Goal: Task Accomplishment & Management: Complete application form

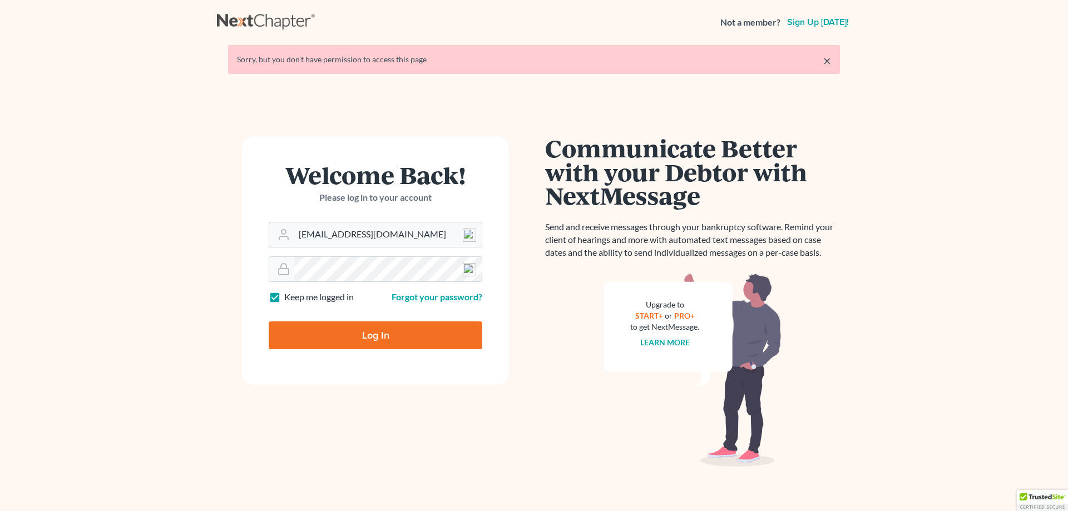
click at [364, 348] on input "Log In" at bounding box center [376, 335] width 214 height 28
type input "Thinking..."
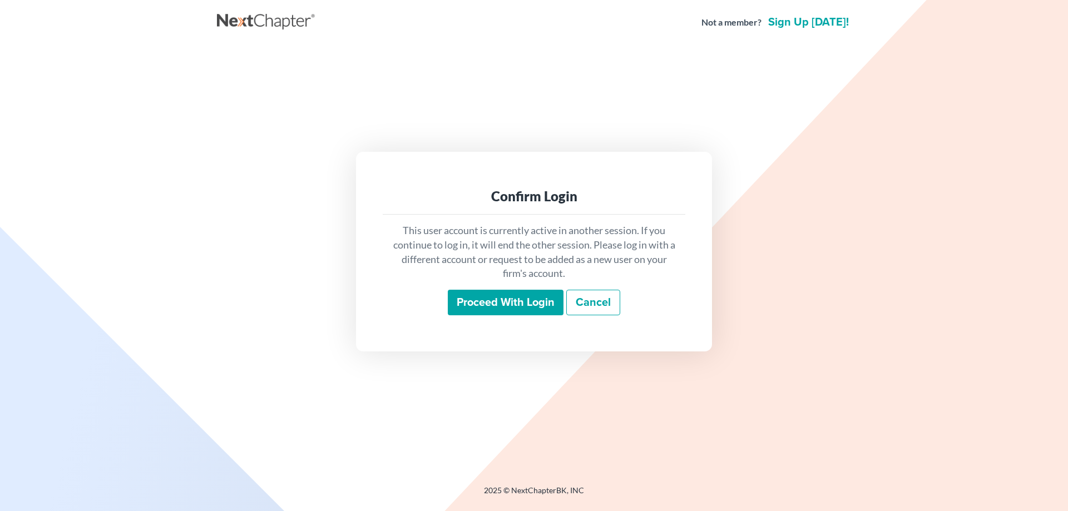
click at [467, 308] on input "Proceed with login" at bounding box center [506, 303] width 116 height 26
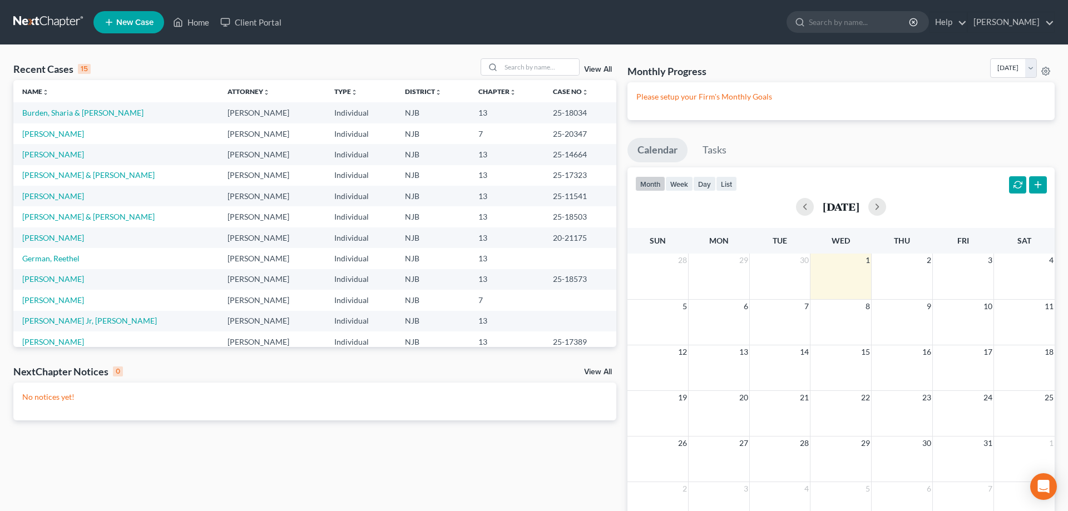
click at [133, 24] on span "New Case" at bounding box center [134, 22] width 37 height 8
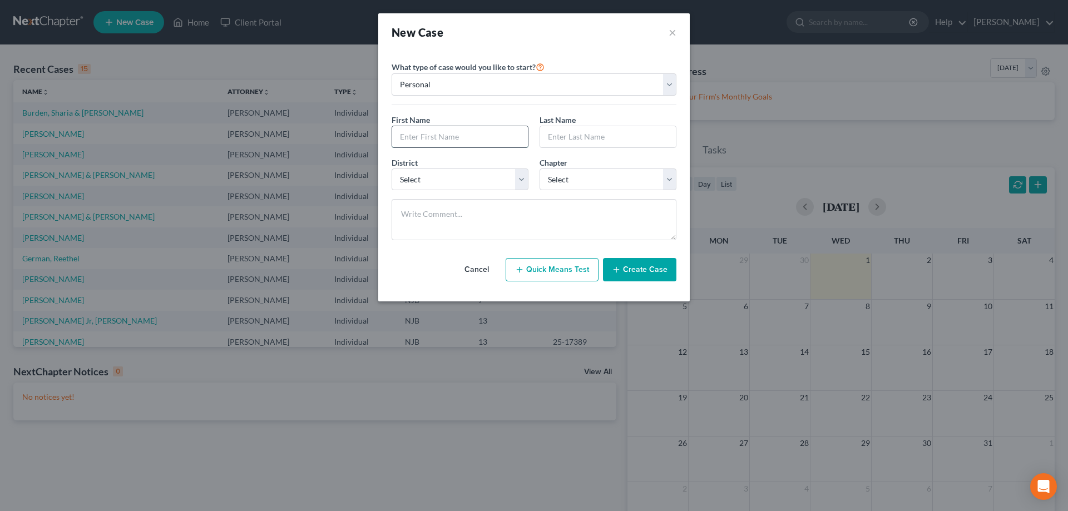
click at [438, 140] on input "text" at bounding box center [460, 136] width 136 height 21
type input "Kyle"
click at [566, 143] on input "text" at bounding box center [608, 136] width 136 height 21
type input "Frain"
click at [391, 168] on select "Select Alabama - Middle Alabama - Northern Alabama - Southern Alaska Arizona Ar…" at bounding box center [459, 179] width 137 height 22
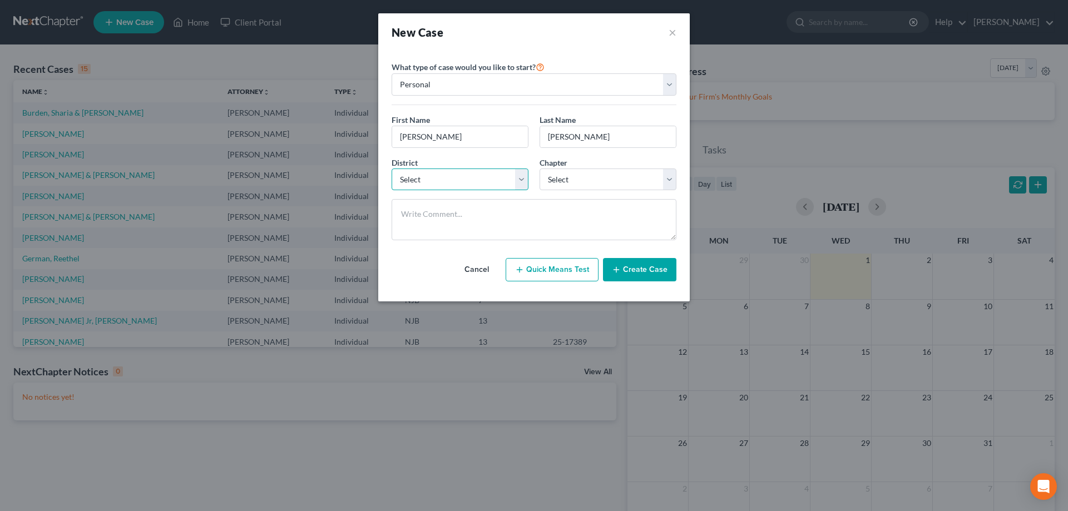
select select "51"
click option "New Jersey" at bounding box center [0, 0] width 0 height 0
click at [539, 168] on select "Select 7 11 12 13" at bounding box center [607, 179] width 137 height 22
select select "3"
click option "13" at bounding box center [0, 0] width 0 height 0
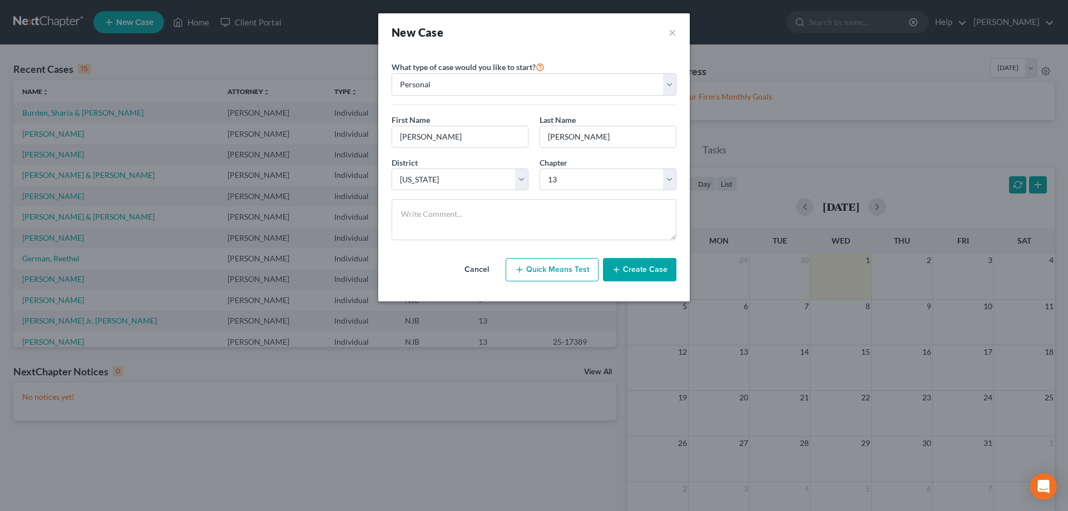
click at [650, 275] on button "Create Case" at bounding box center [639, 269] width 73 height 23
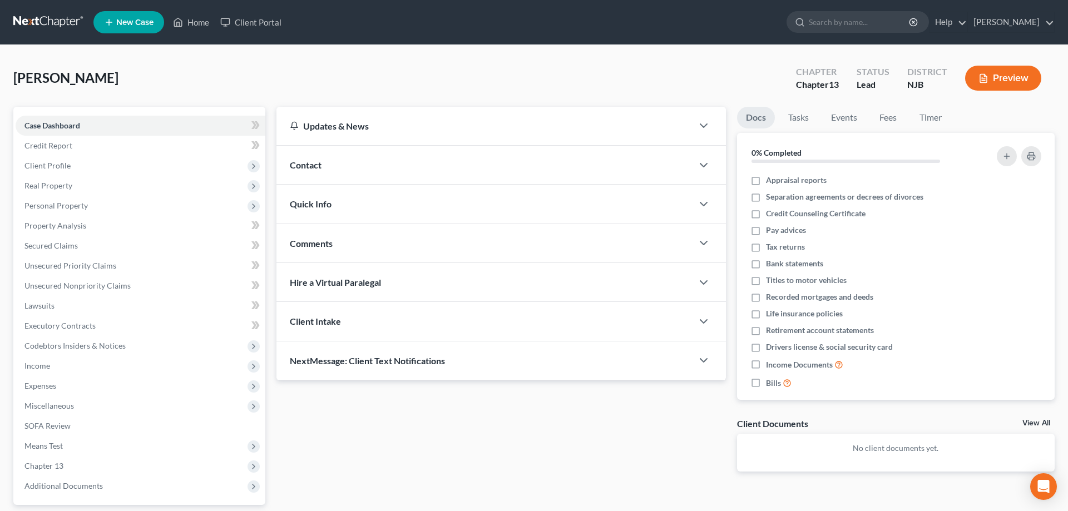
click at [307, 163] on span "Contact" at bounding box center [306, 165] width 32 height 11
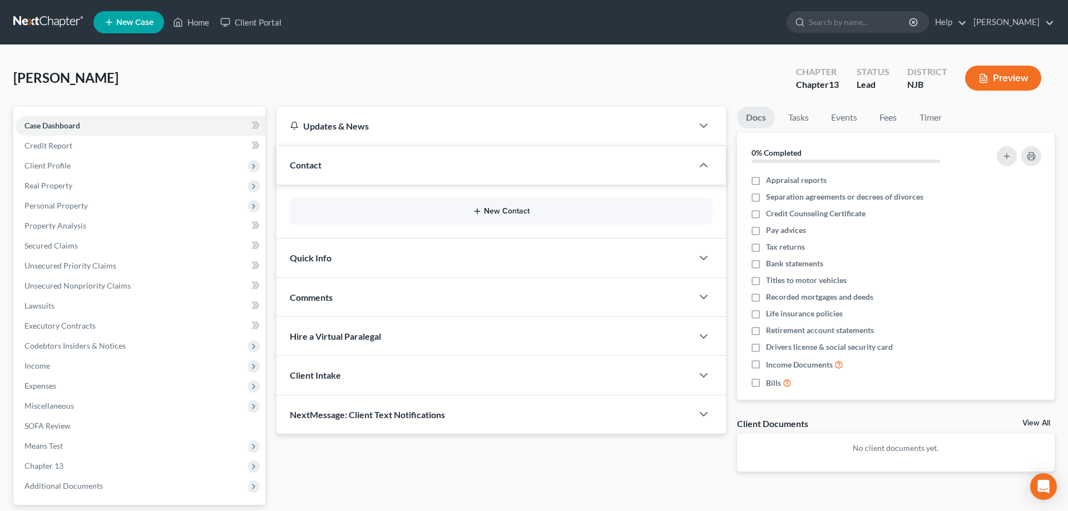
click at [514, 210] on button "New Contact" at bounding box center [501, 211] width 405 height 9
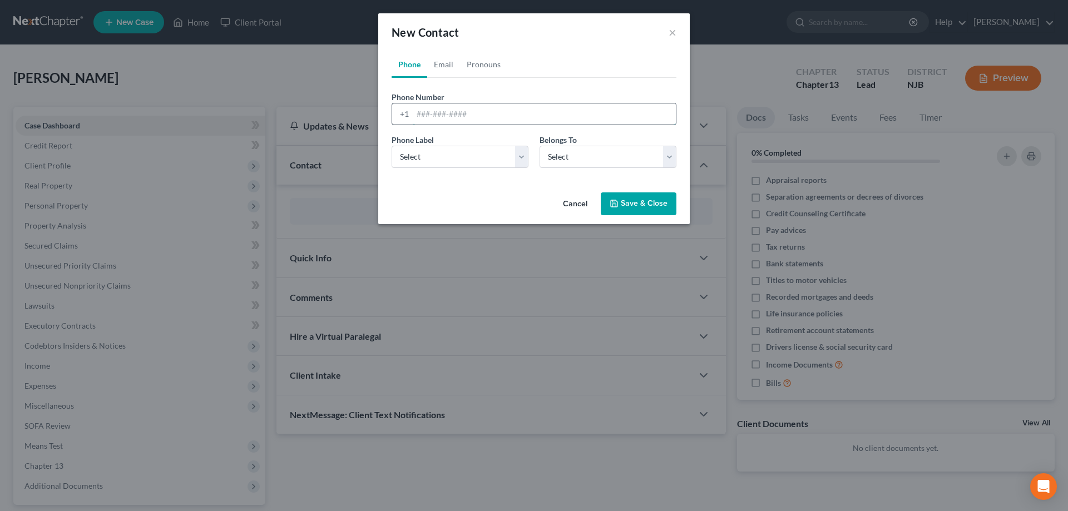
click at [439, 116] on input "tel" at bounding box center [544, 113] width 263 height 21
type input "856-558-1743"
click at [391, 146] on select "Select Mobile Home Work Other" at bounding box center [459, 157] width 137 height 22
select select "0"
click option "Mobile" at bounding box center [0, 0] width 0 height 0
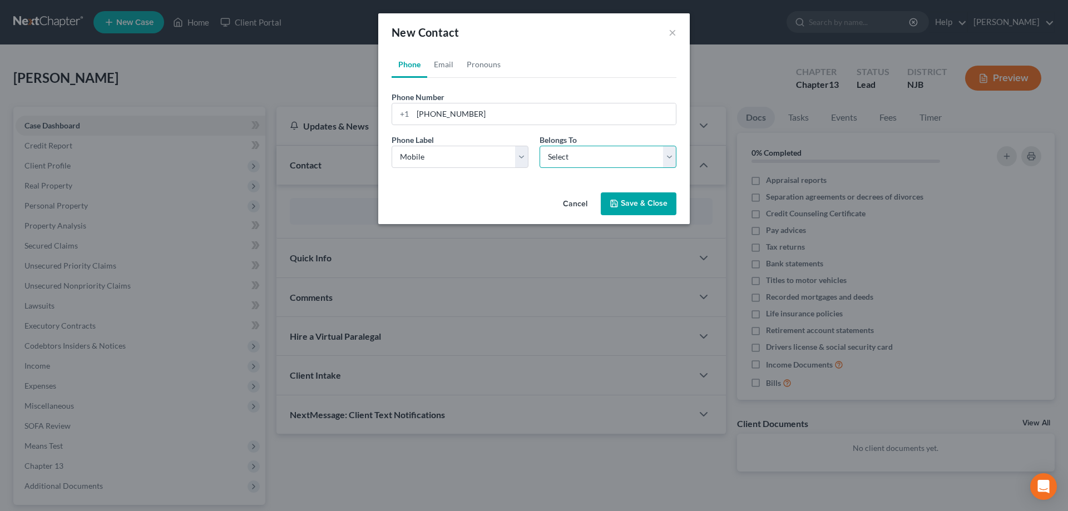
click at [539, 146] on select "Select Client Other" at bounding box center [607, 157] width 137 height 22
select select "0"
click option "Client" at bounding box center [0, 0] width 0 height 0
click at [644, 202] on button "Save & Close" at bounding box center [639, 203] width 76 height 23
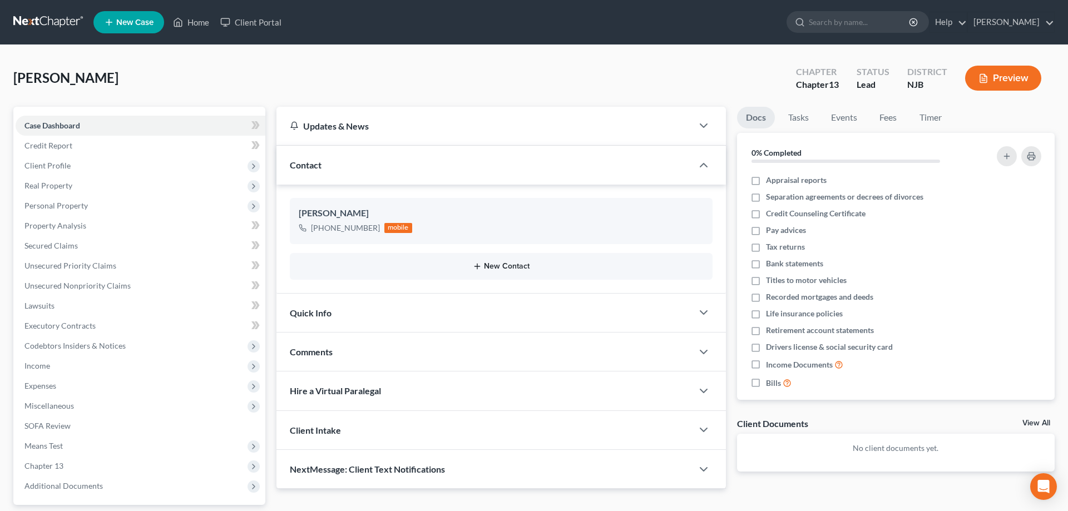
click at [508, 267] on button "New Contact" at bounding box center [501, 266] width 405 height 9
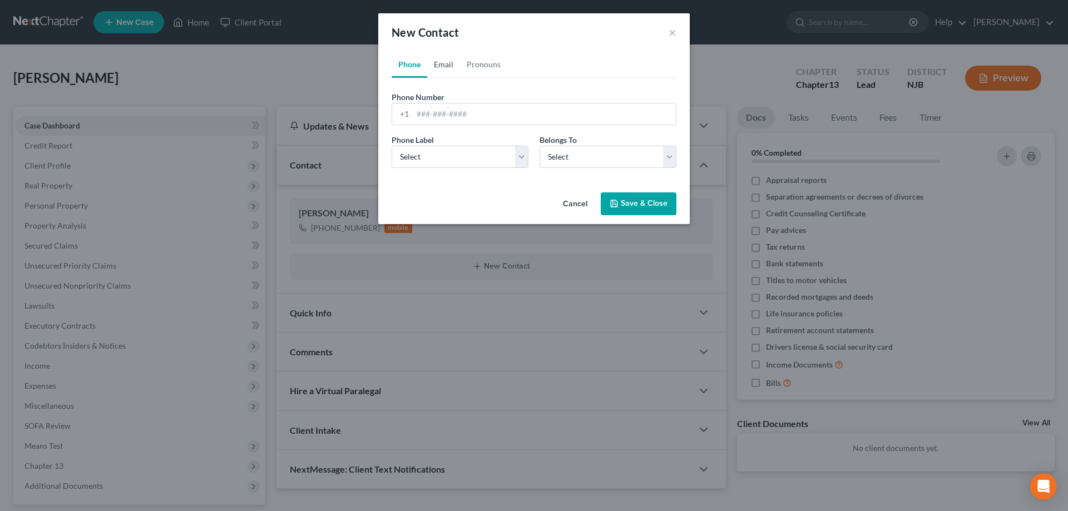
click at [438, 63] on link "Email" at bounding box center [443, 64] width 33 height 27
click at [434, 116] on input "email" at bounding box center [544, 113] width 263 height 21
type input "kmfrain11@gmail.com"
click at [391, 146] on select "Select Home Work Other" at bounding box center [459, 157] width 137 height 22
select select "0"
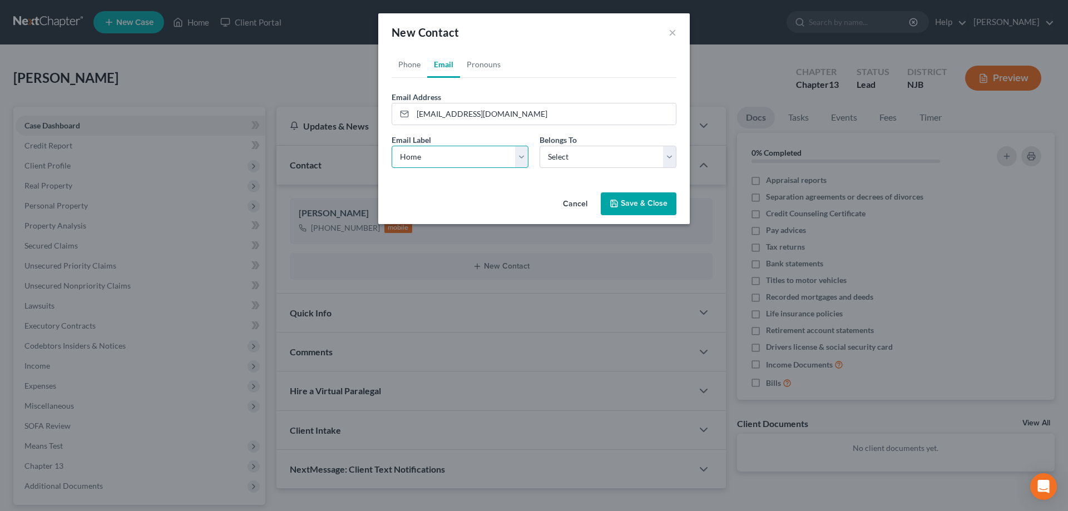
click option "Home" at bounding box center [0, 0] width 0 height 0
click at [539, 146] on select "Select Client Other" at bounding box center [607, 157] width 137 height 22
select select "0"
click option "Client" at bounding box center [0, 0] width 0 height 0
click at [633, 206] on button "Save & Close" at bounding box center [639, 203] width 76 height 23
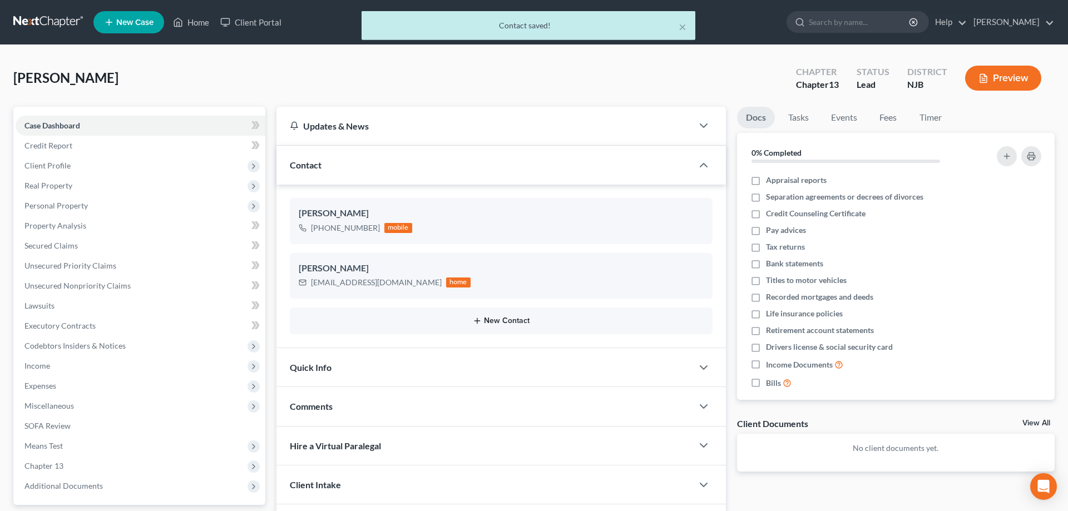
scroll to position [99, 0]
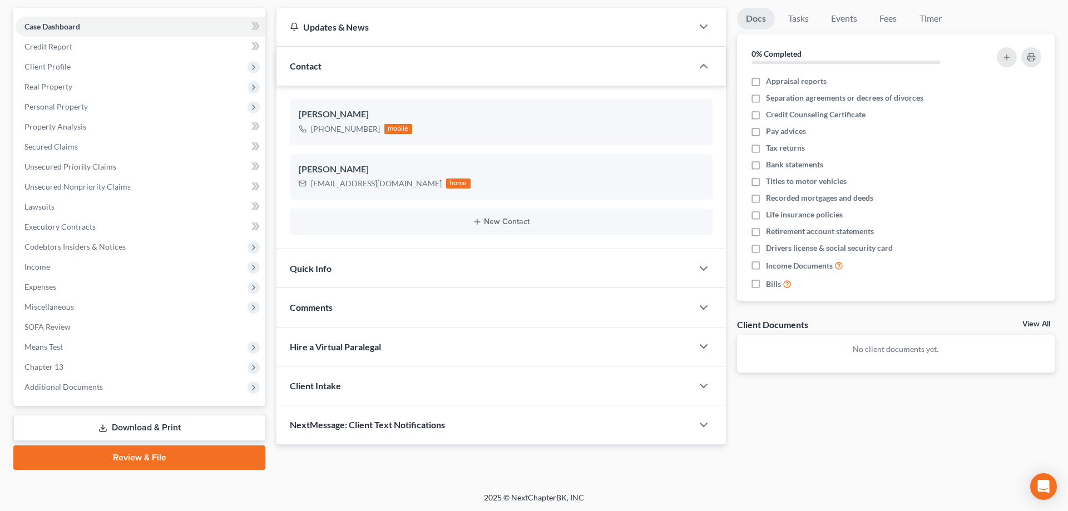
click at [314, 309] on span "Comments" at bounding box center [311, 307] width 43 height 11
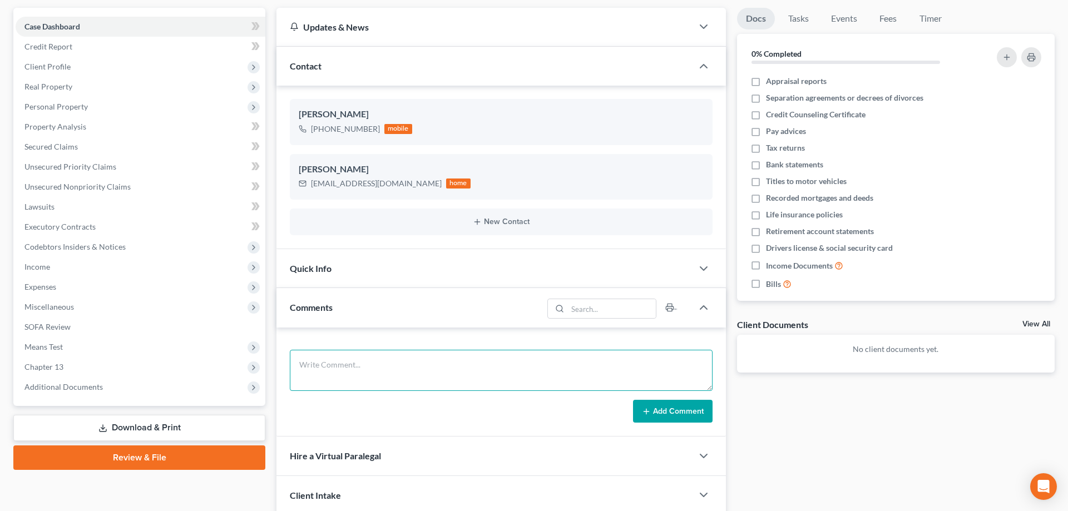
click at [313, 362] on textarea at bounding box center [501, 370] width 423 height 41
type textarea "157-94-5501"
click at [655, 414] on button "Add Comment" at bounding box center [673, 411] width 80 height 23
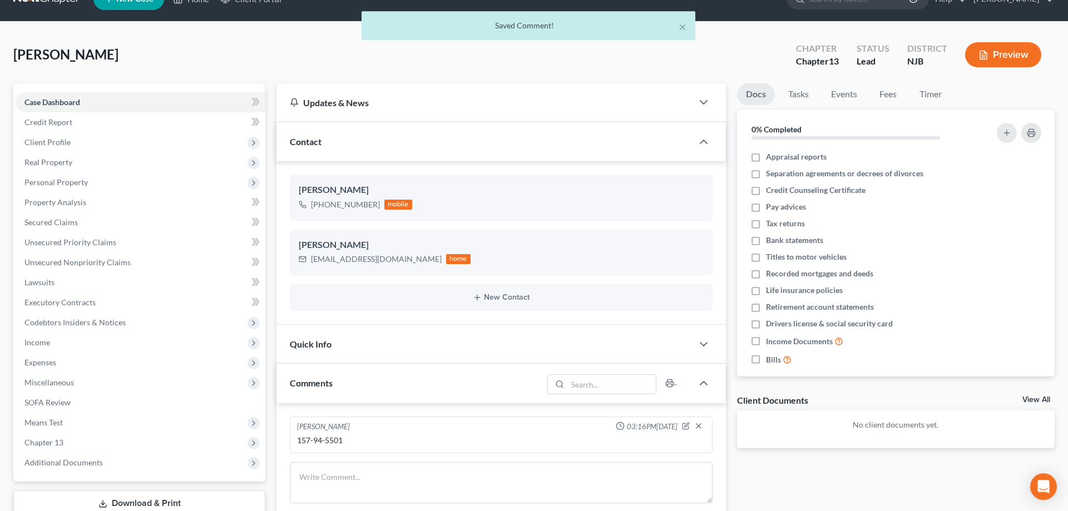
scroll to position [0, 0]
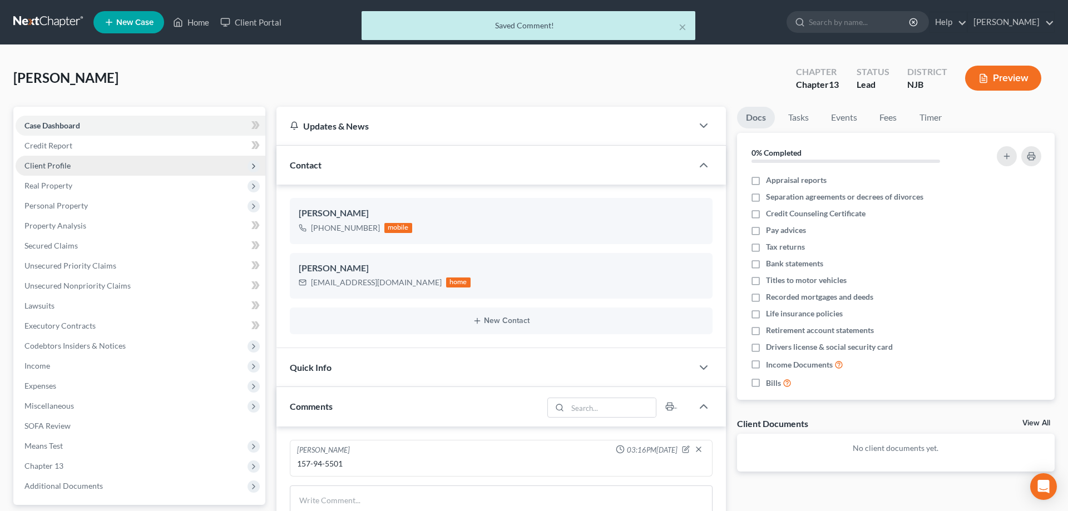
click at [46, 165] on span "Client Profile" at bounding box center [47, 165] width 46 height 9
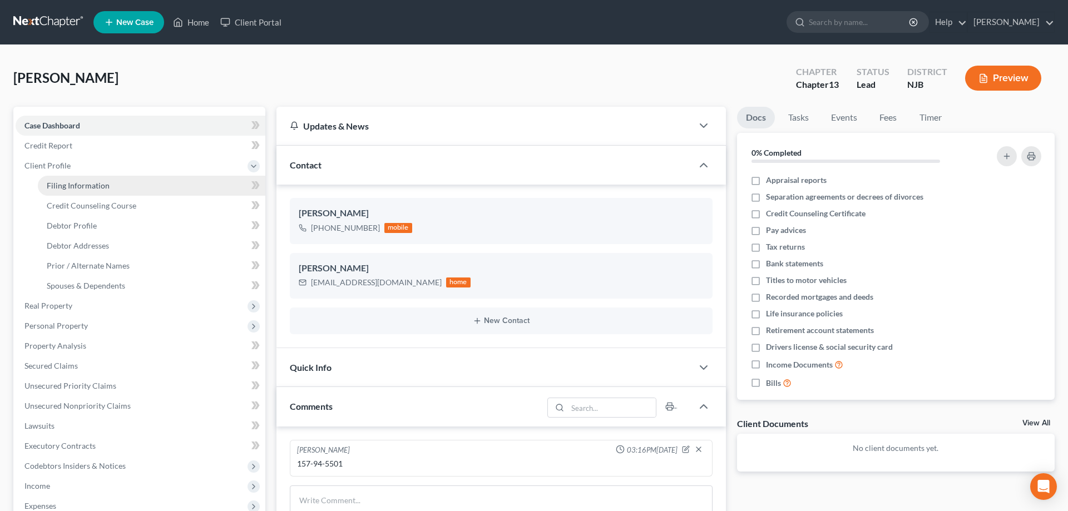
click at [81, 185] on span "Filing Information" at bounding box center [78, 185] width 63 height 9
select select "1"
select select "0"
select select "3"
select select "51"
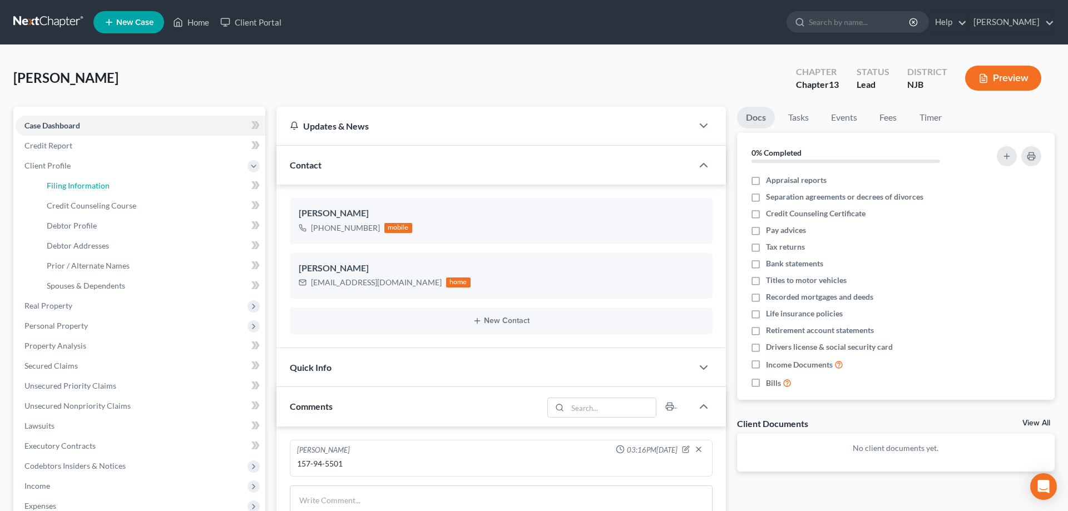
select select "0"
select select "33"
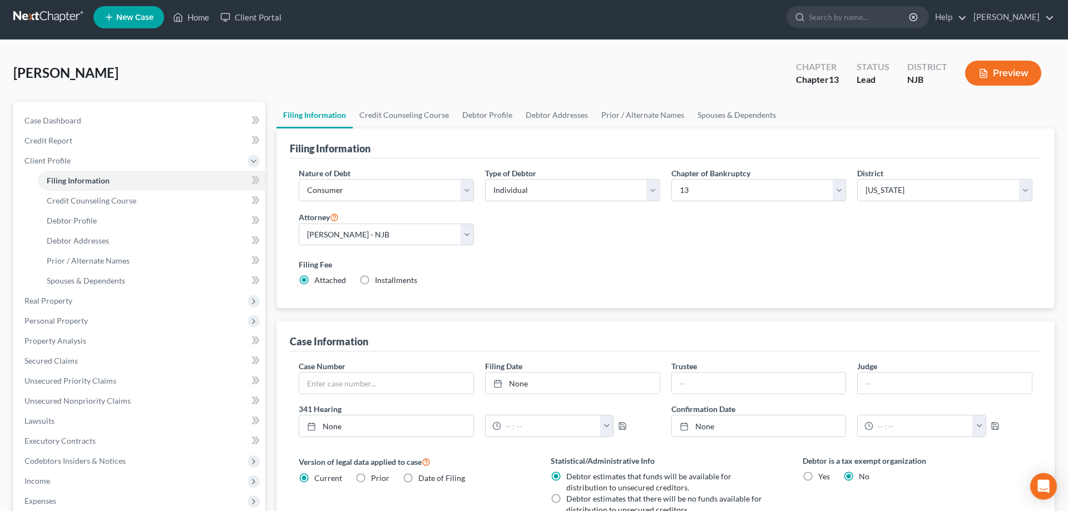
scroll to position [221, 0]
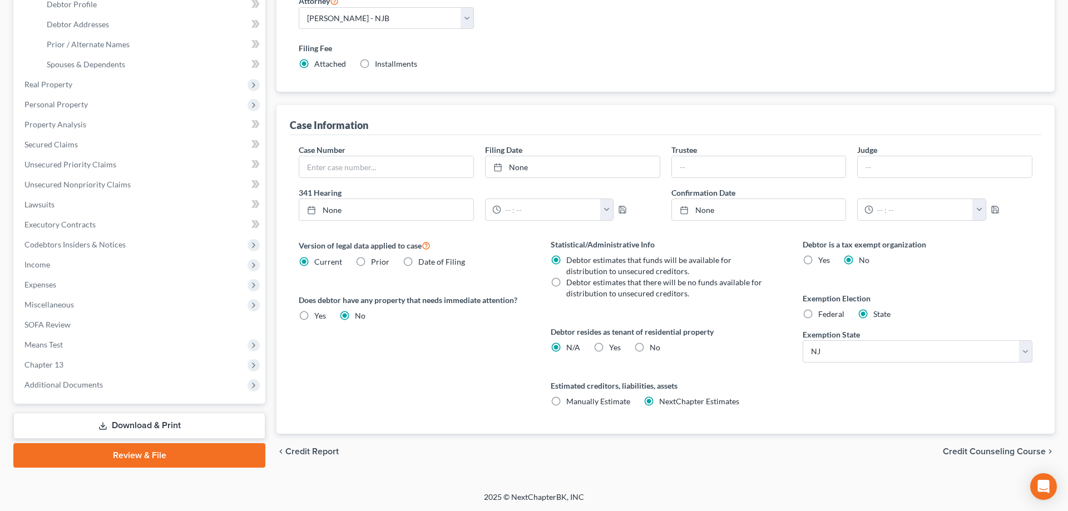
click at [818, 314] on label "Federal" at bounding box center [831, 314] width 26 height 11
click at [822, 314] on input "Federal" at bounding box center [825, 312] width 7 height 7
radio input "true"
radio input "false"
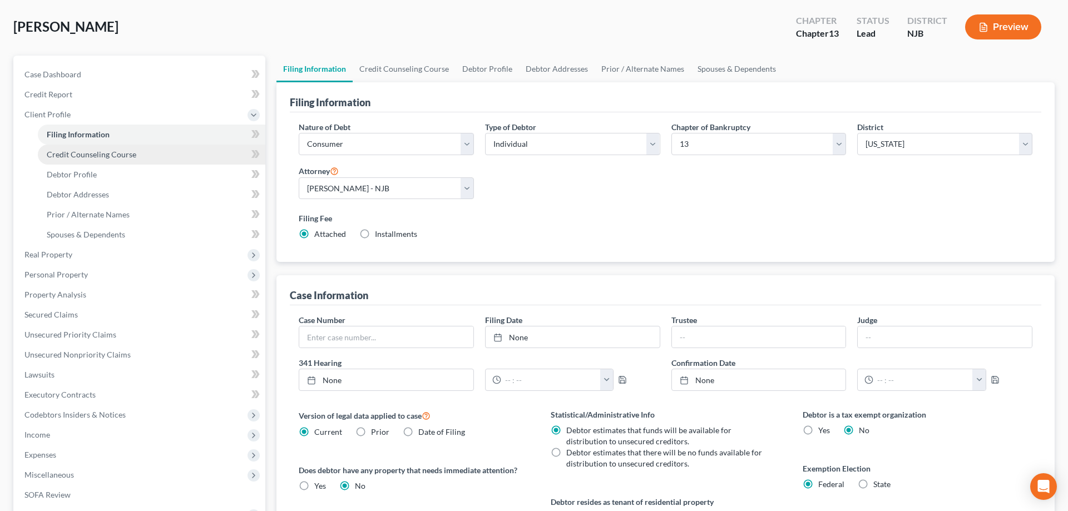
click at [96, 157] on span "Credit Counseling Course" at bounding box center [92, 154] width 90 height 9
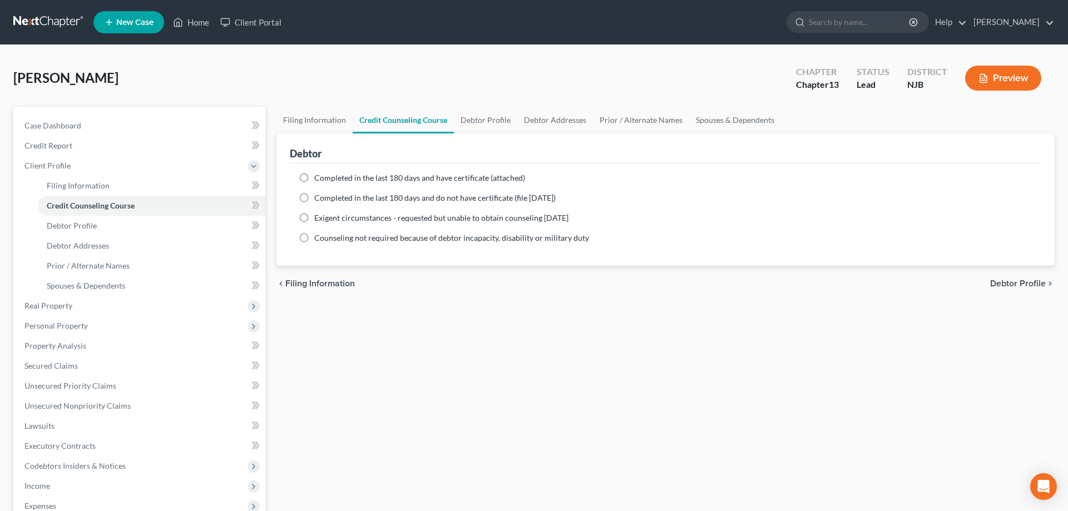
click at [314, 176] on label "Completed in the last 180 days and have certificate (attached)" at bounding box center [419, 177] width 211 height 11
click at [319, 176] on input "Completed in the last 180 days and have certificate (attached)" at bounding box center [322, 175] width 7 height 7
radio input "true"
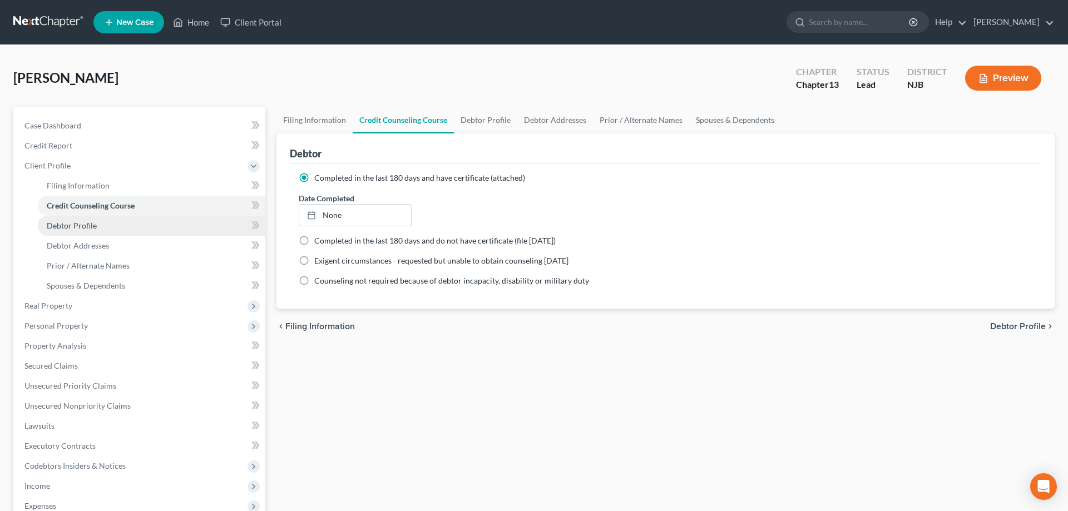
click at [87, 224] on span "Debtor Profile" at bounding box center [72, 225] width 50 height 9
select select "0"
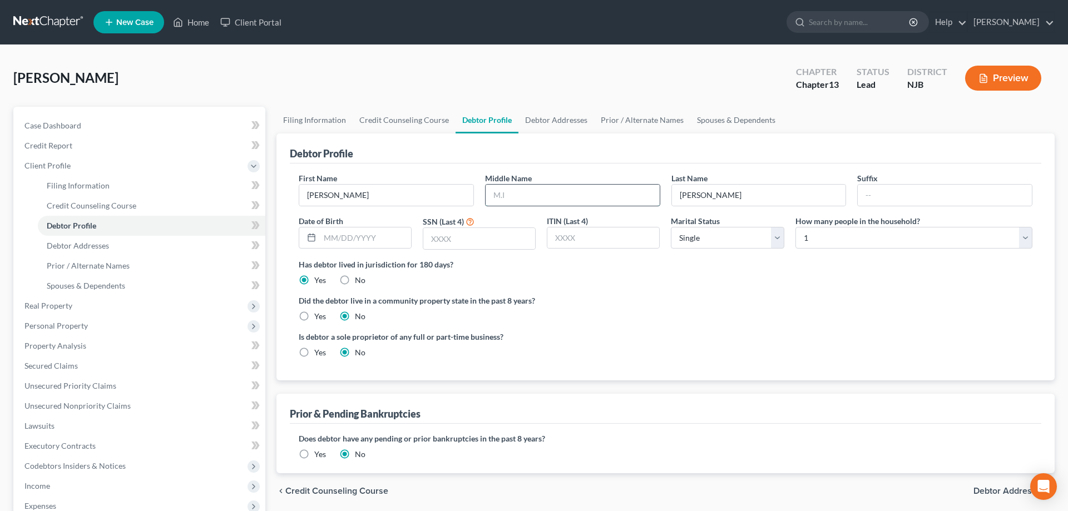
click at [534, 186] on input "text" at bounding box center [572, 195] width 174 height 21
type input "Maurice"
click at [795, 227] on select "Select 1 2 3 4 5 6 7 8 9 10 11 12 13 14 15 16 17 18 19 20" at bounding box center [913, 238] width 237 height 22
click option "3" at bounding box center [0, 0] width 0 height 0
click at [795, 227] on select "Select 1 2 3 4 5 6 7 8 9 10 11 12 13 14 15 16 17 18 19 20" at bounding box center [913, 238] width 237 height 22
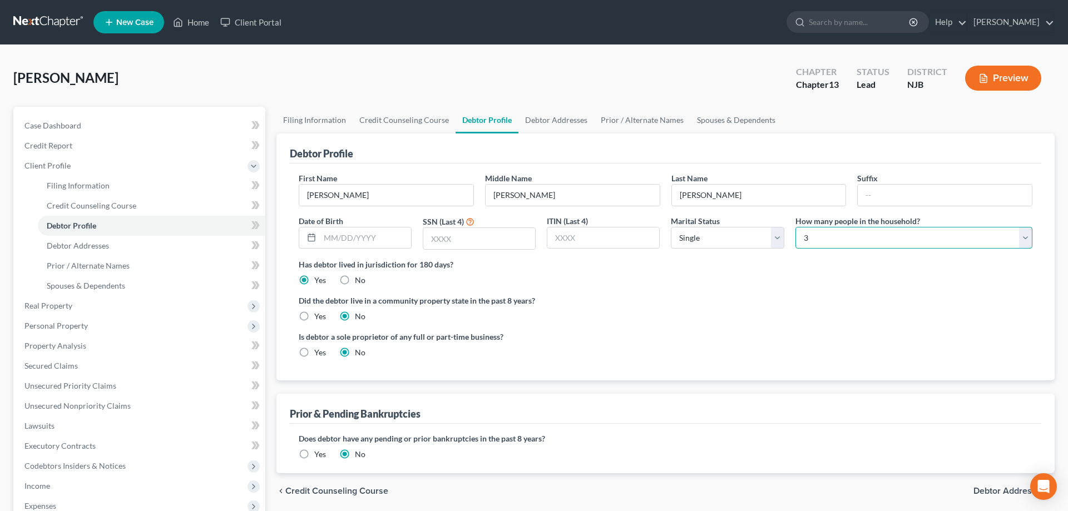
select select "3"
click option "4" at bounding box center [0, 0] width 0 height 0
click at [434, 241] on input "text" at bounding box center [479, 238] width 112 height 21
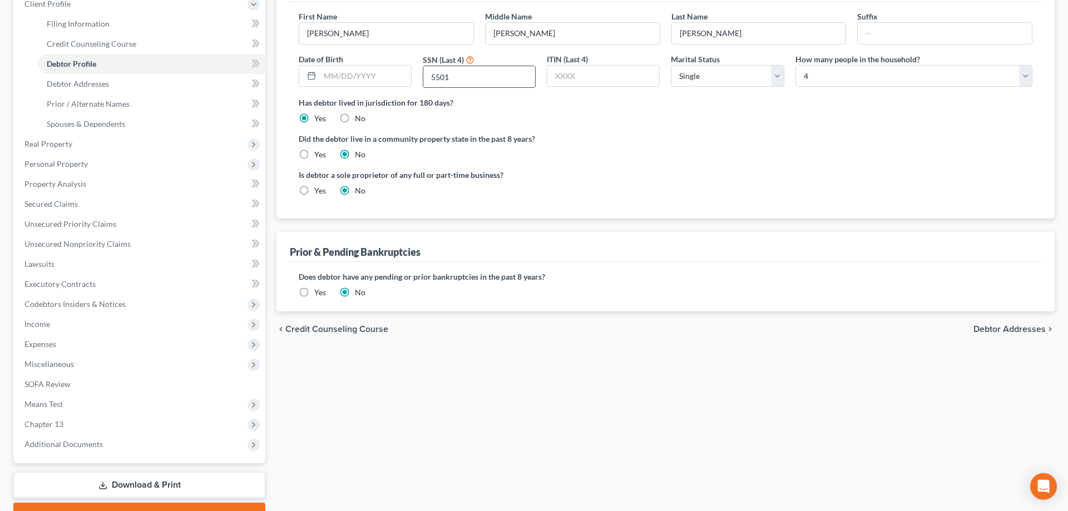
scroll to position [170, 0]
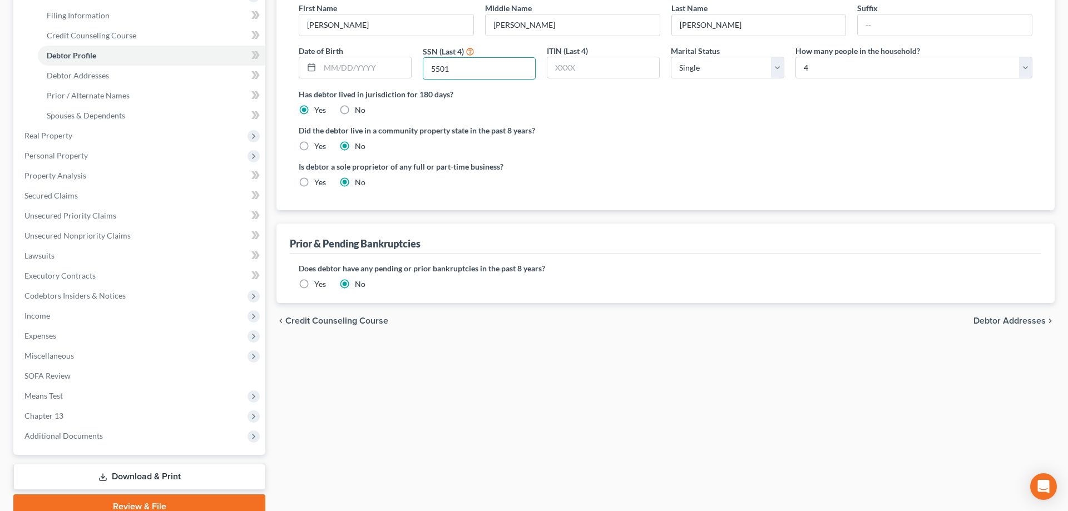
type input "5501"
click at [314, 284] on label "Yes" at bounding box center [320, 284] width 12 height 11
click at [319, 284] on input "Yes" at bounding box center [322, 282] width 7 height 7
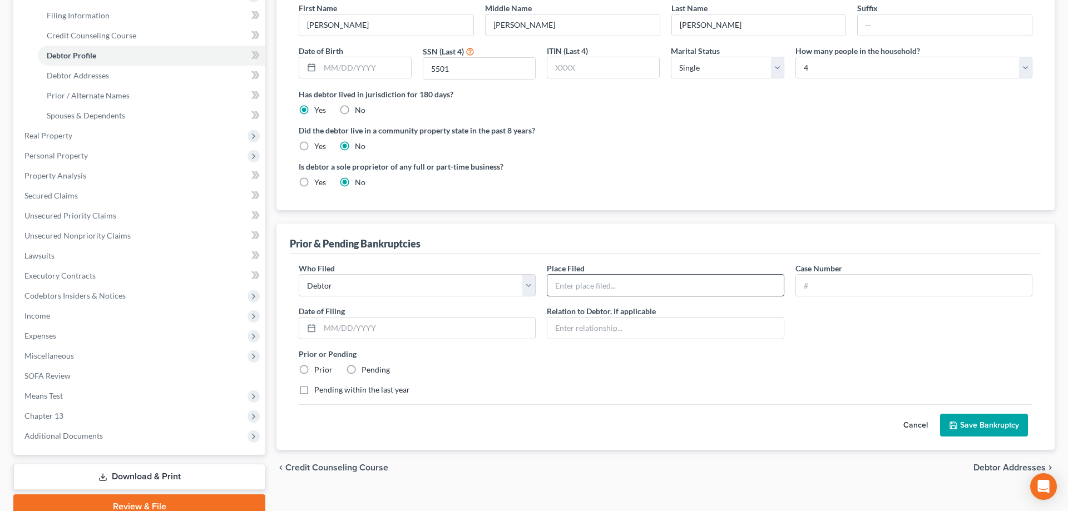
click at [685, 278] on input "text" at bounding box center [665, 285] width 236 height 21
type input "camden"
click at [862, 289] on input "text" at bounding box center [914, 285] width 236 height 21
type input "21-15549"
click at [314, 370] on label "Prior" at bounding box center [323, 369] width 18 height 11
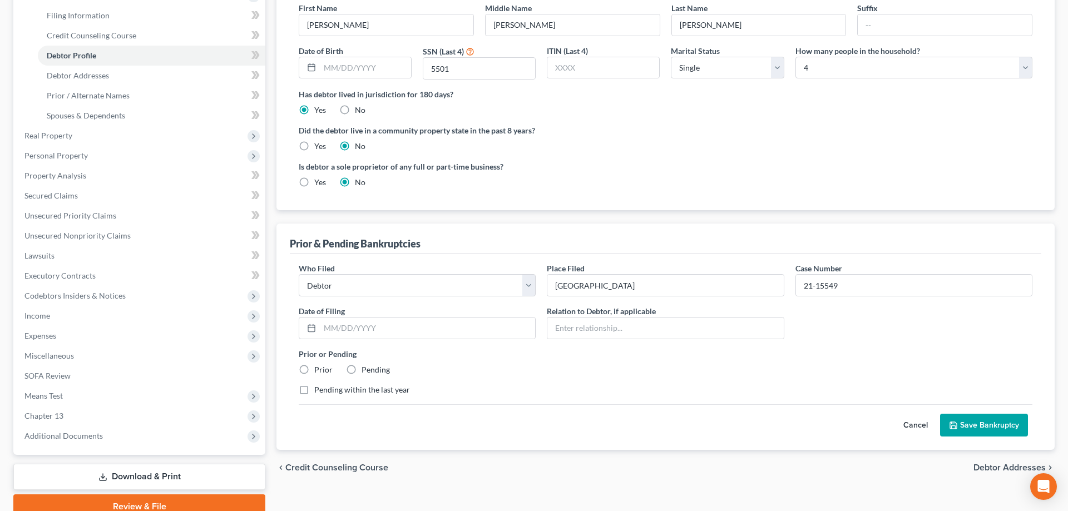
click at [319, 370] on input "Prior" at bounding box center [322, 367] width 7 height 7
radio input "true"
click at [988, 428] on button "Save Bankruptcy" at bounding box center [984, 425] width 88 height 23
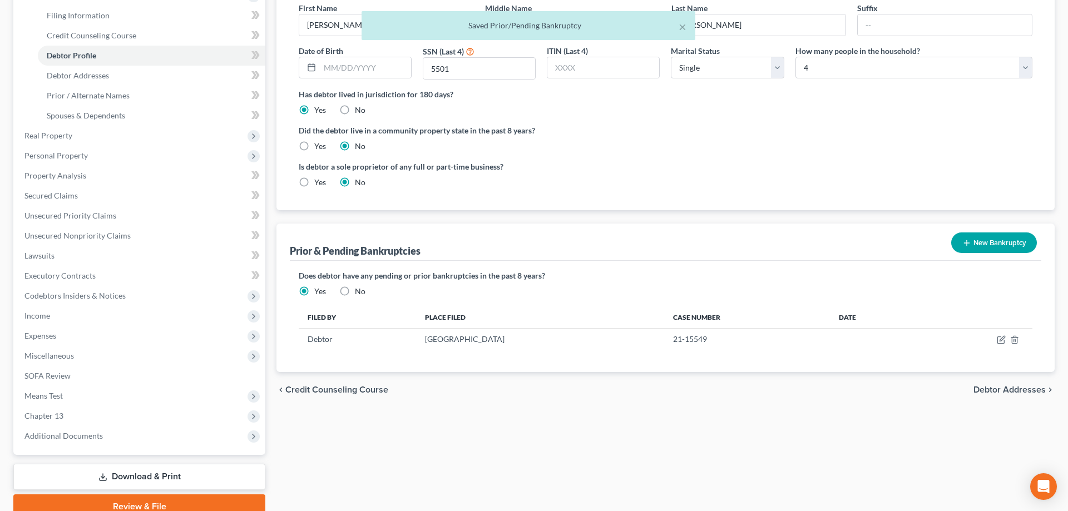
click at [981, 242] on button "New Bankruptcy" at bounding box center [994, 242] width 86 height 21
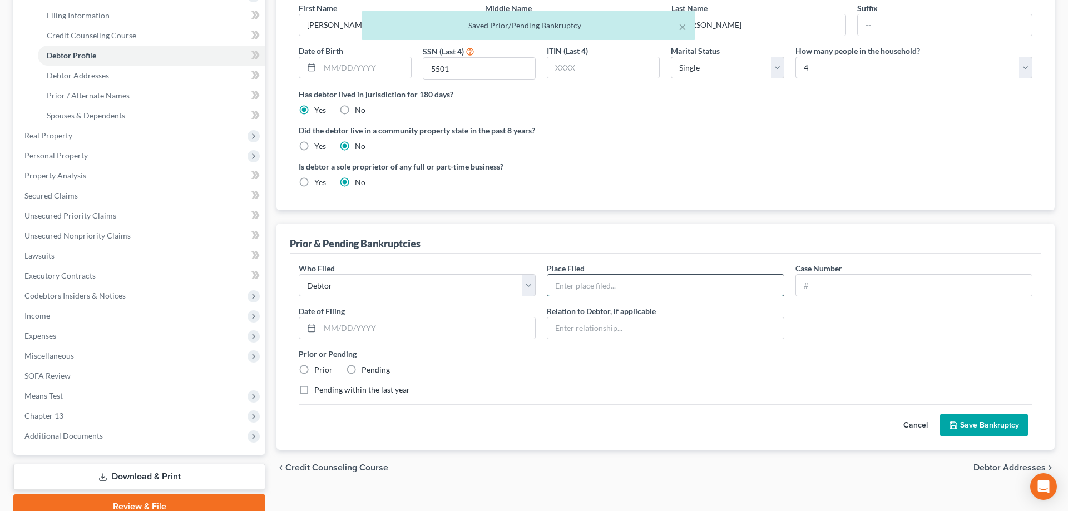
click at [588, 283] on input "text" at bounding box center [665, 285] width 236 height 21
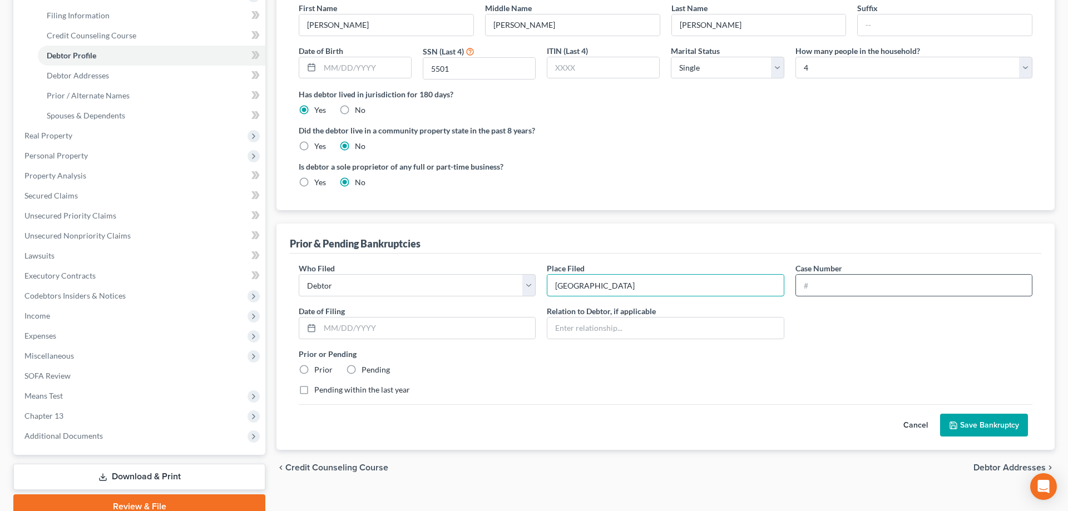
type input "Camden"
click at [805, 288] on input "text" at bounding box center [914, 285] width 236 height 21
type input "22-10144"
click at [314, 369] on label "Prior" at bounding box center [323, 369] width 18 height 11
click at [319, 369] on input "Prior" at bounding box center [322, 367] width 7 height 7
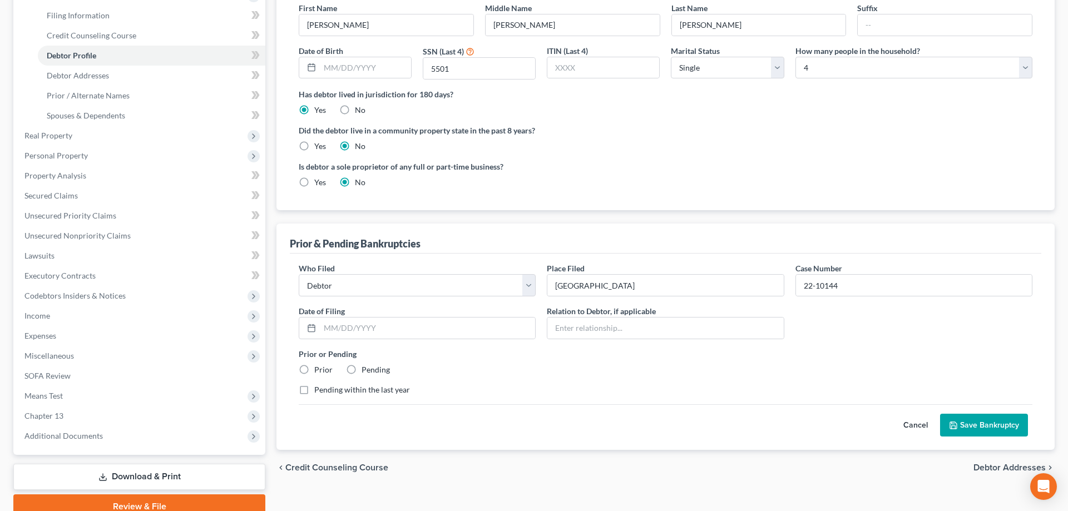
radio input "true"
click at [965, 429] on button "Save Bankruptcy" at bounding box center [984, 425] width 88 height 23
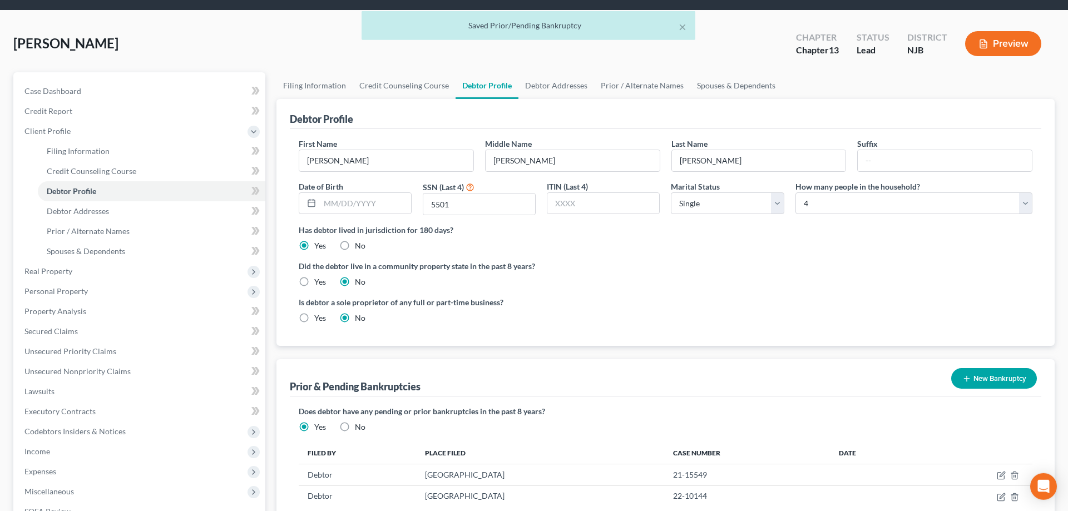
scroll to position [0, 0]
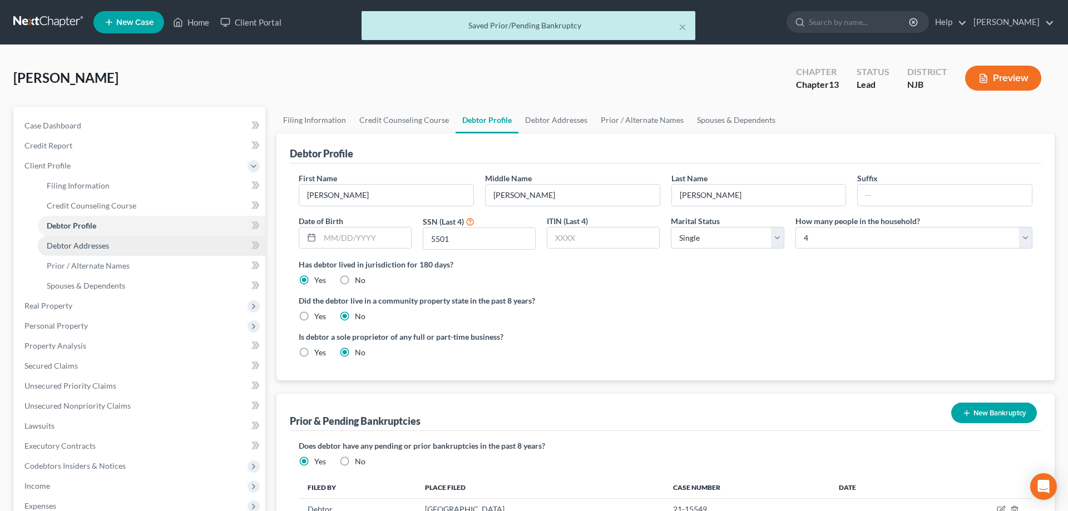
click at [86, 242] on span "Debtor Addresses" at bounding box center [78, 245] width 62 height 9
select select "0"
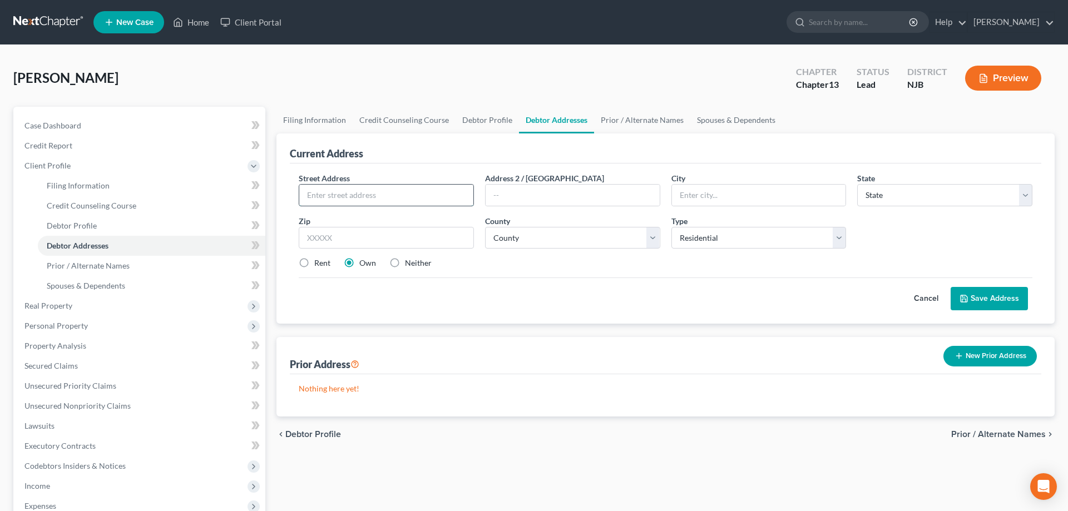
click at [332, 200] on input "text" at bounding box center [386, 195] width 174 height 21
type input "716 S Second St"
click at [337, 247] on input "text" at bounding box center [386, 238] width 175 height 22
type input "08332"
type input "Millville"
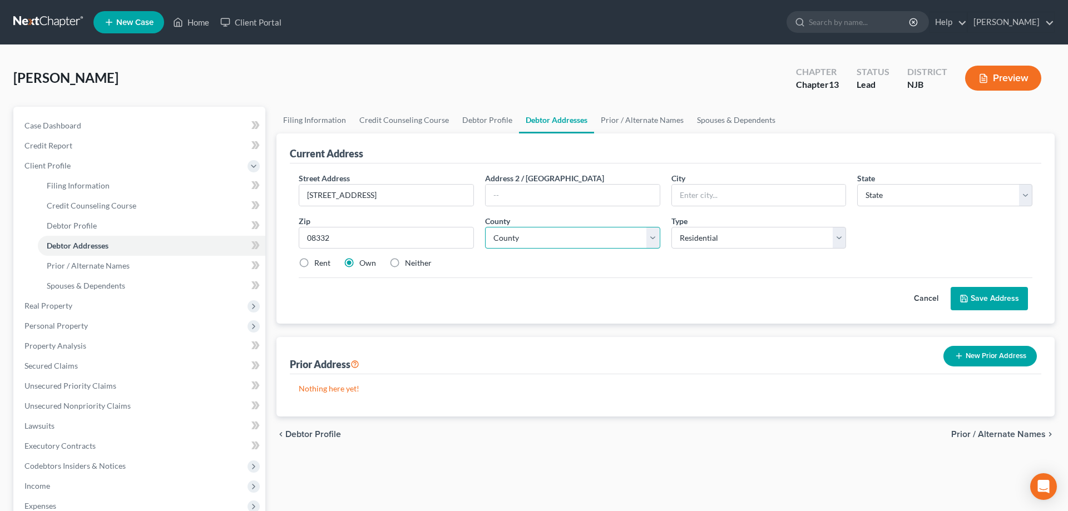
select select "33"
click at [485, 227] on select "County" at bounding box center [572, 238] width 175 height 22
click at [652, 237] on select "County Atlantic County Bergen County Burlington County Camden County Cape May C…" at bounding box center [572, 238] width 175 height 22
click at [485, 227] on select "County Atlantic County Bergen County Burlington County Camden County Cape May C…" at bounding box center [572, 238] width 175 height 22
select select "5"
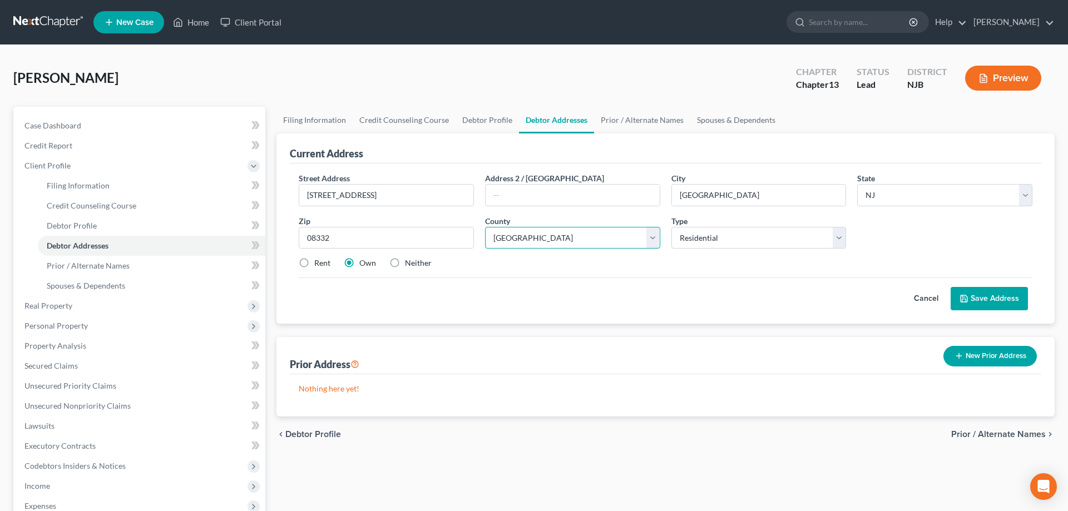
click option "Cumberland County" at bounding box center [0, 0] width 0 height 0
click at [989, 292] on button "Save Address" at bounding box center [988, 298] width 77 height 23
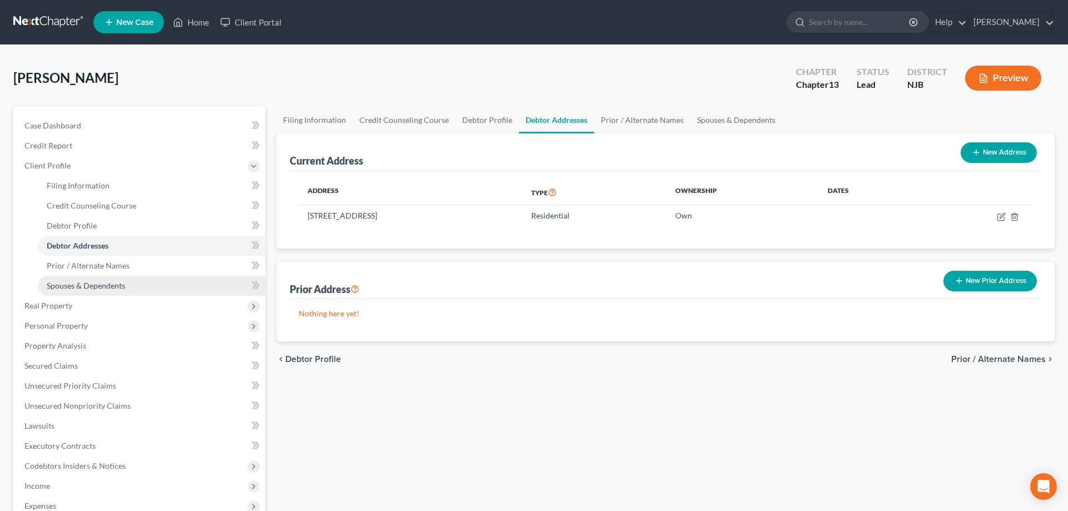
click at [103, 287] on span "Spouses & Dependents" at bounding box center [86, 285] width 78 height 9
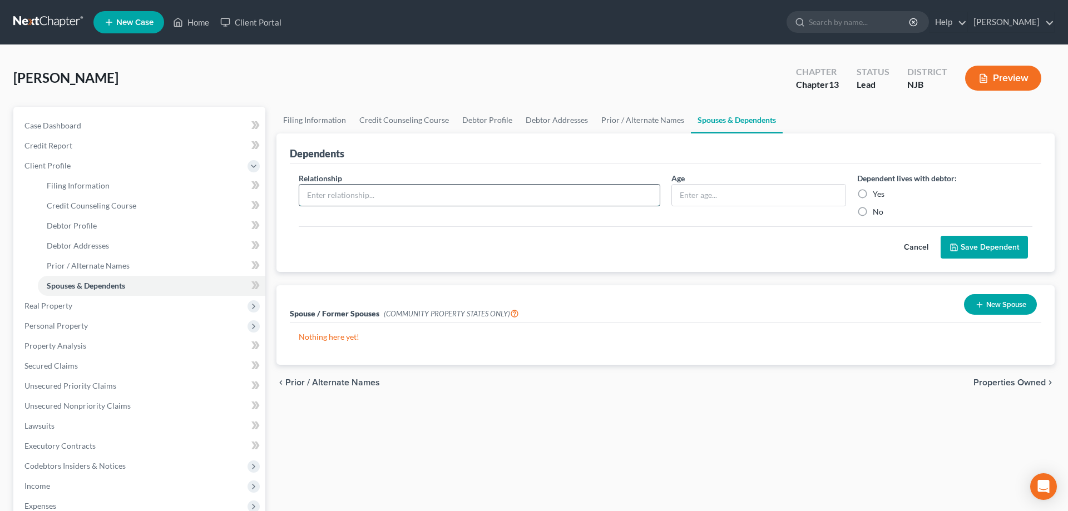
click at [394, 196] on input "text" at bounding box center [479, 195] width 360 height 21
type input "Wife Adriona"
click at [716, 197] on input "text" at bounding box center [759, 195] width 174 height 21
type input "25"
click at [872, 195] on label "Yes" at bounding box center [878, 194] width 12 height 11
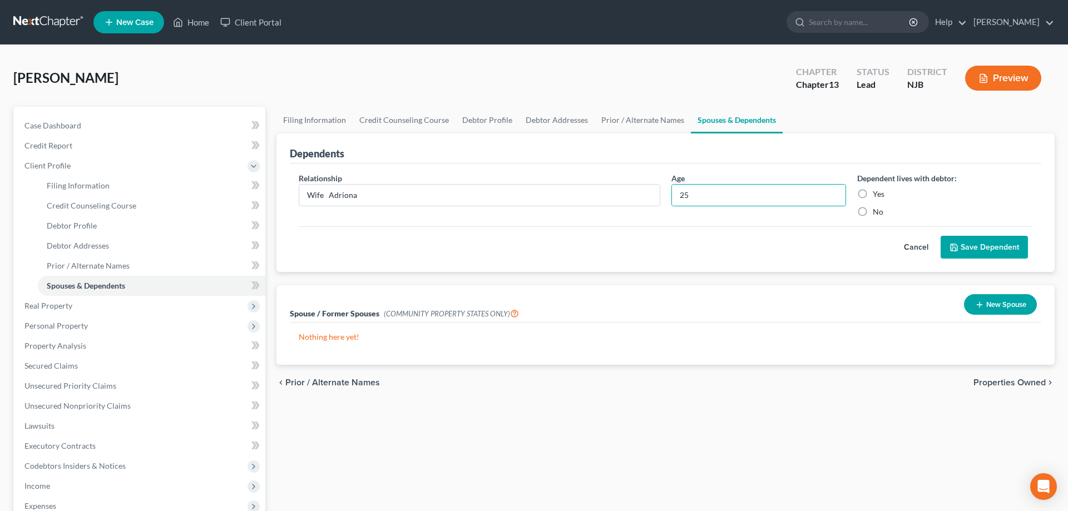
click at [877, 195] on input "Yes" at bounding box center [880, 192] width 7 height 7
radio input "true"
click at [961, 246] on button "Save Dependent" at bounding box center [983, 247] width 87 height 23
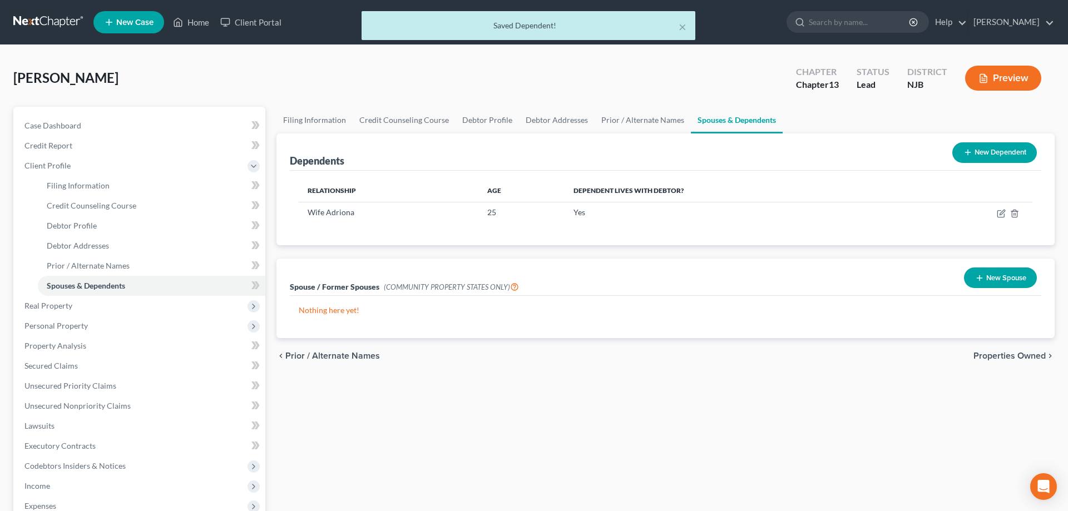
click at [964, 154] on icon at bounding box center [967, 152] width 9 height 9
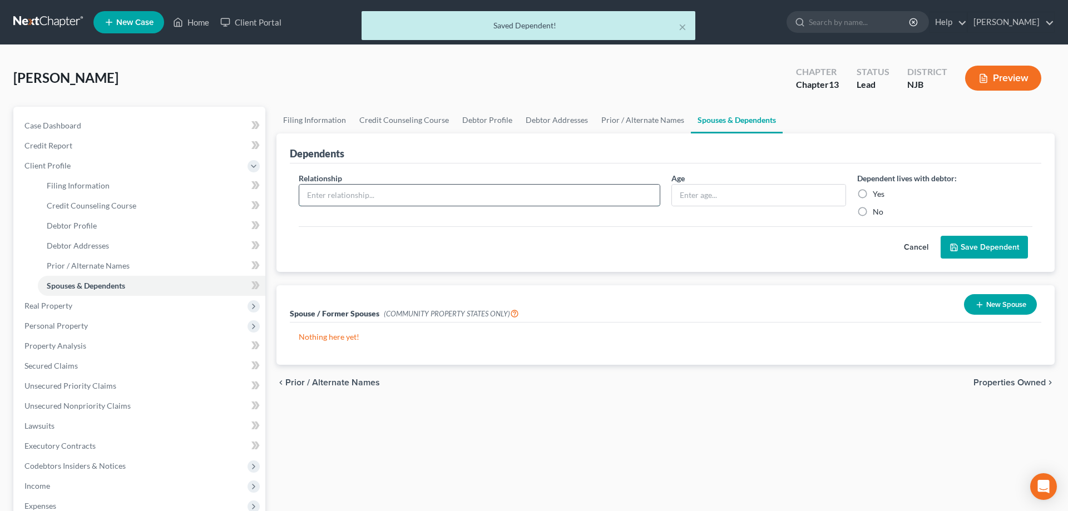
click at [332, 194] on input "text" at bounding box center [479, 195] width 360 height 21
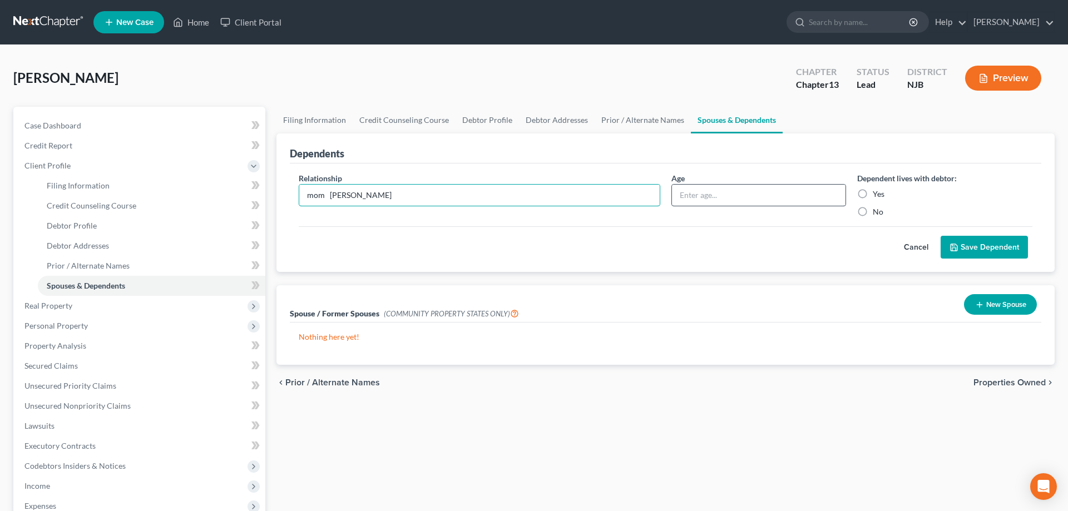
type input "mom Tonya"
click at [685, 203] on input "text" at bounding box center [759, 195] width 174 height 21
click at [872, 195] on label "Yes" at bounding box center [878, 194] width 12 height 11
click at [877, 195] on input "Yes" at bounding box center [880, 192] width 7 height 7
radio input "true"
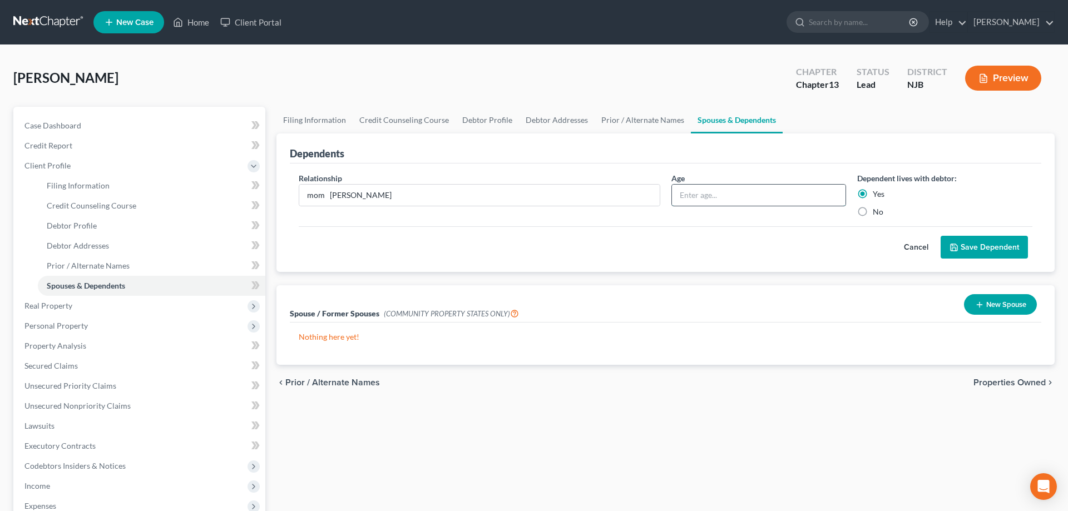
click at [692, 197] on input "text" at bounding box center [759, 195] width 174 height 21
type input "54"
click at [973, 250] on button "Save Dependent" at bounding box center [983, 247] width 87 height 23
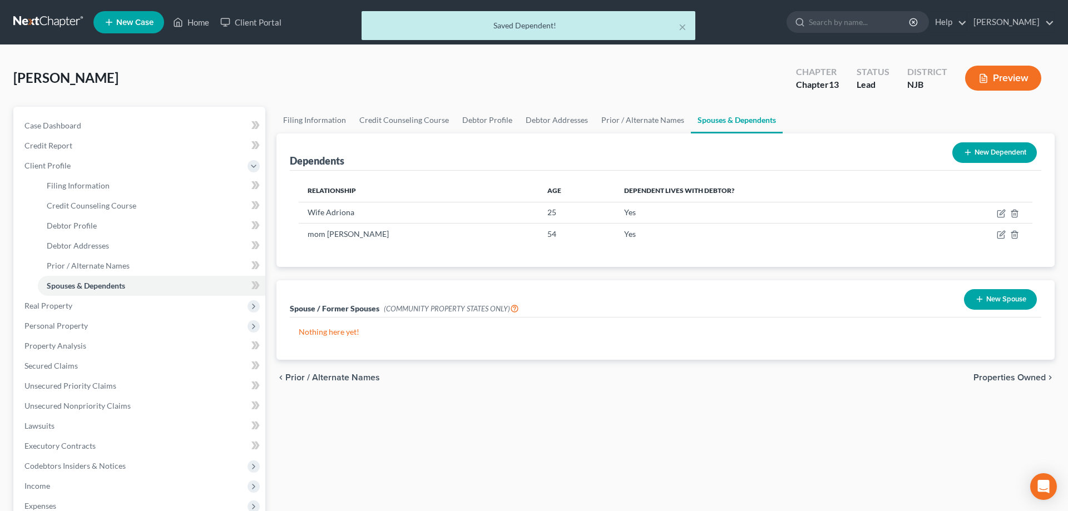
click at [981, 146] on button "New Dependent" at bounding box center [994, 152] width 85 height 21
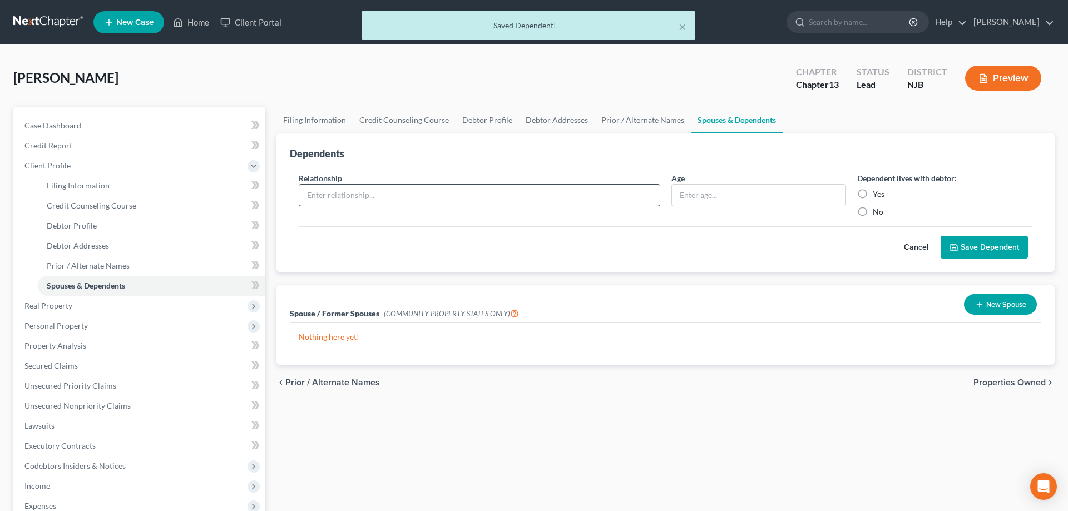
click at [358, 192] on input "text" at bounding box center [479, 195] width 360 height 21
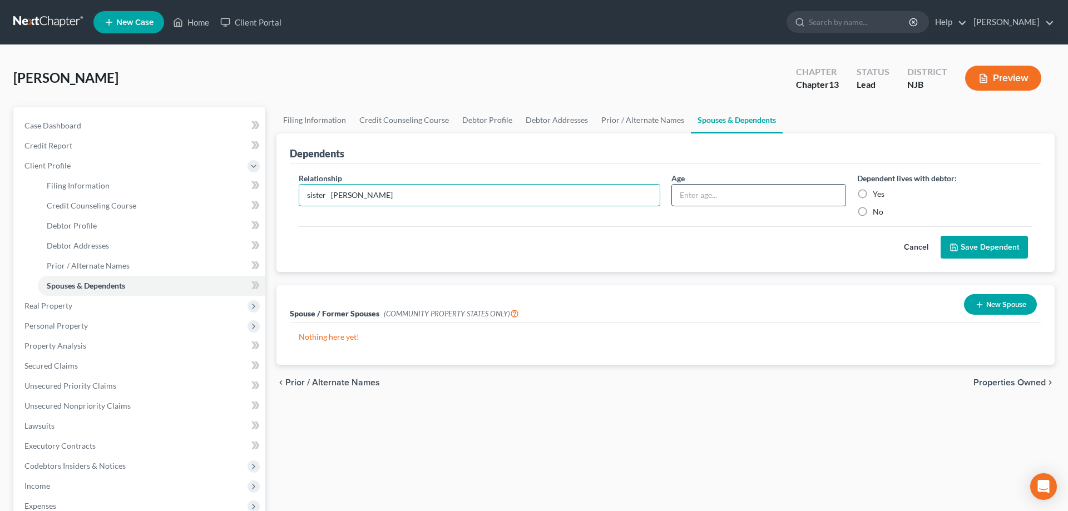
type input "sister Keonna"
click at [686, 200] on input "text" at bounding box center [759, 195] width 174 height 21
type input "29"
click at [872, 194] on label "Yes" at bounding box center [878, 194] width 12 height 11
click at [877, 194] on input "Yes" at bounding box center [880, 192] width 7 height 7
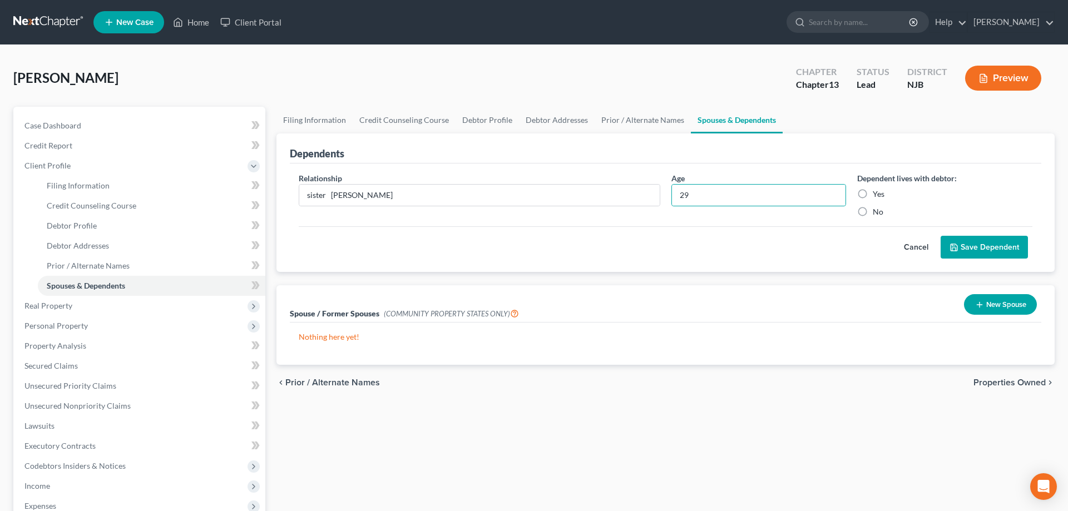
radio input "true"
click at [950, 239] on button "Save Dependent" at bounding box center [983, 247] width 87 height 23
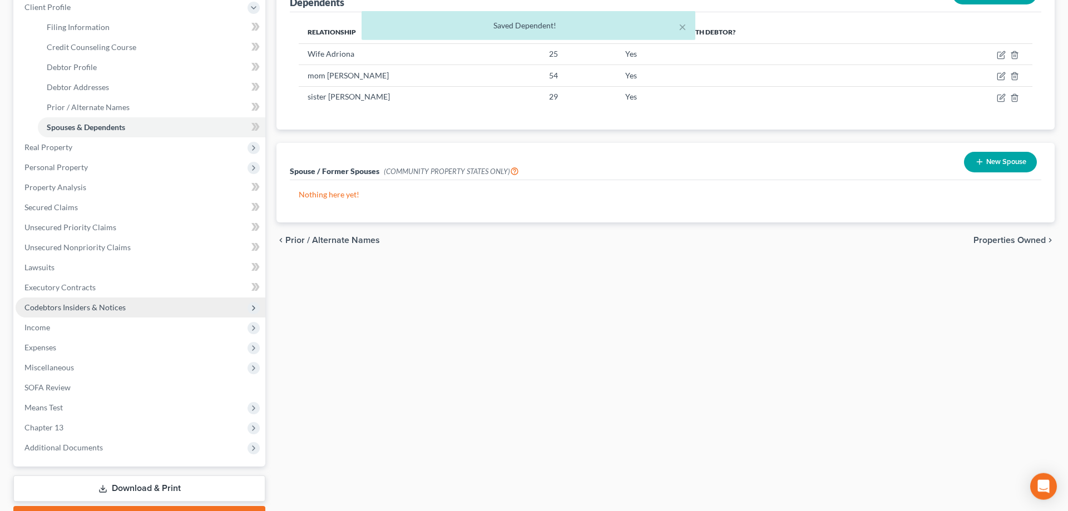
scroll to position [170, 0]
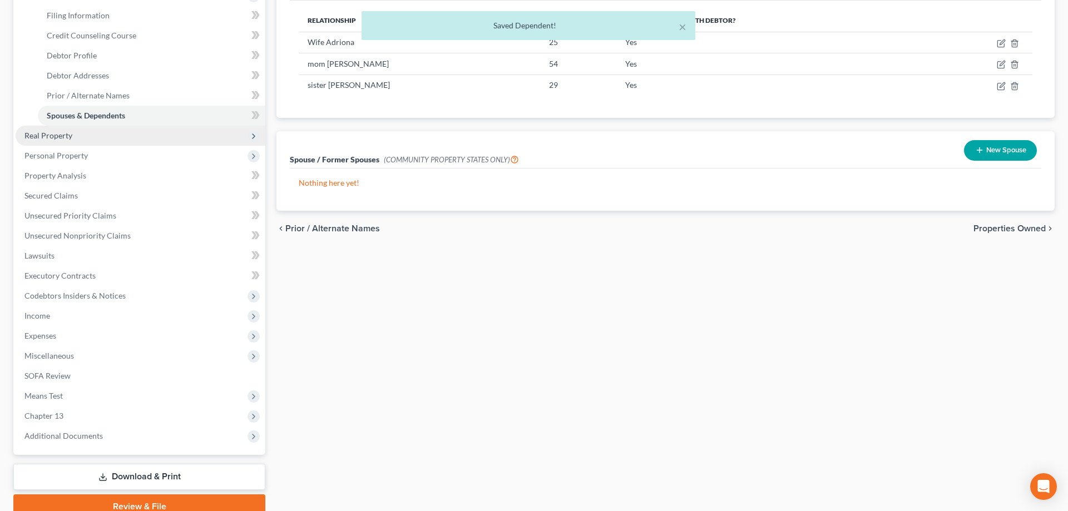
click at [53, 135] on span "Real Property" at bounding box center [48, 135] width 48 height 9
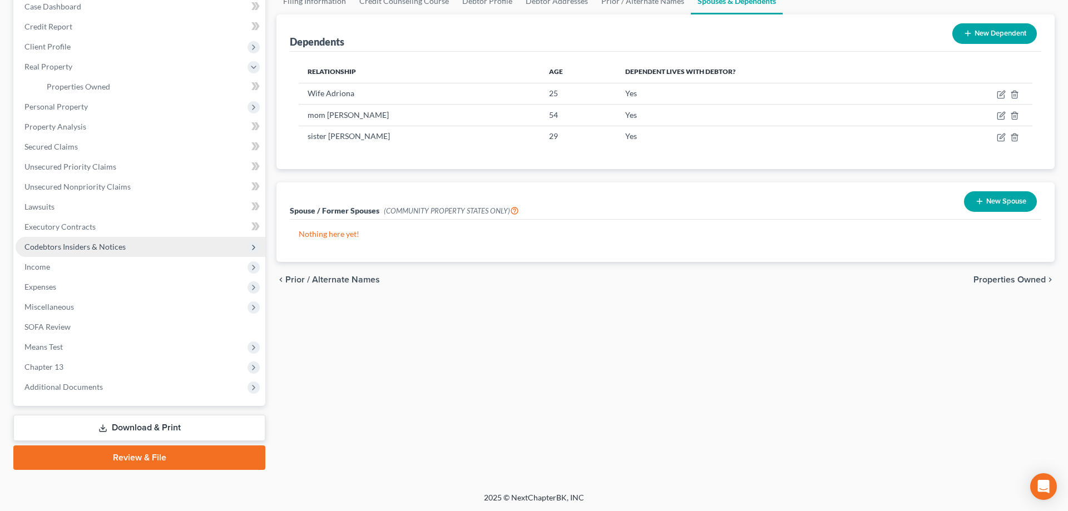
scroll to position [0, 0]
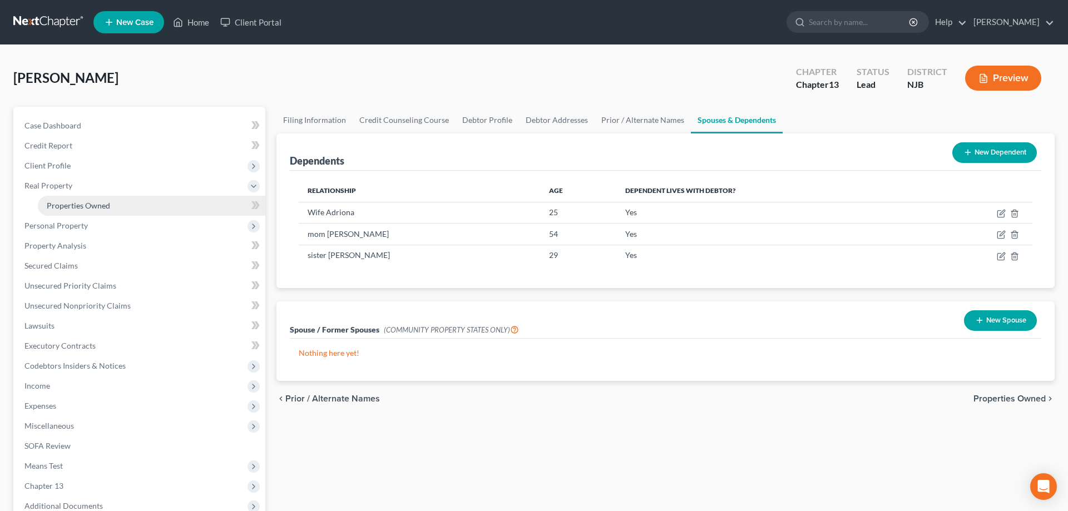
click at [83, 203] on span "Properties Owned" at bounding box center [78, 205] width 63 height 9
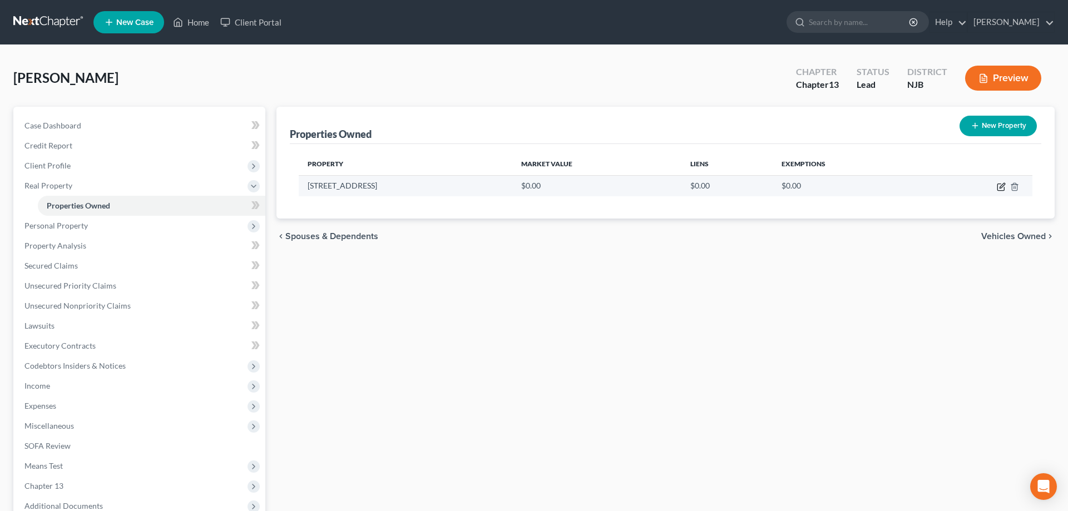
click at [998, 186] on icon "button" at bounding box center [1000, 187] width 7 height 7
select select "33"
select select "5"
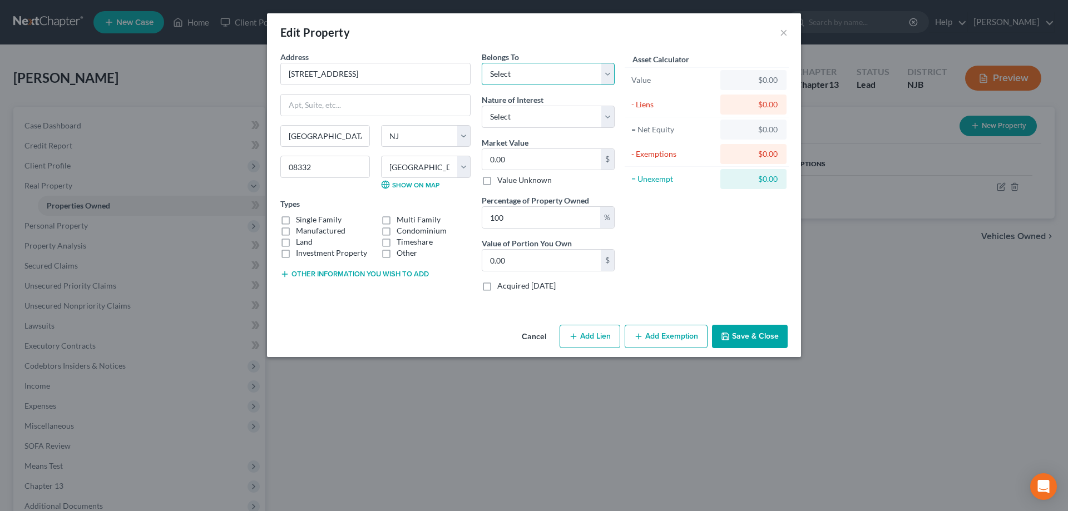
click at [482, 63] on select "Select Debtor 1 Only Debtor 2 Only Debtor 1 And Debtor 2 Only At Least One Of T…" at bounding box center [548, 74] width 133 height 22
select select "0"
click option "Debtor 1 Only" at bounding box center [0, 0] width 0 height 0
click at [482, 106] on select "Select Fee Simple Joint Tenant Life Estate Equitable Interest Future Interest T…" at bounding box center [548, 117] width 133 height 22
select select "0"
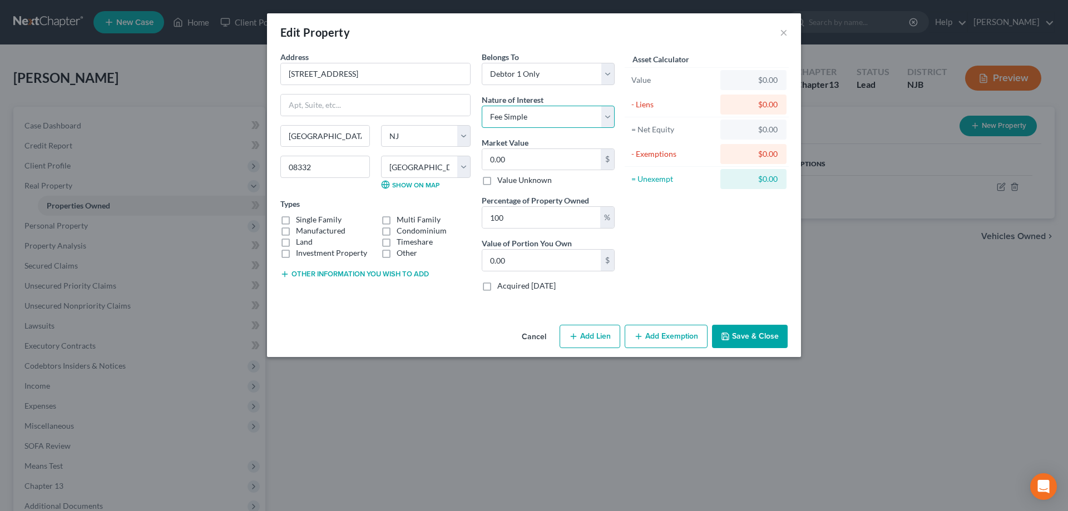
click option "Fee Simple" at bounding box center [0, 0] width 0 height 0
click at [523, 159] on input "0.00" at bounding box center [541, 159] width 118 height 21
type input "0"
type input "2"
type input "2.00"
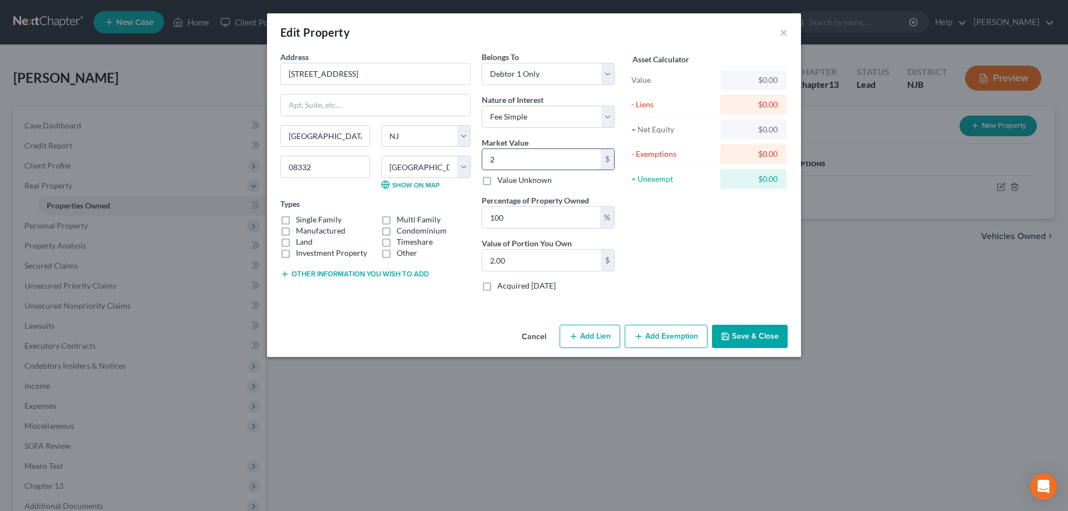
type input "20"
type input "20.00"
type input "200"
type input "200.00"
type input "2000"
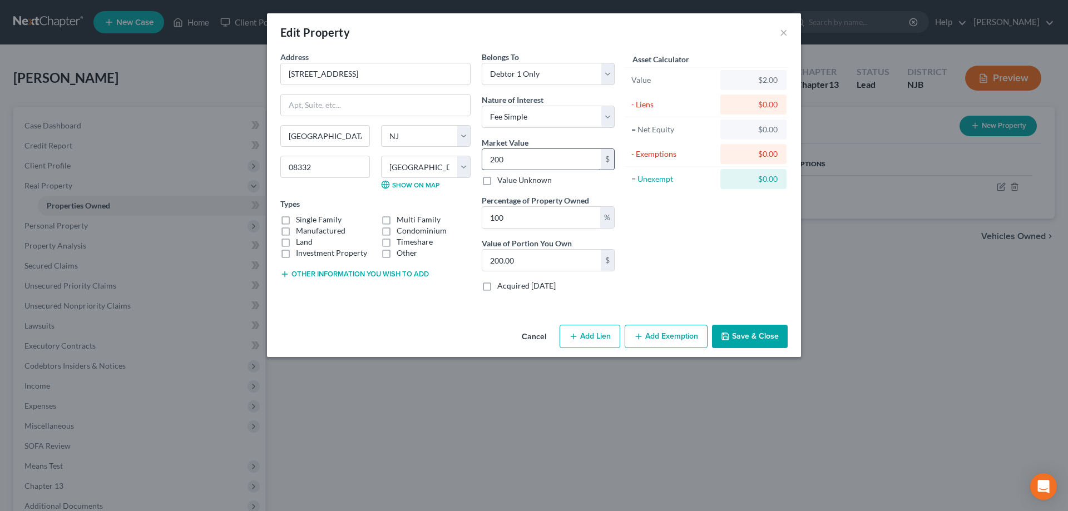
type input "2,000.00"
type input "2,0000"
type input "20,000.00"
type input "20,0000"
type input "200,000.00"
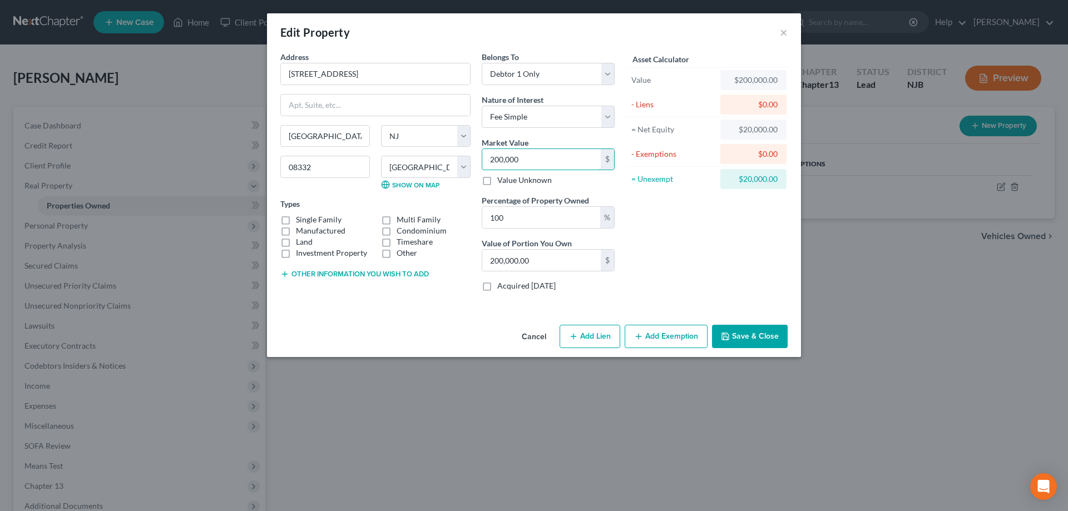
type input "200,000"
click at [296, 219] on label "Single Family" at bounding box center [319, 219] width 46 height 11
click at [300, 219] on input "Single Family" at bounding box center [303, 217] width 7 height 7
checkbox input "true"
click at [581, 335] on button "Add Lien" at bounding box center [589, 336] width 61 height 23
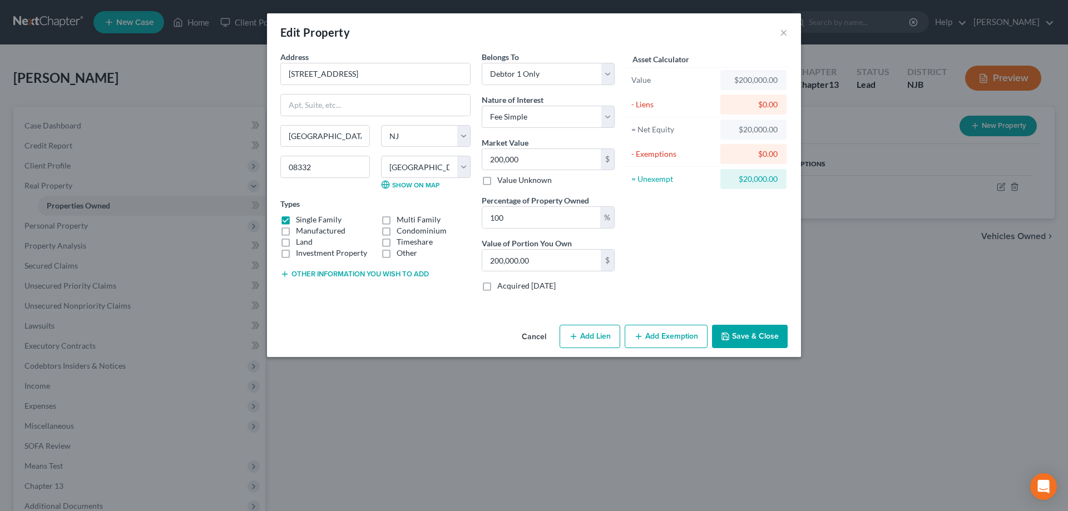
select select "0"
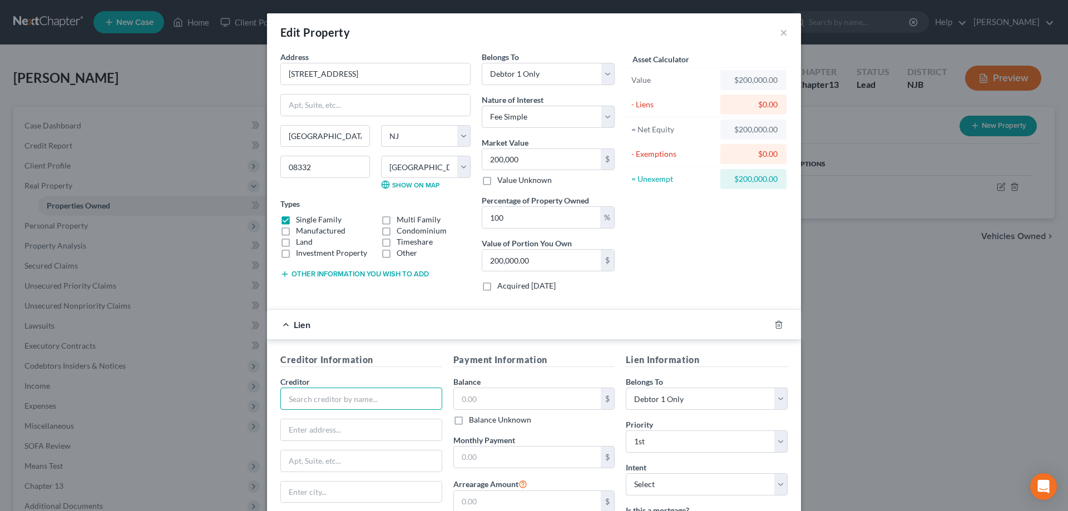
click at [314, 388] on input "text" at bounding box center [361, 399] width 162 height 22
type input "City of Millville"
click at [493, 396] on input "text" at bounding box center [527, 398] width 147 height 21
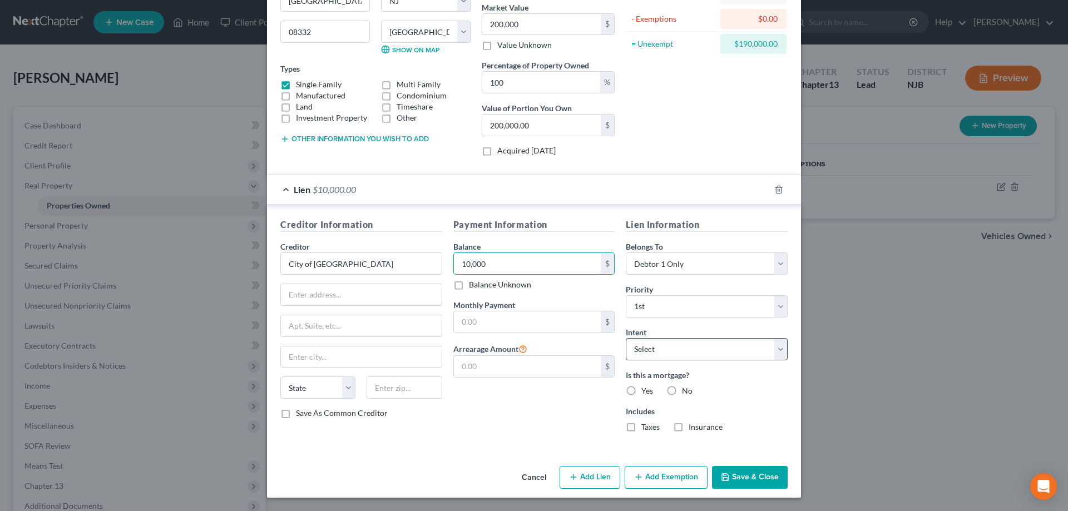
type input "10,000"
click at [626, 338] on select "Select Surrender Redeem Reaffirm Avoid Other" at bounding box center [707, 349] width 162 height 22
select select "4"
click option "Other" at bounding box center [0, 0] width 0 height 0
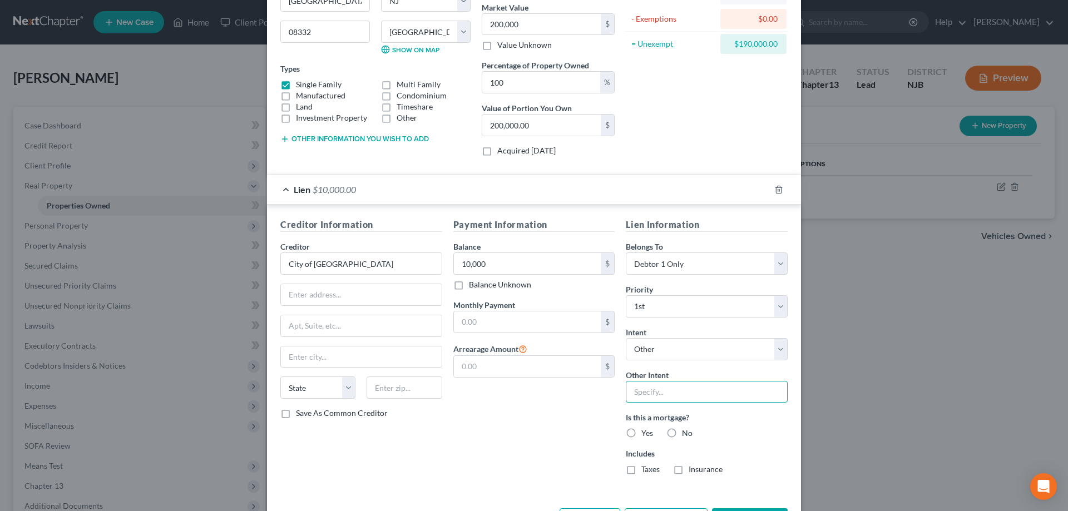
click at [651, 393] on input "text" at bounding box center [707, 392] width 162 height 22
type input "retain"
click at [682, 434] on label "No" at bounding box center [687, 433] width 11 height 11
click at [686, 434] on input "No" at bounding box center [689, 431] width 7 height 7
radio input "true"
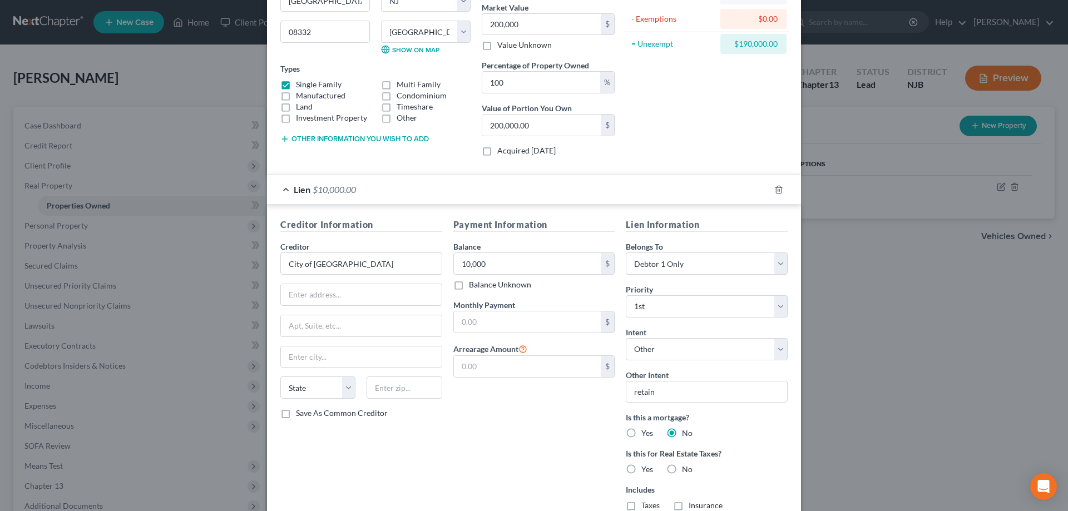
click at [641, 470] on label "Yes" at bounding box center [647, 469] width 12 height 11
click at [646, 470] on input "Yes" at bounding box center [649, 467] width 7 height 7
radio input "true"
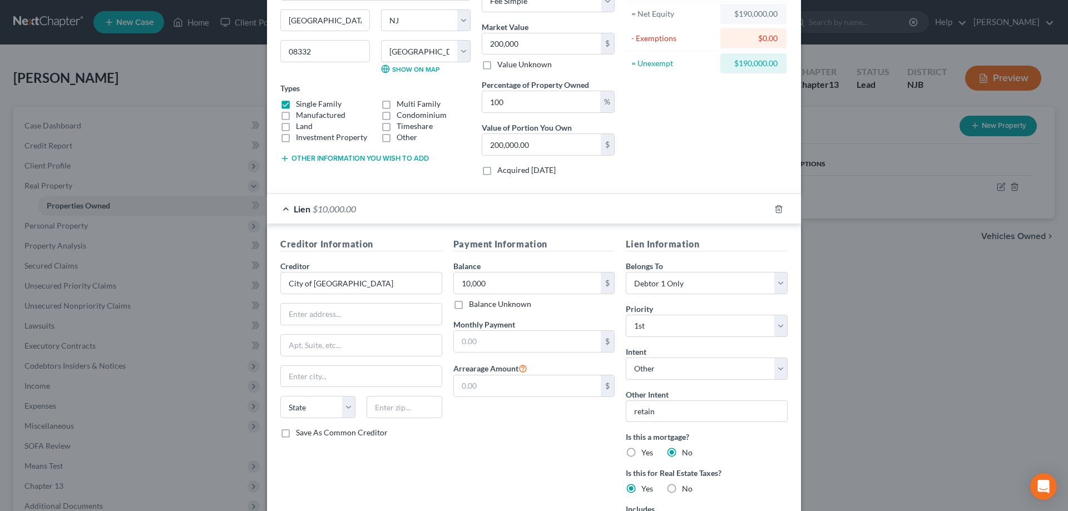
scroll to position [157, 0]
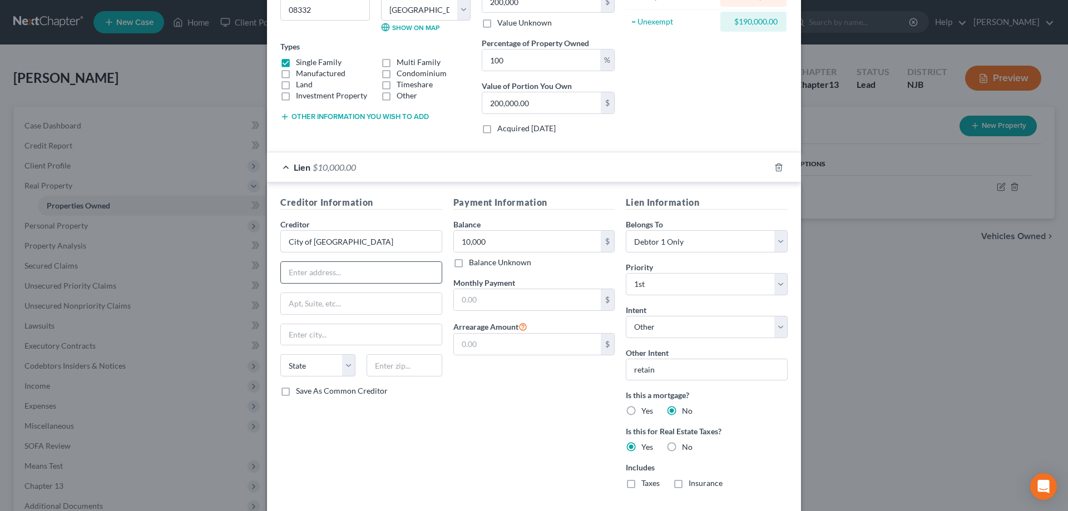
click at [319, 277] on input "text" at bounding box center [361, 272] width 161 height 21
type input "12 South High St"
click at [335, 297] on input "text" at bounding box center [361, 303] width 161 height 21
type input "PO Box 609"
click at [385, 363] on input "text" at bounding box center [403, 365] width 75 height 22
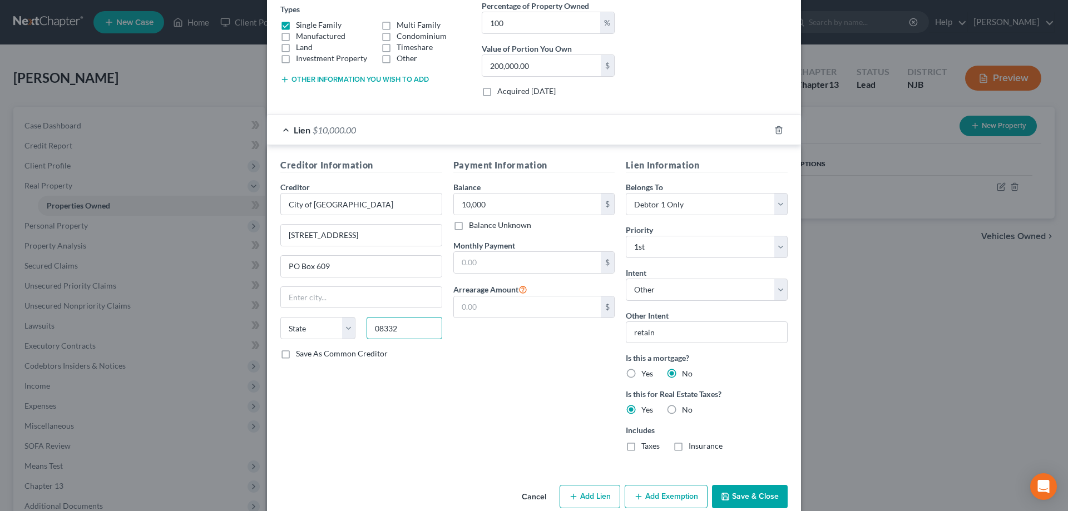
scroll to position [214, 0]
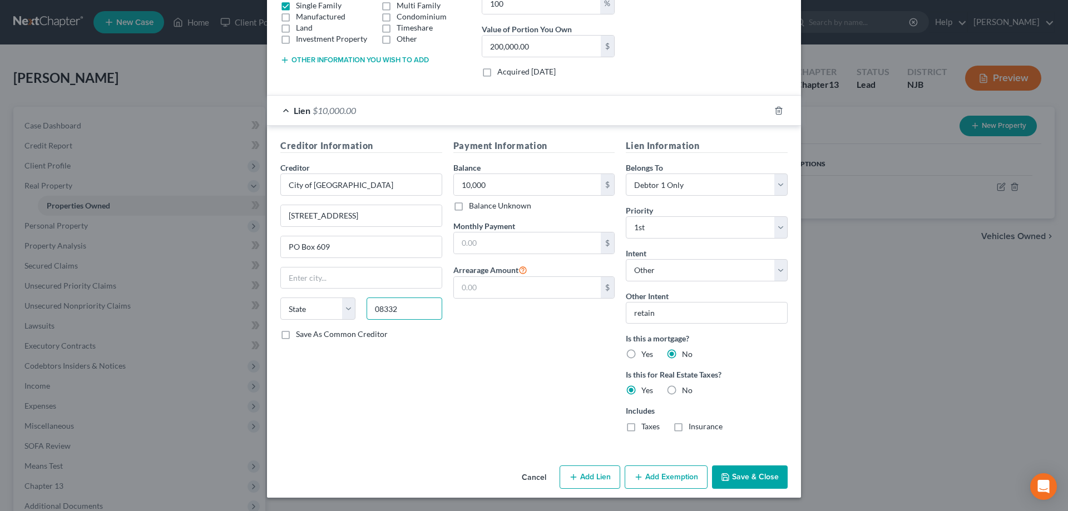
type input "08332"
click at [742, 473] on button "Save & Close" at bounding box center [750, 476] width 76 height 23
type input "Millville"
select select "33"
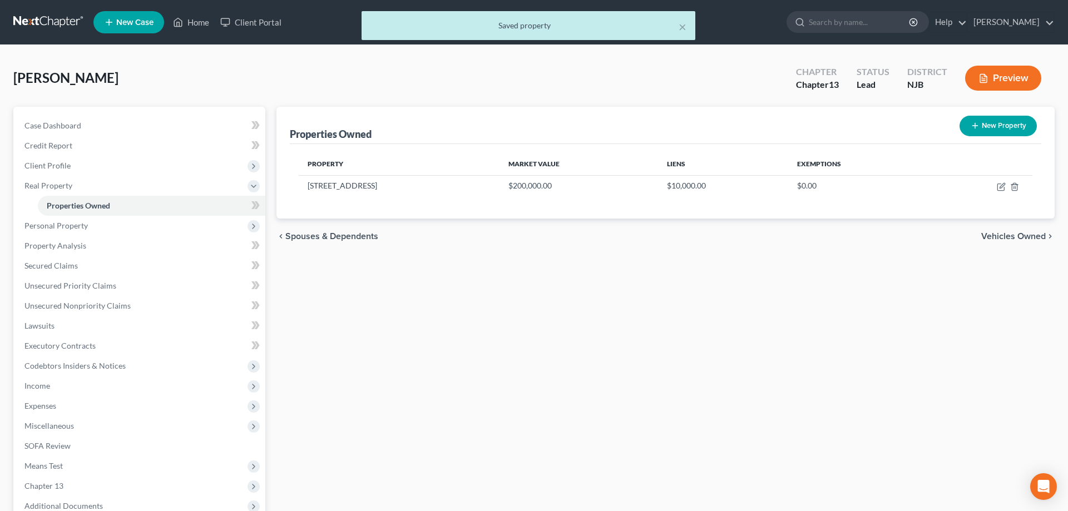
click at [981, 124] on button "New Property" at bounding box center [997, 126] width 77 height 21
select select "33"
select select "5"
select select "0"
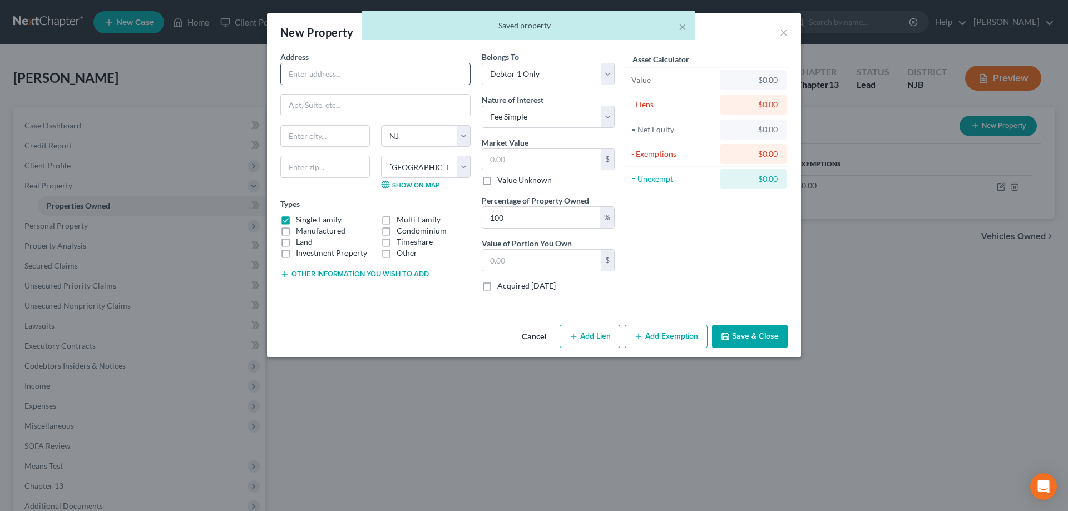
click at [308, 75] on input "text" at bounding box center [375, 73] width 189 height 21
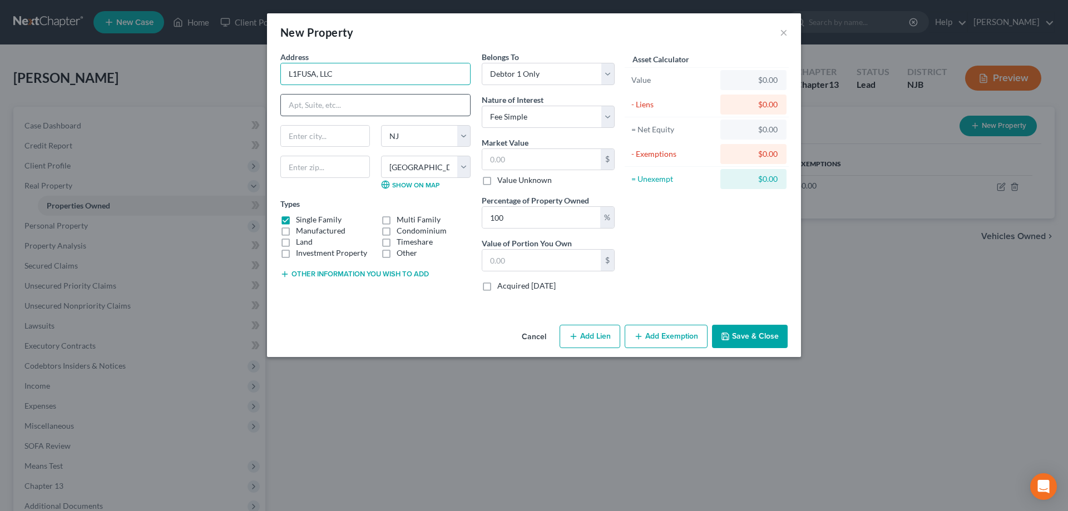
type input "L1FUSA, LLC"
click at [301, 102] on input "text" at bounding box center [375, 105] width 189 height 21
type input "c/o Jacob Friedman"
click at [294, 133] on input "text" at bounding box center [325, 136] width 88 height 21
drag, startPoint x: 366, startPoint y: 105, endPoint x: 266, endPoint y: 105, distance: 100.6
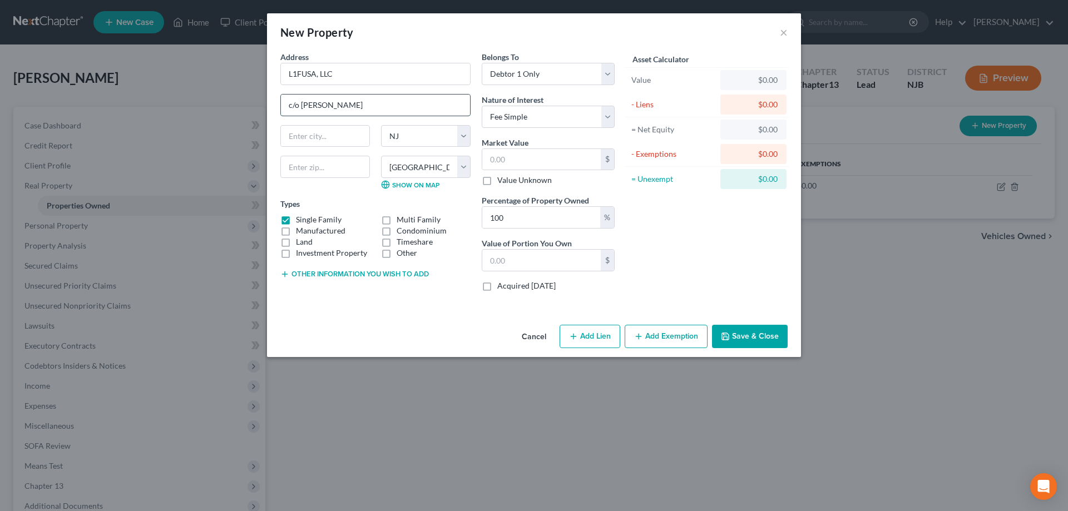
click at [281, 105] on input "c/o Jacob Friedman" at bounding box center [375, 105] width 189 height 21
click at [354, 71] on input "L1FUSA, LLC" at bounding box center [375, 73] width 189 height 21
click at [370, 77] on input "L1FUSA, LLC c/o Jacob friedman" at bounding box center [375, 73] width 189 height 21
type input "L1FUSA, LLC c/o Jacob Friedman"
click at [348, 109] on input "text" at bounding box center [375, 105] width 189 height 21
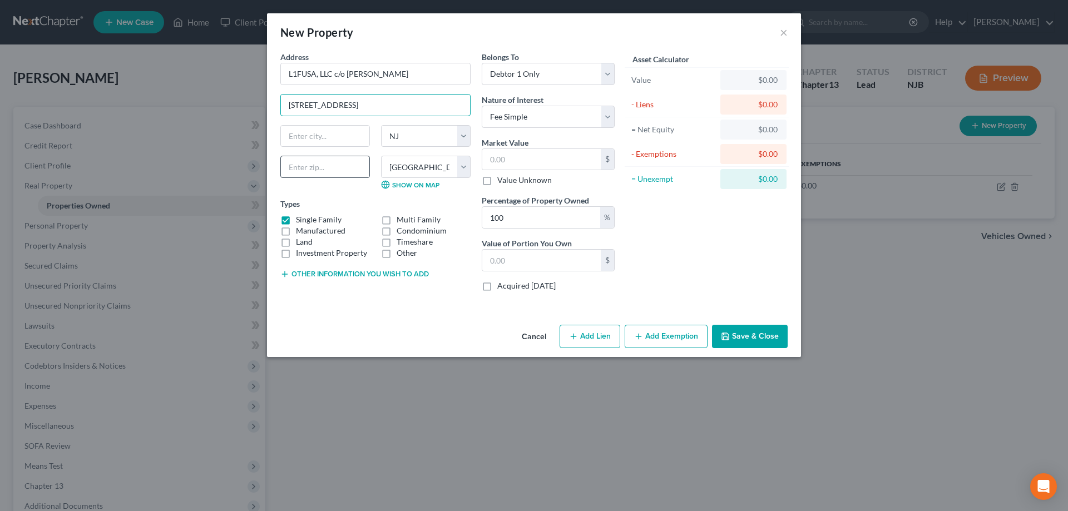
type input "52 Woodlawn Ave #2"
click at [310, 166] on input "text" at bounding box center [325, 167] width 90 height 22
type input "07305"
click at [309, 135] on input "text" at bounding box center [325, 136] width 88 height 21
type input "Jersey City"
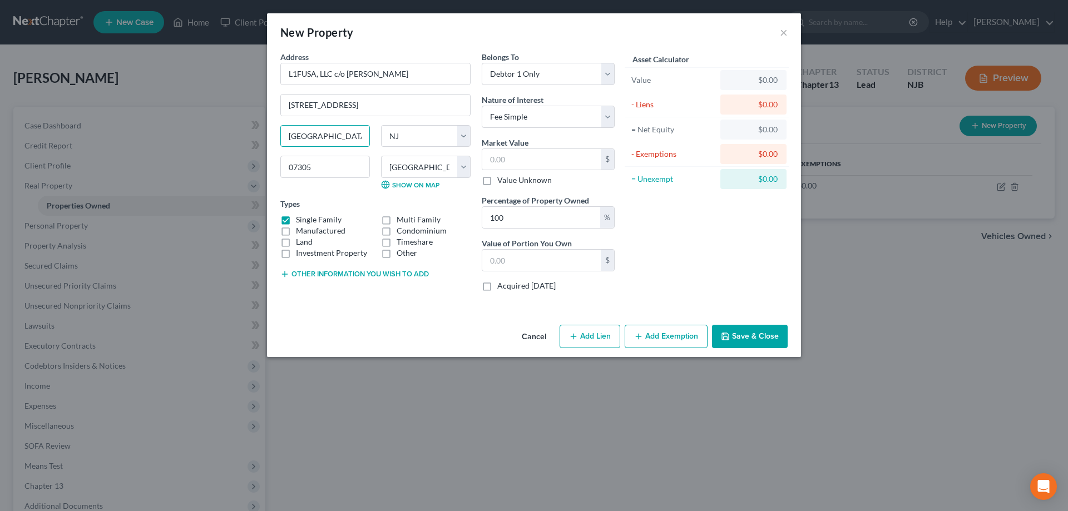
click at [757, 330] on button "Save & Close" at bounding box center [750, 336] width 76 height 23
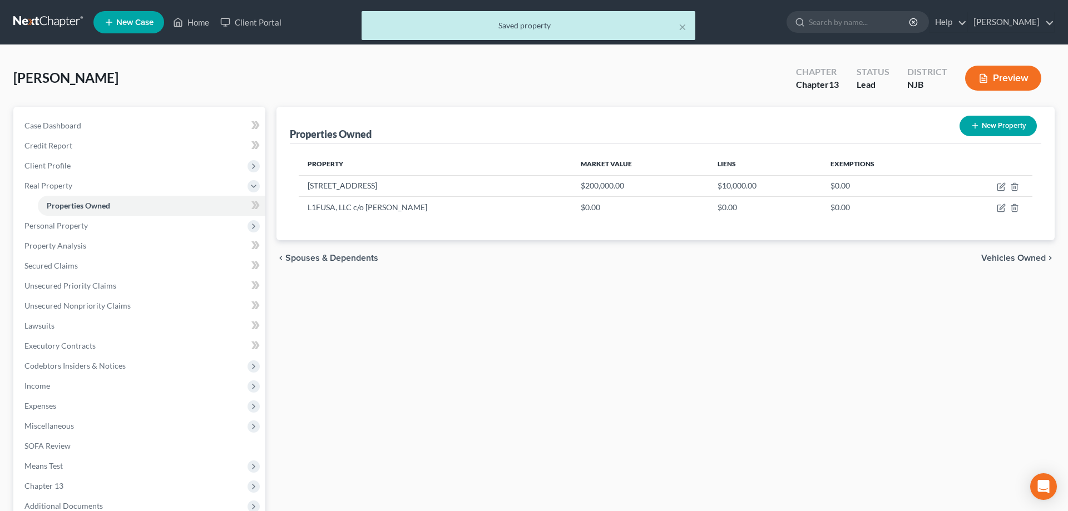
click at [982, 129] on button "New Property" at bounding box center [997, 126] width 77 height 21
select select "33"
select select "5"
select select "0"
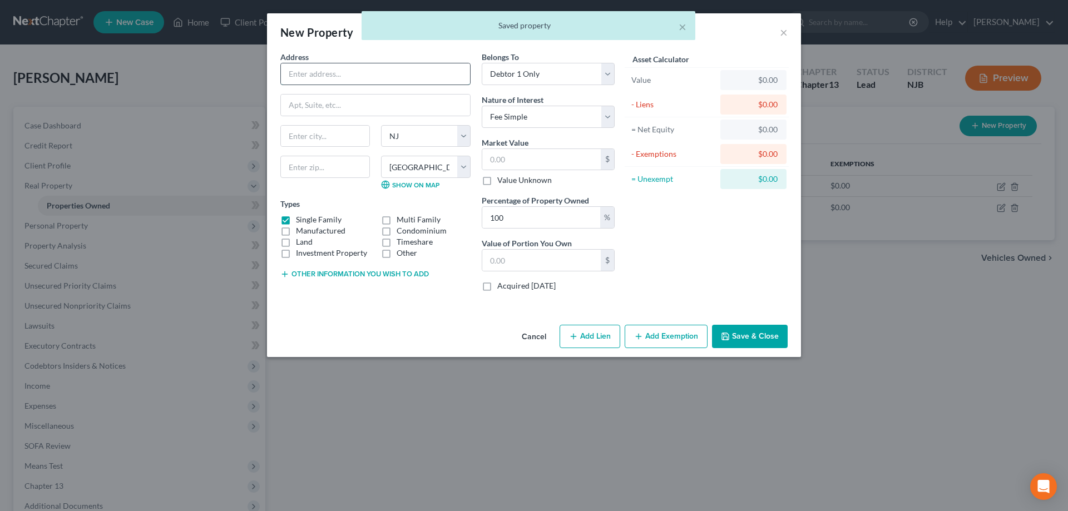
click at [346, 75] on input "text" at bounding box center [375, 73] width 189 height 21
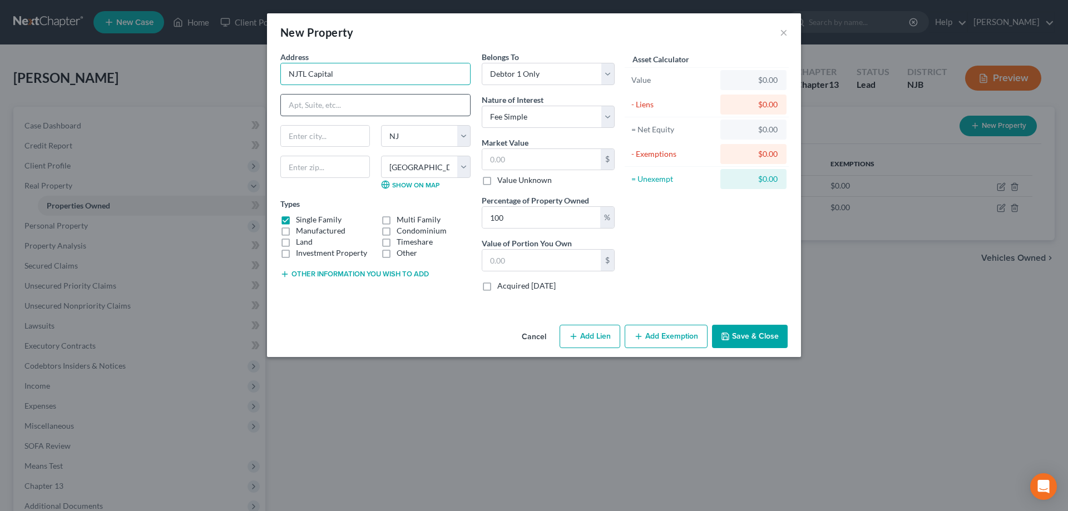
type input "NJTL Capital"
click at [305, 107] on input "text" at bounding box center [375, 105] width 189 height 21
type input "PO Box 653"
click at [297, 163] on input "text" at bounding box center [325, 167] width 90 height 22
type input "07645"
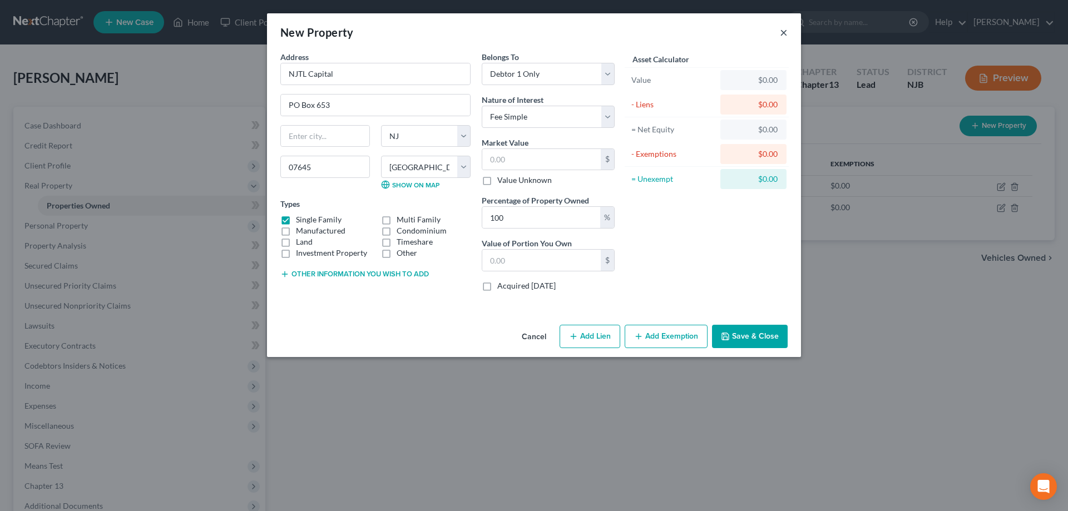
click at [783, 30] on button "×" at bounding box center [784, 32] width 8 height 13
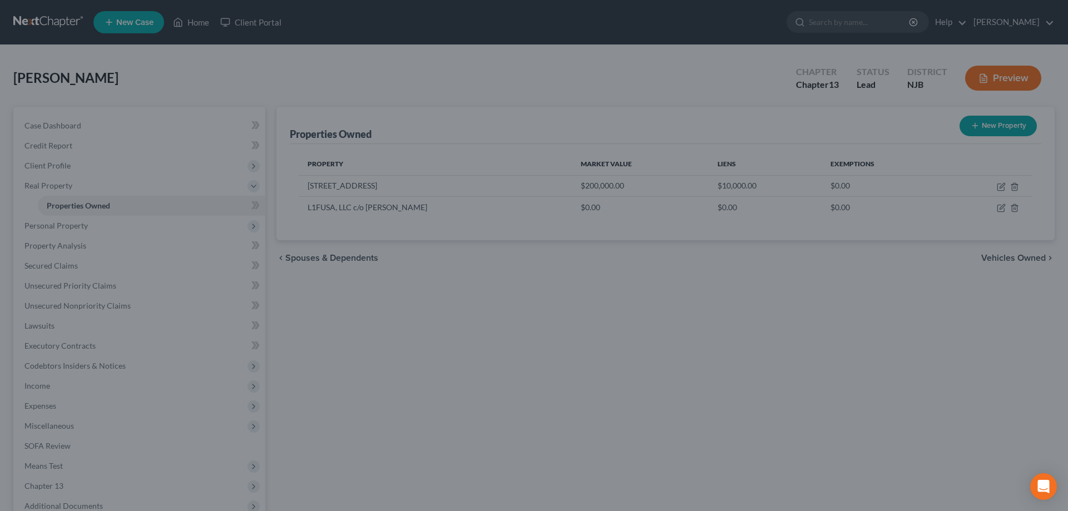
type input "Montvale"
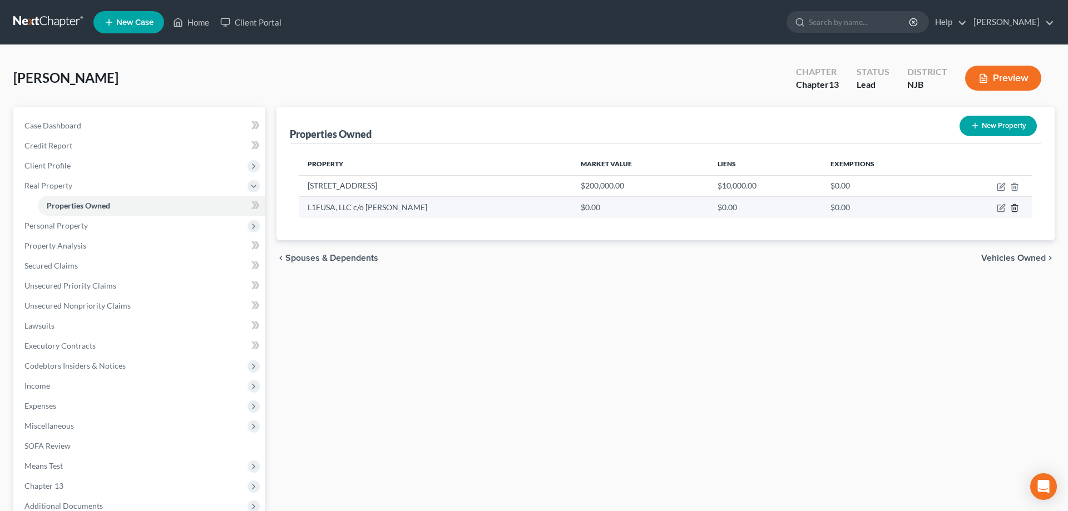
click at [1012, 209] on icon "button" at bounding box center [1013, 208] width 5 height 7
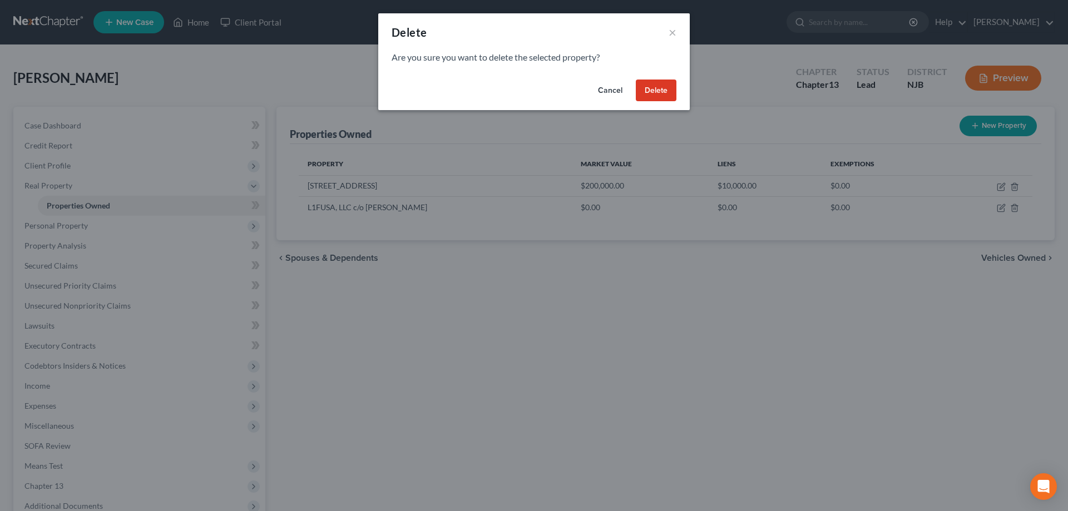
click at [659, 83] on button "Delete" at bounding box center [656, 91] width 41 height 22
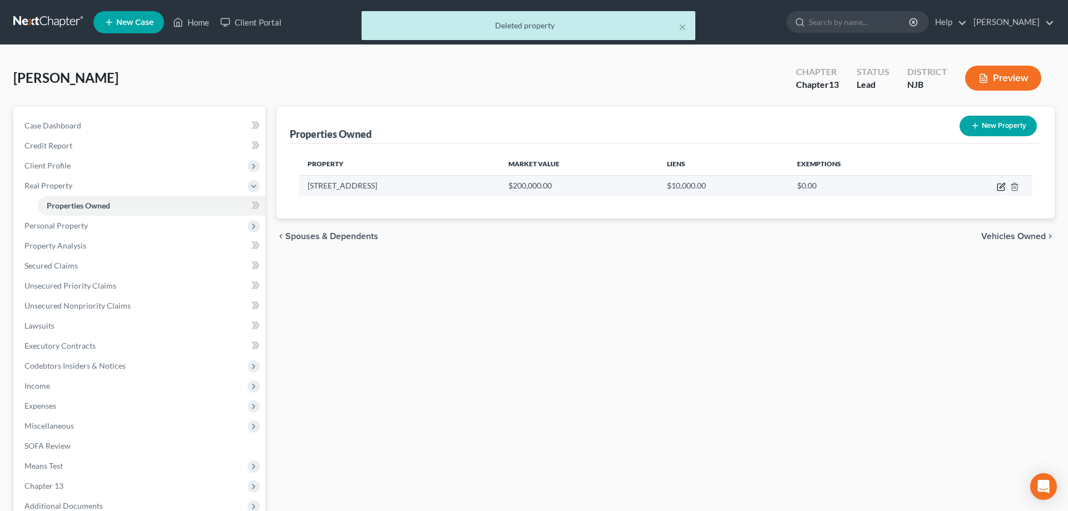
click at [1001, 186] on icon "button" at bounding box center [1000, 186] width 9 height 9
select select "33"
select select "5"
select select "0"
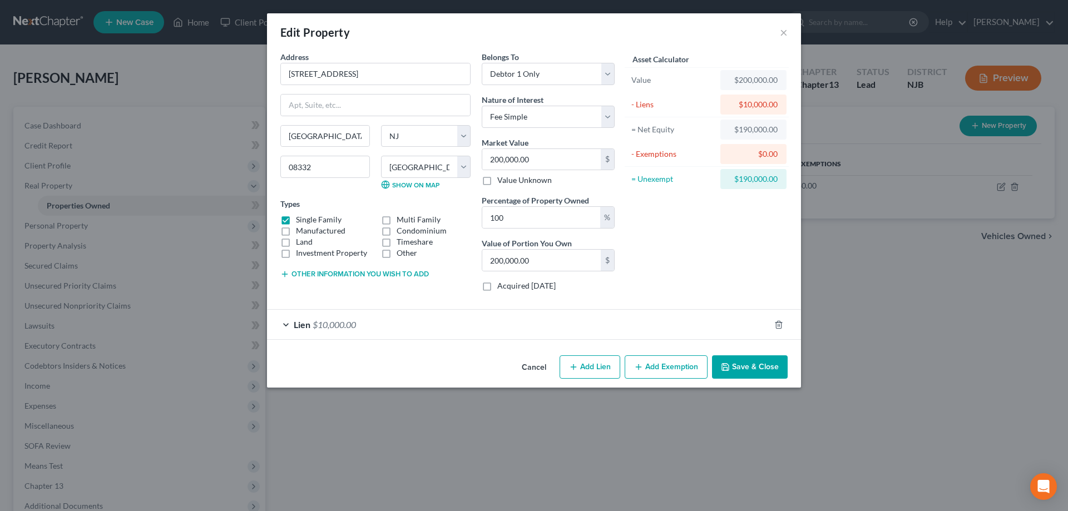
click at [593, 372] on button "Add Lien" at bounding box center [589, 366] width 61 height 23
select select "0"
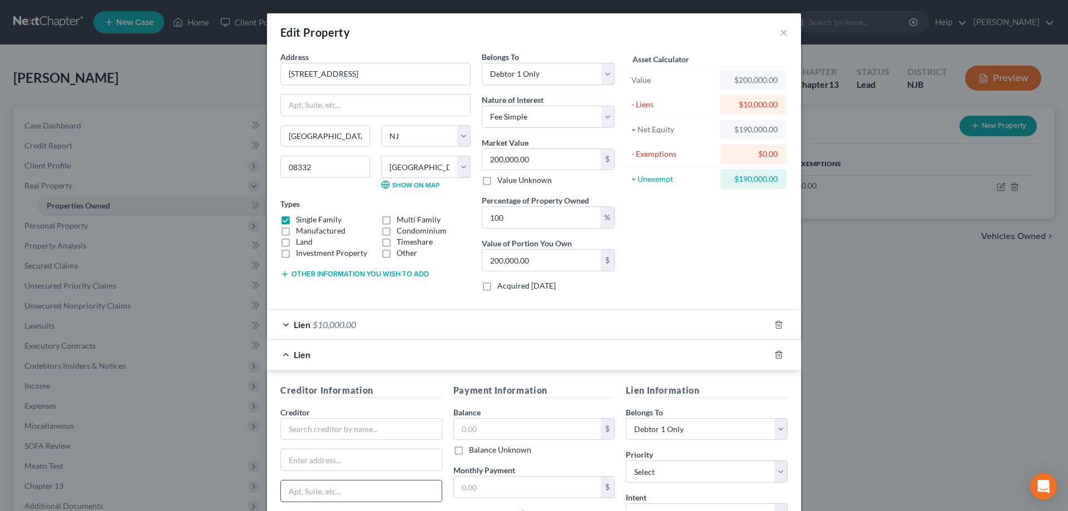
scroll to position [166, 0]
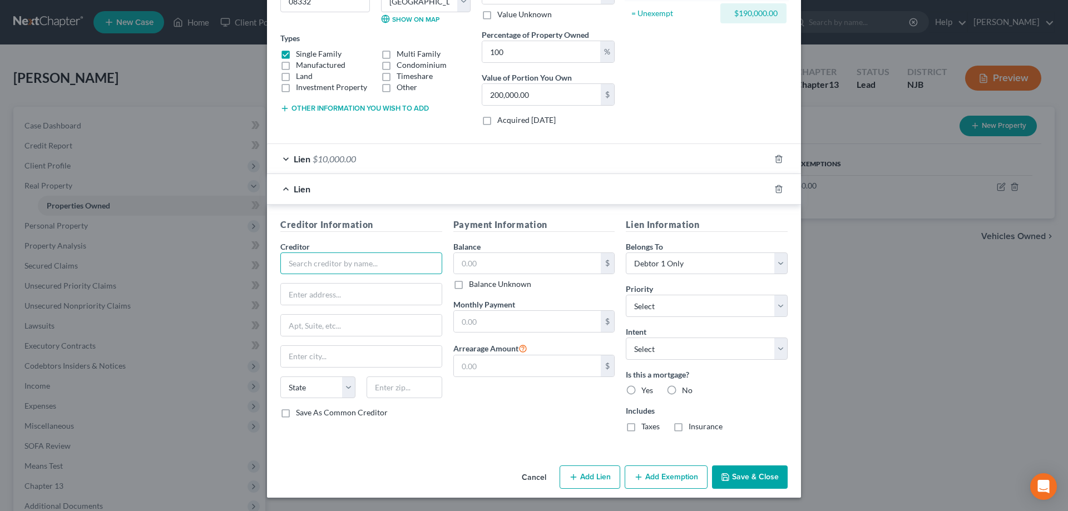
click at [314, 265] on input "text" at bounding box center [361, 263] width 162 height 22
type input "l"
type input "L1FUSA LLC c/o Jacob Friedman"
click at [353, 296] on input "text" at bounding box center [361, 294] width 161 height 21
type input "52 Woodlawn Ave #2"
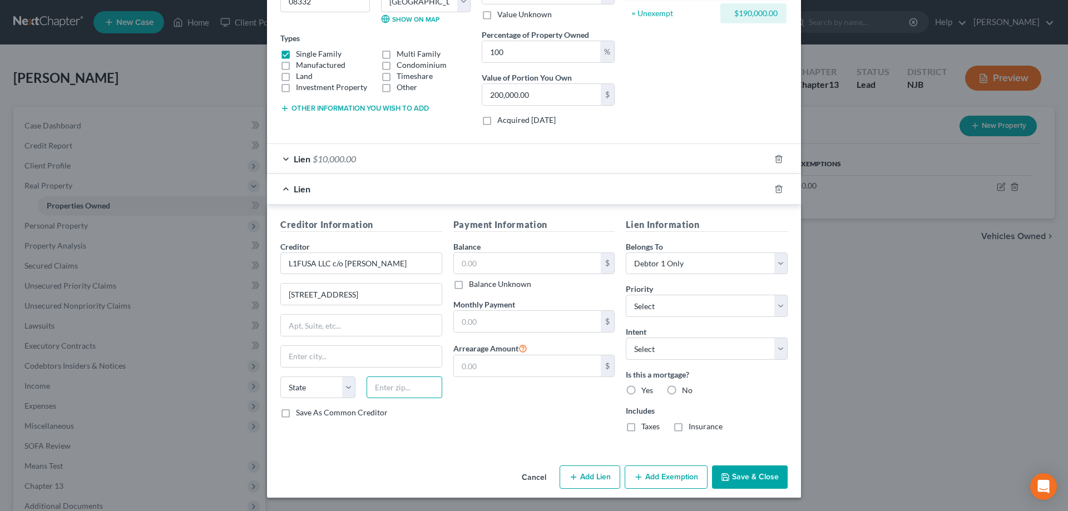
click at [385, 387] on input "text" at bounding box center [403, 387] width 75 height 22
type input "07305"
type input "Jersey City"
select select "33"
click at [489, 271] on input "text" at bounding box center [527, 263] width 147 height 21
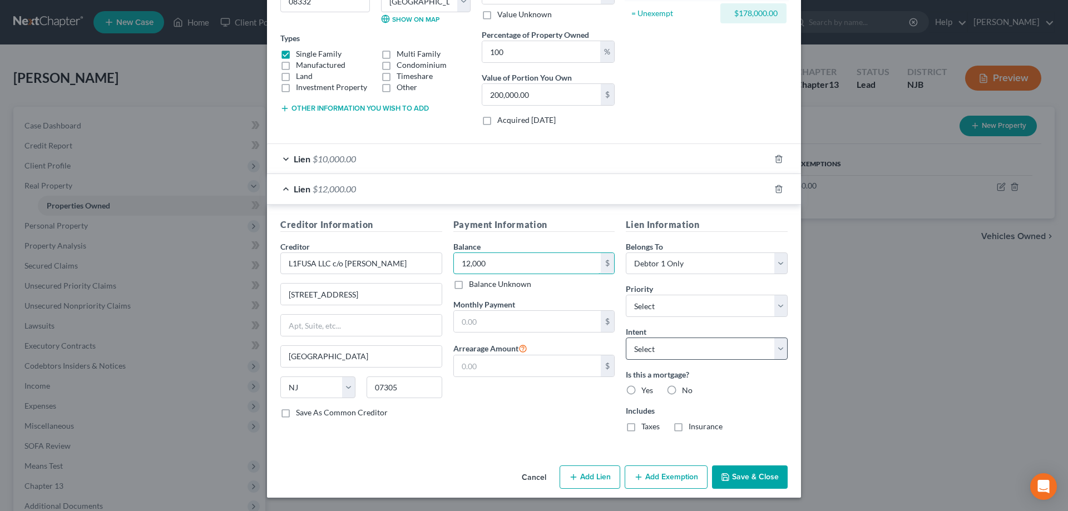
type input "12,000"
click at [626, 338] on select "Select Surrender Redeem Reaffirm Avoid Other" at bounding box center [707, 349] width 162 height 22
select select "4"
click option "Other" at bounding box center [0, 0] width 0 height 0
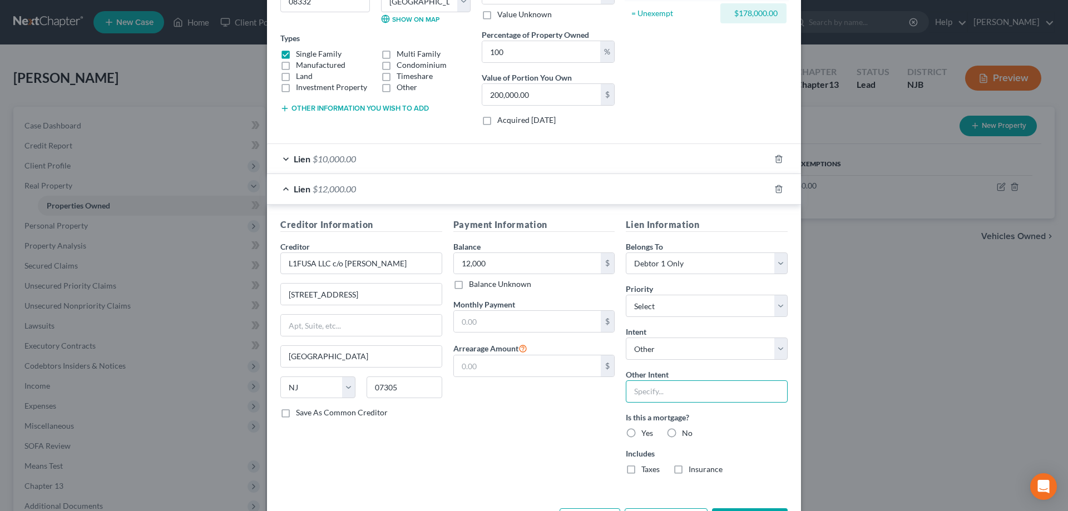
click at [663, 398] on input "text" at bounding box center [707, 391] width 162 height 22
type input "retain"
click at [682, 431] on label "No" at bounding box center [687, 433] width 11 height 11
click at [686, 431] on input "No" at bounding box center [689, 431] width 7 height 7
radio input "true"
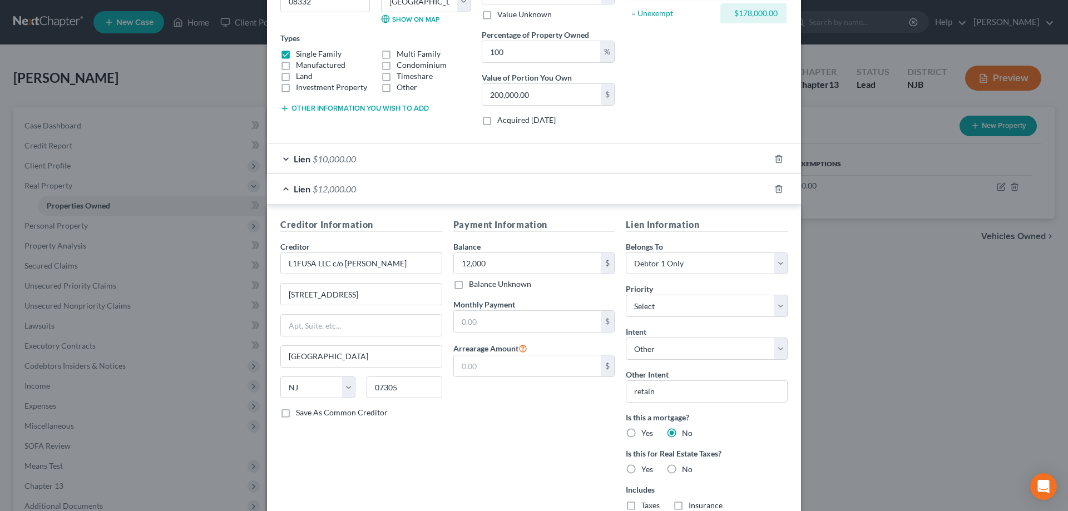
click at [641, 467] on label "Yes" at bounding box center [647, 469] width 12 height 11
click at [646, 467] on input "Yes" at bounding box center [649, 467] width 7 height 7
radio input "true"
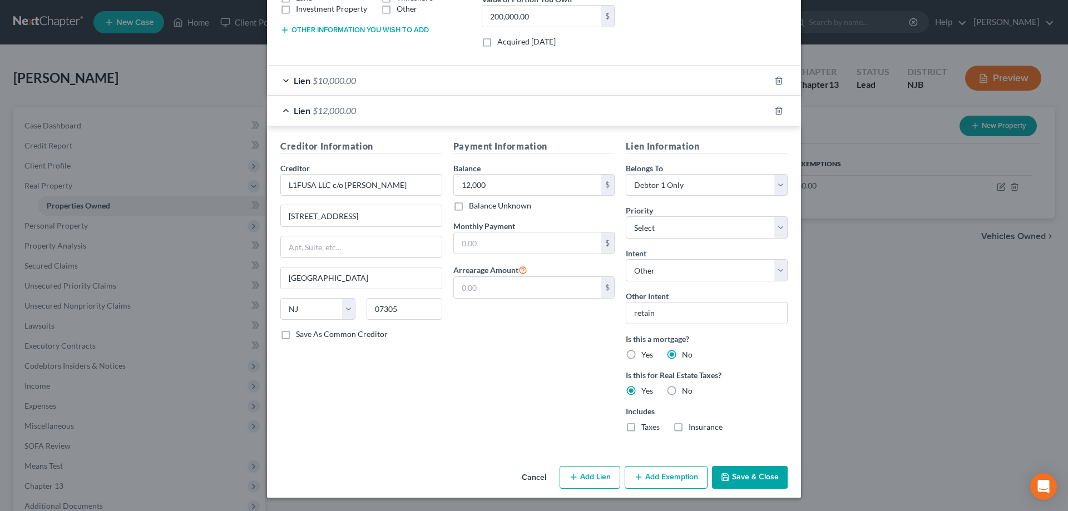
click at [761, 472] on button "Save & Close" at bounding box center [750, 477] width 76 height 23
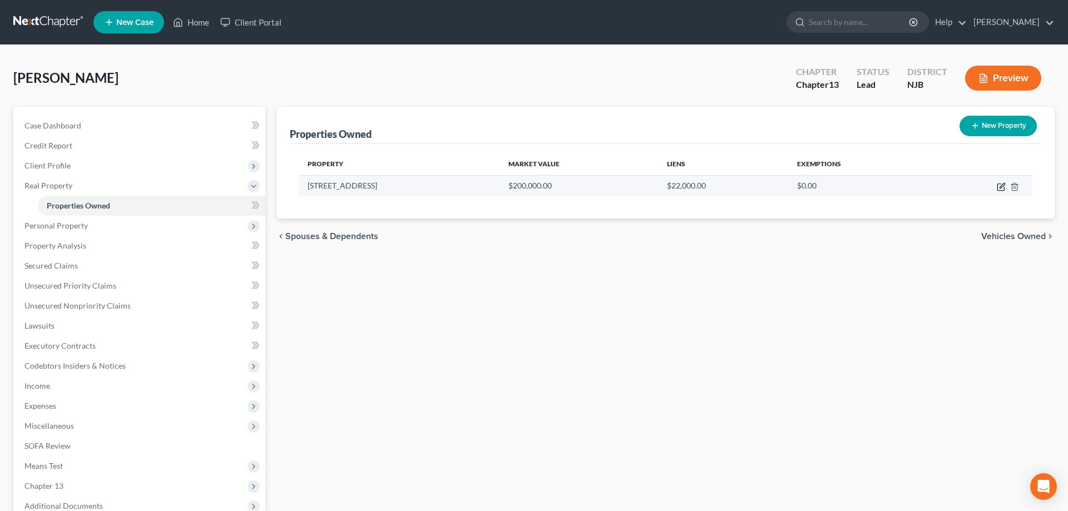
click at [1001, 186] on icon "button" at bounding box center [1001, 185] width 5 height 5
select select "33"
select select "5"
select select "0"
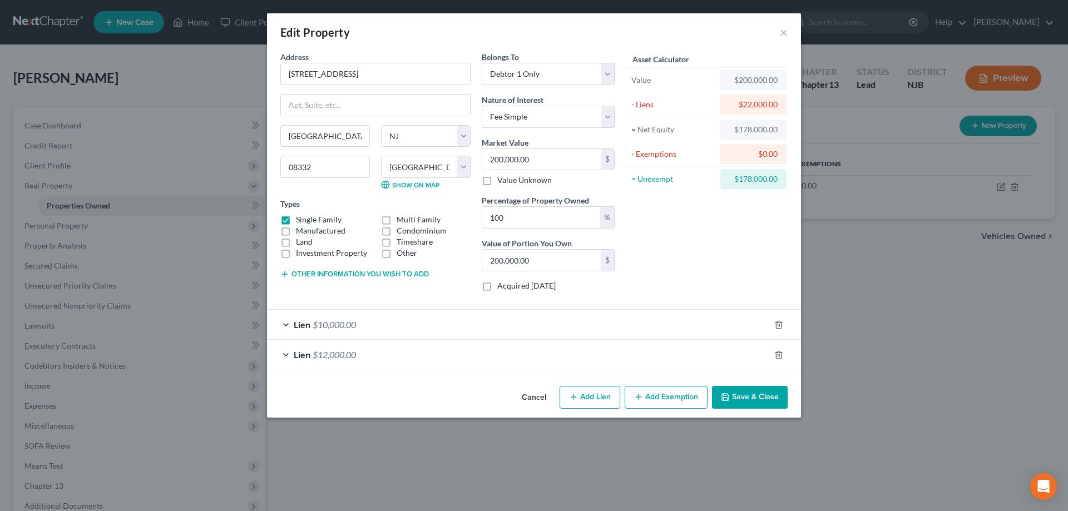
click at [598, 400] on button "Add Lien" at bounding box center [589, 397] width 61 height 23
select select "0"
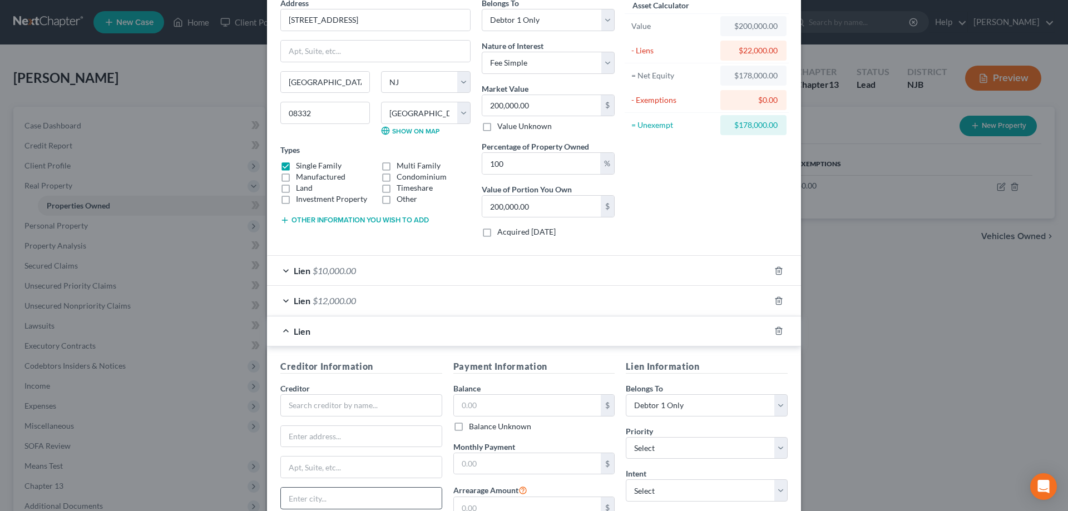
scroll to position [196, 0]
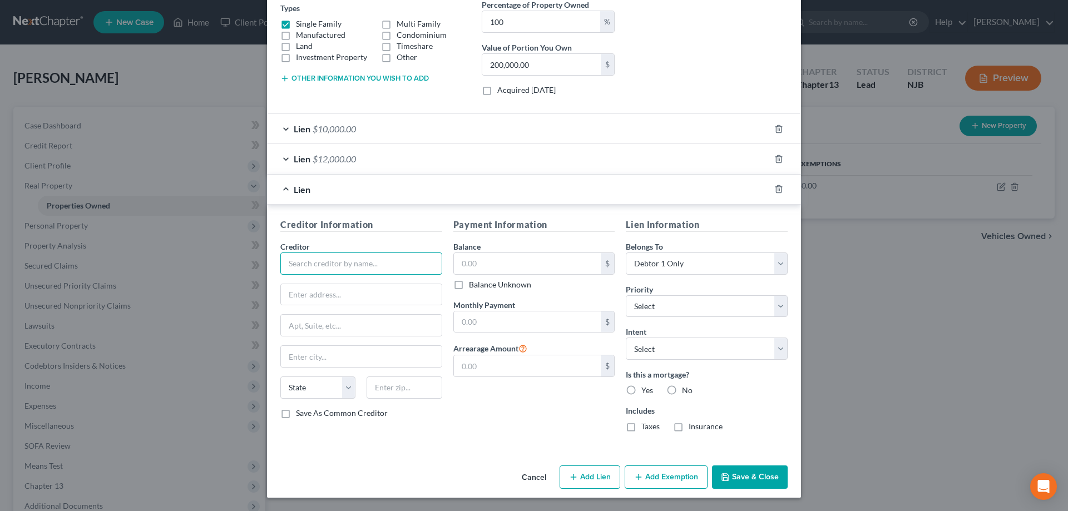
click at [297, 262] on input "text" at bounding box center [361, 263] width 162 height 22
type input "NJTL Capital"
click at [301, 286] on input "text" at bounding box center [361, 294] width 161 height 21
type input "PO Box 653"
click at [389, 388] on input "text" at bounding box center [403, 387] width 75 height 22
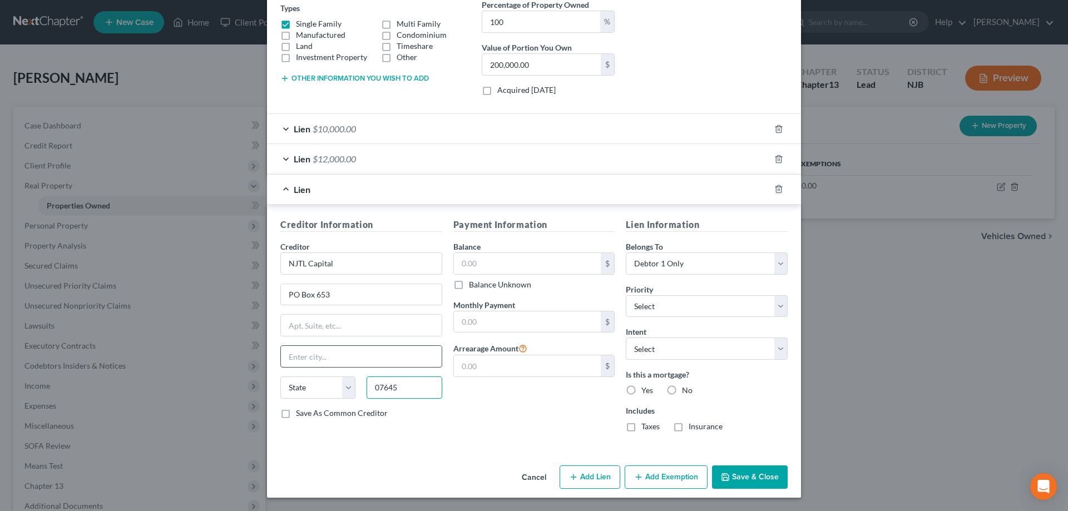
type input "07645"
type input "Montvale"
select select "33"
click at [413, 359] on input "Montvale" at bounding box center [361, 356] width 161 height 21
click at [519, 257] on input "text" at bounding box center [527, 263] width 147 height 21
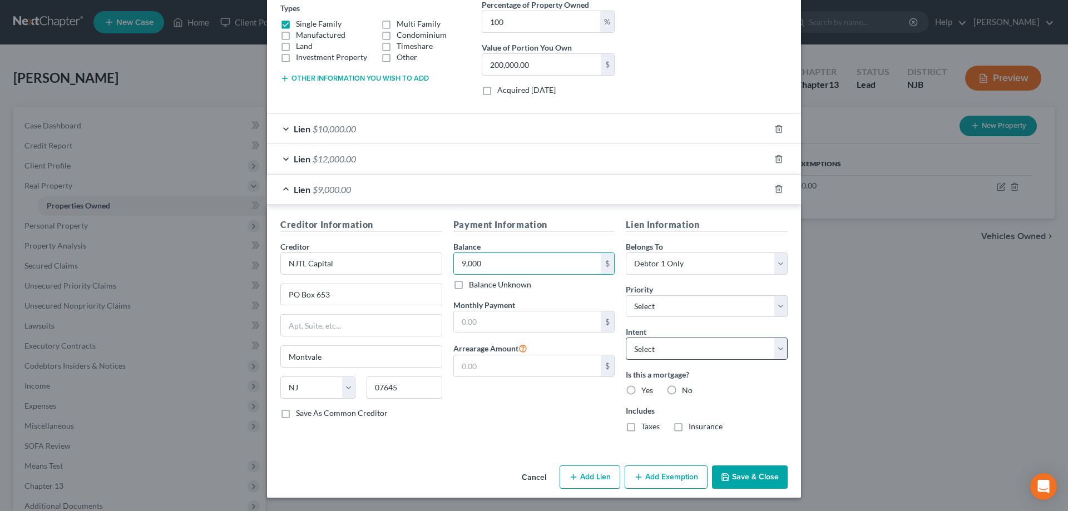
type input "9,000"
click at [626, 338] on select "Select Surrender Redeem Reaffirm Avoid Other" at bounding box center [707, 349] width 162 height 22
select select "4"
click option "Other" at bounding box center [0, 0] width 0 height 0
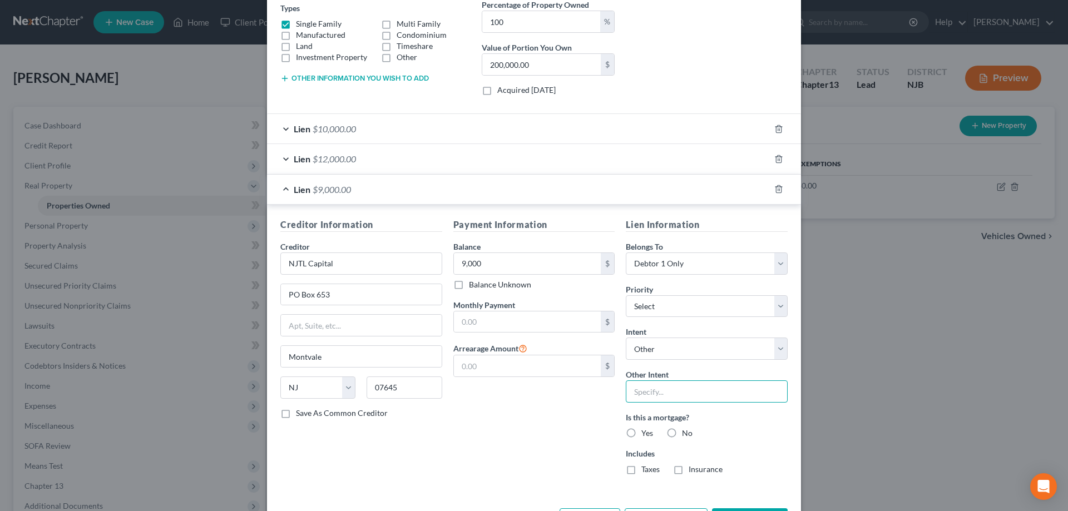
click at [661, 395] on input "text" at bounding box center [707, 391] width 162 height 22
type input "retain"
click at [682, 432] on label "No" at bounding box center [687, 433] width 11 height 11
click at [686, 432] on input "No" at bounding box center [689, 431] width 7 height 7
radio input "true"
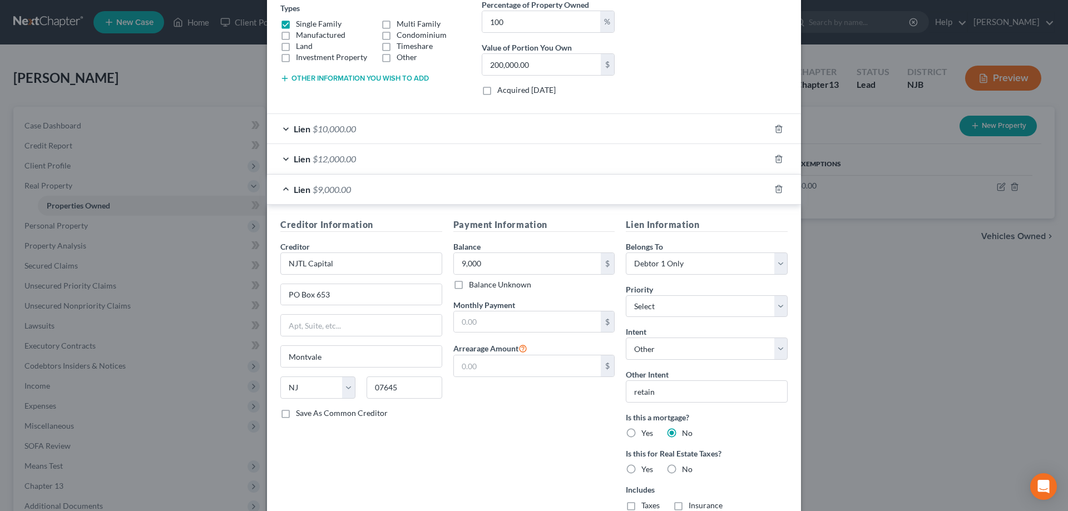
click at [641, 470] on label "Yes" at bounding box center [647, 469] width 12 height 11
click at [646, 470] on input "Yes" at bounding box center [649, 467] width 7 height 7
radio input "true"
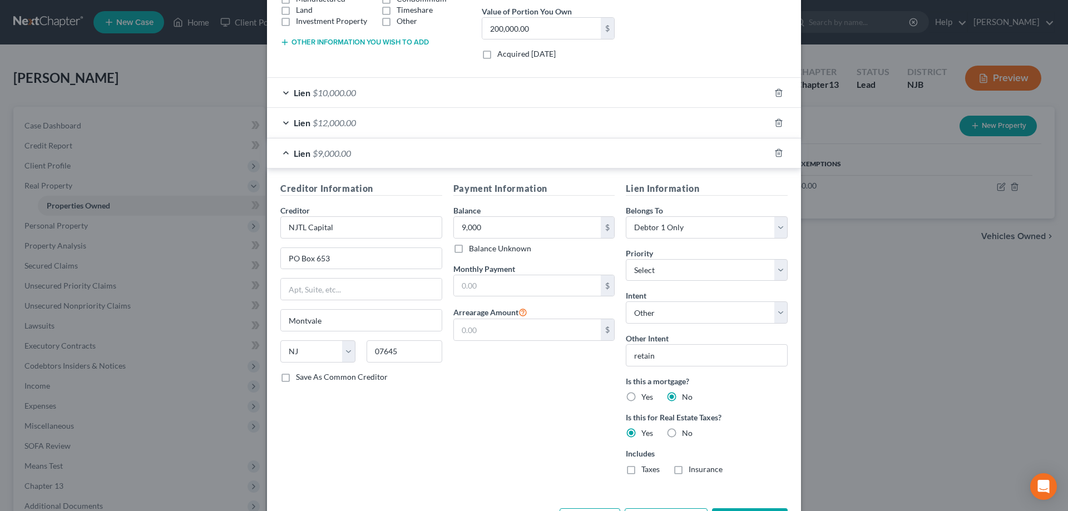
scroll to position [275, 0]
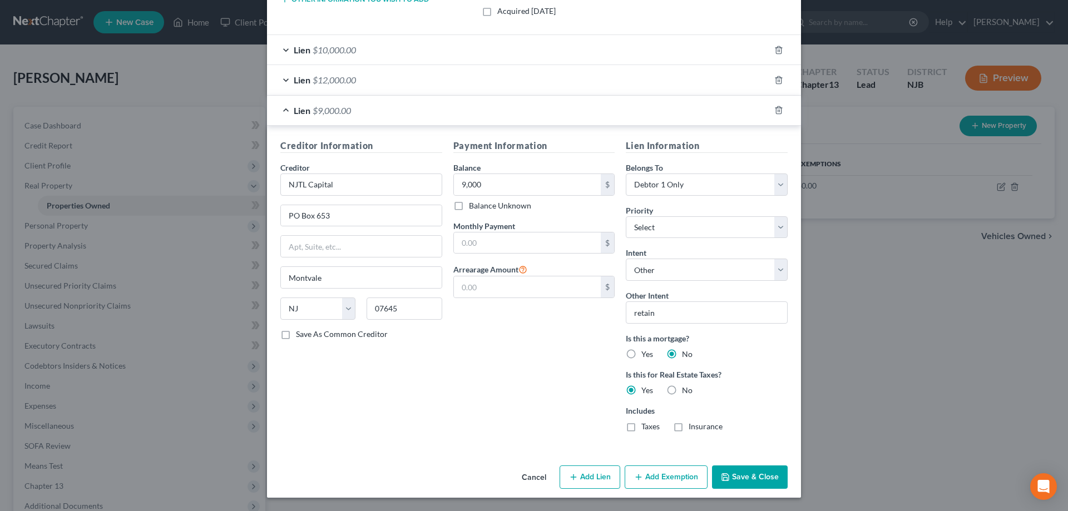
click at [735, 482] on button "Save & Close" at bounding box center [750, 476] width 76 height 23
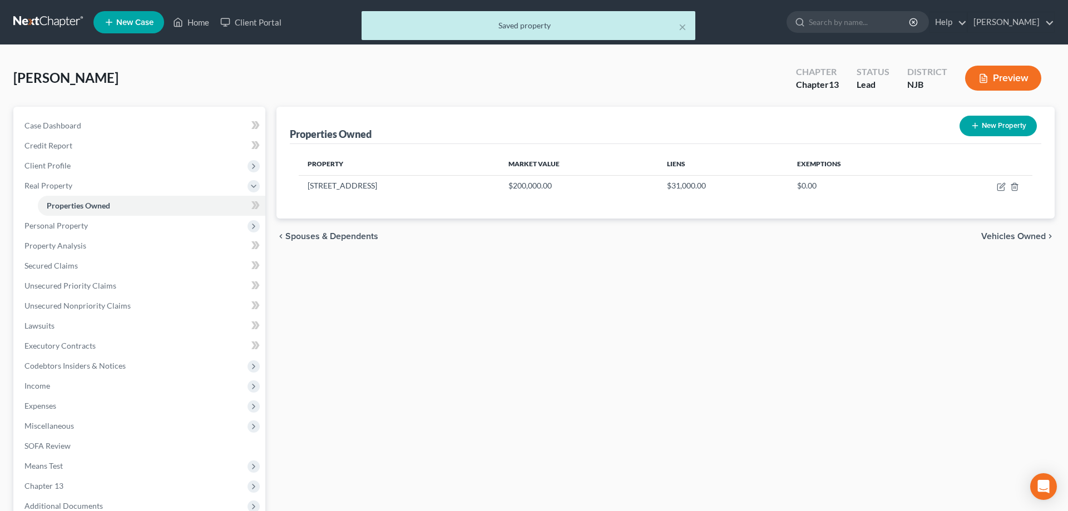
click at [537, 393] on div "Properties Owned New Property Property Market Value Liens Exemptions 716 S Seco…" at bounding box center [665, 348] width 789 height 482
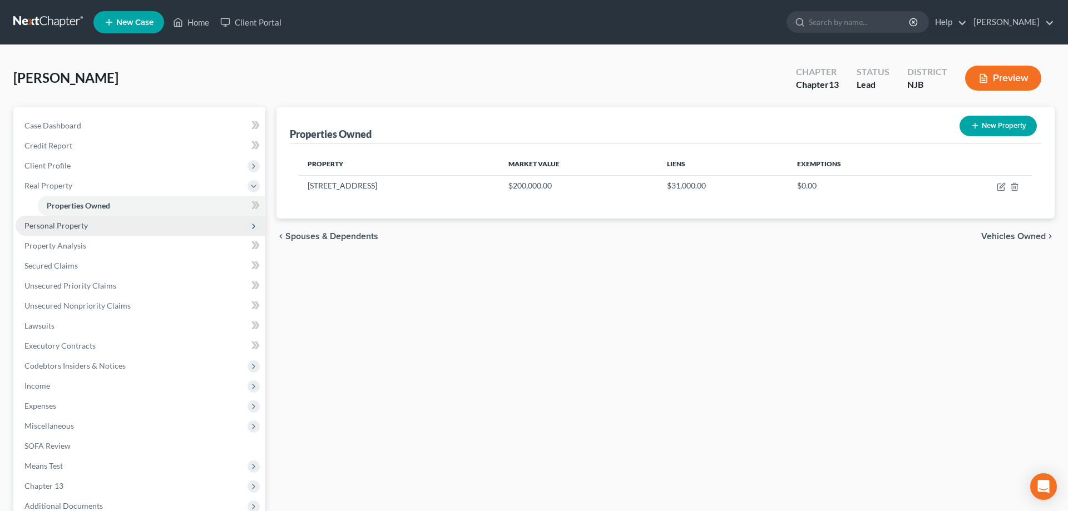
click at [86, 228] on span "Personal Property" at bounding box center [55, 225] width 63 height 9
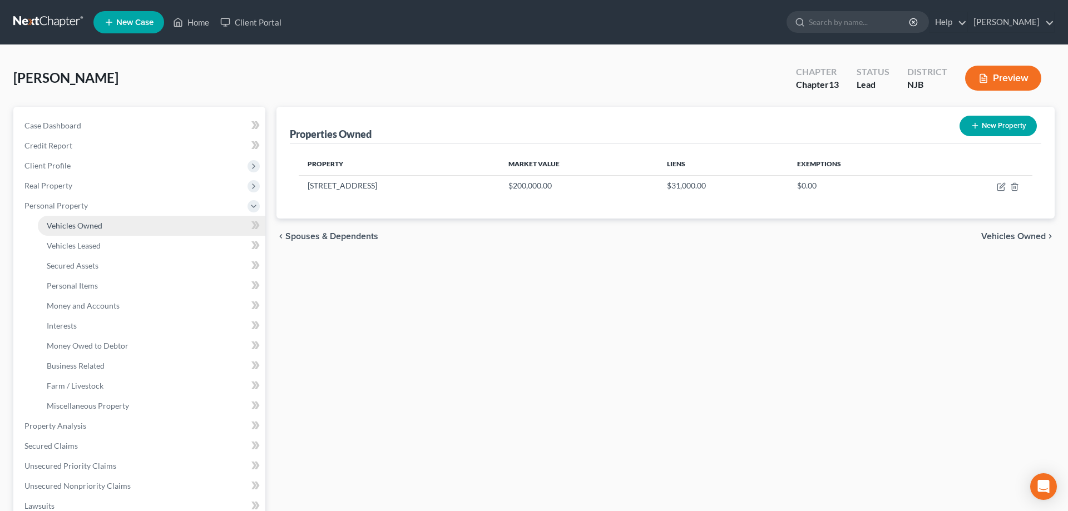
click at [87, 227] on span "Vehicles Owned" at bounding box center [75, 225] width 56 height 9
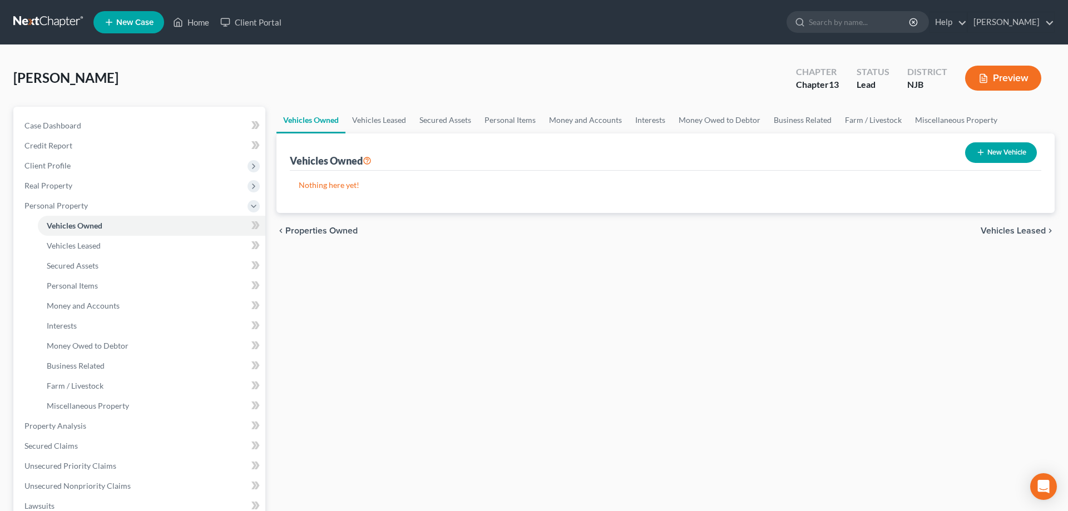
click at [988, 155] on button "New Vehicle" at bounding box center [1001, 152] width 72 height 21
select select "0"
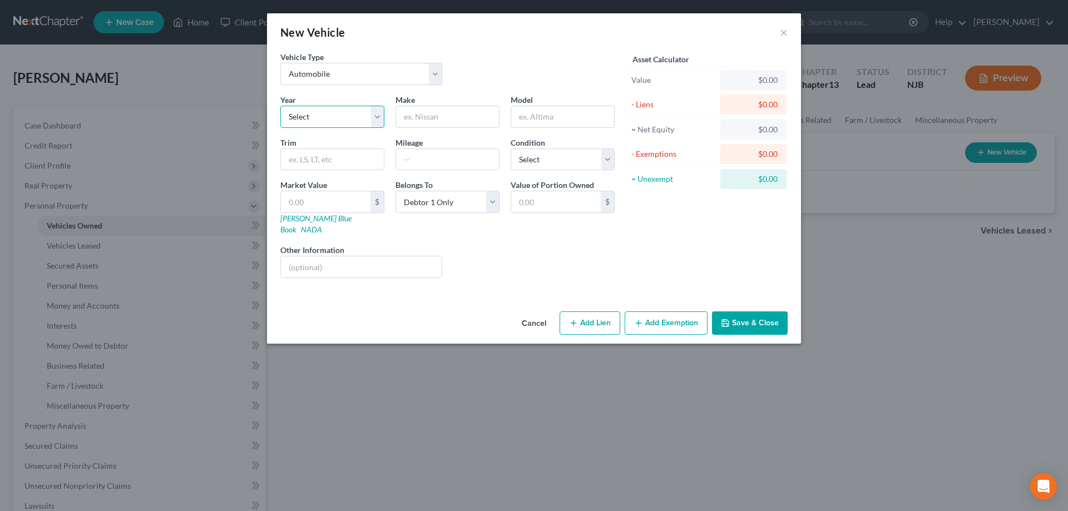
click at [280, 106] on select "Select 2026 2025 2024 2023 2022 2021 2020 2019 2018 2017 2016 2015 2014 2013 20…" at bounding box center [332, 117] width 104 height 22
select select "18"
click option "2008" at bounding box center [0, 0] width 0 height 0
click at [426, 117] on input "text" at bounding box center [447, 116] width 103 height 21
type input "Ford"
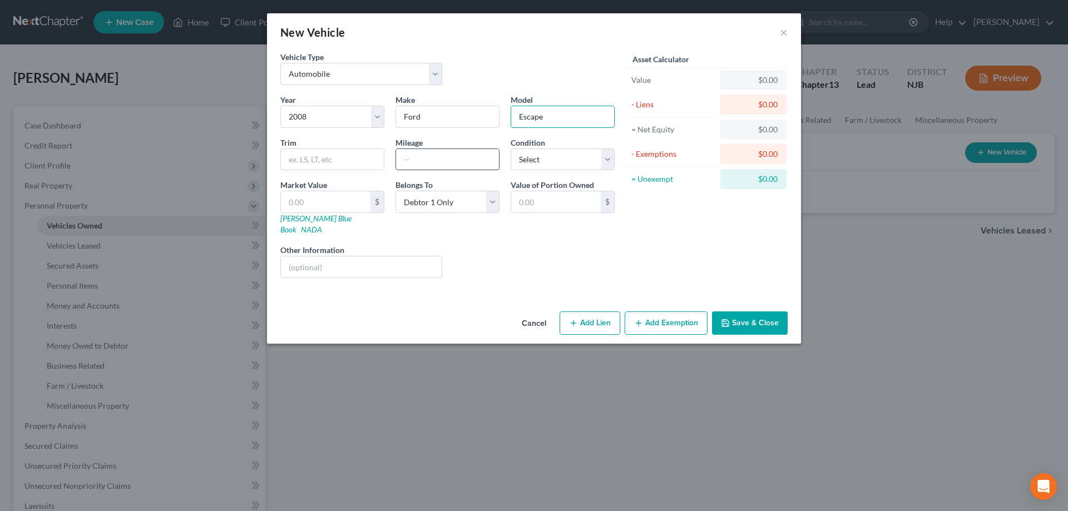
type input "Escape"
click at [449, 161] on input "text" at bounding box center [447, 159] width 103 height 21
type input "150000"
click at [510, 148] on select "Select Excellent Very Good Good Fair Poor" at bounding box center [562, 159] width 104 height 22
select select "3"
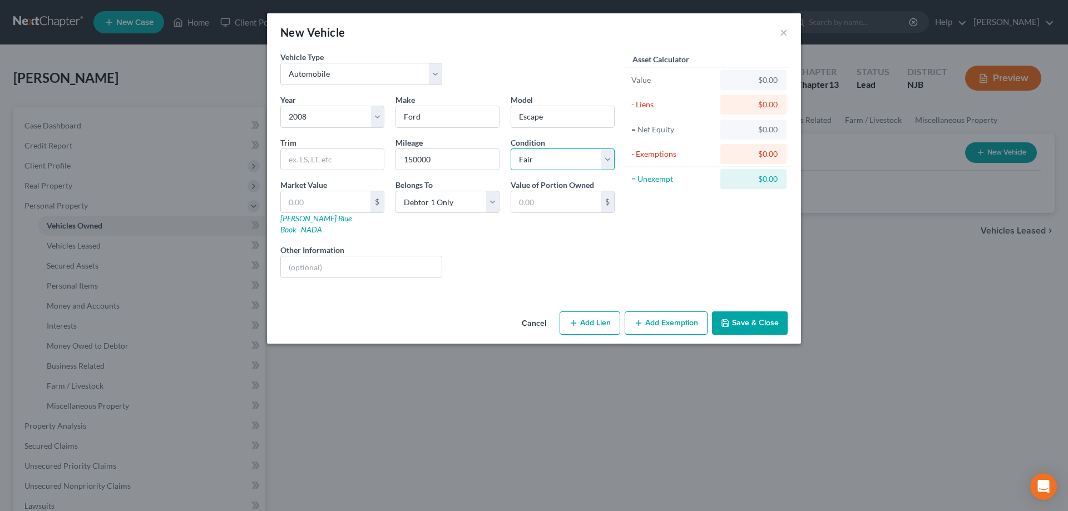
click option "Fair" at bounding box center [0, 0] width 0 height 0
click at [322, 225] on link "NADA" at bounding box center [311, 229] width 21 height 9
click at [330, 202] on input "text" at bounding box center [326, 201] width 90 height 21
type input "5"
type input "5.00"
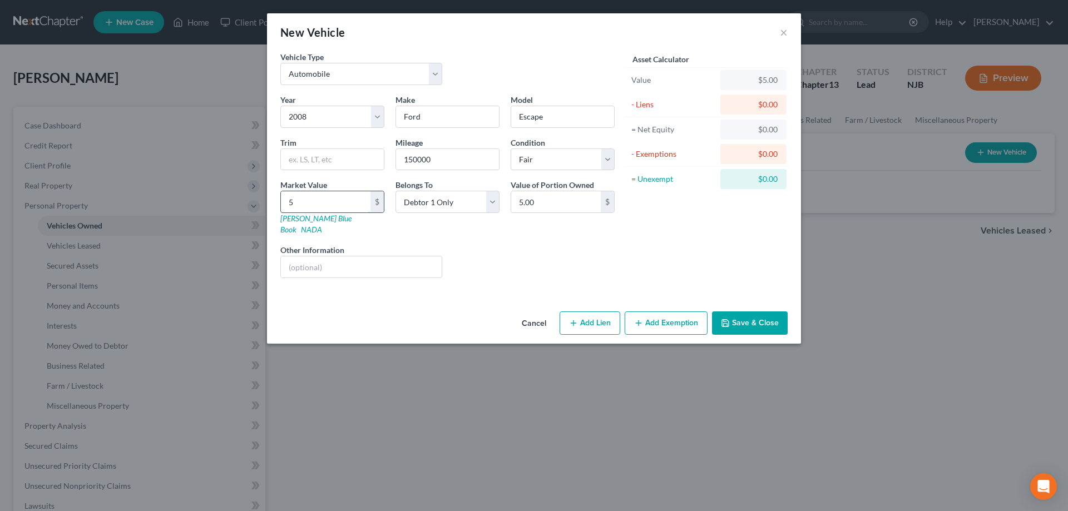
type input "57"
type input "57.00"
type input "576"
type input "576.00"
type input "5764"
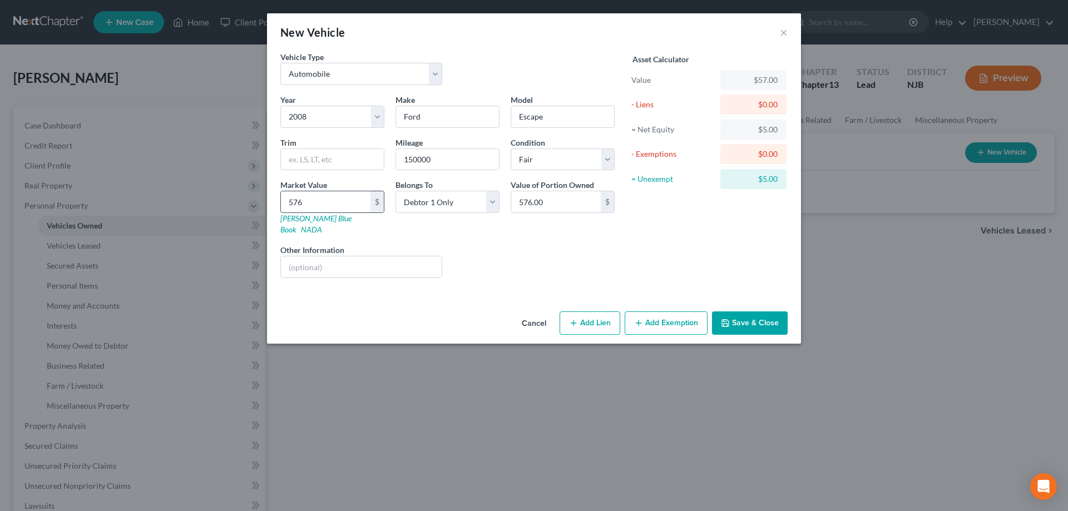
type input "5,764.00"
type input "5,764"
click at [335, 257] on input "text" at bounding box center [361, 266] width 161 height 21
type input "NASA"
click at [648, 311] on button "Add Exemption" at bounding box center [665, 322] width 83 height 23
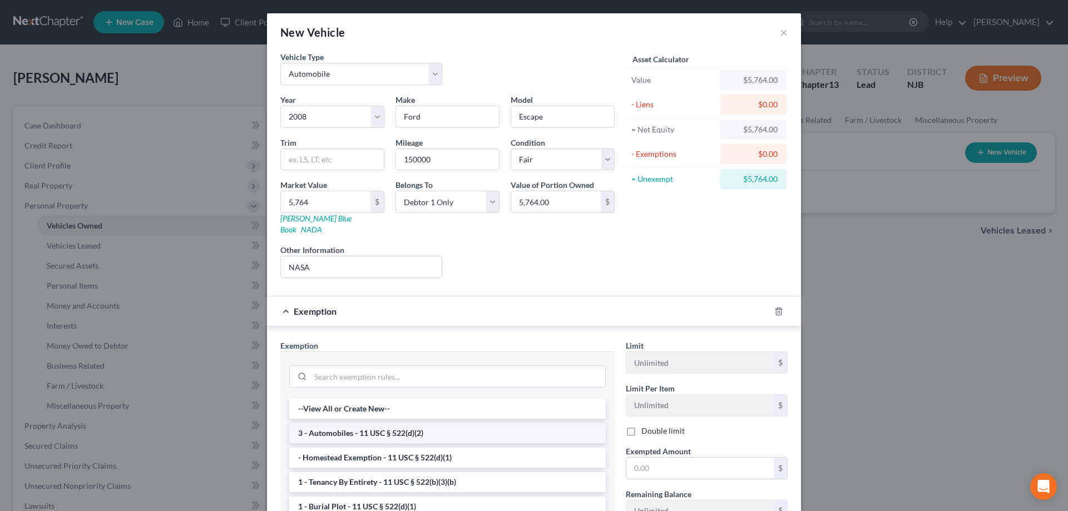
click at [352, 424] on li "3 - Automobiles - 11 USC § 522(d)(2)" at bounding box center [447, 433] width 316 height 20
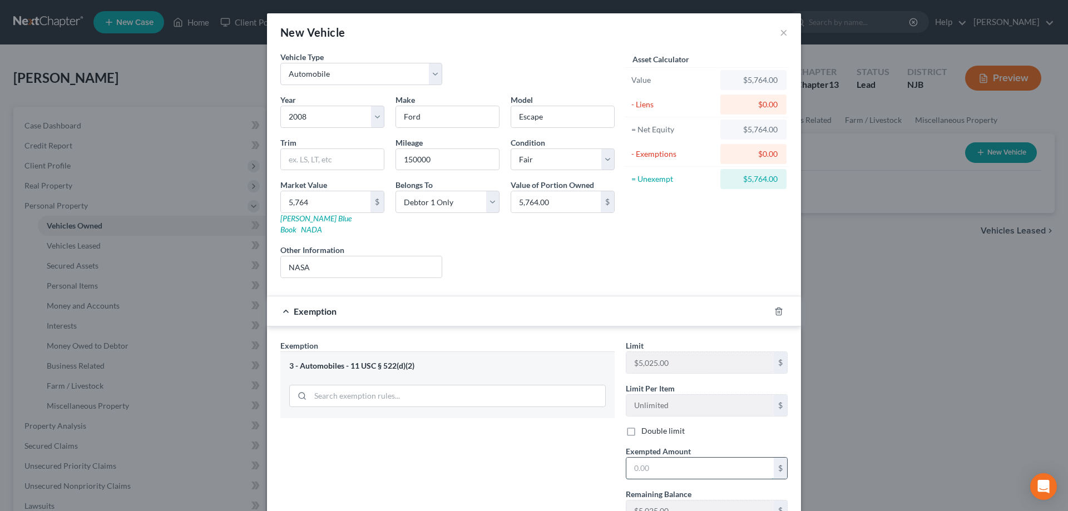
click at [654, 459] on input "text" at bounding box center [699, 468] width 147 height 21
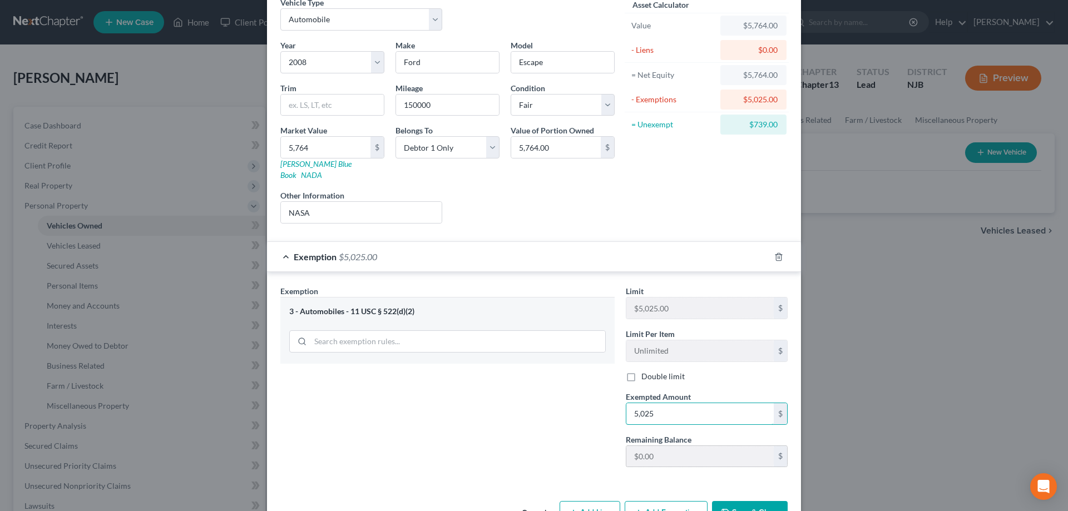
scroll to position [79, 0]
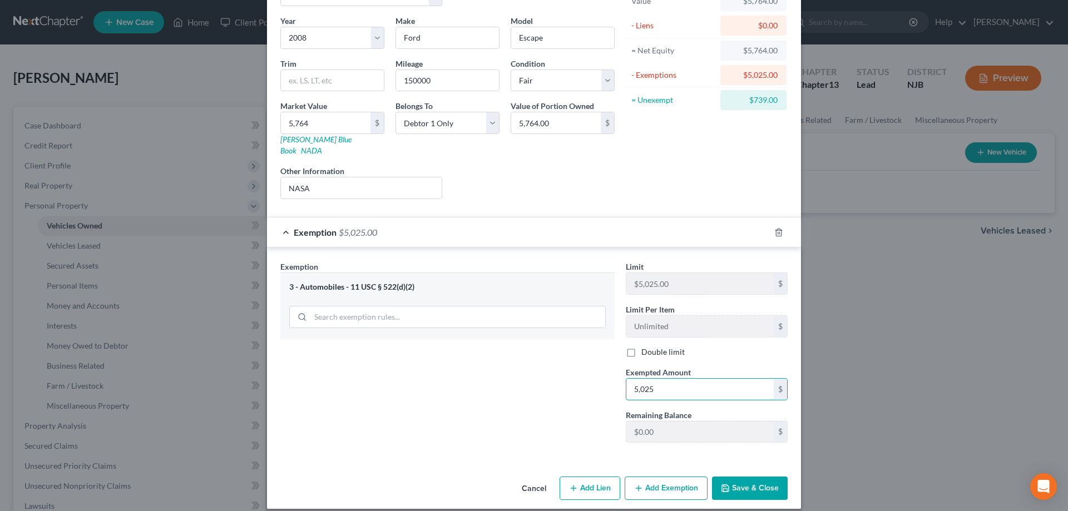
type input "5,025"
click at [655, 477] on button "Add Exemption" at bounding box center [665, 488] width 83 height 23
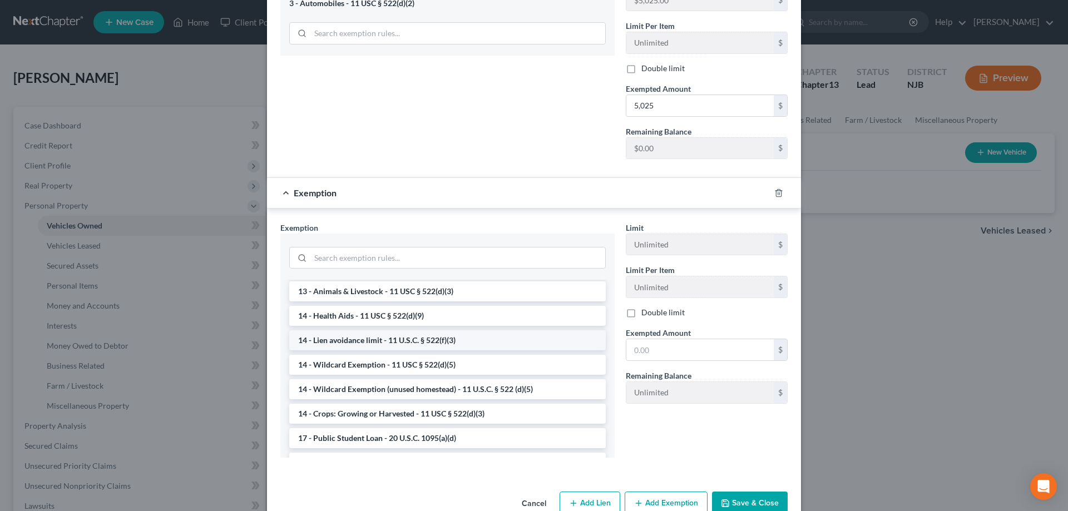
scroll to position [170, 0]
click at [379, 356] on li "14 - Wildcard Exemption - 11 USC § 522(d)(5)" at bounding box center [447, 364] width 316 height 20
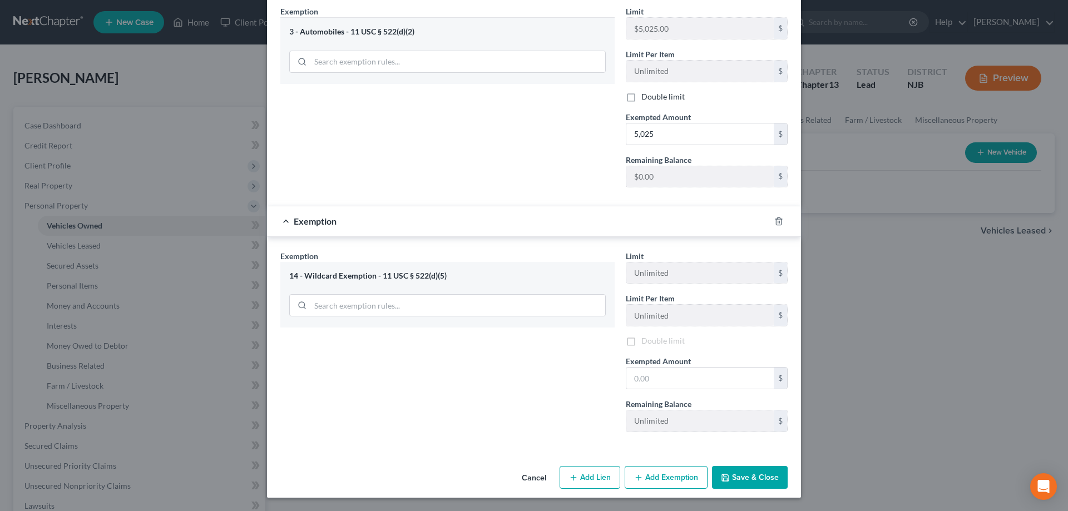
scroll to position [324, 0]
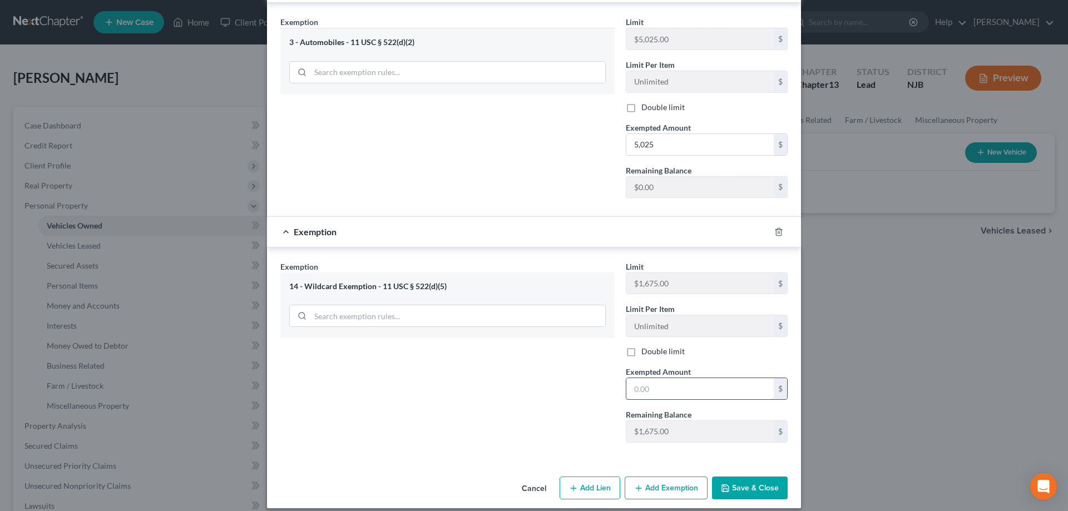
click at [643, 378] on input "text" at bounding box center [699, 388] width 147 height 21
type input "769"
click at [747, 478] on button "Save & Close" at bounding box center [750, 488] width 76 height 23
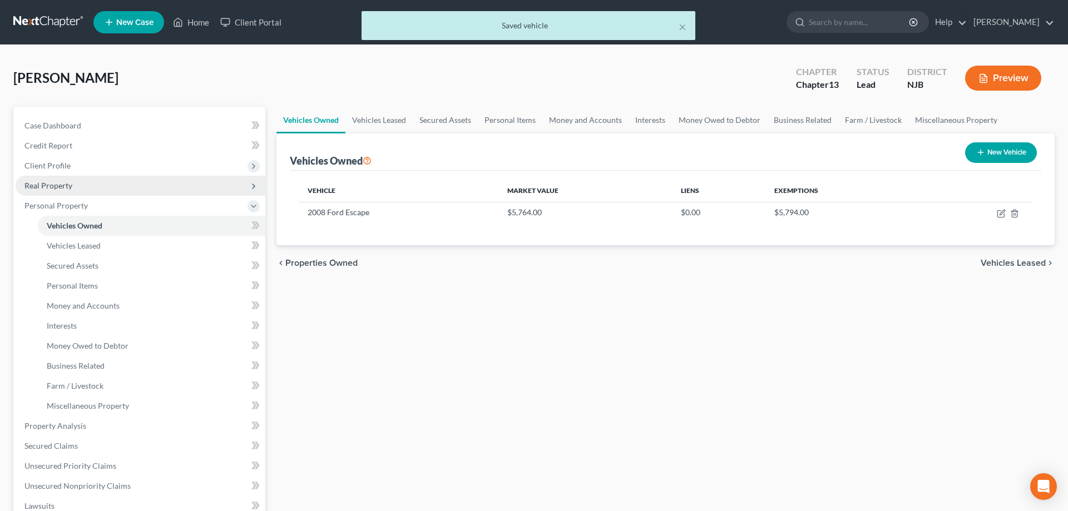
click at [57, 186] on span "Real Property" at bounding box center [48, 185] width 48 height 9
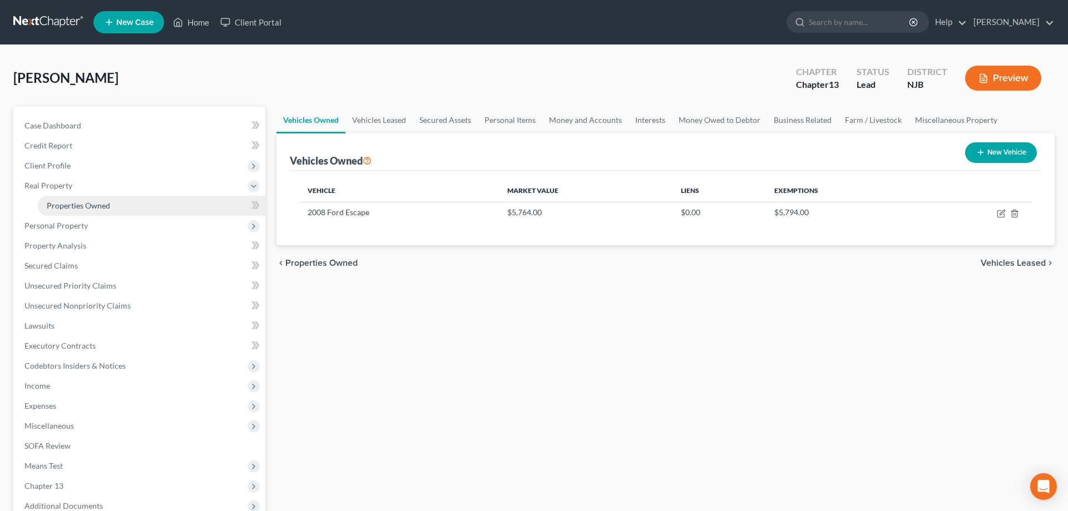
click at [99, 207] on span "Properties Owned" at bounding box center [78, 205] width 63 height 9
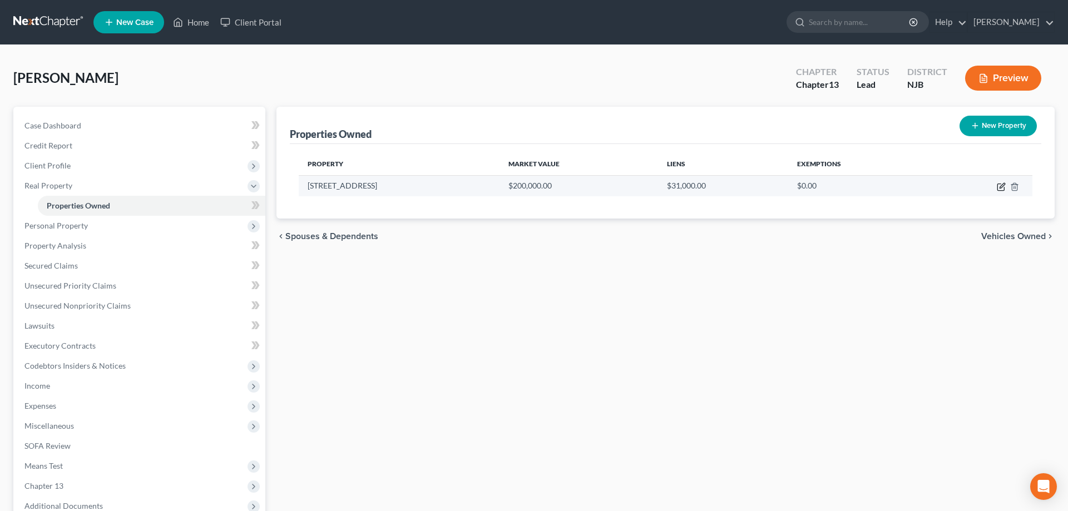
click at [1001, 186] on icon "button" at bounding box center [1000, 186] width 9 height 9
select select "33"
select select "5"
select select "0"
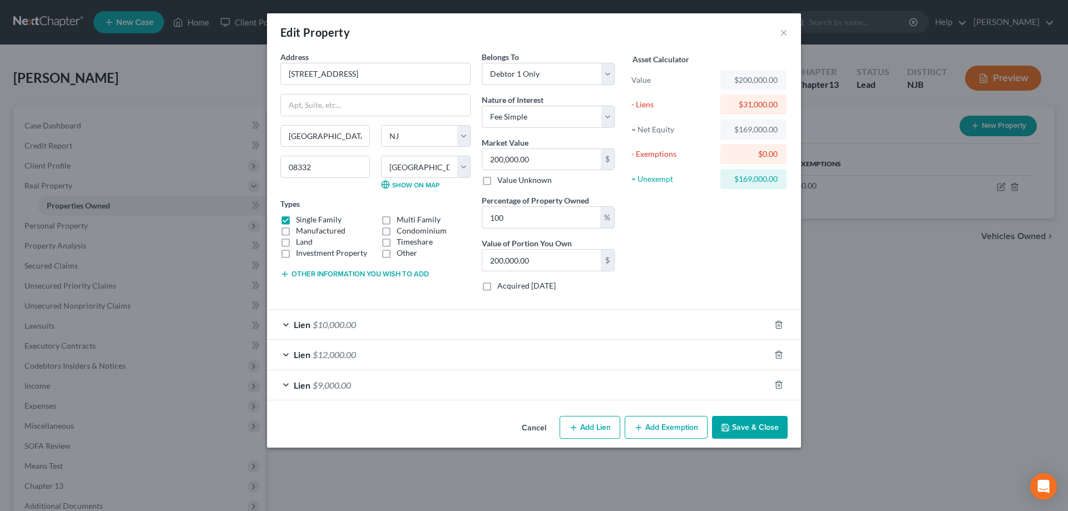
click at [649, 424] on button "Add Exemption" at bounding box center [665, 427] width 83 height 23
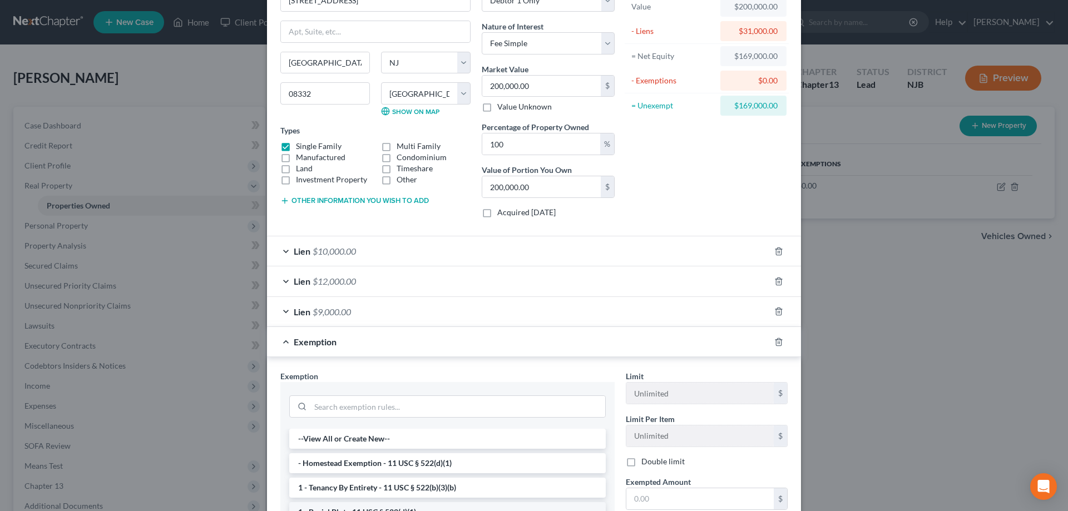
scroll to position [227, 0]
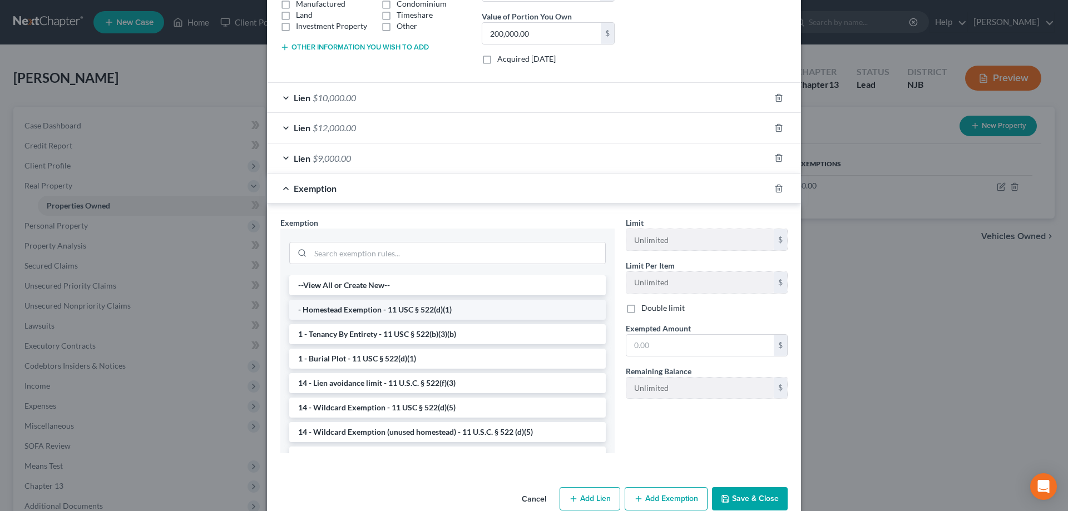
click at [370, 308] on li "- Homestead Exemption - 11 USC § 522(d)(1)" at bounding box center [447, 310] width 316 height 20
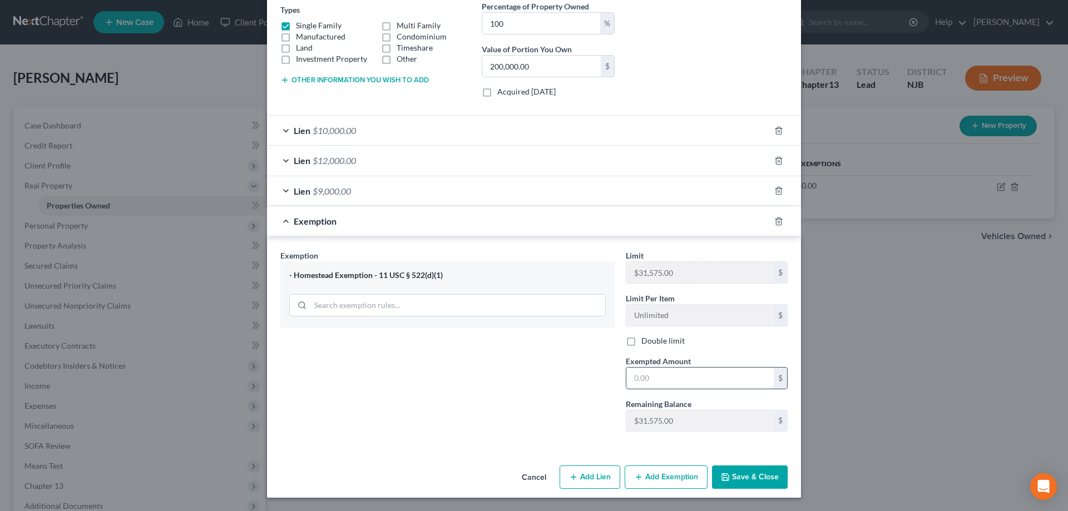
click at [676, 381] on input "text" at bounding box center [699, 378] width 147 height 21
type input "31,575"
click at [748, 479] on button "Save & Close" at bounding box center [750, 476] width 76 height 23
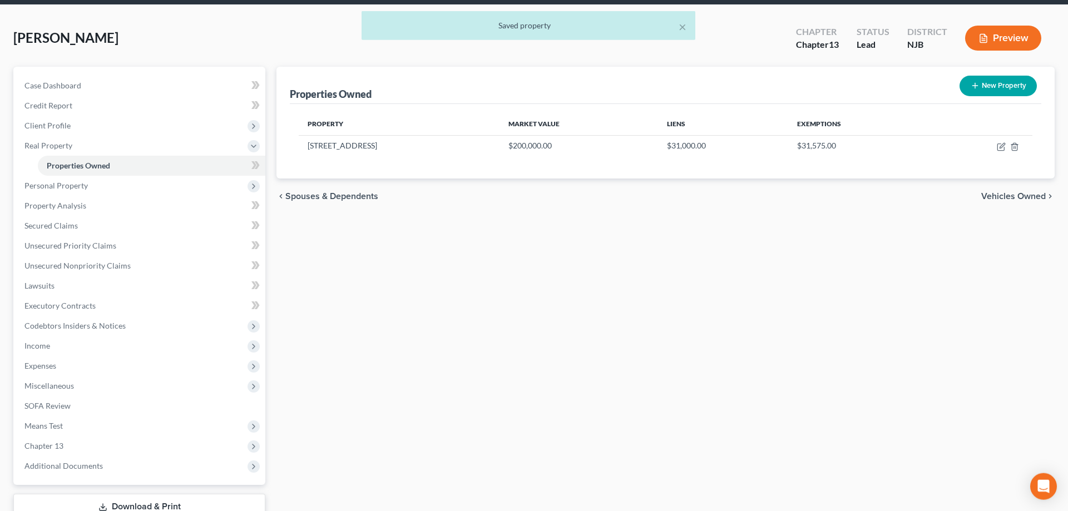
scroll to position [0, 0]
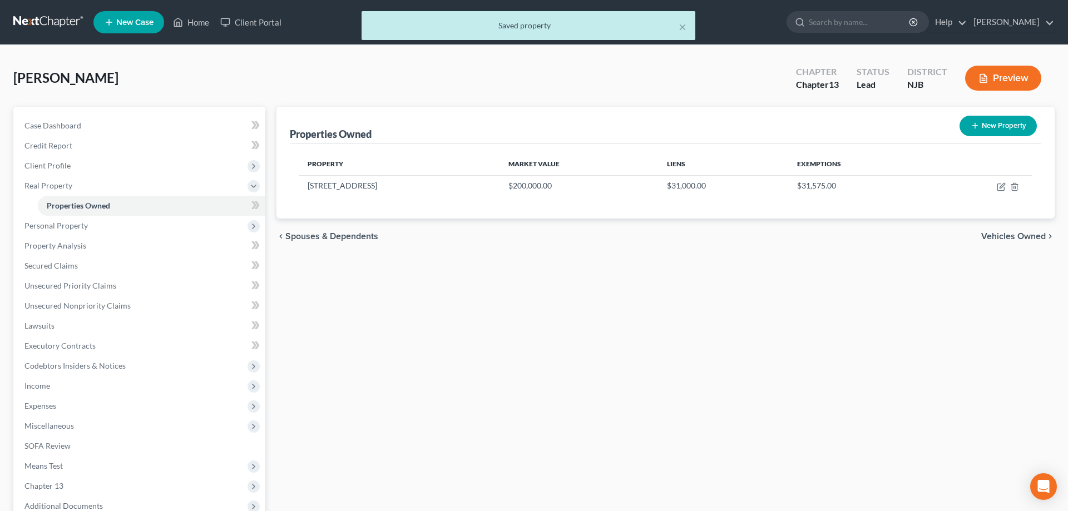
click at [413, 299] on div "Properties Owned New Property Property Market Value Liens Exemptions 716 S Seco…" at bounding box center [665, 348] width 789 height 482
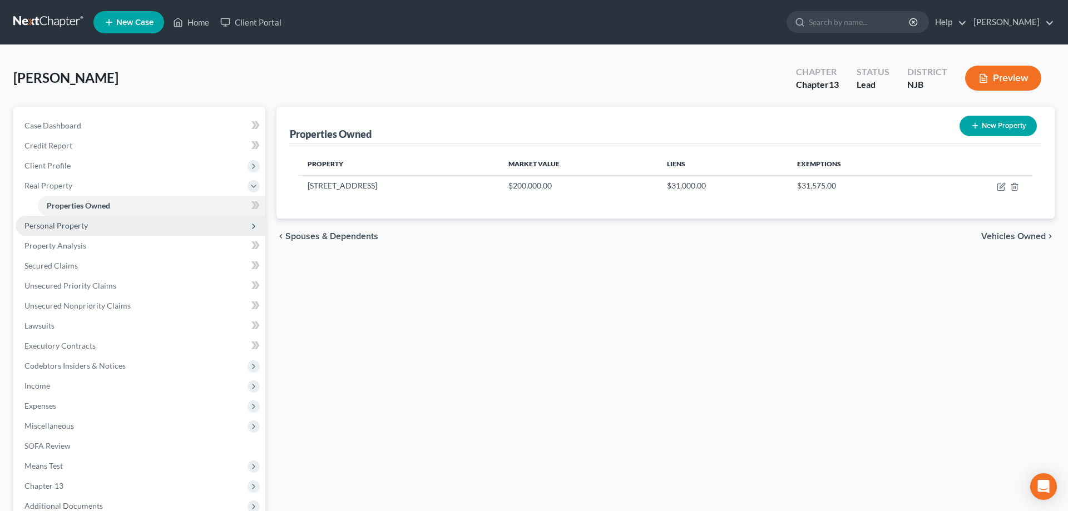
click at [80, 230] on span "Personal Property" at bounding box center [141, 226] width 250 height 20
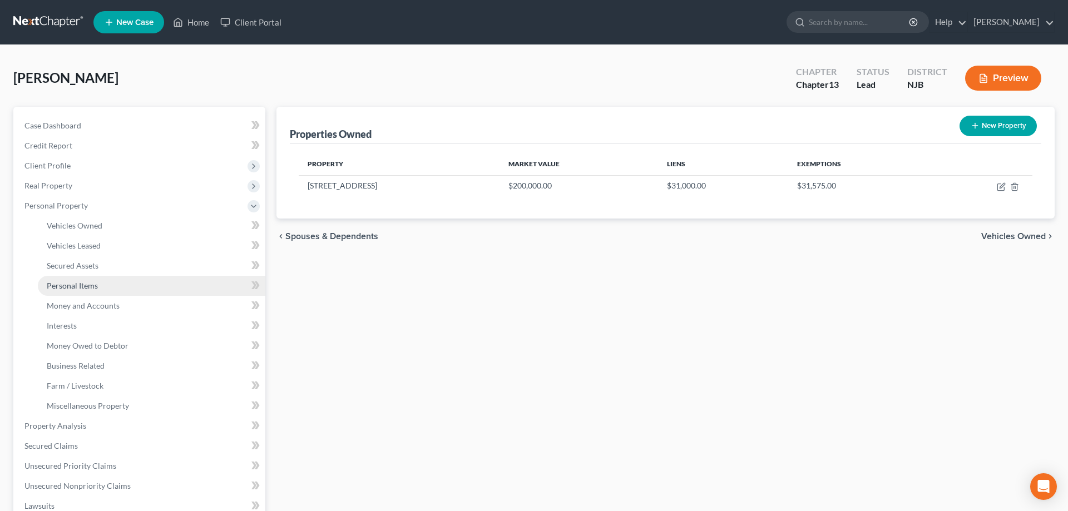
click at [97, 285] on span "Personal Items" at bounding box center [72, 285] width 51 height 9
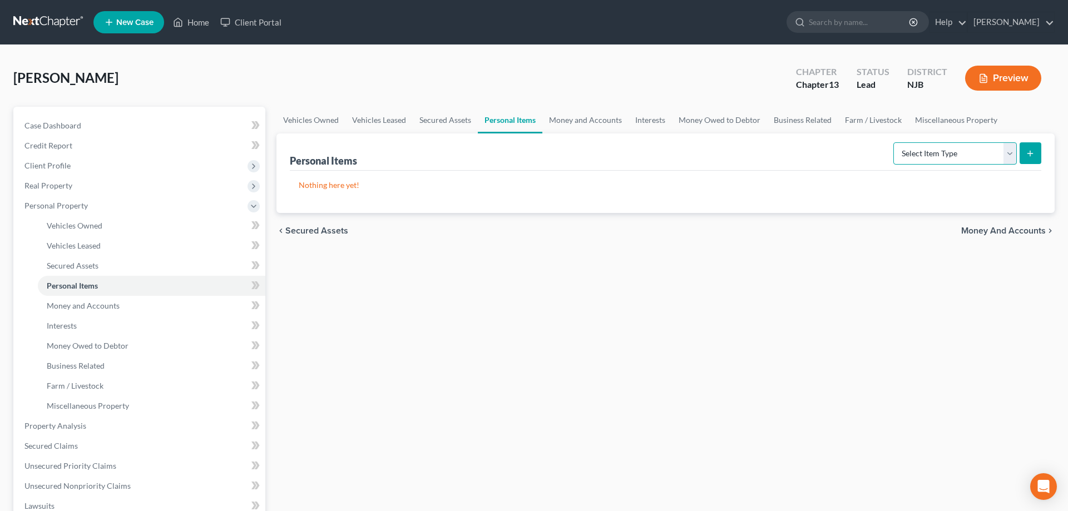
click at [893, 142] on select "Select Item Type Clothing Collectibles Of Value Electronics Firearms Household …" at bounding box center [954, 153] width 123 height 22
select select "clothing"
click option "Clothing" at bounding box center [0, 0] width 0 height 0
click at [1031, 148] on button "submit" at bounding box center [1030, 153] width 22 height 22
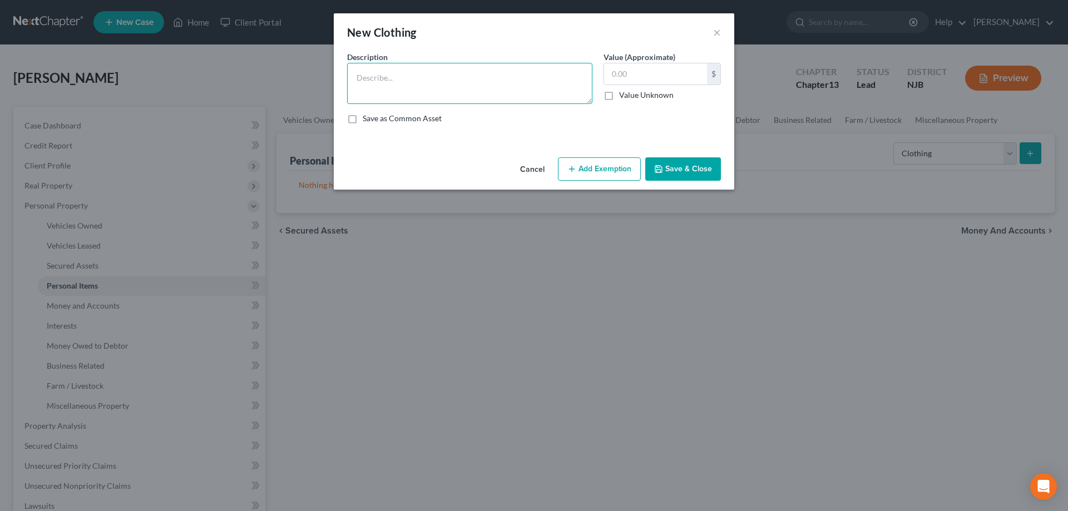
click at [499, 90] on textarea at bounding box center [469, 83] width 245 height 41
type textarea "clothes"
click at [639, 67] on input "text" at bounding box center [655, 73] width 103 height 21
type input "100"
click at [604, 177] on button "Add Exemption" at bounding box center [599, 168] width 83 height 23
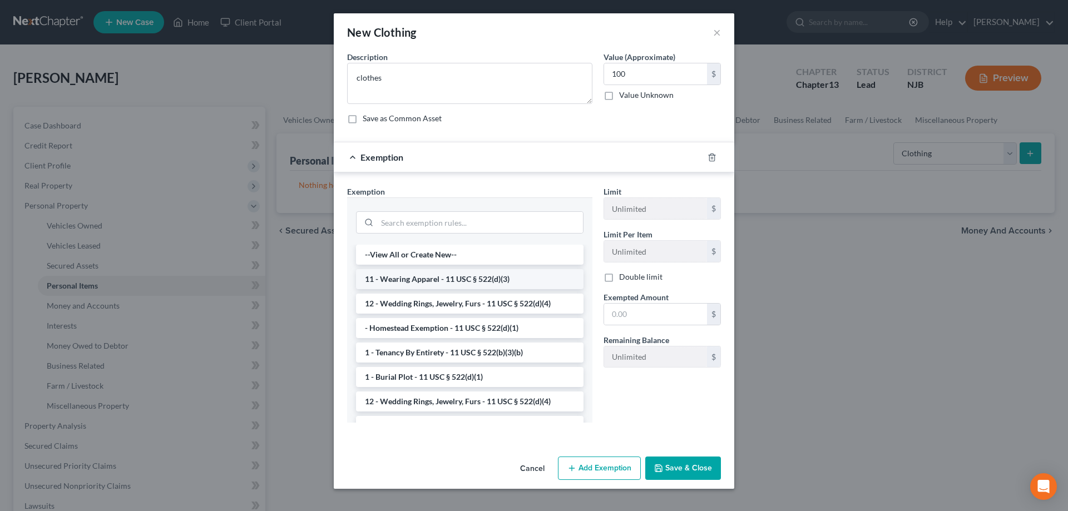
click at [421, 287] on li "11 - Wearing Apparel - 11 USC § 522(d)(3)" at bounding box center [469, 279] width 227 height 20
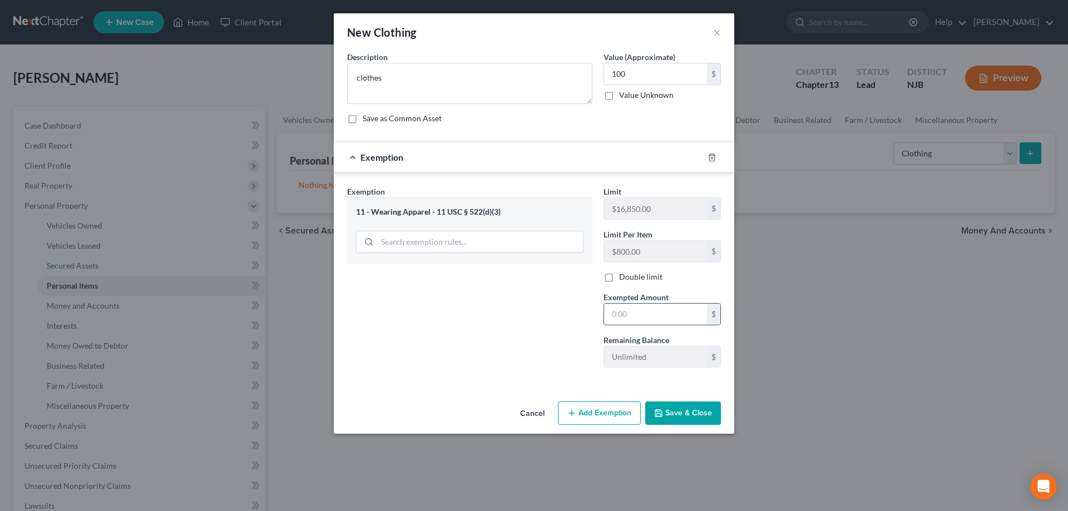
click at [613, 322] on input "text" at bounding box center [655, 314] width 103 height 21
type input "100"
click at [683, 415] on button "Save & Close" at bounding box center [683, 412] width 76 height 23
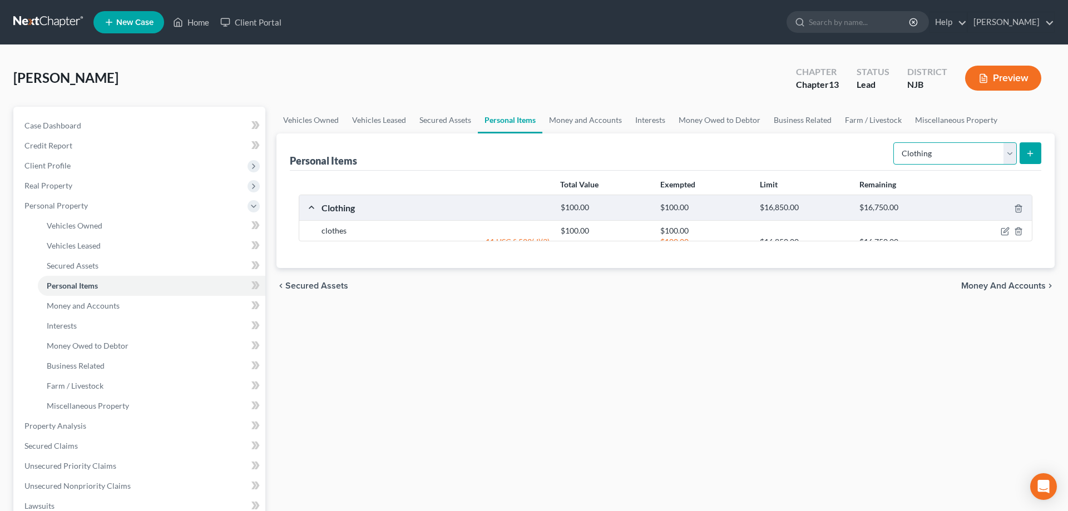
click at [893, 142] on select "Select Item Type Clothing Collectibles Of Value Electronics Firearms Household …" at bounding box center [954, 153] width 123 height 22
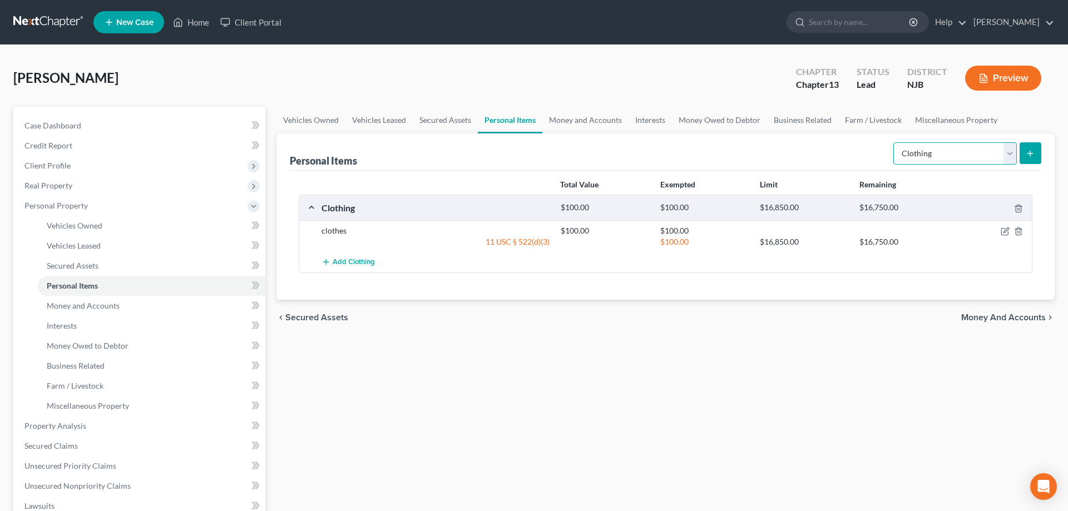
select select "electronics"
click option "Electronics" at bounding box center [0, 0] width 0 height 0
click at [1026, 152] on icon "submit" at bounding box center [1029, 153] width 9 height 9
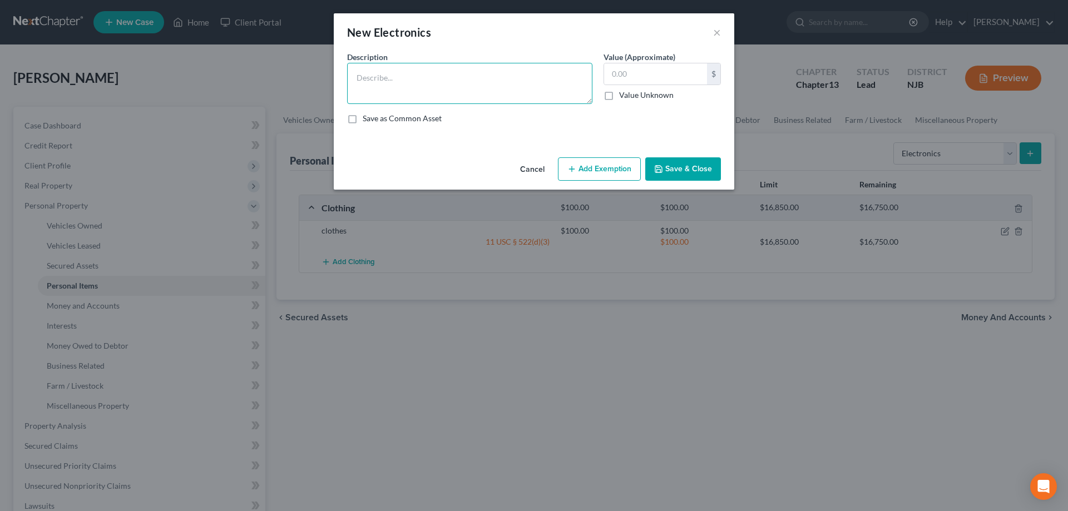
click at [537, 92] on textarea at bounding box center [469, 83] width 245 height 41
type textarea "laptop"
click at [649, 75] on input "text" at bounding box center [655, 73] width 103 height 21
type input "50"
click at [606, 167] on button "Add Exemption" at bounding box center [599, 168] width 83 height 23
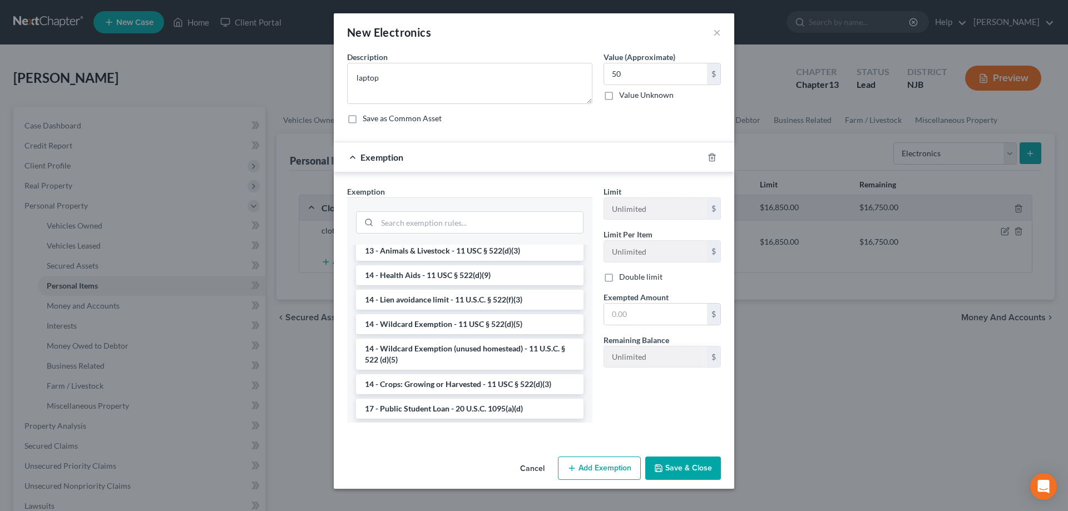
scroll to position [170, 0]
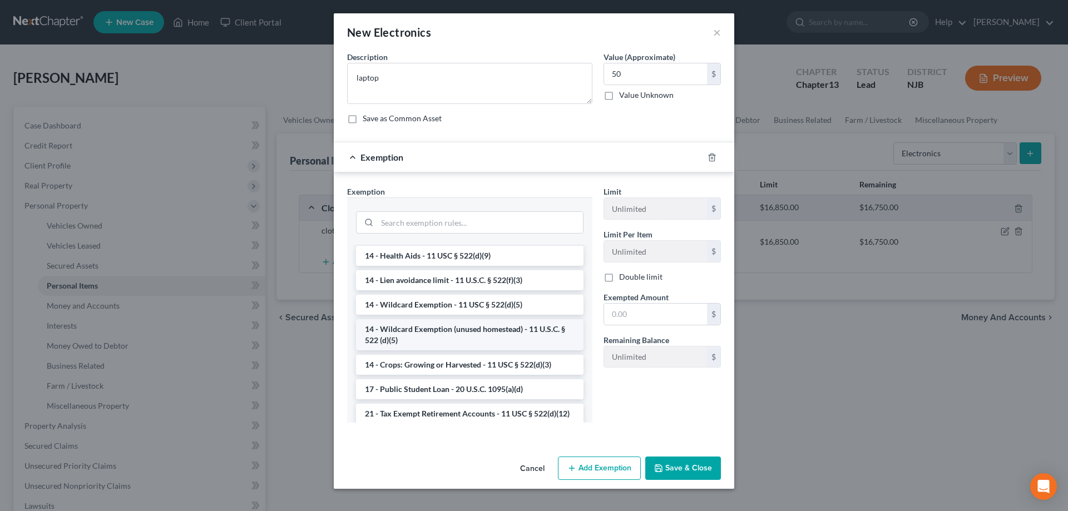
click at [436, 328] on li "14 - Wildcard Exemption (unused homestead) - 11 U.S.C. § 522 (d)(5)" at bounding box center [469, 334] width 227 height 31
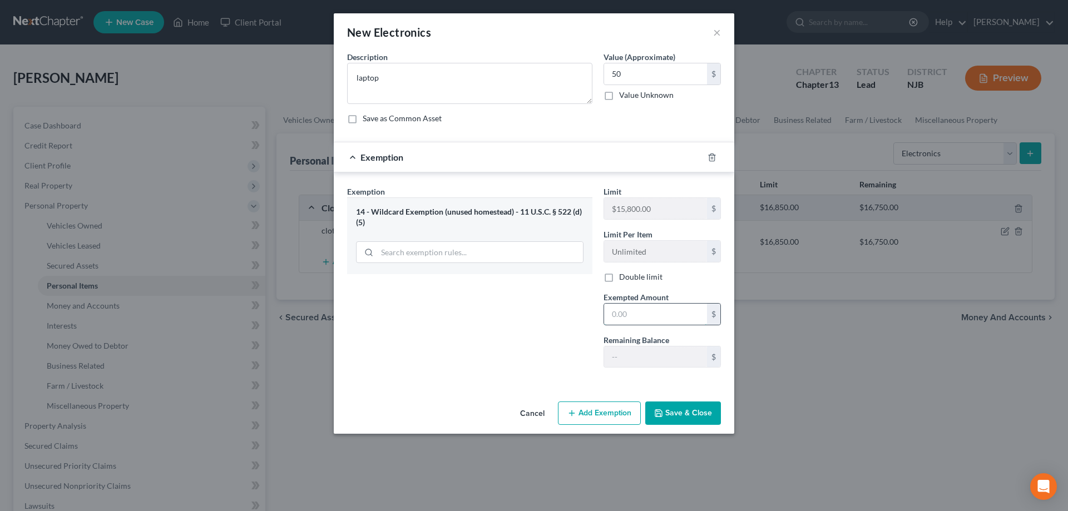
click at [633, 319] on input "text" at bounding box center [655, 314] width 103 height 21
click at [712, 159] on line "button" at bounding box center [712, 158] width 0 height 2
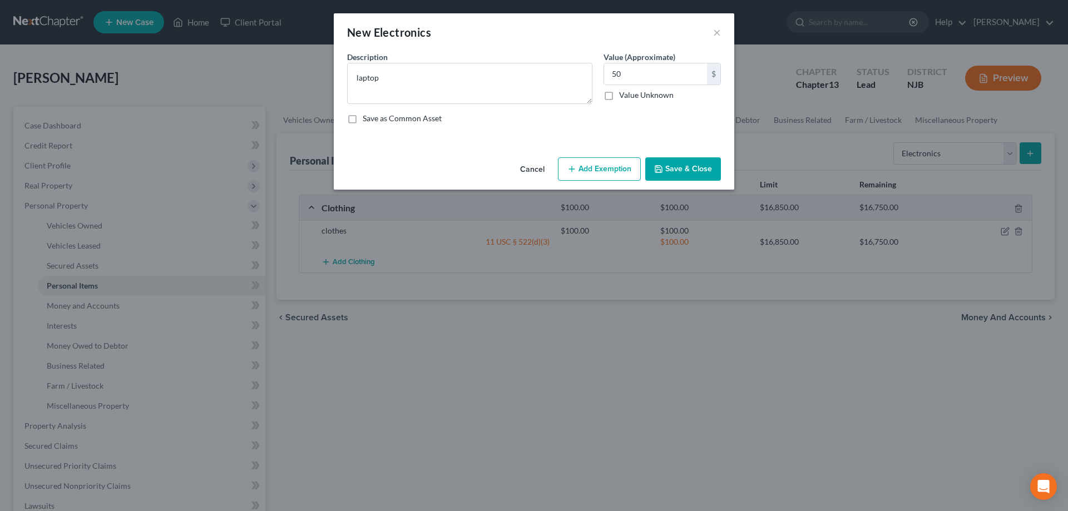
click at [677, 170] on button "Save & Close" at bounding box center [683, 168] width 76 height 23
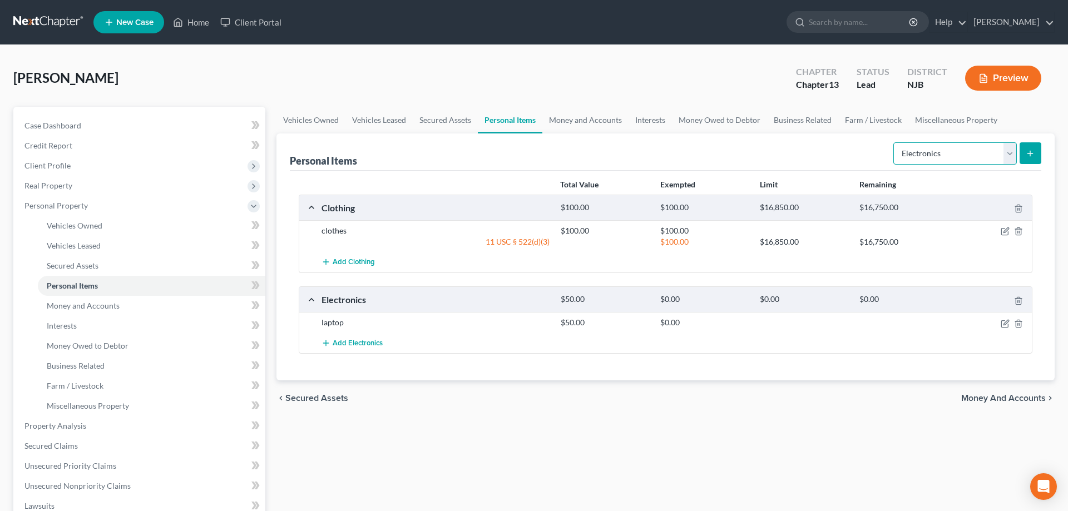
click at [893, 142] on select "Select Item Type Clothing Collectibles Of Value Electronics Firearms Household …" at bounding box center [954, 153] width 123 height 22
select select "household_goods"
click option "Household Goods" at bounding box center [0, 0] width 0 height 0
drag, startPoint x: 1031, startPoint y: 144, endPoint x: 1014, endPoint y: 143, distance: 16.7
click at [1029, 144] on button "submit" at bounding box center [1030, 153] width 22 height 22
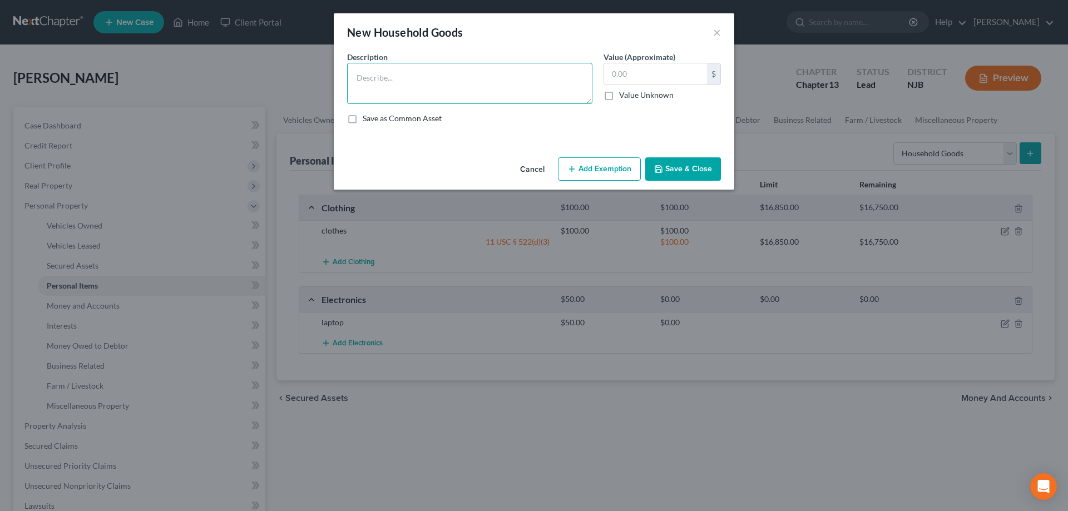
click at [549, 77] on textarea at bounding box center [469, 83] width 245 height 41
type textarea "Livingroom,diningroom,bedroom furniture, 3 tvs, asst appliances"
click at [629, 80] on input "text" at bounding box center [655, 73] width 103 height 21
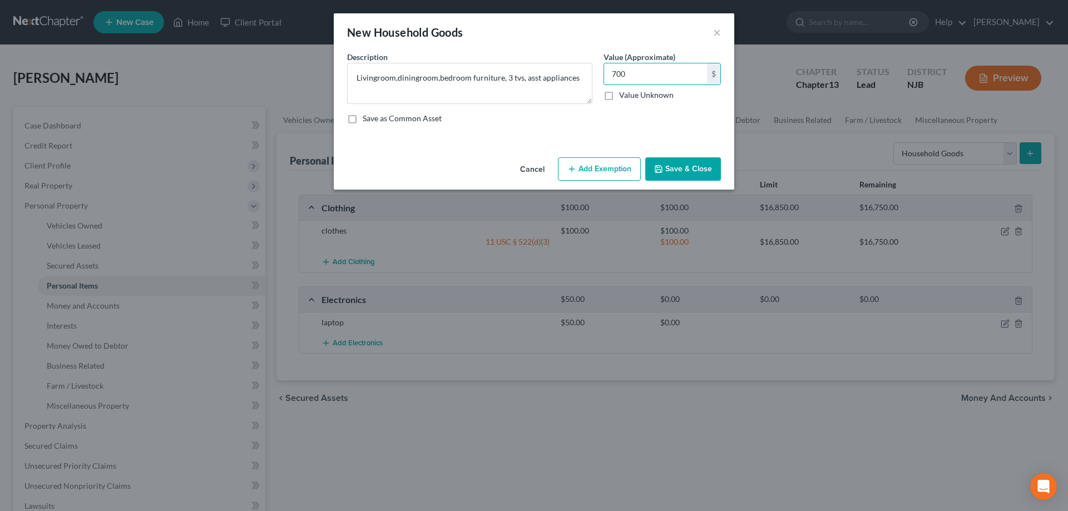
type input "700"
click at [594, 172] on button "Add Exemption" at bounding box center [599, 168] width 83 height 23
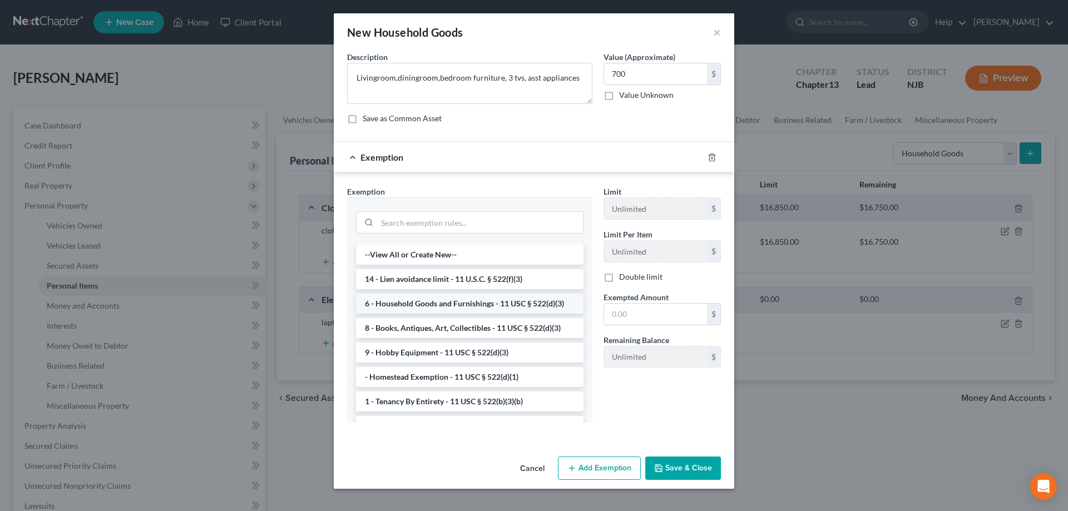
click at [437, 301] on li "6 - Household Goods and Furnishings - 11 USC § 522(d)(3)" at bounding box center [469, 304] width 227 height 20
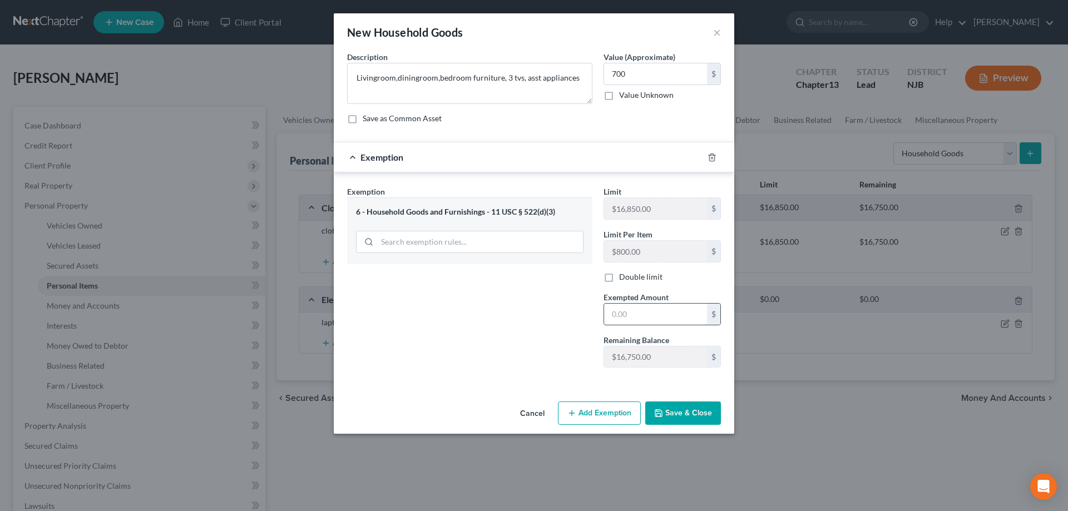
click at [632, 315] on input "text" at bounding box center [655, 314] width 103 height 21
type input "700"
click at [683, 411] on button "Save & Close" at bounding box center [683, 412] width 76 height 23
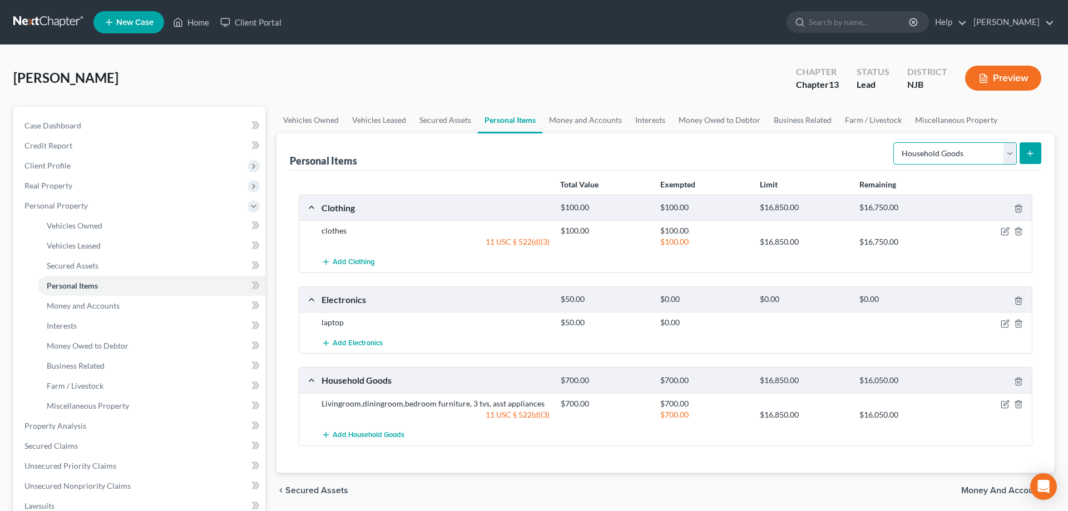
click at [893, 142] on select "Select Item Type Clothing Collectibles Of Value Electronics Firearms Household …" at bounding box center [954, 153] width 123 height 22
select select "jewelry"
click option "Jewelry" at bounding box center [0, 0] width 0 height 0
click at [1025, 158] on button "submit" at bounding box center [1030, 153] width 22 height 22
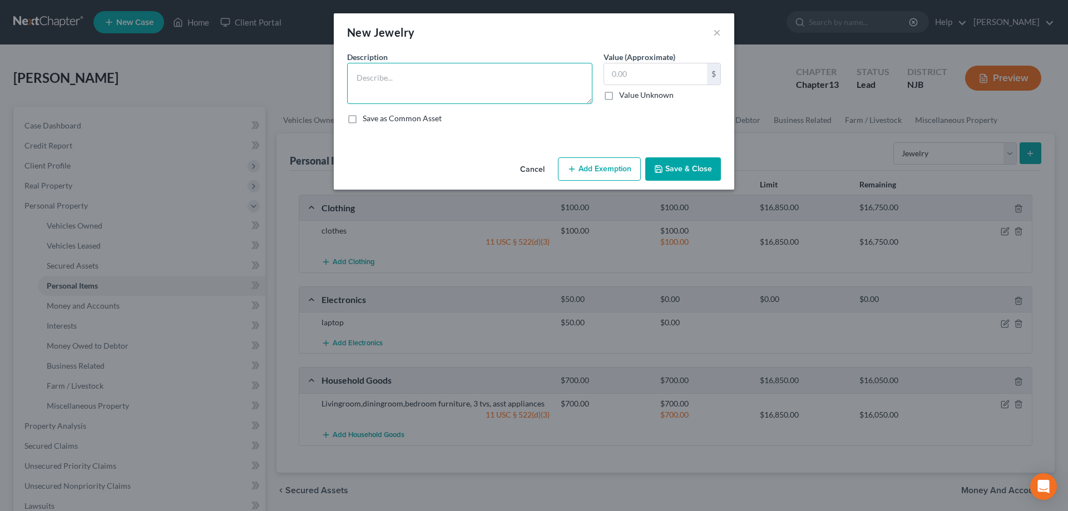
click at [454, 99] on textarea at bounding box center [469, 83] width 245 height 41
type textarea "ring,necklace,watch"
click at [663, 77] on input "text" at bounding box center [655, 73] width 103 height 21
type input "300"
click at [614, 165] on button "Add Exemption" at bounding box center [599, 168] width 83 height 23
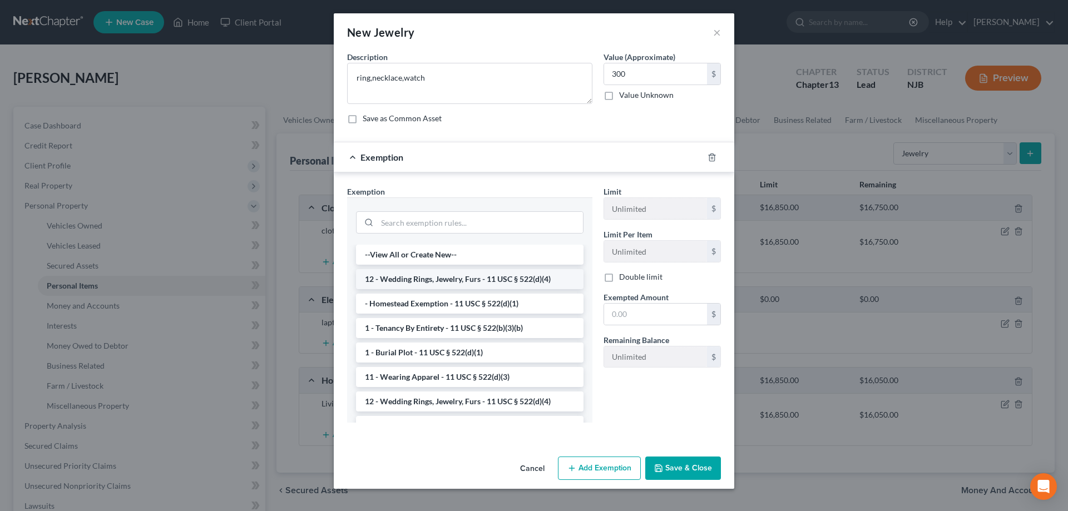
click at [458, 283] on li "12 - Wedding Rings, Jewelry, Furs - 11 USC § 522(d)(4)" at bounding box center [469, 279] width 227 height 20
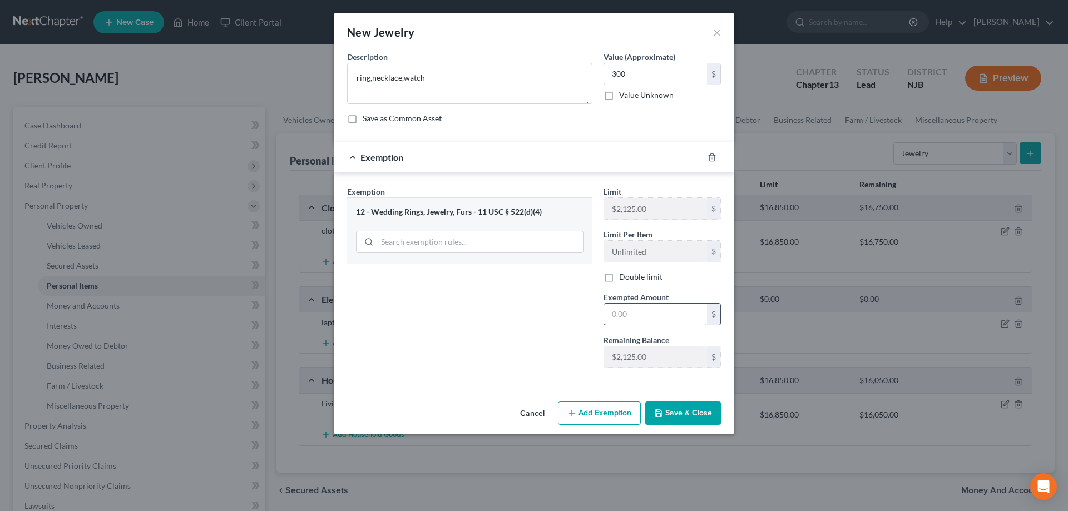
click at [628, 321] on input "text" at bounding box center [655, 314] width 103 height 21
type input "300"
click at [678, 420] on button "Save & Close" at bounding box center [683, 412] width 76 height 23
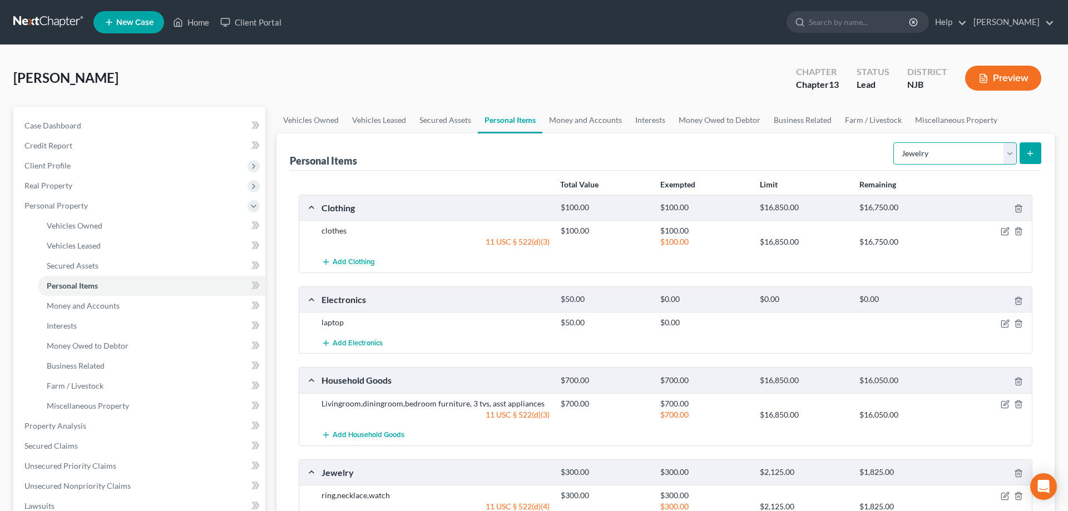
click at [893, 142] on select "Select Item Type Clothing Collectibles Of Value Electronics Firearms Household …" at bounding box center [954, 153] width 123 height 22
click at [100, 303] on span "Money and Accounts" at bounding box center [83, 305] width 73 height 9
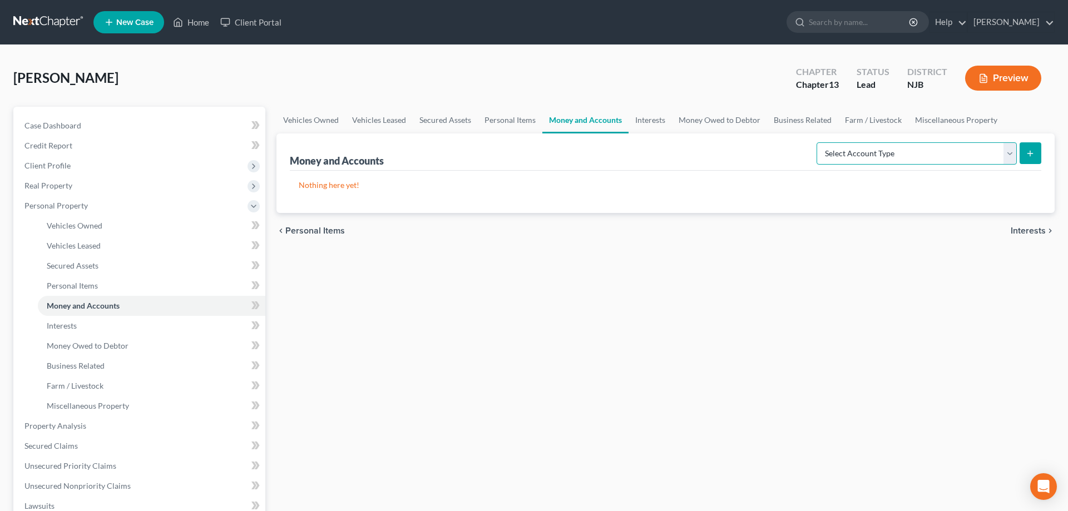
click at [816, 142] on select "Select Account Type Brokerage Cash on Hand Certificates of Deposit Checking Acc…" at bounding box center [916, 153] width 200 height 22
select select "cash_on_hand"
click option "Cash on Hand" at bounding box center [0, 0] width 0 height 0
click at [1029, 152] on icon "submit" at bounding box center [1029, 153] width 9 height 9
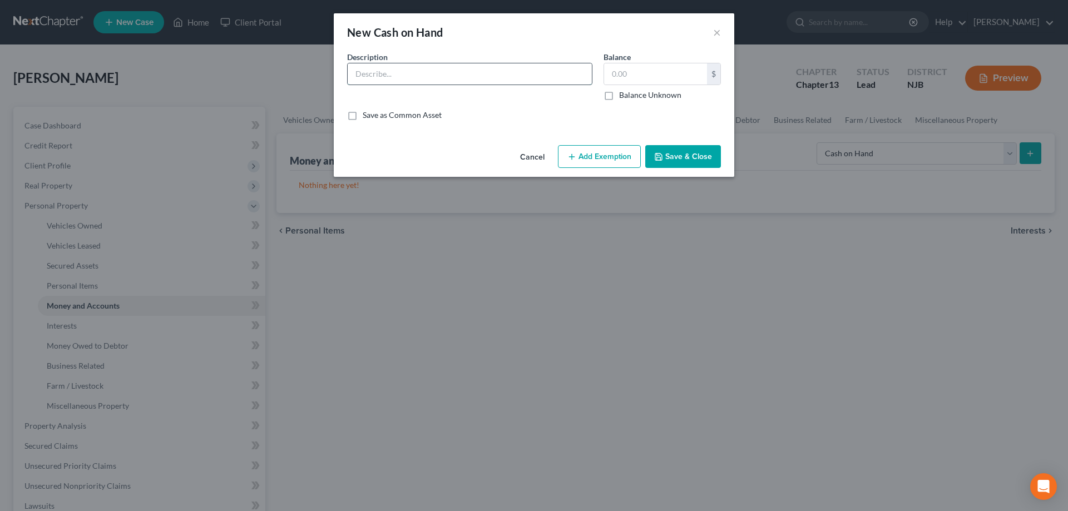
click at [448, 83] on input "text" at bounding box center [470, 73] width 244 height 21
type input "Cash"
click at [617, 75] on input "text" at bounding box center [655, 73] width 103 height 21
type input "6"
click at [601, 154] on button "Add Exemption" at bounding box center [599, 156] width 83 height 23
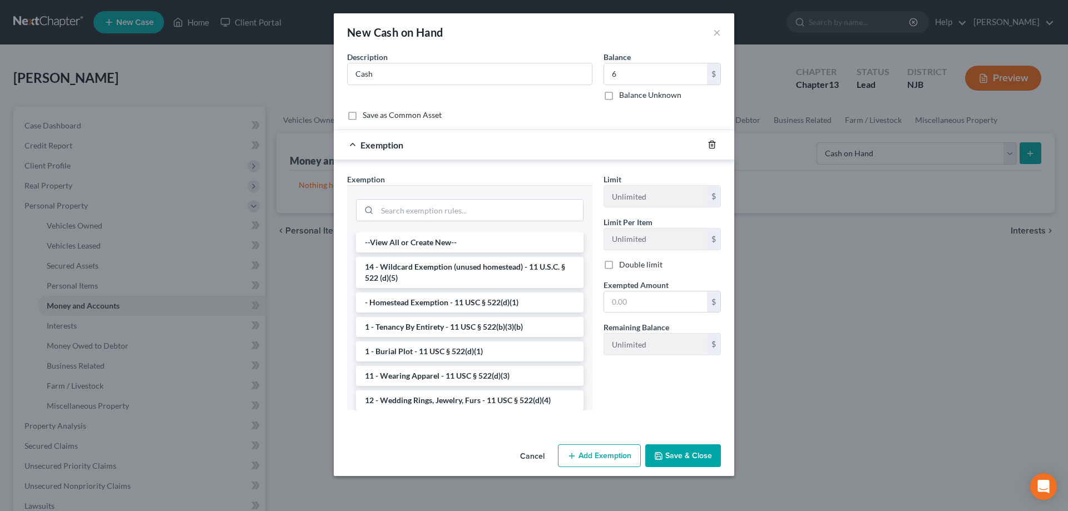
click at [709, 144] on icon "button" at bounding box center [711, 144] width 5 height 7
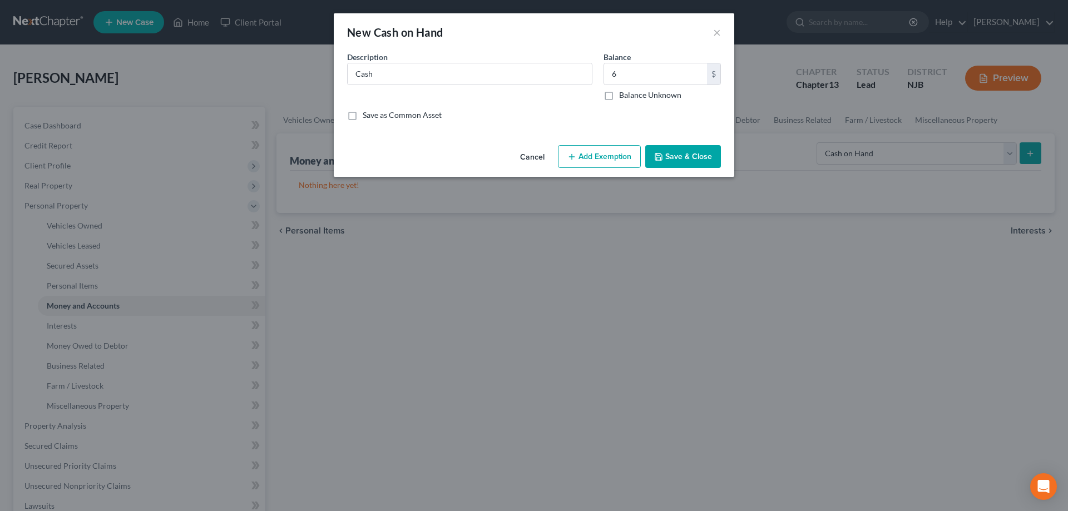
click at [707, 156] on button "Save & Close" at bounding box center [683, 156] width 76 height 23
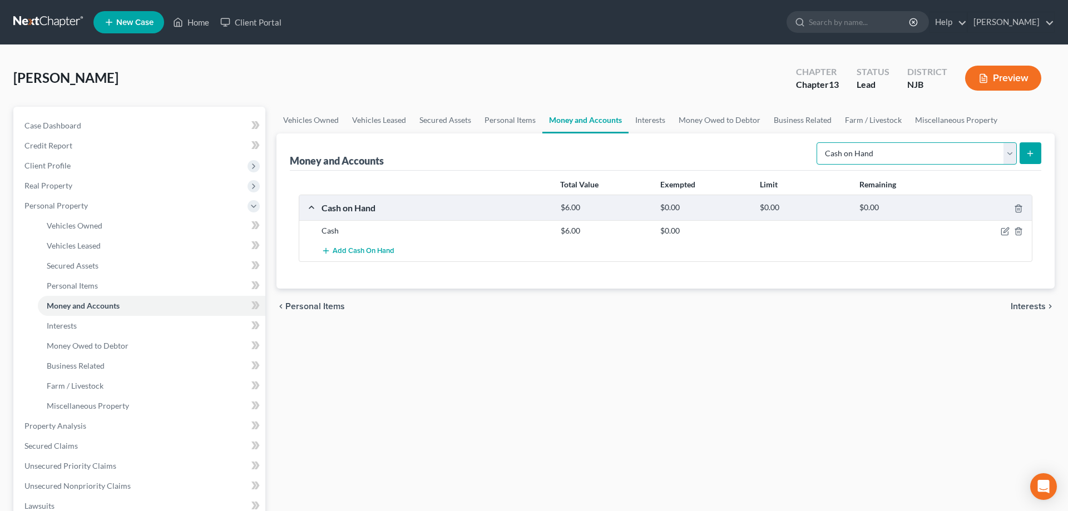
click at [816, 142] on select "Select Account Type Brokerage Cash on Hand Certificates of Deposit Checking Acc…" at bounding box center [916, 153] width 200 height 22
select select "checking"
click option "Checking Account" at bounding box center [0, 0] width 0 height 0
click at [1029, 153] on line "submit" at bounding box center [1030, 153] width 5 height 0
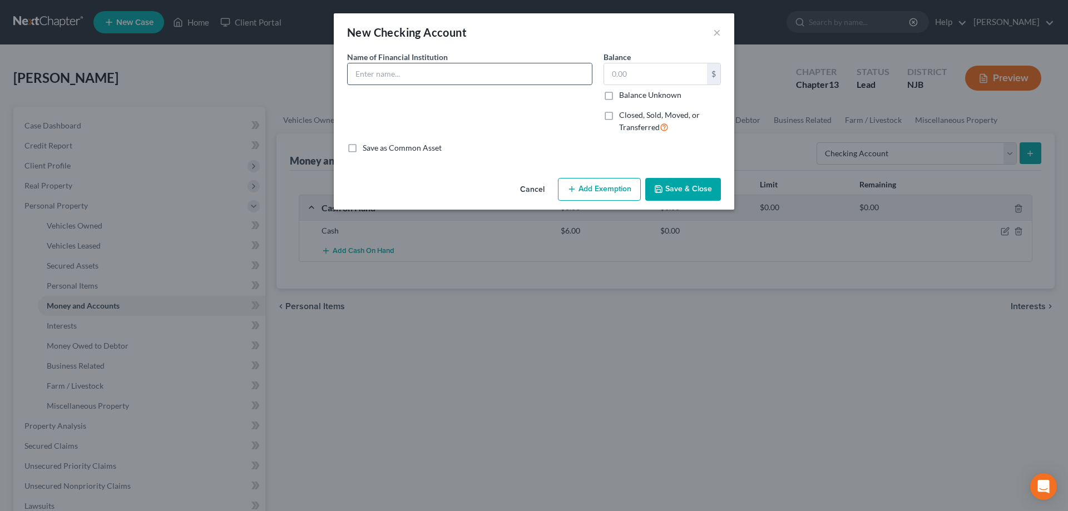
click at [478, 67] on input "text" at bounding box center [470, 73] width 244 height 21
type input "One Pay"
click at [630, 69] on input "text" at bounding box center [655, 73] width 103 height 21
type input "0"
click at [605, 182] on button "Add Exemption" at bounding box center [599, 189] width 83 height 23
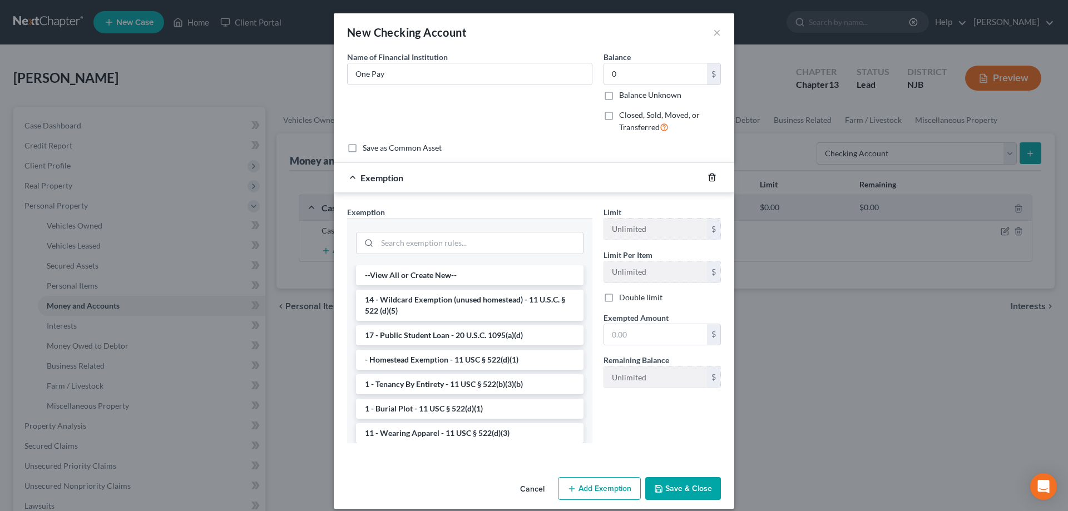
click at [711, 176] on icon "button" at bounding box center [711, 177] width 9 height 9
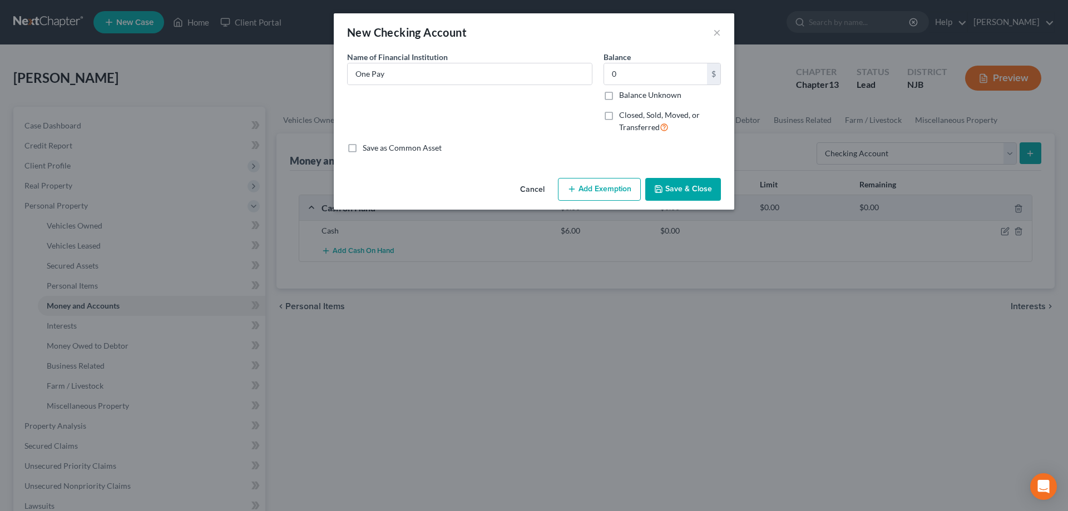
click at [687, 194] on button "Save & Close" at bounding box center [683, 189] width 76 height 23
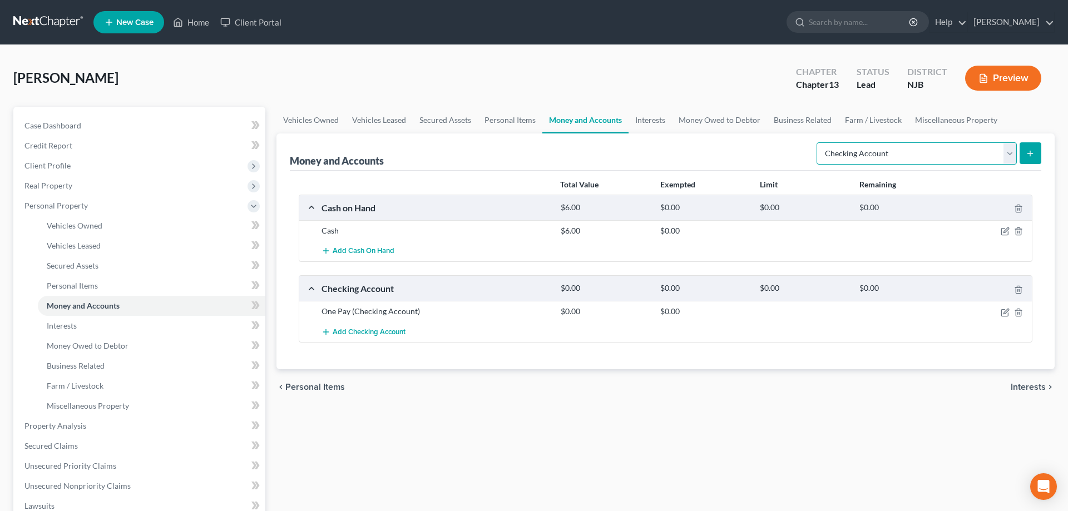
click at [816, 142] on select "Select Account Type Brokerage Cash on Hand Certificates of Deposit Checking Acc…" at bounding box center [916, 153] width 200 height 22
click at [62, 325] on span "Interests" at bounding box center [62, 325] width 30 height 9
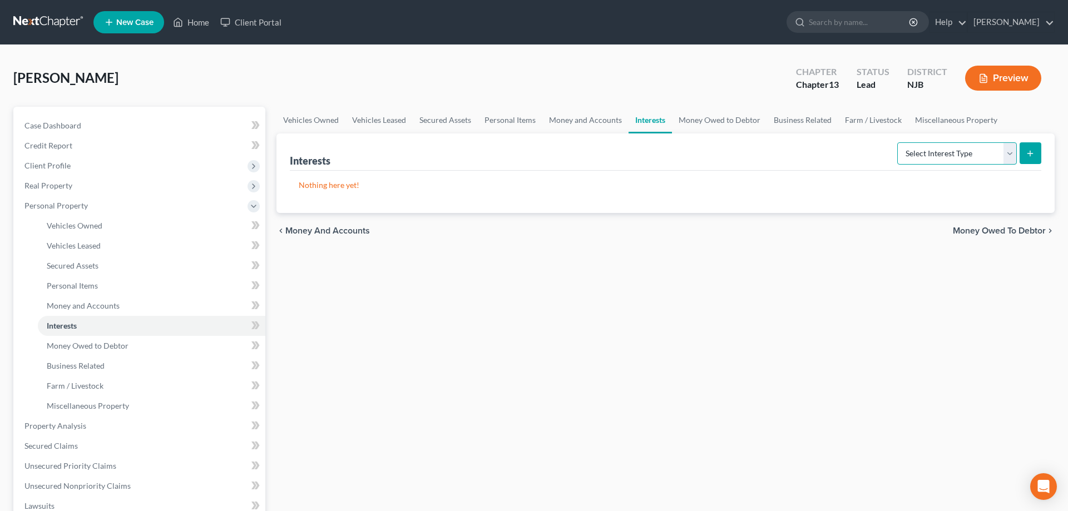
click at [897, 142] on select "Select Interest Type 401K Annuity Bond Education IRA Government Bond Government…" at bounding box center [957, 153] width 120 height 22
click at [93, 351] on link "Money Owed to Debtor" at bounding box center [151, 346] width 227 height 20
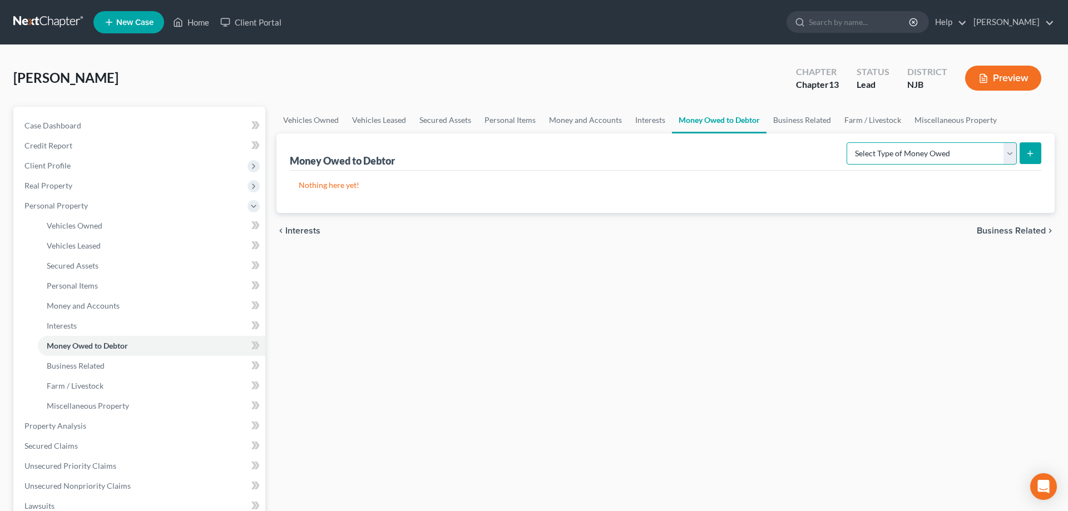
click at [846, 142] on select "Select Type of Money Owed Accounts Receivable Alimony Child Support Claims Agai…" at bounding box center [931, 153] width 170 height 22
select select "expected_tax_refund"
click option "Expected Tax Refund and Unused NOLs" at bounding box center [0, 0] width 0 height 0
click at [1030, 156] on icon "submit" at bounding box center [1029, 153] width 9 height 9
select select "0"
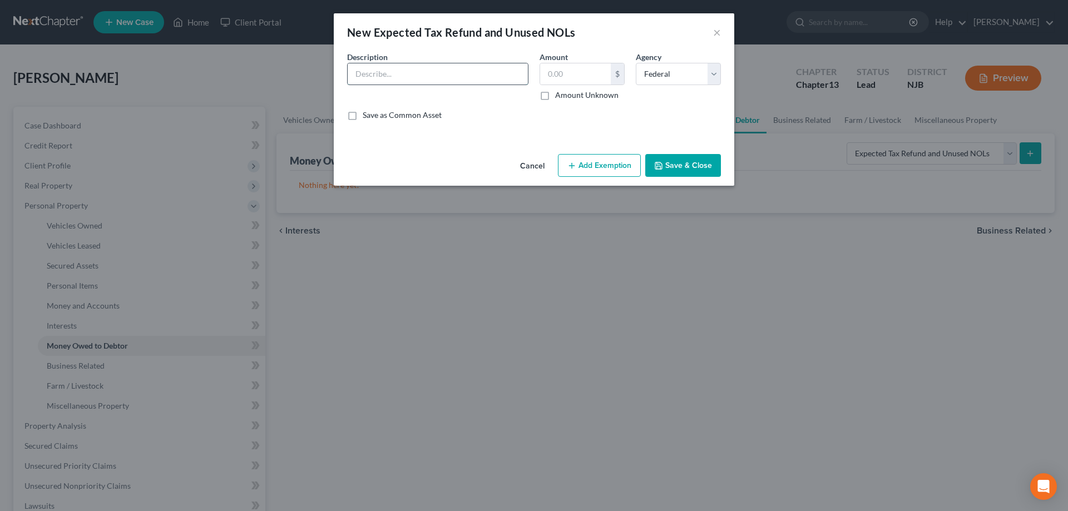
click at [480, 76] on input "text" at bounding box center [438, 73] width 180 height 21
type input "Fed"
click at [566, 71] on input "text" at bounding box center [575, 73] width 71 height 21
type input "0"
click at [666, 167] on button "Save & Close" at bounding box center [683, 165] width 76 height 23
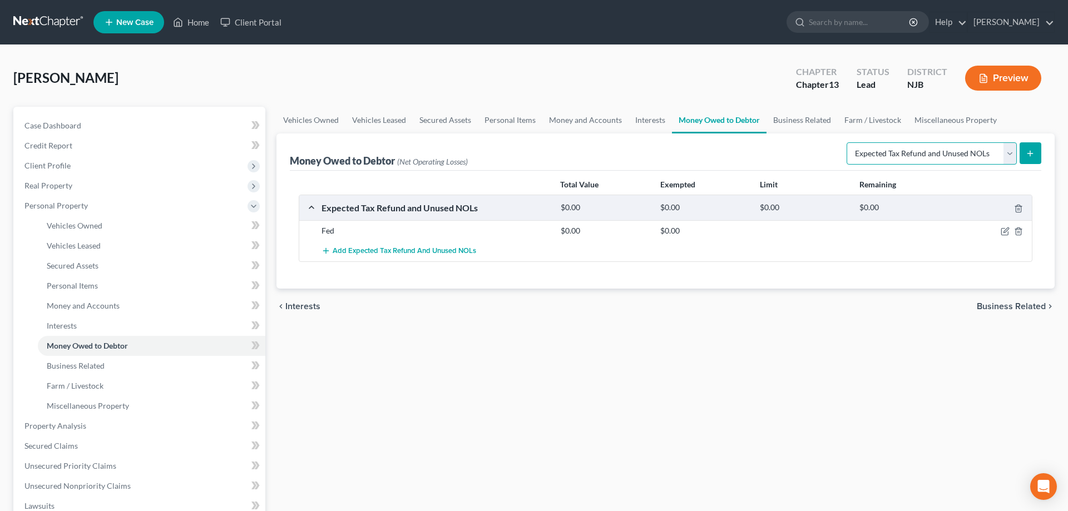
click at [846, 142] on select "Select Type of Money Owed Accounts Receivable Alimony Child Support Claims Agai…" at bounding box center [931, 153] width 170 height 22
click option "Expected Tax Refund and Unused NOLs" at bounding box center [0, 0] width 0 height 0
click at [1030, 148] on button "submit" at bounding box center [1030, 153] width 22 height 22
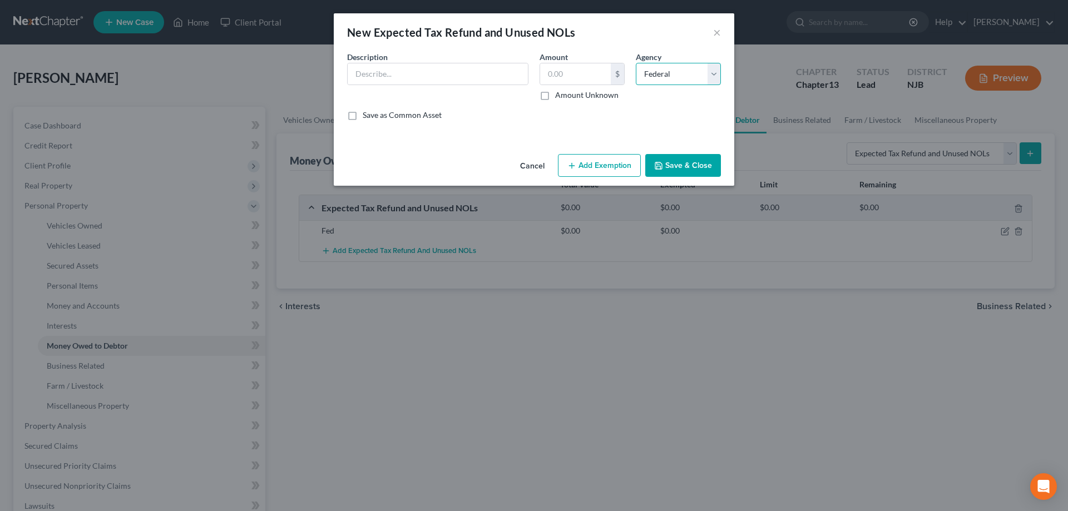
click at [636, 63] on select "Select Federal State Local" at bounding box center [678, 74] width 85 height 22
select select "1"
click option "State" at bounding box center [0, 0] width 0 height 0
click at [386, 75] on input "text" at bounding box center [438, 73] width 180 height 21
click at [376, 75] on input "State $" at bounding box center [438, 73] width 180 height 21
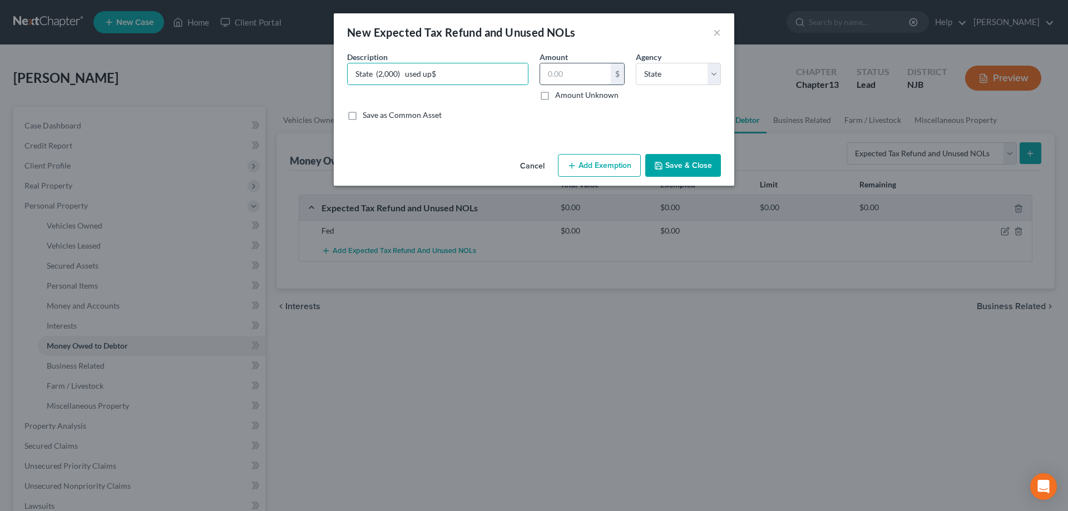
click at [561, 68] on input "text" at bounding box center [575, 73] width 71 height 21
click at [481, 78] on input "State (2,000) used up$" at bounding box center [438, 73] width 180 height 21
click at [381, 73] on input "State (2,000) used up" at bounding box center [438, 73] width 180 height 21
click at [380, 73] on input "State (2,000) used up" at bounding box center [438, 73] width 180 height 21
type input "State ($2,000) used up"
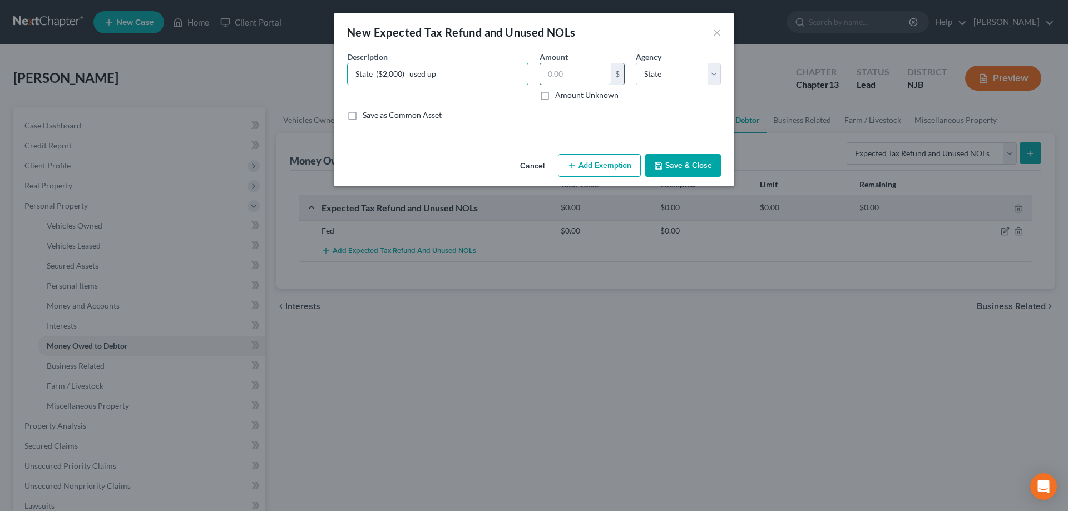
click at [578, 77] on input "text" at bounding box center [575, 73] width 71 height 21
type input "0"
click at [675, 156] on button "Save & Close" at bounding box center [683, 165] width 76 height 23
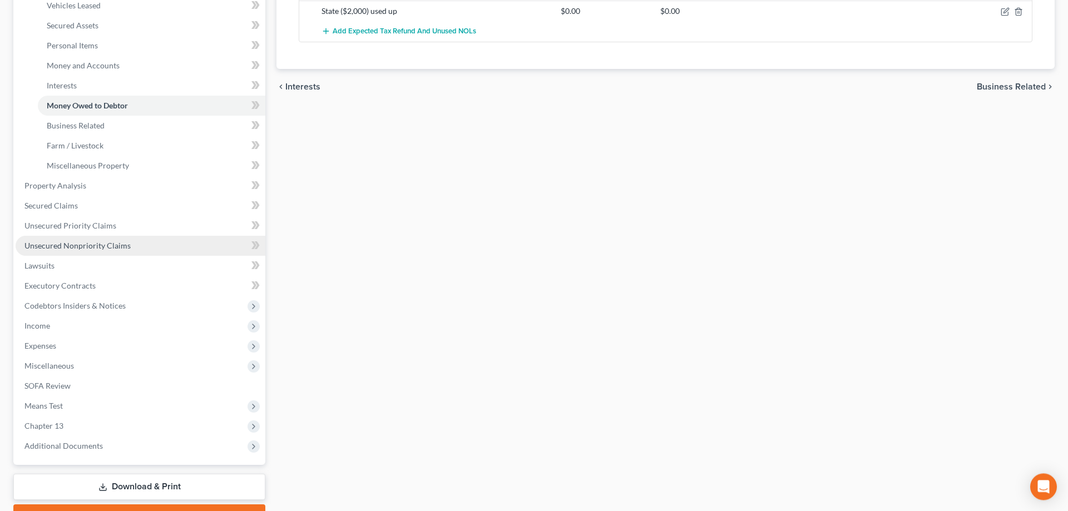
scroll to position [299, 0]
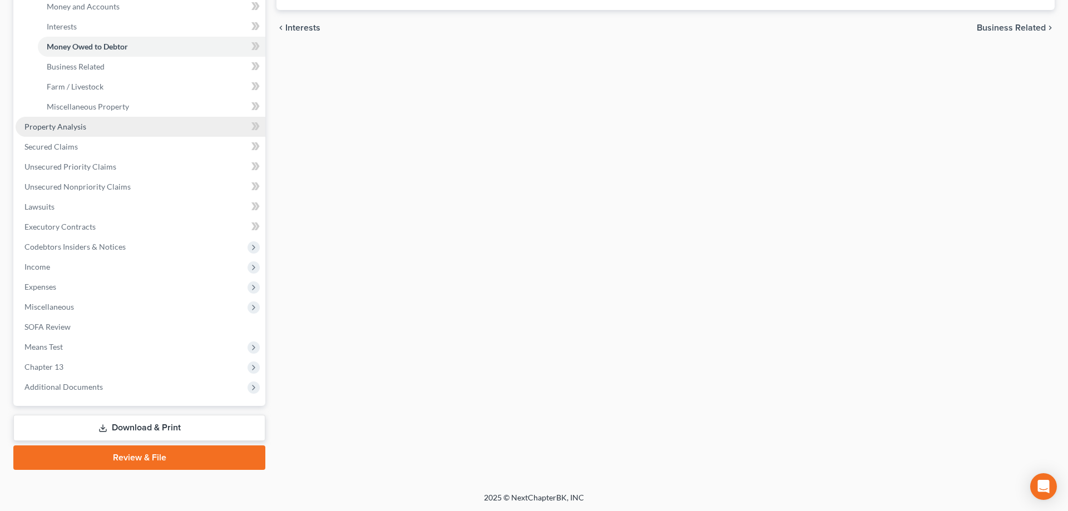
click at [92, 126] on link "Property Analysis" at bounding box center [141, 127] width 250 height 20
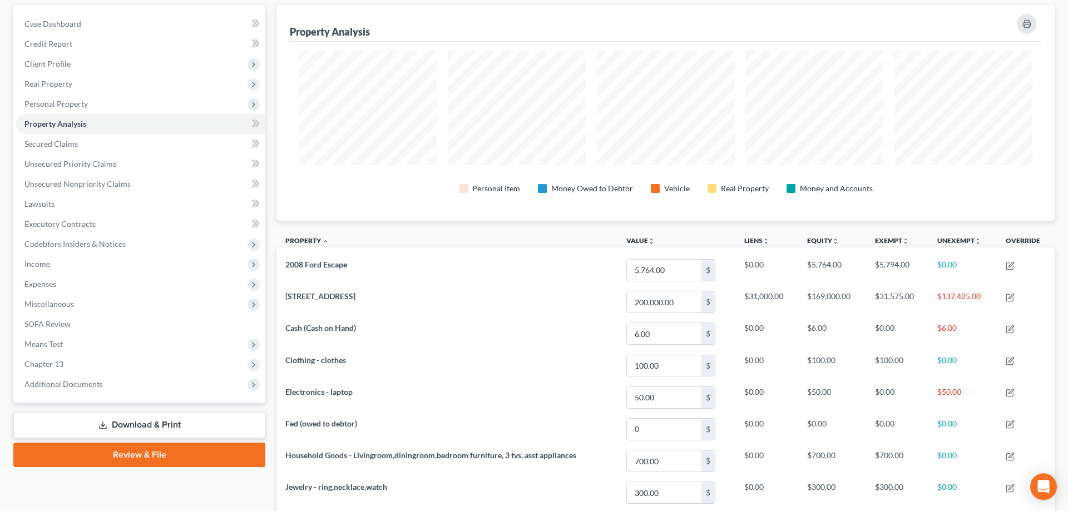
scroll to position [57, 0]
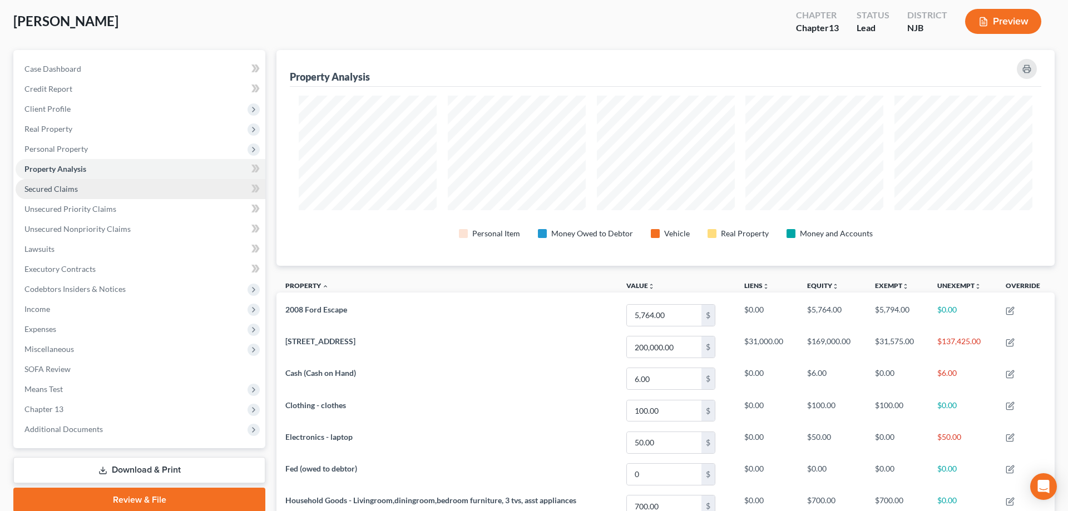
click at [57, 189] on span "Secured Claims" at bounding box center [50, 188] width 53 height 9
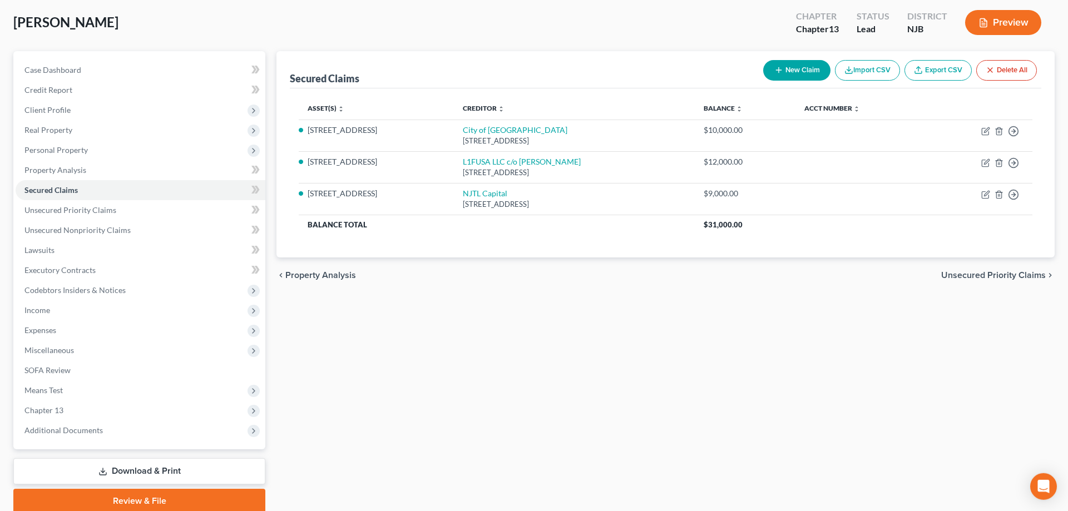
scroll to position [99, 0]
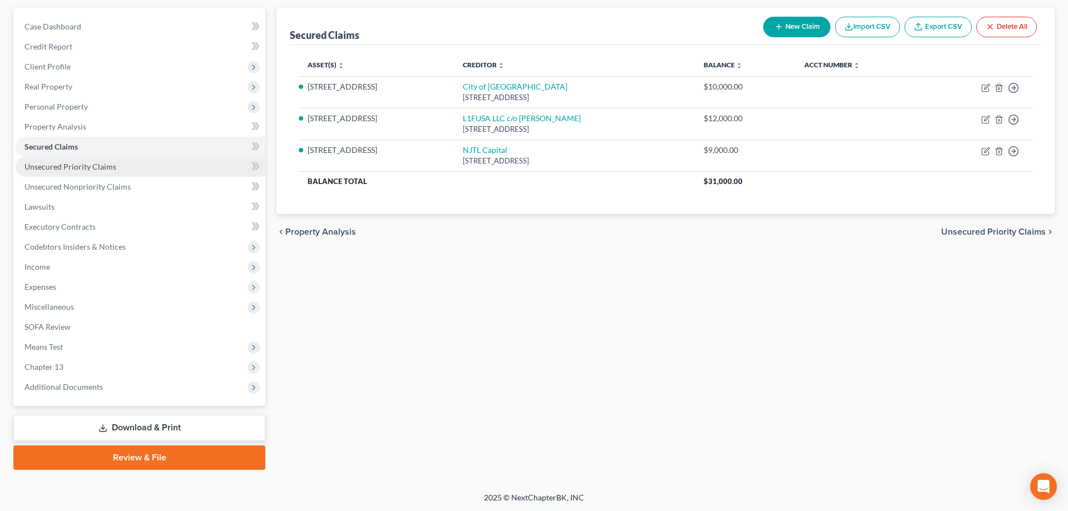
click at [97, 166] on span "Unsecured Priority Claims" at bounding box center [70, 166] width 92 height 9
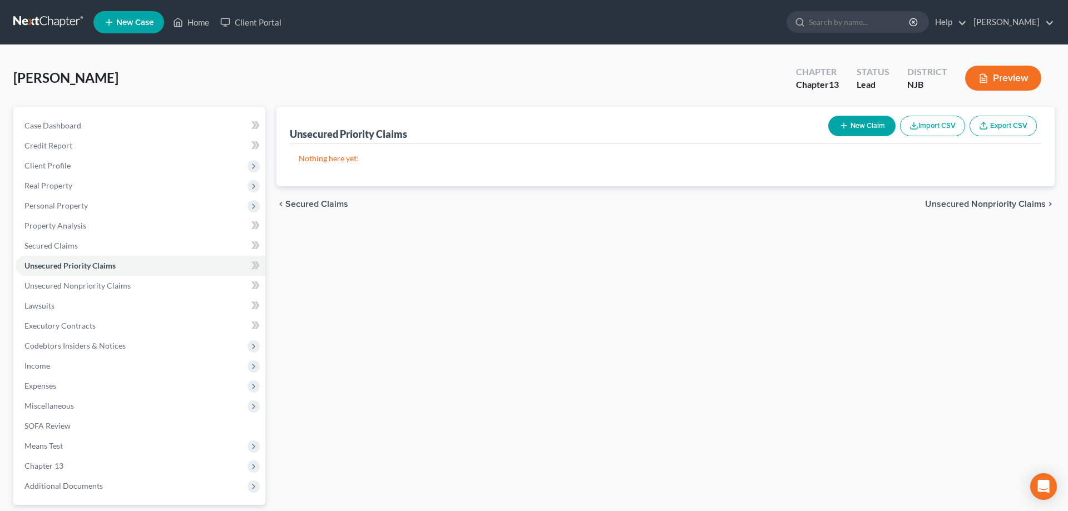
click at [862, 126] on button "New Claim" at bounding box center [861, 126] width 67 height 21
select select "0"
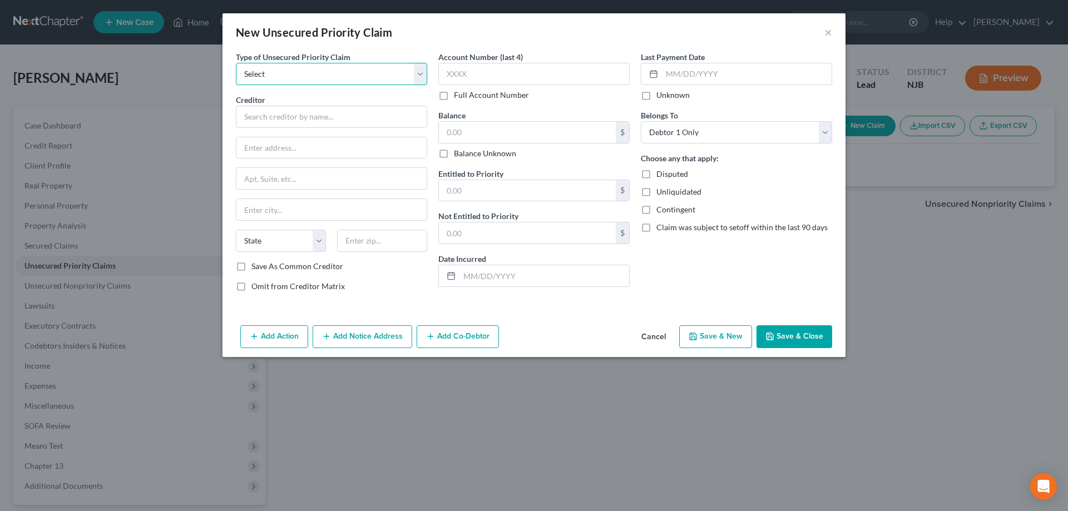
click at [236, 63] on select "Select Taxes & Other Government Units Domestic Support Obligations Extensions o…" at bounding box center [331, 74] width 191 height 22
select select "0"
click option "Taxes & Other Government Units" at bounding box center [0, 0] width 0 height 0
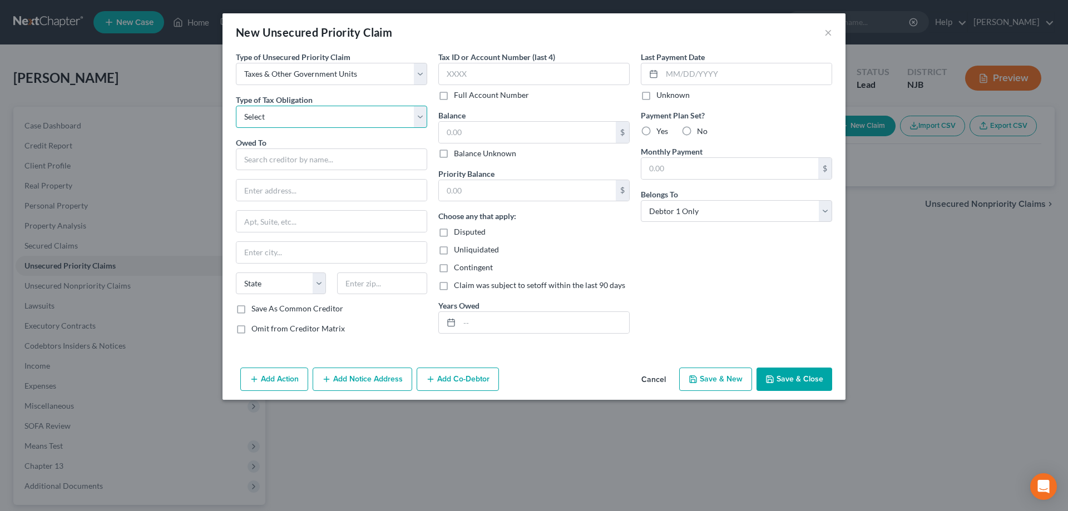
click at [236, 106] on select "Select Federal City State Franchise Tax Board Other" at bounding box center [331, 117] width 191 height 22
select select "1"
click option "City" at bounding box center [0, 0] width 0 height 0
click at [270, 166] on input "text" at bounding box center [331, 159] width 191 height 22
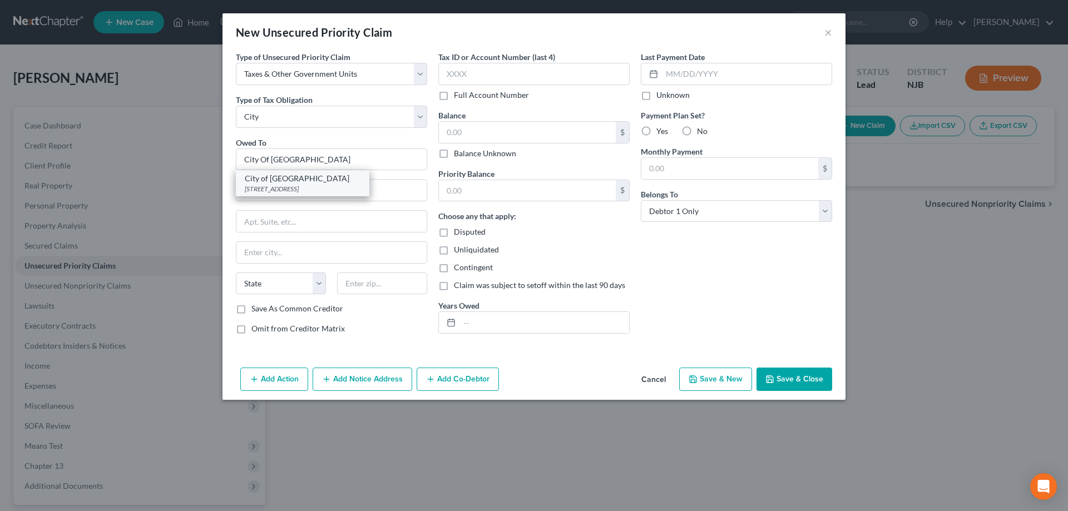
click at [274, 182] on div "City of Millville" at bounding box center [303, 178] width 116 height 11
type input "City of Millville"
type input "12 High St"
type input "Millville"
select select "33"
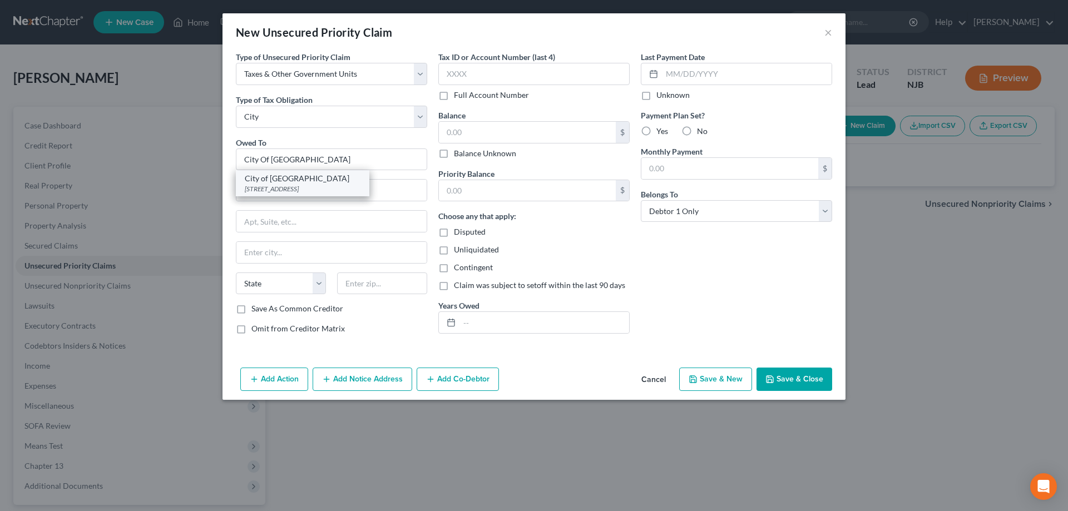
type input "08332"
click at [497, 128] on input "text" at bounding box center [527, 132] width 177 height 21
click at [794, 381] on button "Save & Close" at bounding box center [794, 379] width 76 height 23
type input "0.00"
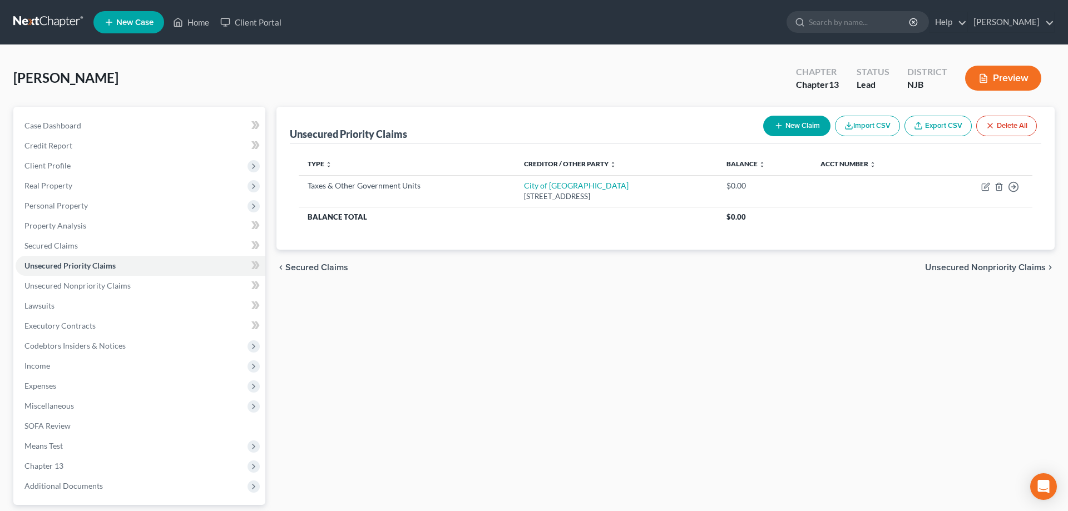
click at [786, 126] on button "New Claim" at bounding box center [796, 126] width 67 height 21
select select "0"
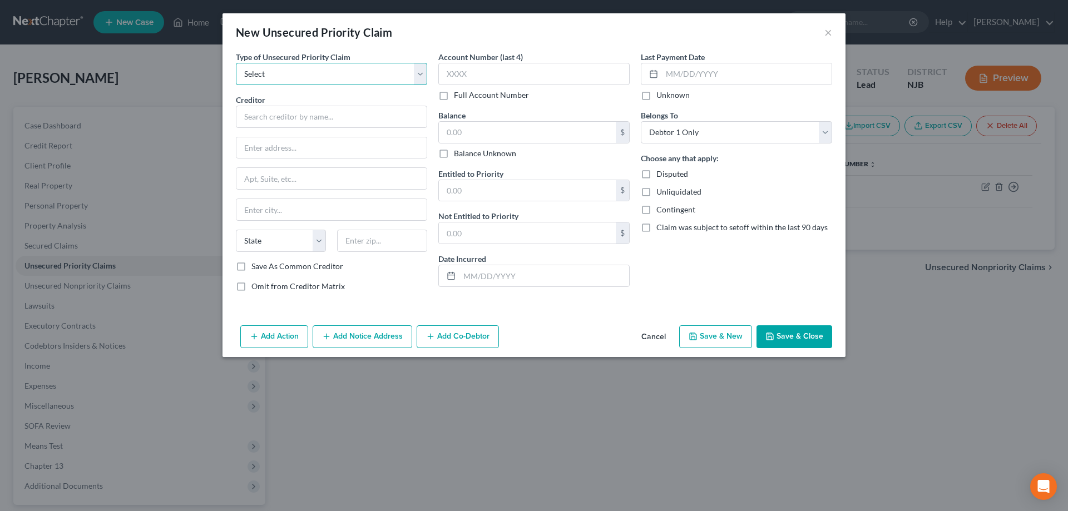
click at [236, 63] on select "Select Taxes & Other Government Units Domestic Support Obligations Extensions o…" at bounding box center [331, 74] width 191 height 22
select select "0"
click option "Taxes & Other Government Units" at bounding box center [0, 0] width 0 height 0
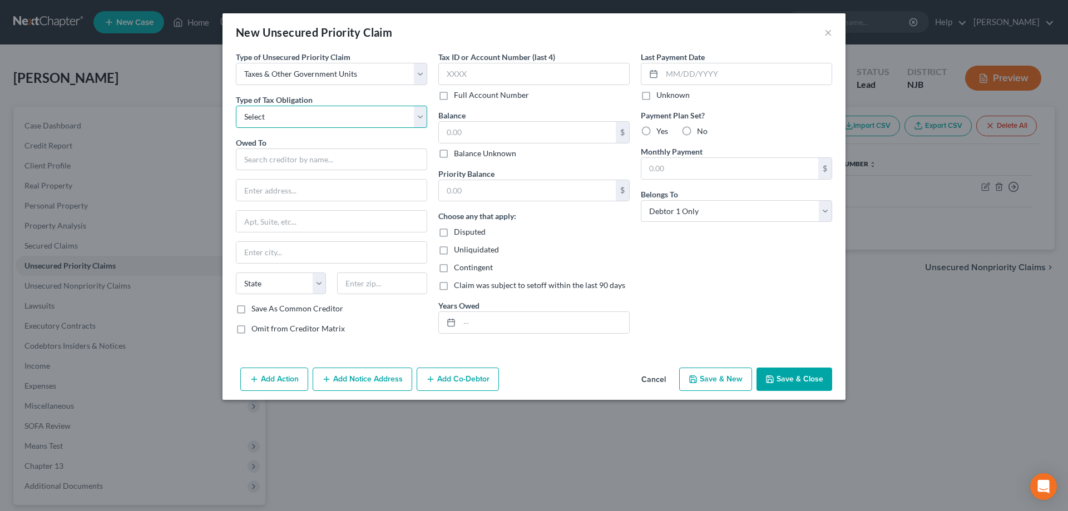
click at [236, 106] on select "Select Federal City State Franchise Tax Board Other" at bounding box center [331, 117] width 191 height 22
select select "0"
click option "Federal" at bounding box center [0, 0] width 0 height 0
click at [271, 157] on input "text" at bounding box center [331, 159] width 191 height 22
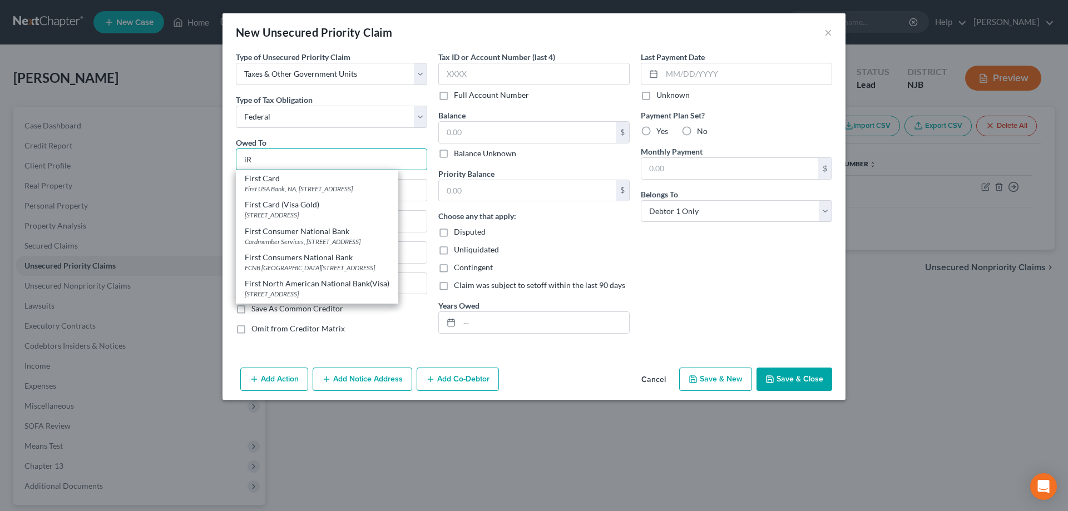
type input "i"
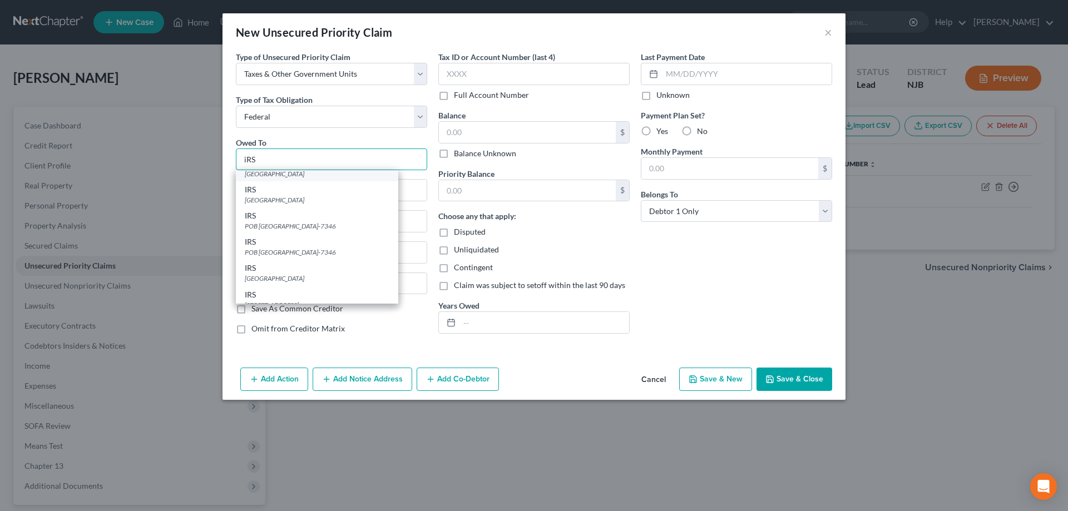
scroll to position [331, 0]
click at [294, 192] on div "P O Box 7346, Philadelphia, PA 19101" at bounding box center [317, 191] width 145 height 9
type input "IRS"
type input "P O Box 7346"
type input "Philadelphia"
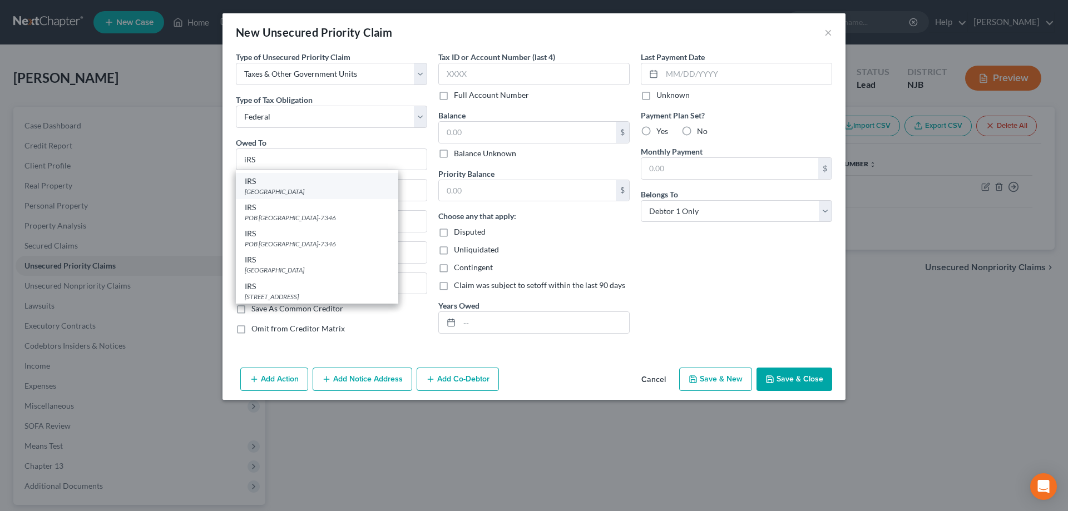
select select "39"
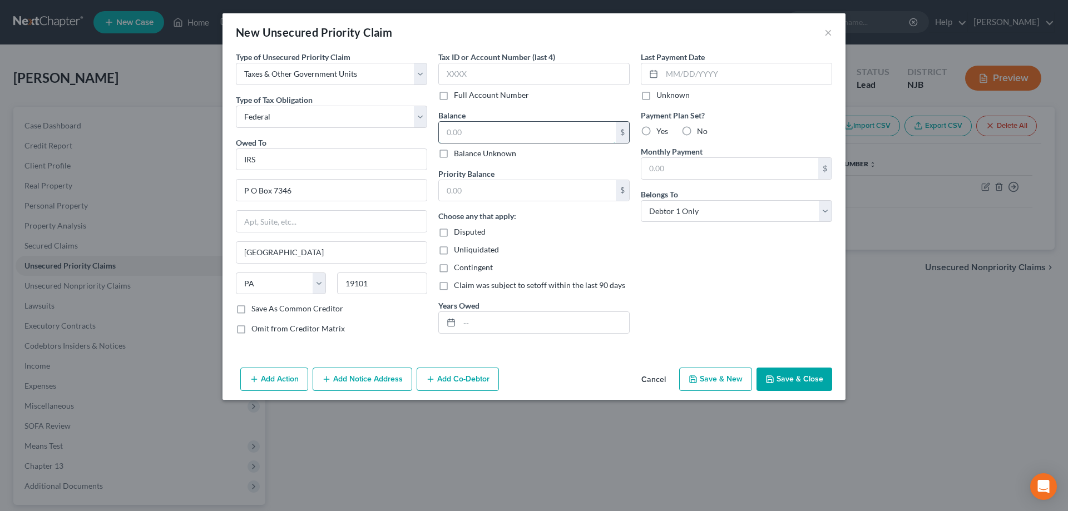
click at [476, 140] on input "text" at bounding box center [527, 132] width 177 height 21
click at [790, 375] on button "Save & Close" at bounding box center [794, 379] width 76 height 23
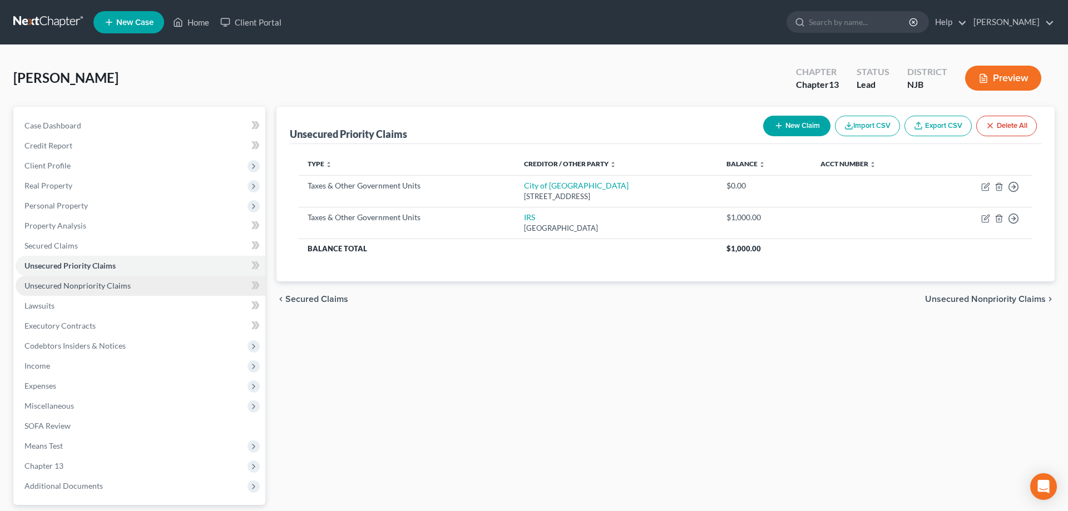
click at [80, 287] on span "Unsecured Nonpriority Claims" at bounding box center [77, 285] width 106 height 9
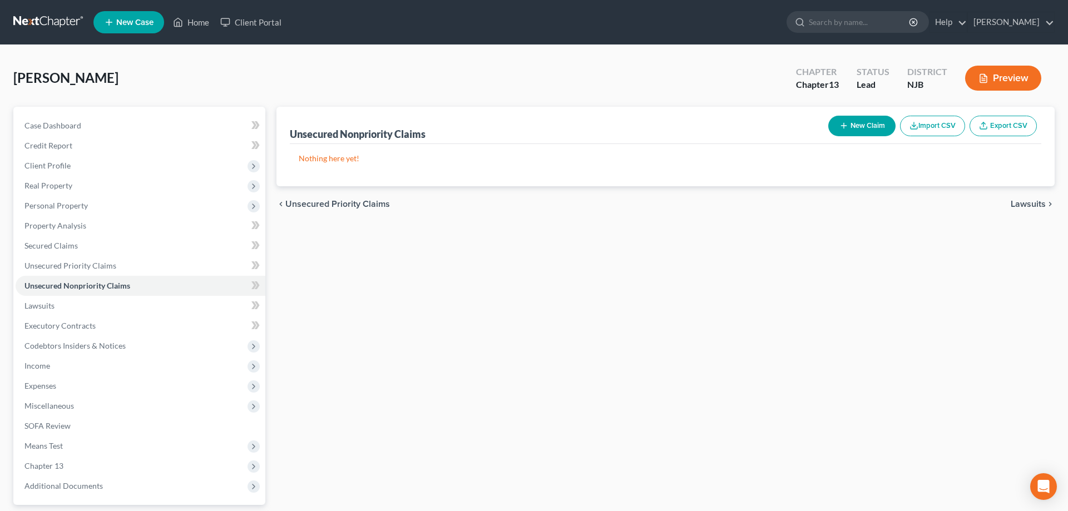
click at [865, 128] on button "New Claim" at bounding box center [861, 126] width 67 height 21
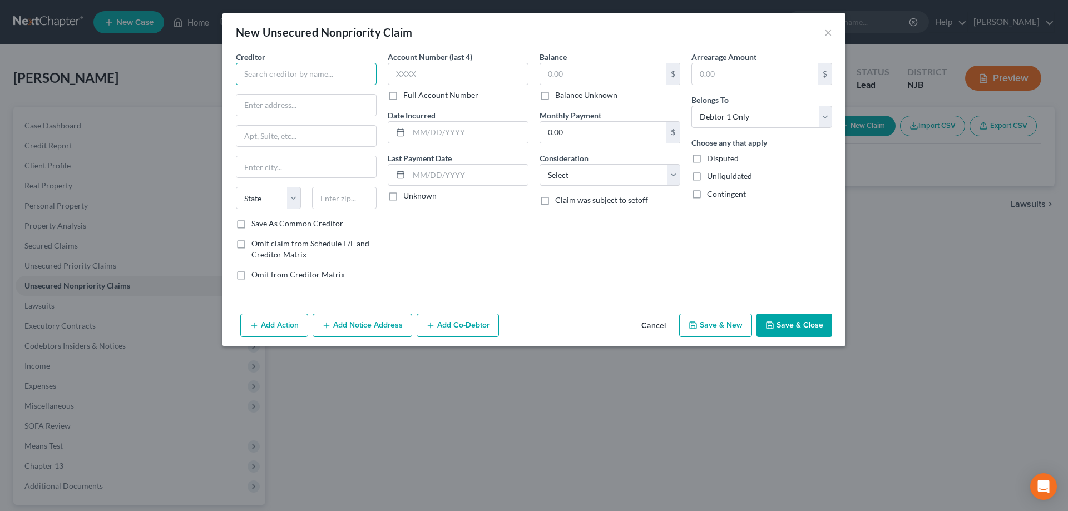
click at [299, 75] on input "text" at bounding box center [306, 74] width 141 height 22
drag, startPoint x: 335, startPoint y: 78, endPoint x: 236, endPoint y: 77, distance: 99.5
click at [236, 77] on input "pREMIER bANKCARD" at bounding box center [306, 74] width 141 height 22
click at [253, 106] on input "text" at bounding box center [306, 105] width 140 height 21
click at [306, 76] on input "Premier Bankcard" at bounding box center [306, 74] width 141 height 22
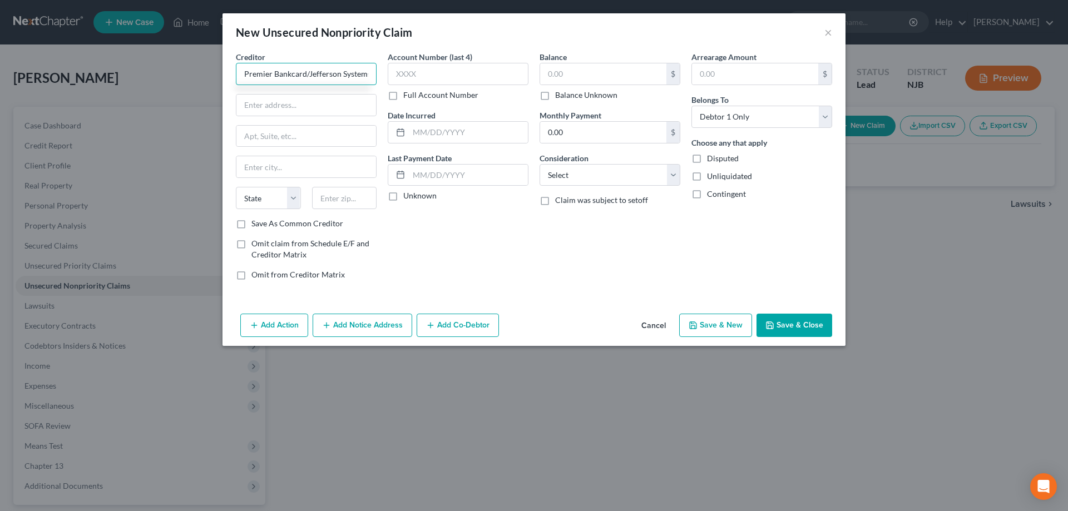
scroll to position [0, 2]
click at [291, 108] on input "text" at bounding box center [306, 105] width 140 height 21
click at [338, 75] on input "Premier Bankcard/Jefferson Systems" at bounding box center [306, 74] width 141 height 22
click at [306, 76] on input "Premier Bankcard/Jeff Systems" at bounding box center [306, 74] width 141 height 22
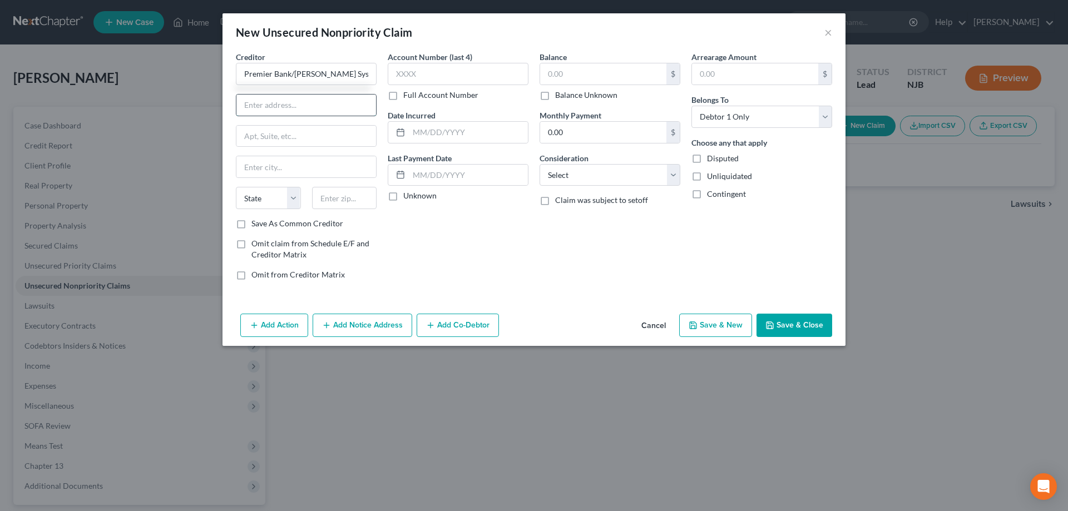
click at [285, 98] on input "text" at bounding box center [306, 105] width 140 height 21
click at [335, 199] on input "text" at bounding box center [344, 198] width 65 height 22
click at [339, 170] on input "Saint Cloud" at bounding box center [306, 166] width 140 height 21
click at [597, 79] on input "text" at bounding box center [603, 73] width 126 height 21
click at [539, 164] on select "Select Cable / Satellite Services Collection Agency Credit Card Debt Debt Couns…" at bounding box center [609, 175] width 141 height 22
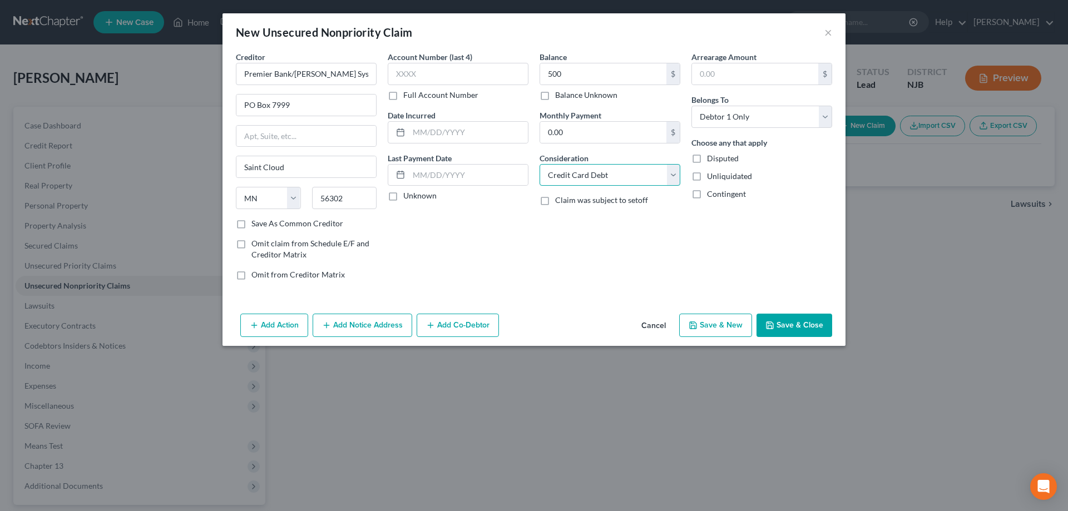
click option "Credit Card Debt" at bounding box center [0, 0] width 0 height 0
click at [790, 328] on button "Save & Close" at bounding box center [794, 325] width 76 height 23
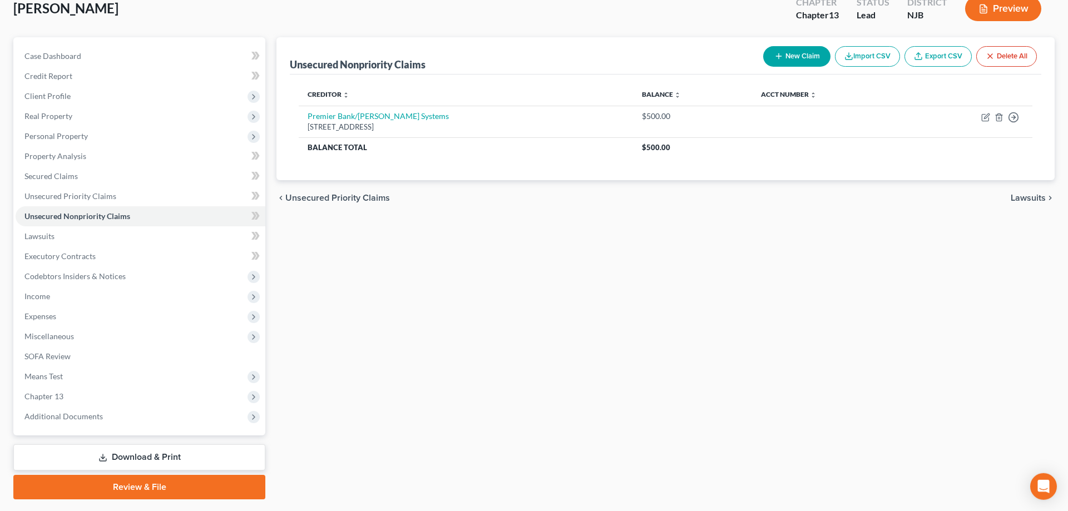
scroll to position [99, 0]
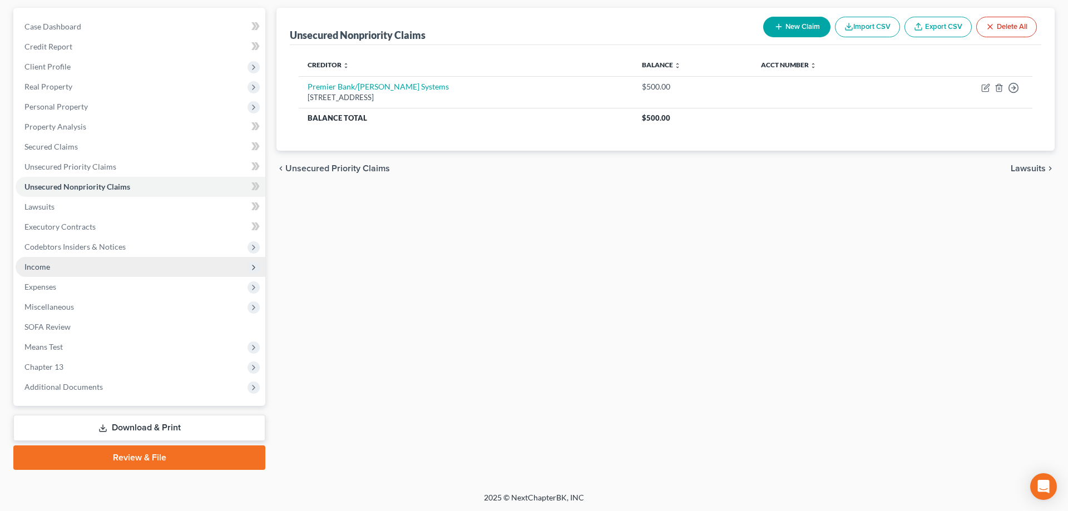
click at [43, 264] on span "Income" at bounding box center [37, 266] width 26 height 9
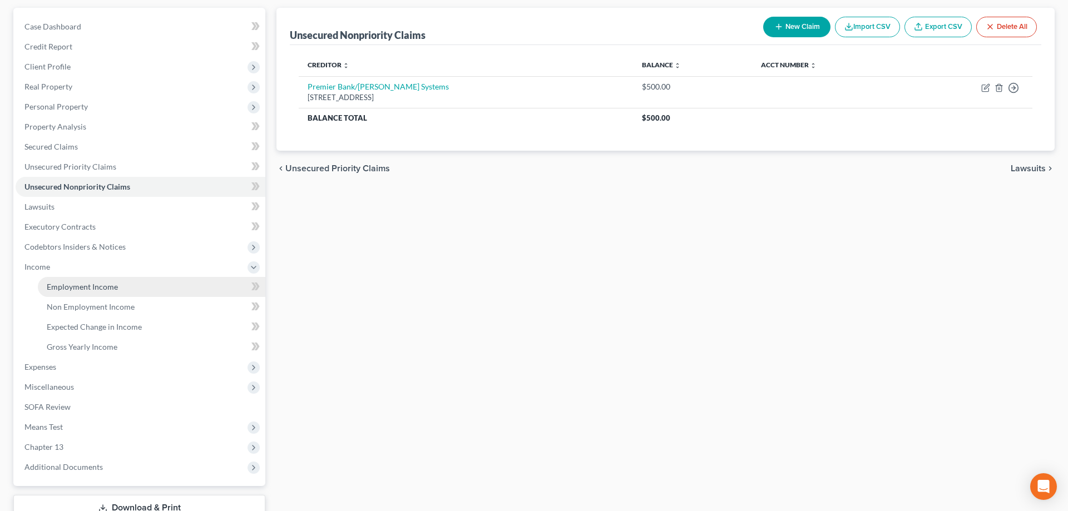
click at [73, 280] on link "Employment Income" at bounding box center [151, 287] width 227 height 20
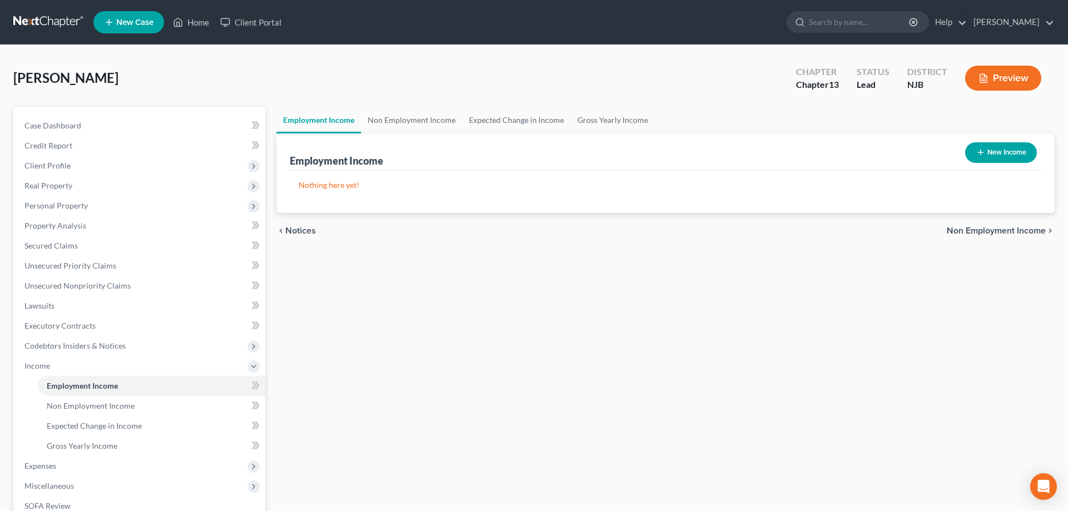
click at [1006, 153] on button "New Income" at bounding box center [1001, 152] width 72 height 21
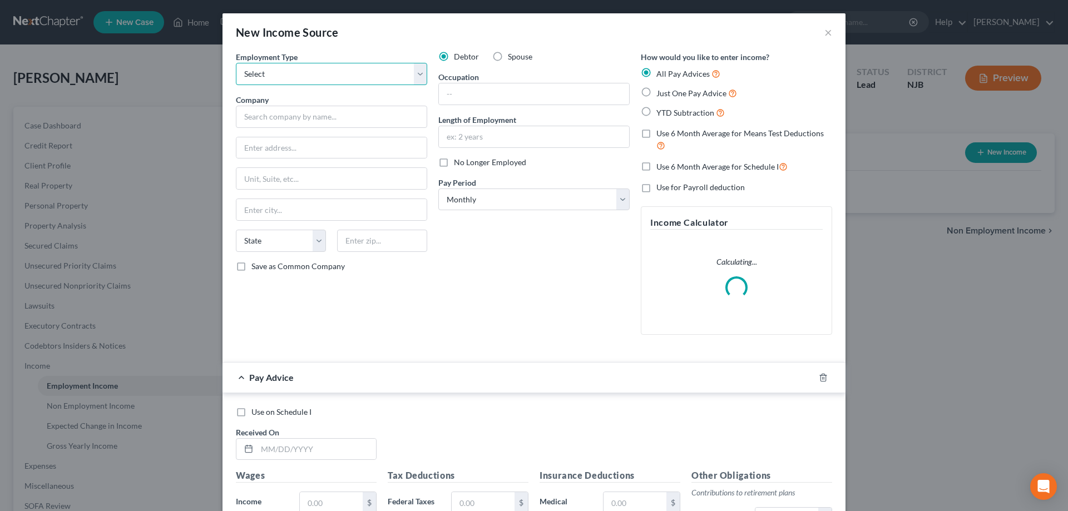
click at [236, 63] on select "Select Full or Part Time Employment Self Employment" at bounding box center [331, 74] width 191 height 22
click option "Full or Part Time Employment" at bounding box center [0, 0] width 0 height 0
click at [298, 117] on input "text" at bounding box center [331, 117] width 191 height 22
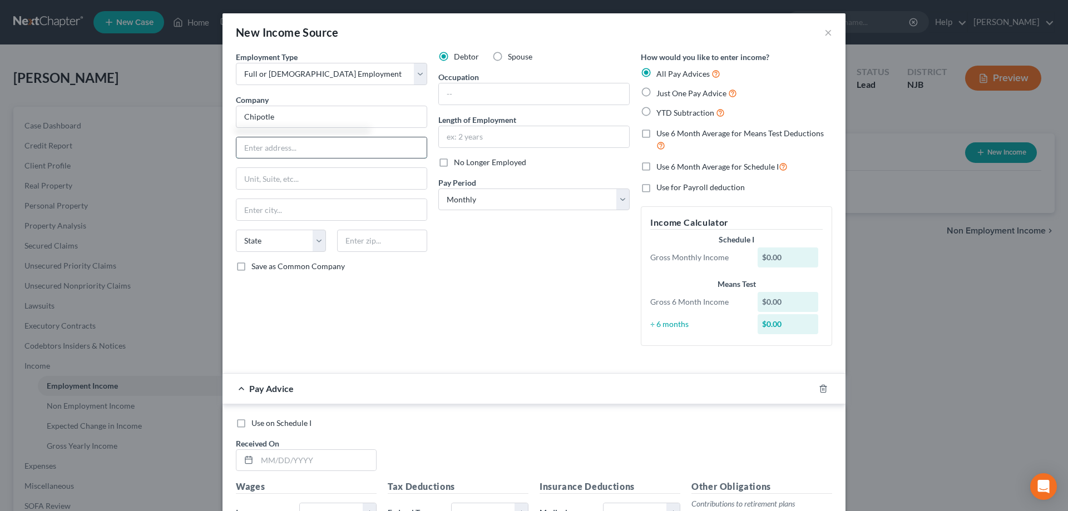
click at [287, 156] on input "text" at bounding box center [331, 147] width 190 height 21
click at [656, 91] on label "Just One Pay Advice" at bounding box center [696, 93] width 81 height 13
click at [661, 91] on input "Just One Pay Advice" at bounding box center [664, 90] width 7 height 7
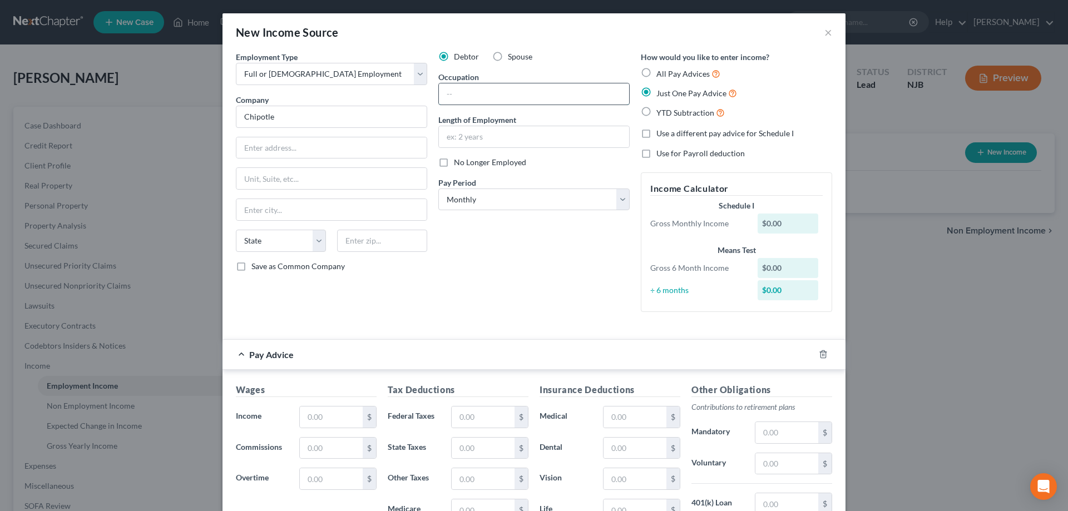
click at [498, 103] on input "text" at bounding box center [534, 93] width 190 height 21
click at [489, 141] on input "text" at bounding box center [534, 136] width 190 height 21
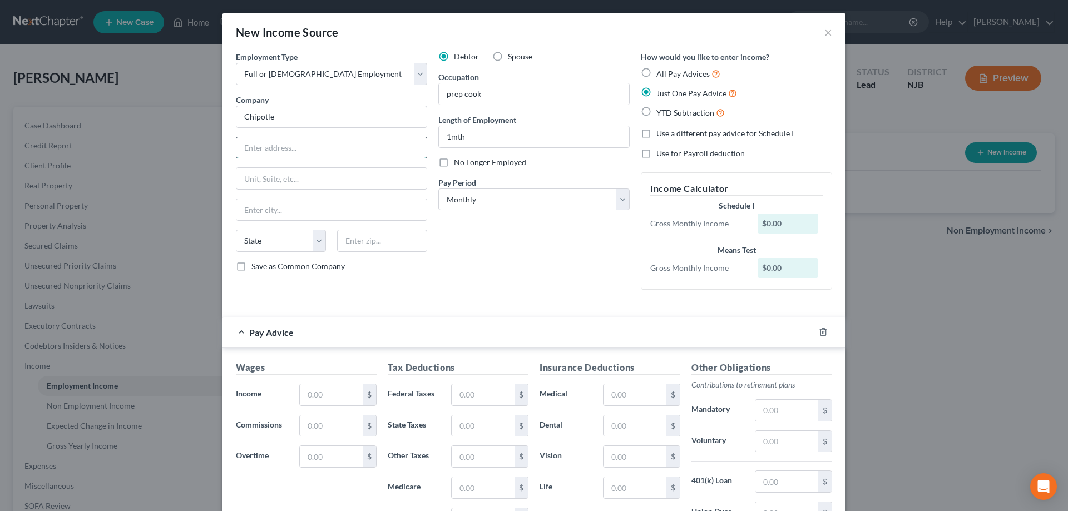
click at [333, 147] on input "text" at bounding box center [331, 147] width 190 height 21
click at [355, 240] on input "text" at bounding box center [382, 241] width 90 height 22
click at [383, 214] on input "Millville" at bounding box center [331, 209] width 190 height 21
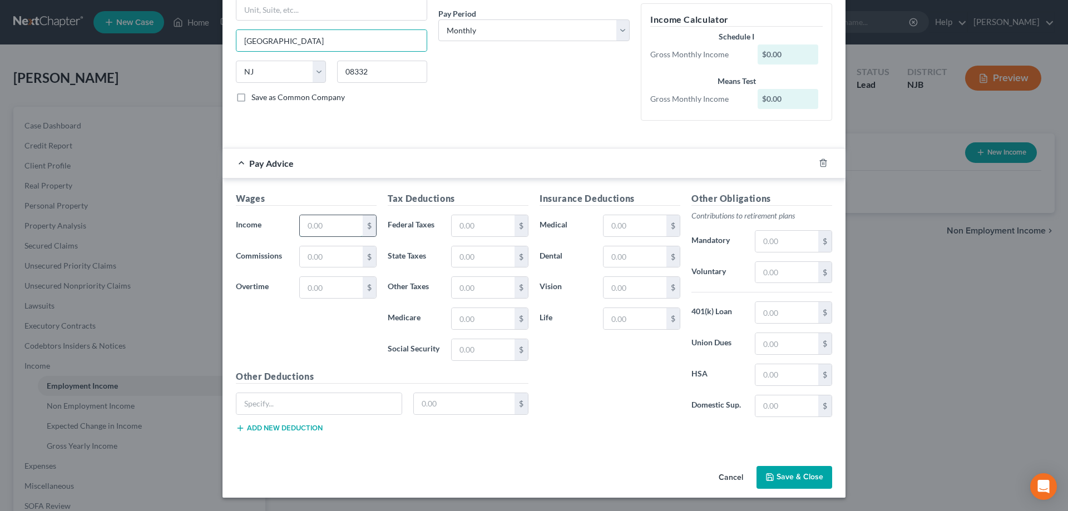
click at [348, 230] on input "text" at bounding box center [331, 225] width 63 height 21
click at [496, 226] on input "text" at bounding box center [483, 225] width 63 height 21
click at [795, 469] on button "Save & Close" at bounding box center [794, 477] width 76 height 23
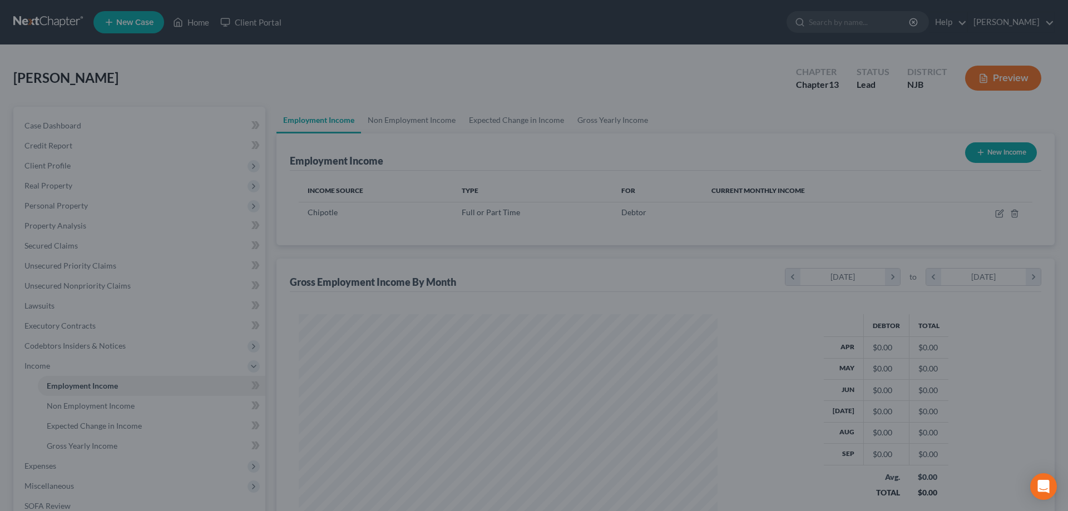
scroll to position [209, 441]
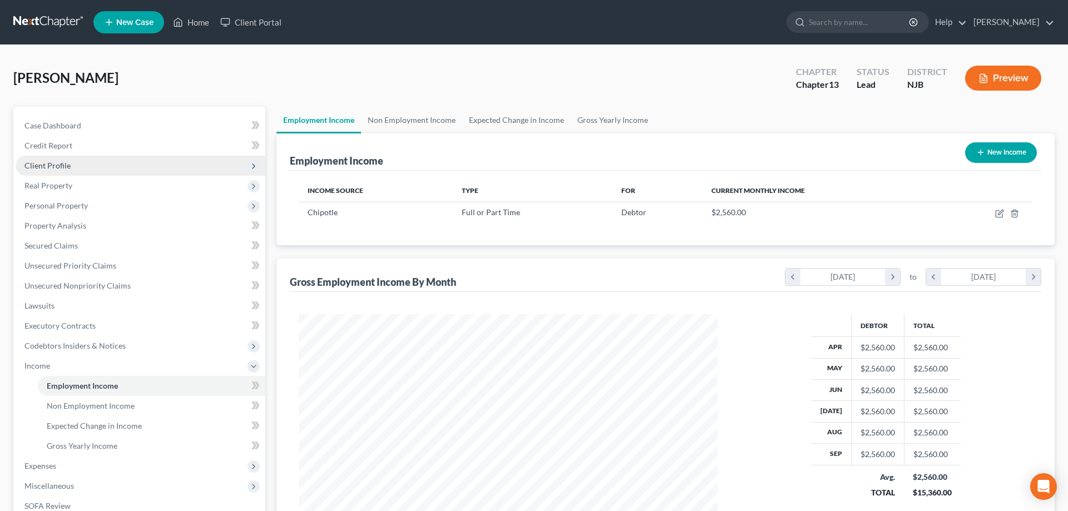
click at [49, 164] on span "Client Profile" at bounding box center [47, 165] width 46 height 9
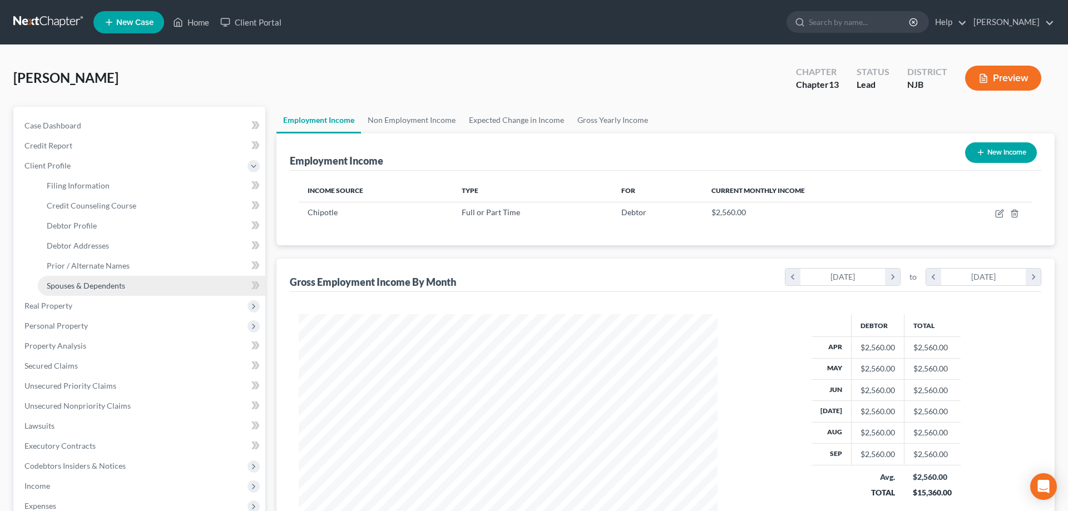
click at [97, 282] on span "Spouses & Dependents" at bounding box center [86, 285] width 78 height 9
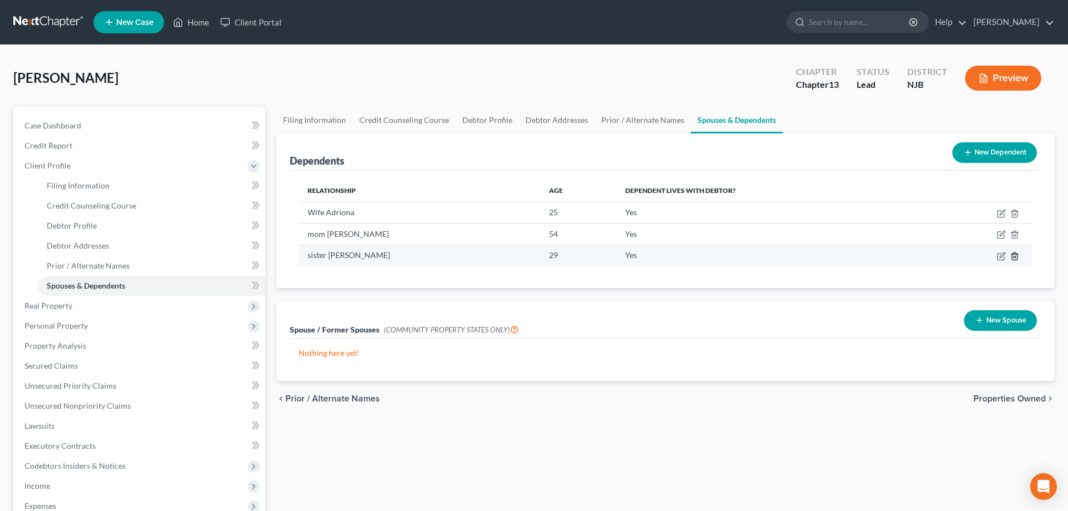
click at [1016, 257] on icon "button" at bounding box center [1014, 256] width 9 height 9
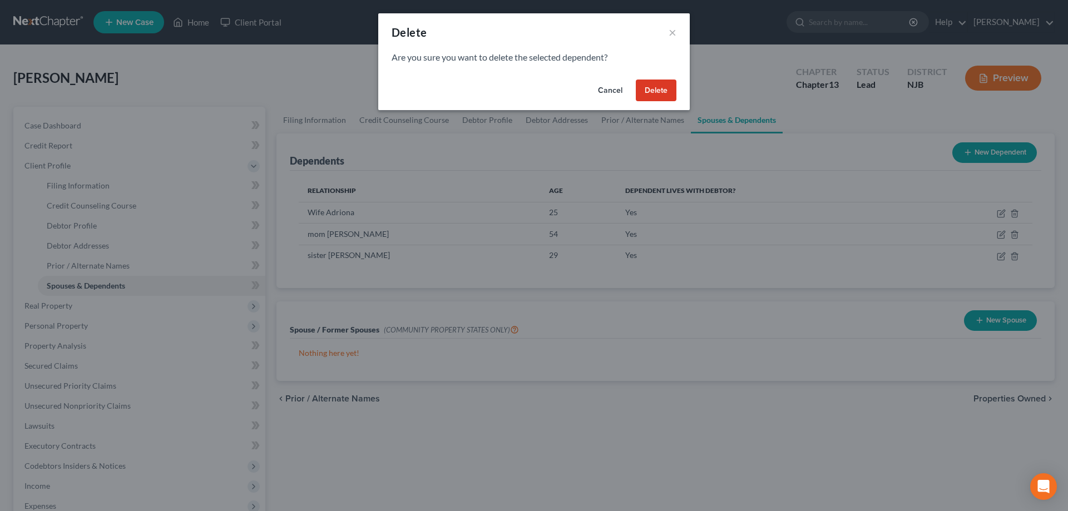
click at [662, 93] on button "Delete" at bounding box center [656, 91] width 41 height 22
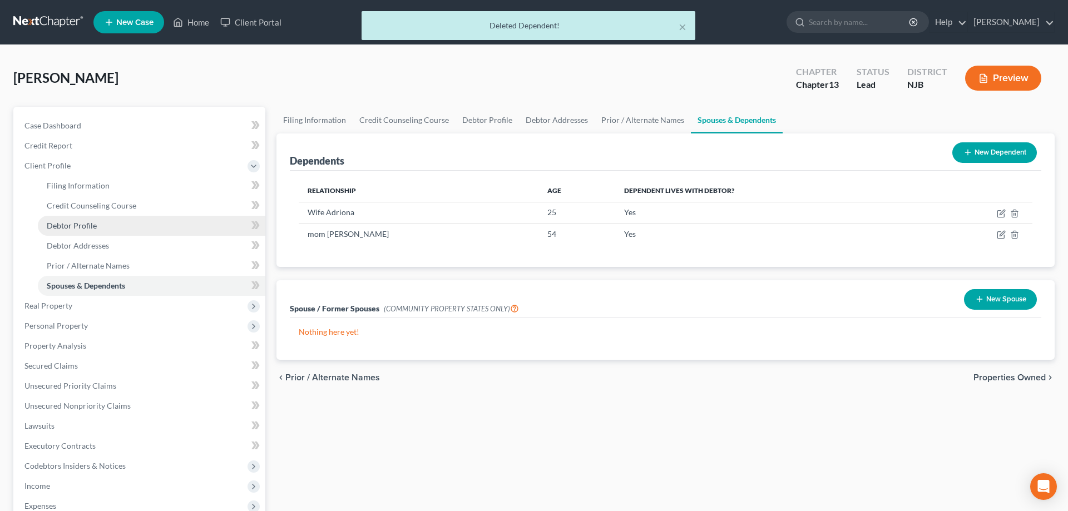
click at [78, 226] on span "Debtor Profile" at bounding box center [72, 225] width 50 height 9
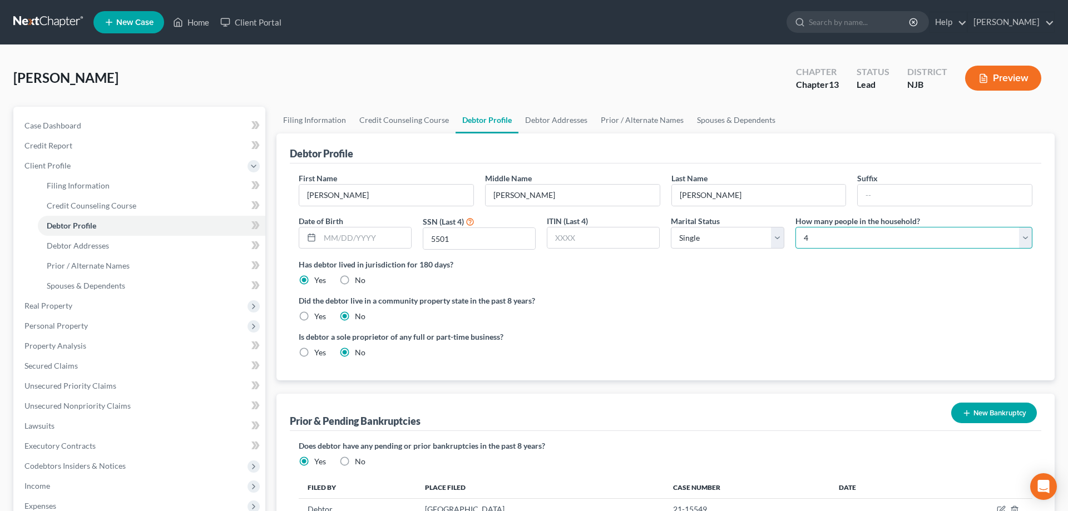
click at [795, 227] on select "Select 1 2 3 4 5 6 7 8 9 10 11 12 13 14 15 16 17 18 19 20" at bounding box center [913, 238] width 237 height 22
click option "3" at bounding box center [0, 0] width 0 height 0
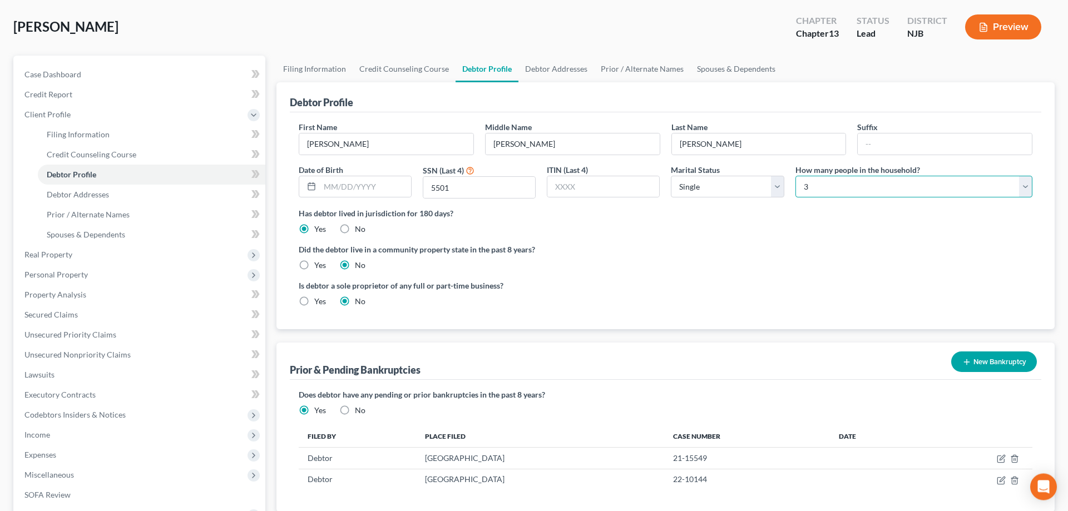
scroll to position [49, 0]
click at [795, 178] on select "Select 1 2 3 4 5 6 7 8 9 10 11 12 13 14 15 16 17 18 19 20" at bounding box center [913, 189] width 237 height 22
click option "5" at bounding box center [0, 0] width 0 height 0
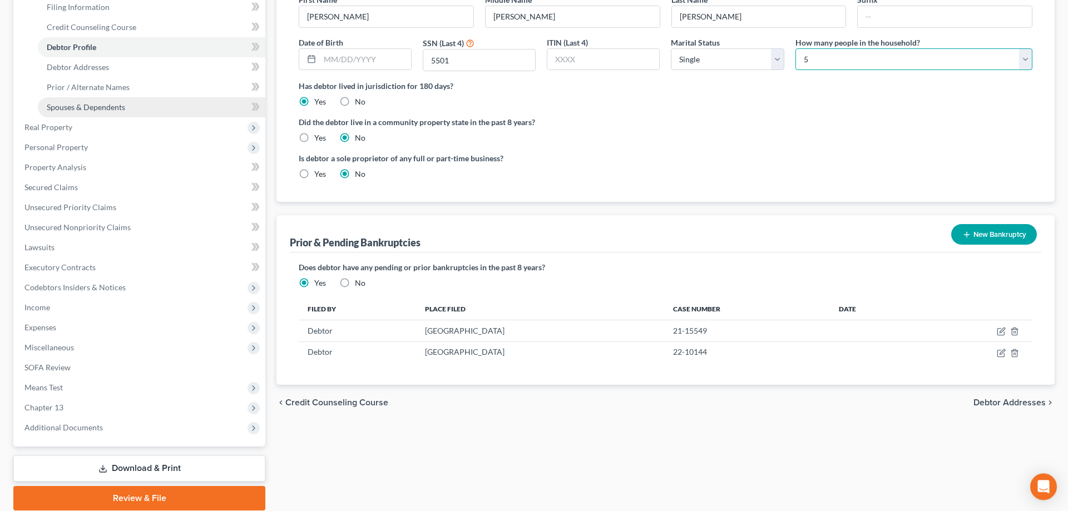
scroll to position [106, 0]
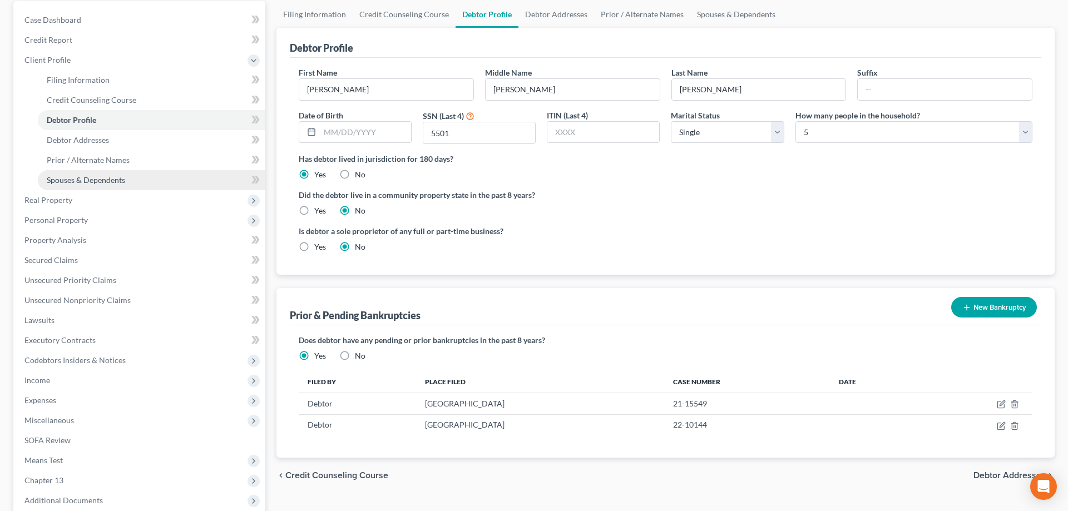
click at [99, 178] on span "Spouses & Dependents" at bounding box center [86, 179] width 78 height 9
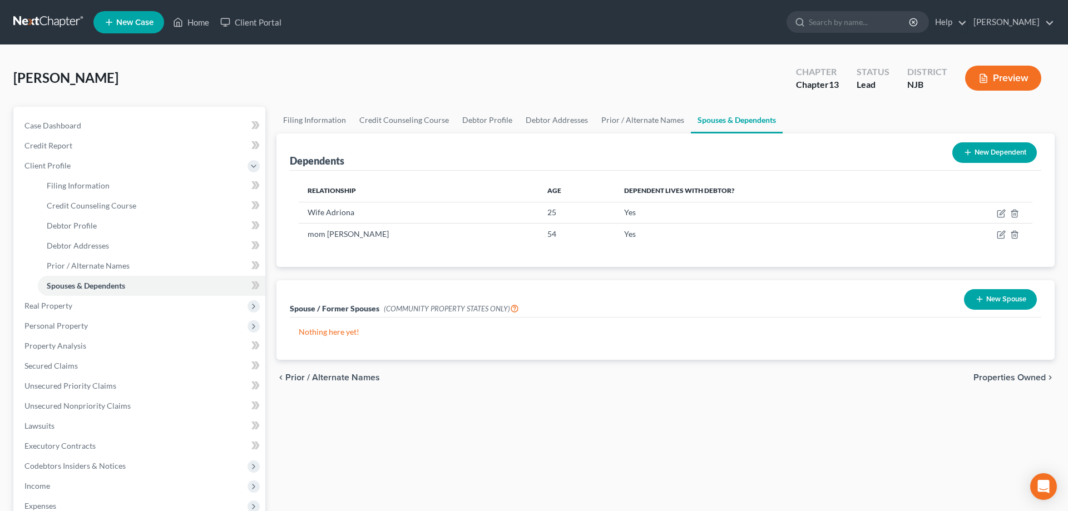
click at [964, 152] on icon at bounding box center [967, 152] width 9 height 9
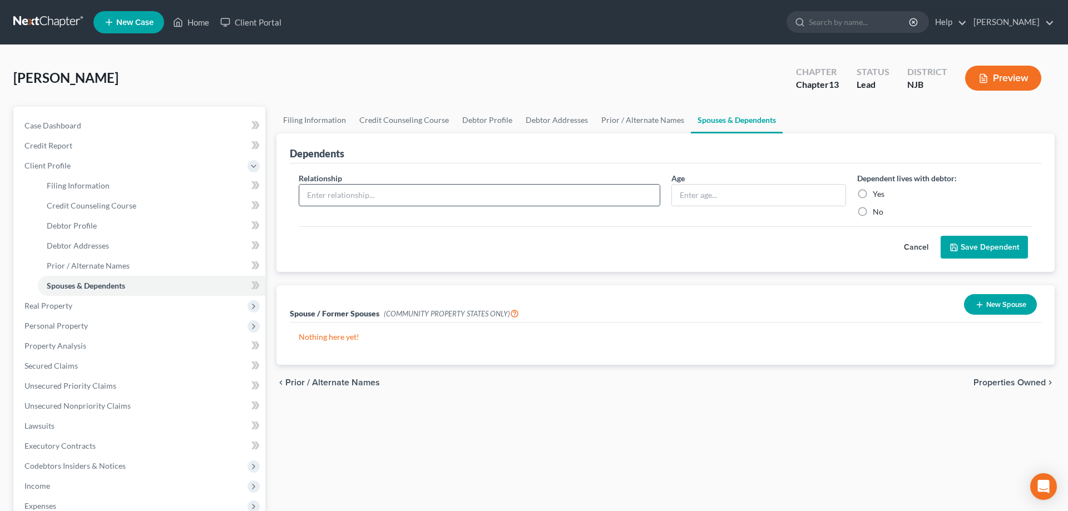
click at [371, 196] on input "text" at bounding box center [479, 195] width 360 height 21
click at [725, 196] on input "text" at bounding box center [759, 195] width 174 height 21
click at [872, 194] on label "Yes" at bounding box center [878, 194] width 12 height 11
click at [877, 194] on input "Yes" at bounding box center [880, 192] width 7 height 7
click at [948, 247] on button "Save Dependent" at bounding box center [983, 247] width 87 height 23
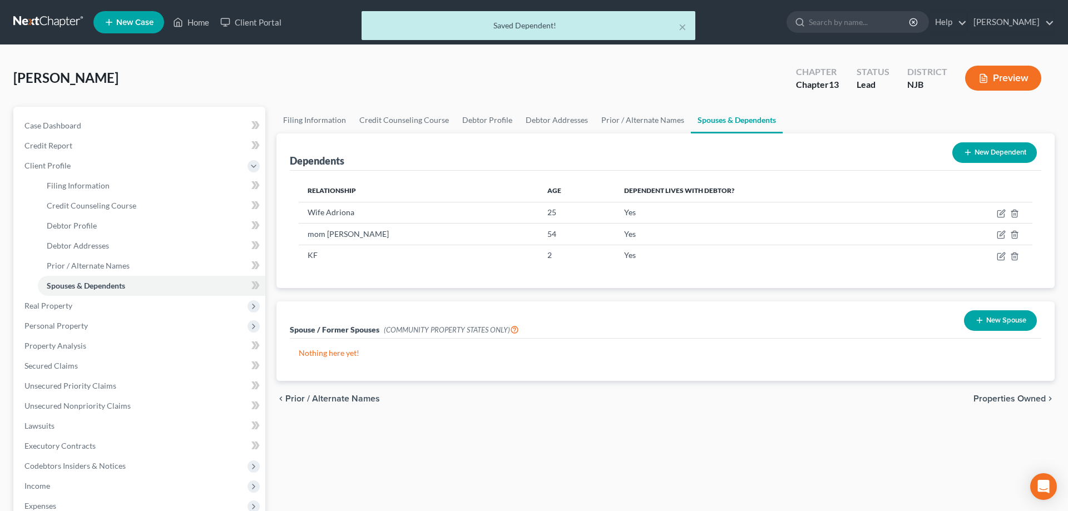
click at [994, 148] on button "New Dependent" at bounding box center [994, 152] width 85 height 21
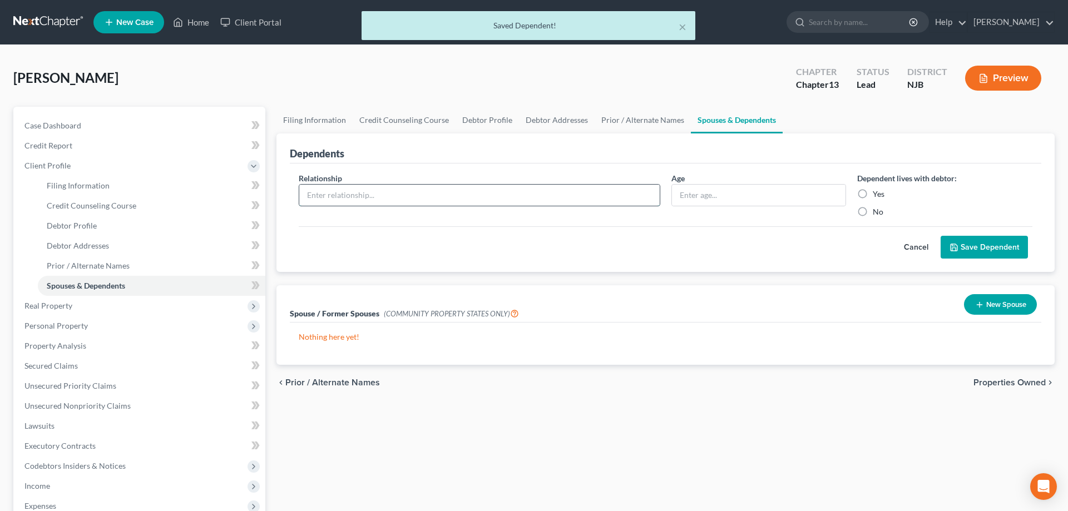
click at [378, 186] on input "text" at bounding box center [479, 195] width 360 height 21
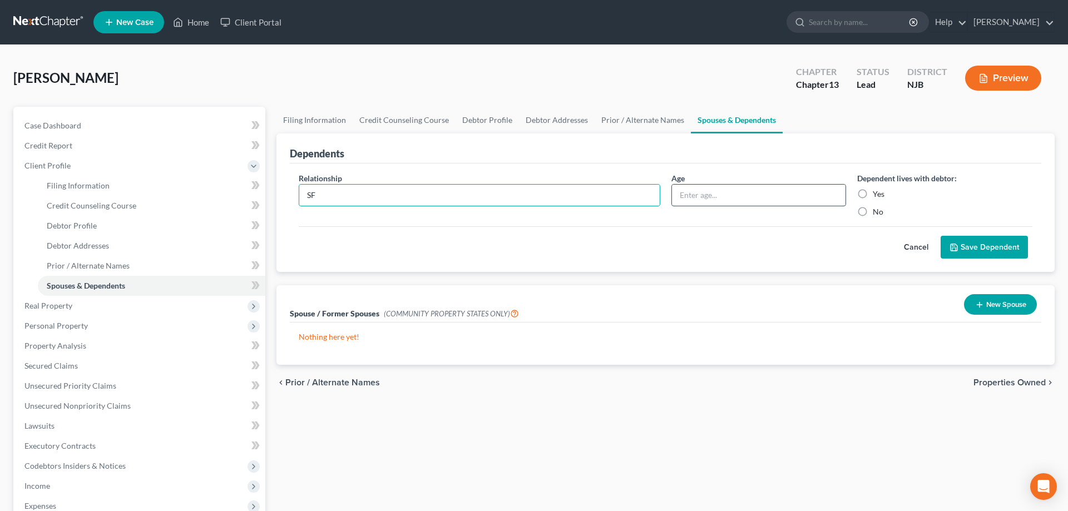
click at [680, 194] on input "text" at bounding box center [759, 195] width 174 height 21
click at [872, 190] on label "Yes" at bounding box center [878, 194] width 12 height 11
click at [877, 190] on input "Yes" at bounding box center [880, 192] width 7 height 7
click at [961, 245] on button "Save Dependent" at bounding box center [983, 247] width 87 height 23
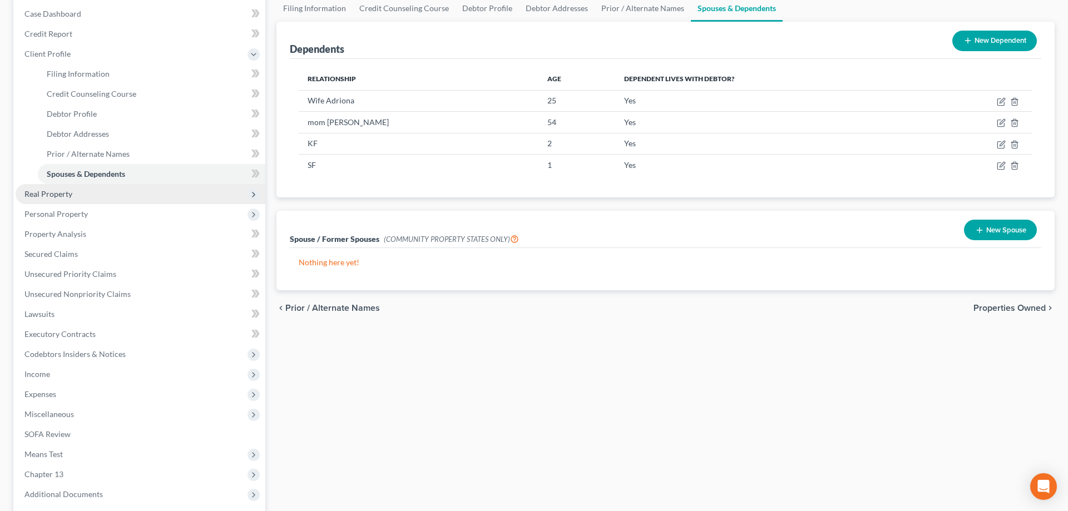
scroll to position [162, 0]
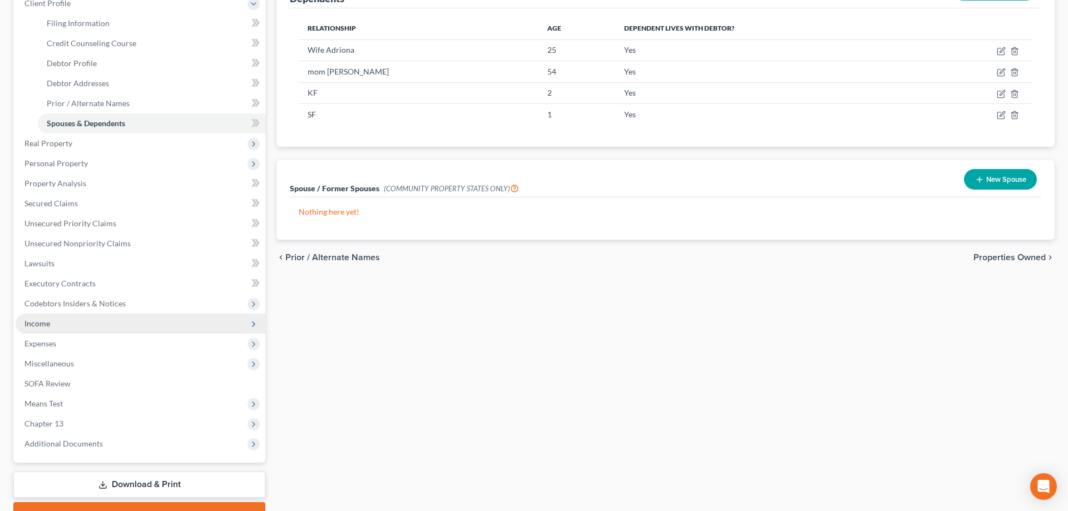
click at [43, 322] on span "Income" at bounding box center [37, 323] width 26 height 9
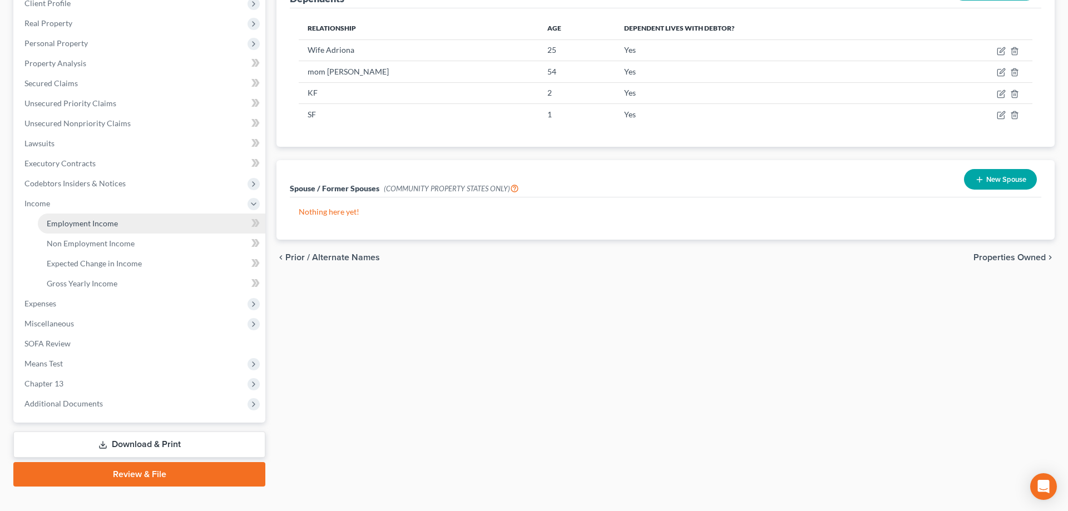
click at [81, 224] on span "Employment Income" at bounding box center [82, 223] width 71 height 9
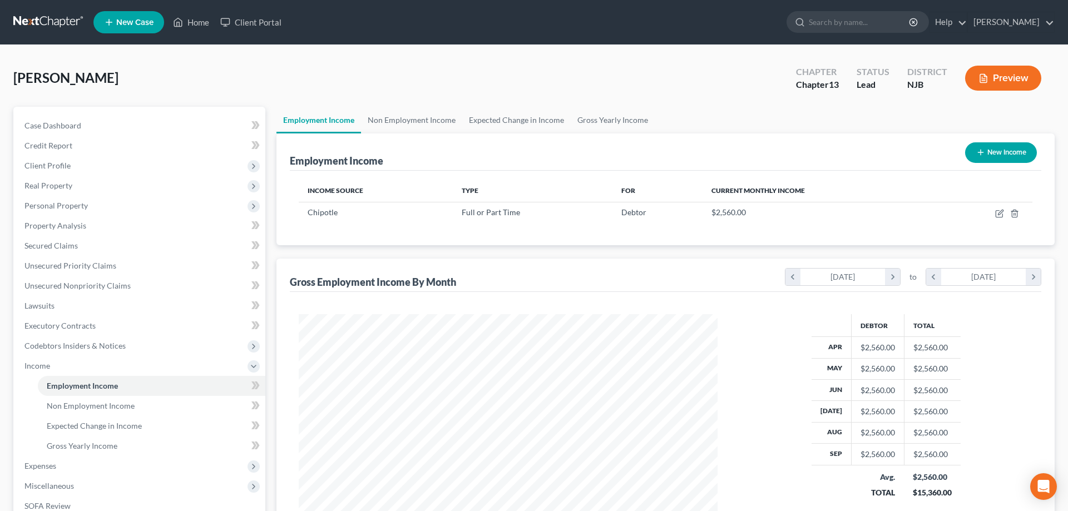
click at [984, 150] on button "New Income" at bounding box center [1001, 152] width 72 height 21
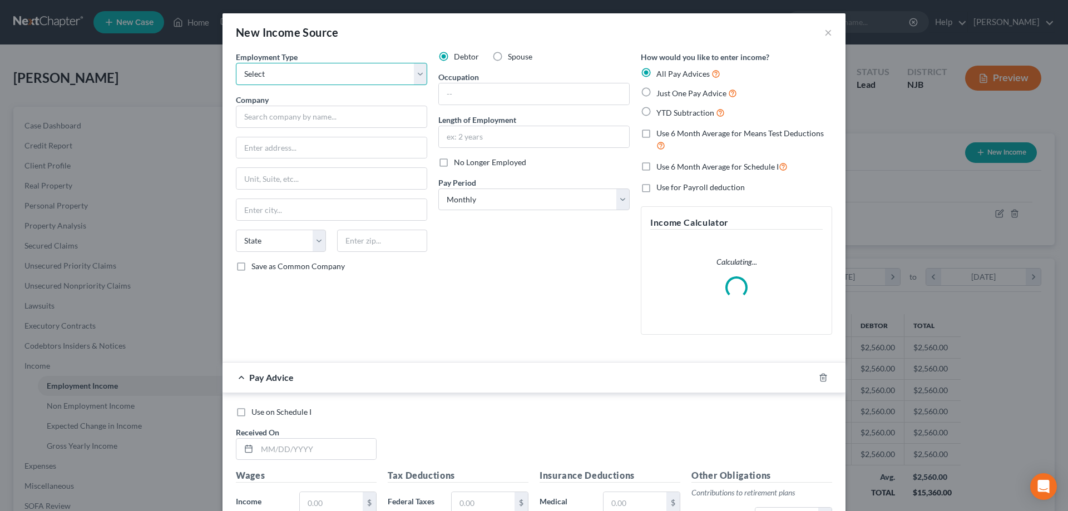
click at [236, 63] on select "Select Full or Part Time Employment Self Employment" at bounding box center [331, 74] width 191 height 22
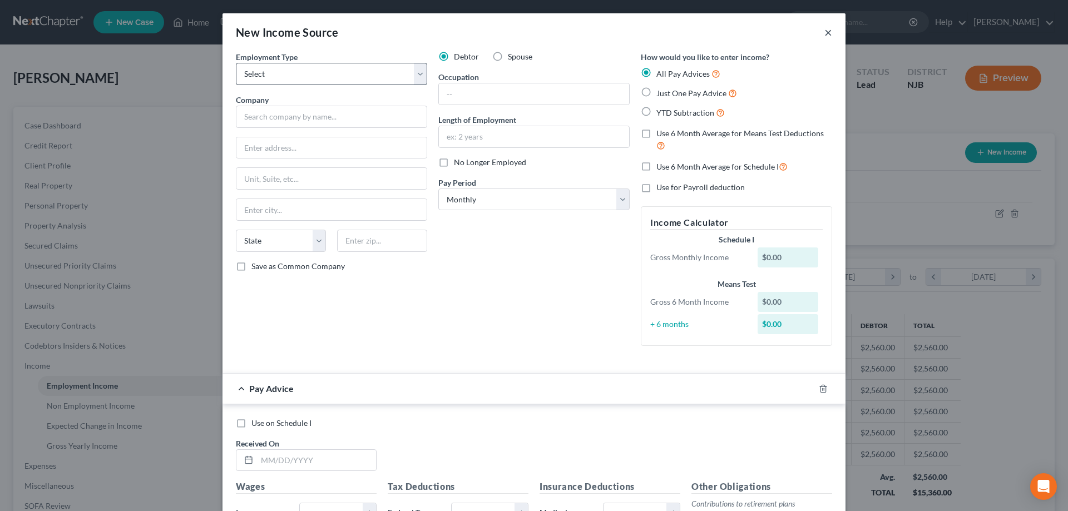
click at [830, 35] on button "×" at bounding box center [828, 32] width 8 height 13
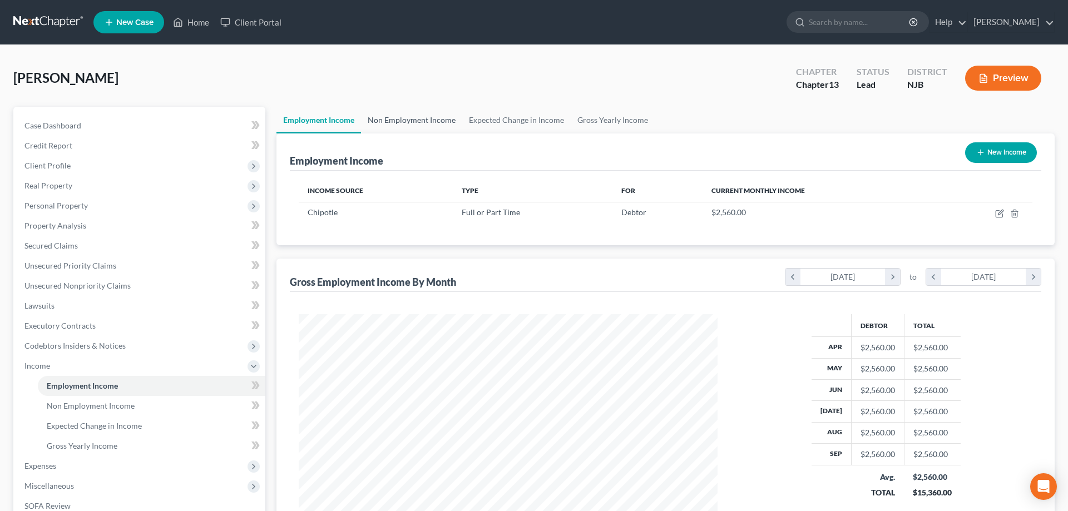
click at [402, 116] on link "Non Employment Income" at bounding box center [411, 120] width 101 height 27
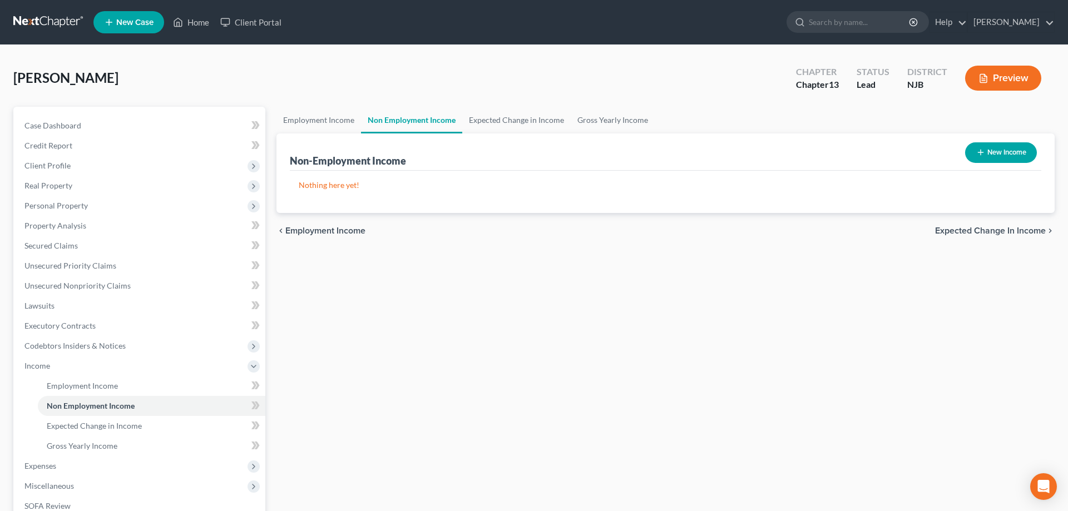
click at [984, 158] on button "New Income" at bounding box center [1001, 152] width 72 height 21
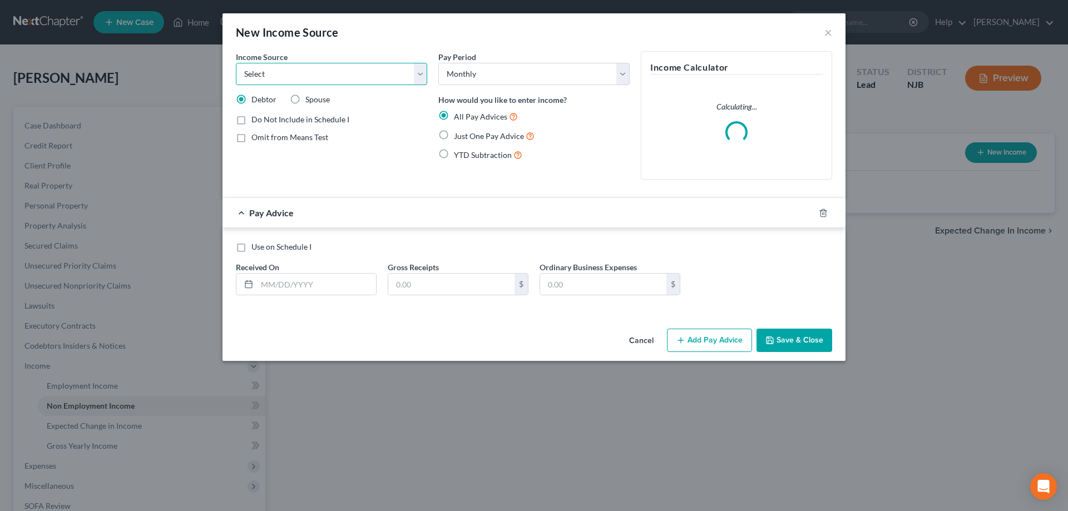
click at [236, 63] on select "Select Unemployment Disability (from employer) Pension Retirement Social Securi…" at bounding box center [331, 74] width 191 height 22
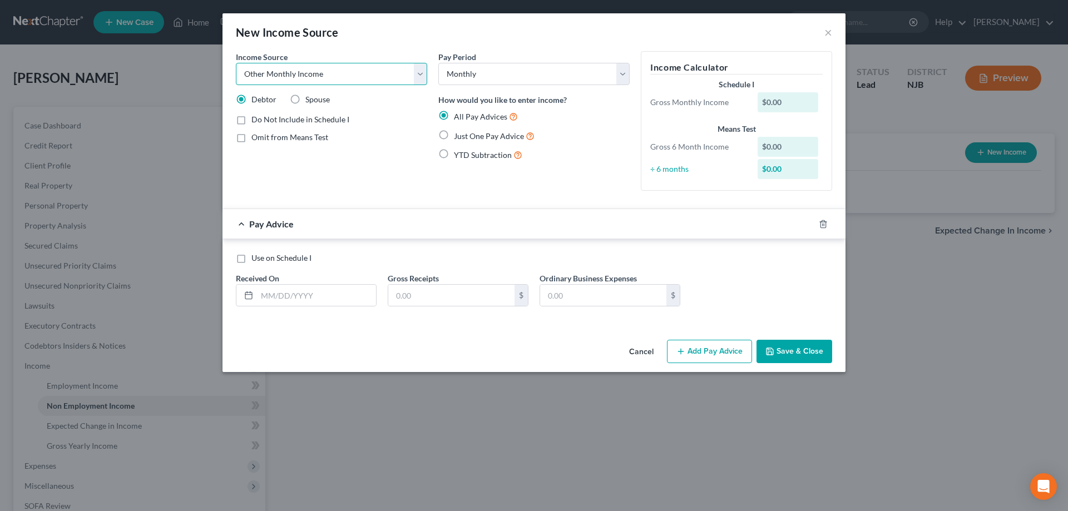
click option "Other Monthly Income" at bounding box center [0, 0] width 0 height 0
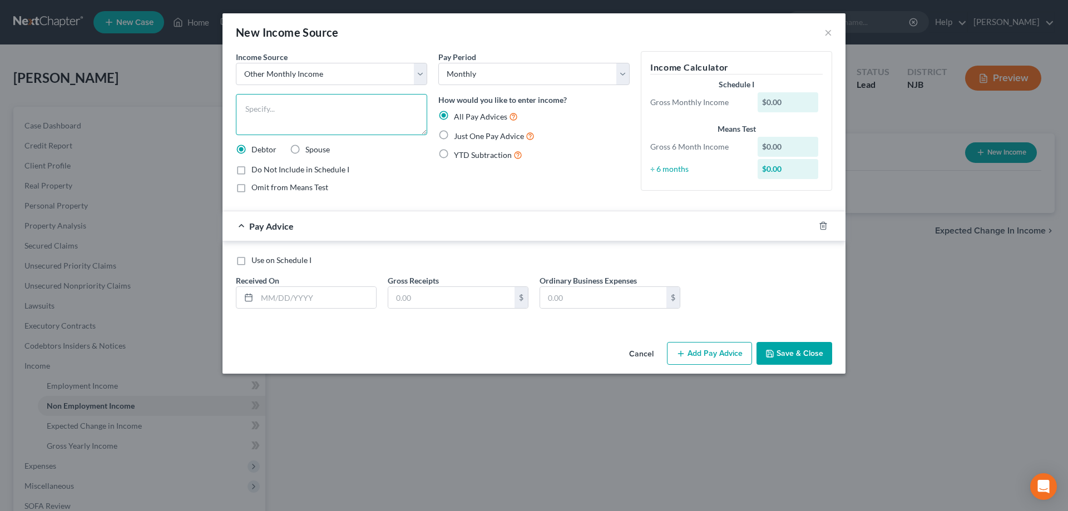
click at [267, 106] on textarea at bounding box center [331, 114] width 191 height 41
click at [236, 63] on select "Select Unemployment Disability (from employer) Pension Retirement Social Securi…" at bounding box center [331, 74] width 191 height 22
click option "Contributions to Household" at bounding box center [0, 0] width 0 height 0
click at [275, 109] on textarea at bounding box center [331, 114] width 191 height 41
click at [454, 135] on label "Just One Pay Advice" at bounding box center [494, 136] width 81 height 13
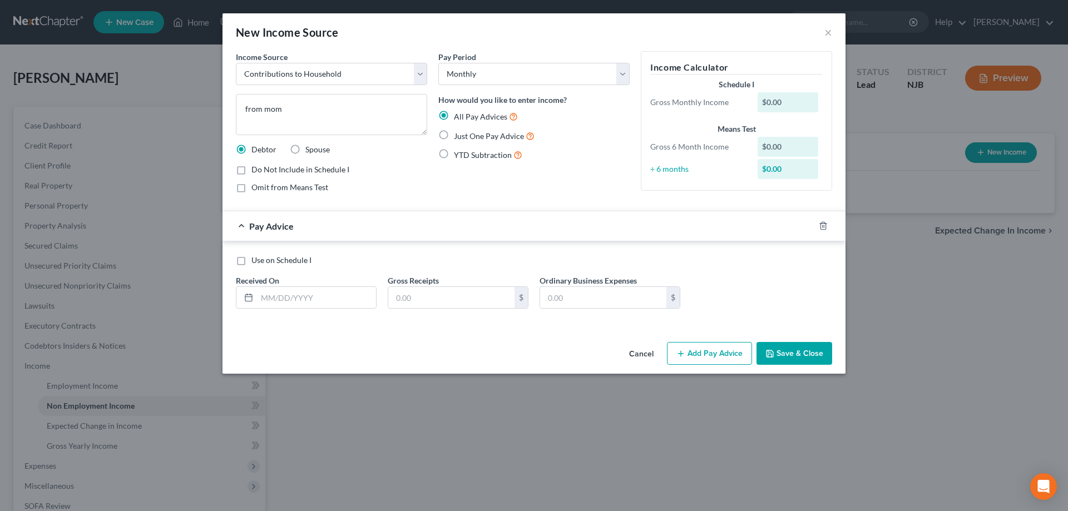
click at [458, 135] on input "Just One Pay Advice" at bounding box center [461, 133] width 7 height 7
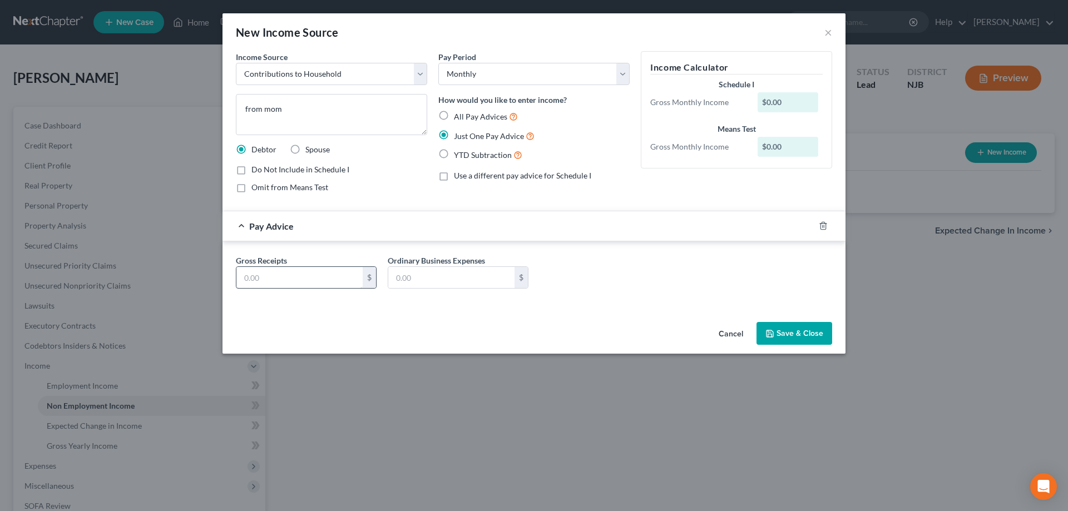
click at [274, 275] on input "text" at bounding box center [299, 277] width 126 height 21
click at [771, 332] on polyline "button" at bounding box center [769, 331] width 3 height 2
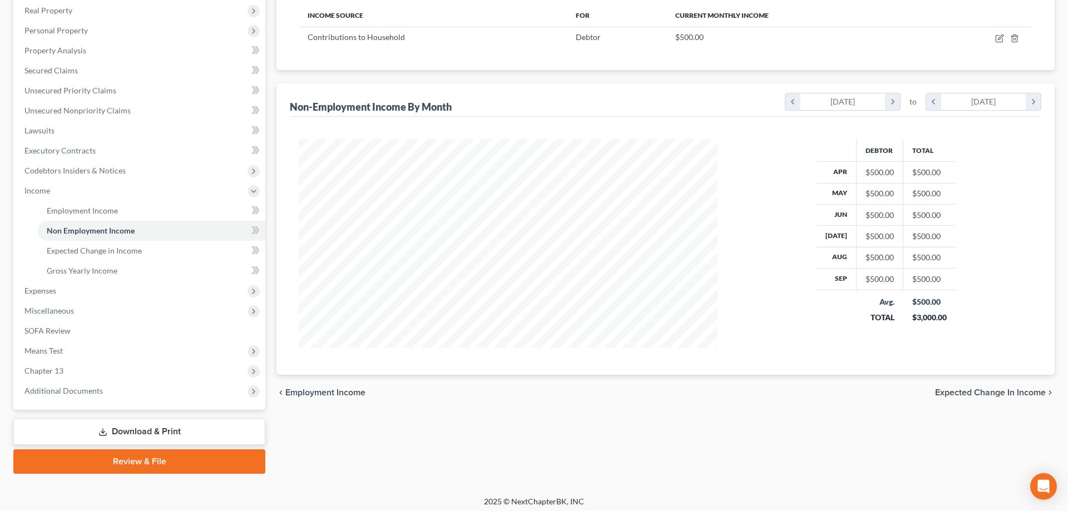
scroll to position [179, 0]
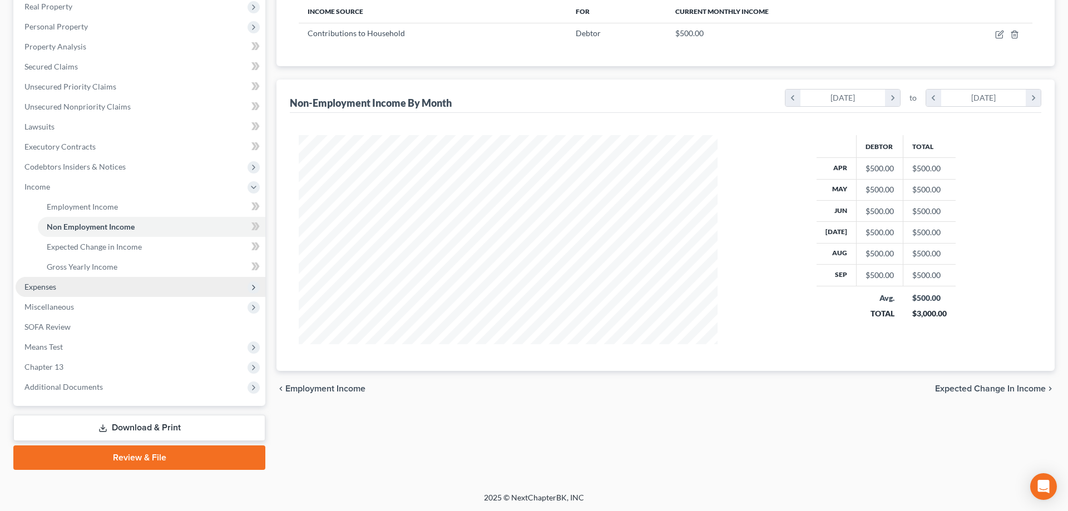
click at [37, 287] on span "Expenses" at bounding box center [40, 286] width 32 height 9
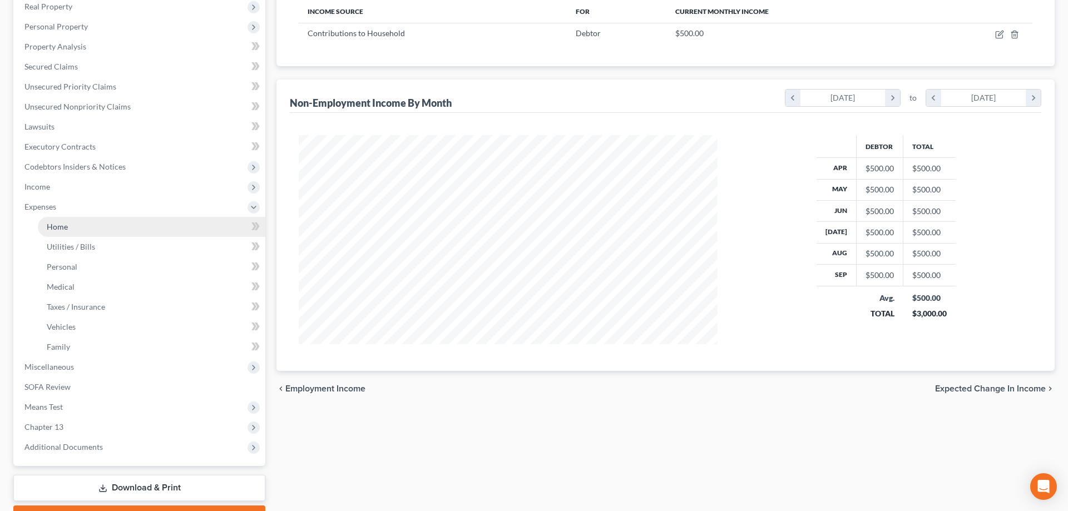
click at [61, 226] on span "Home" at bounding box center [57, 226] width 21 height 9
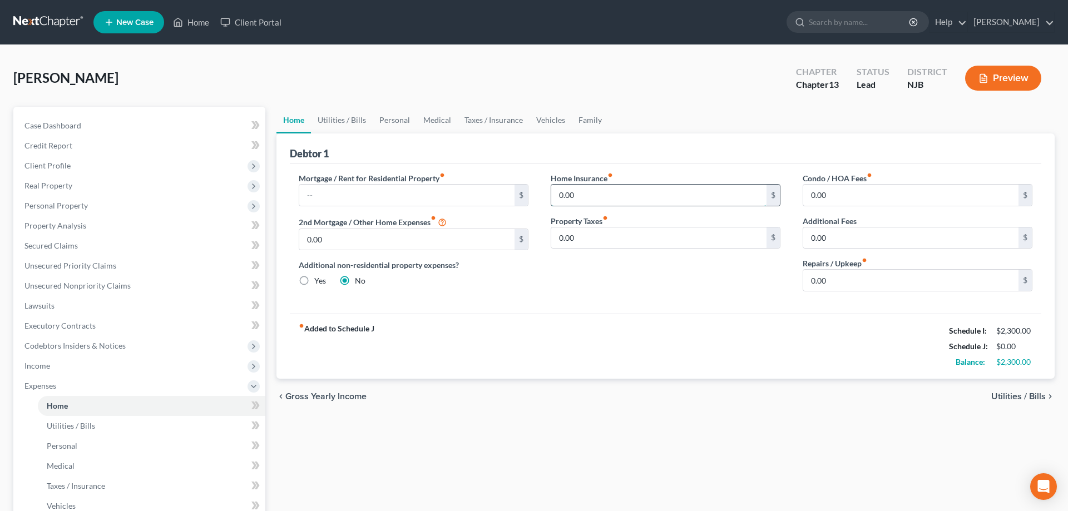
click at [591, 196] on input "0.00" at bounding box center [658, 195] width 215 height 21
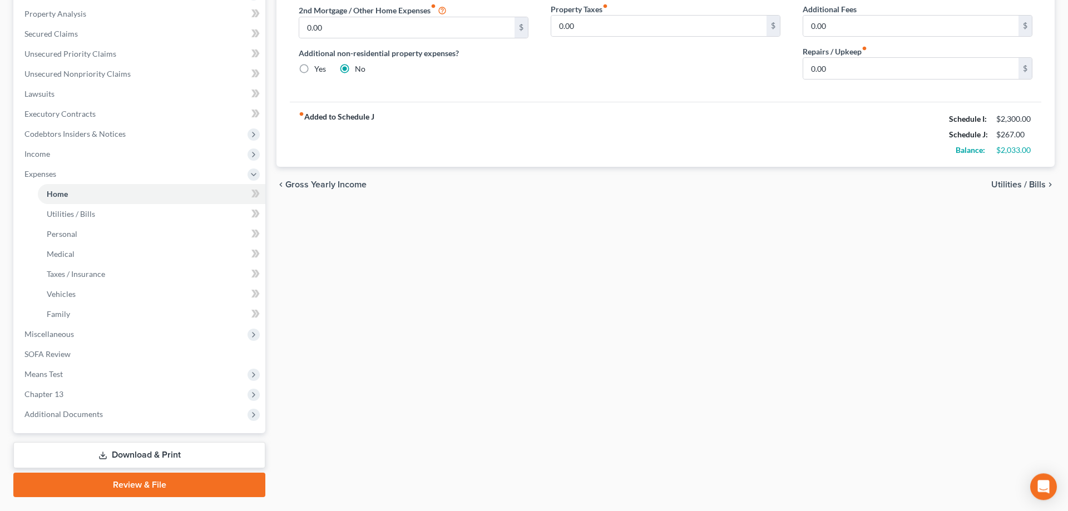
scroll to position [239, 0]
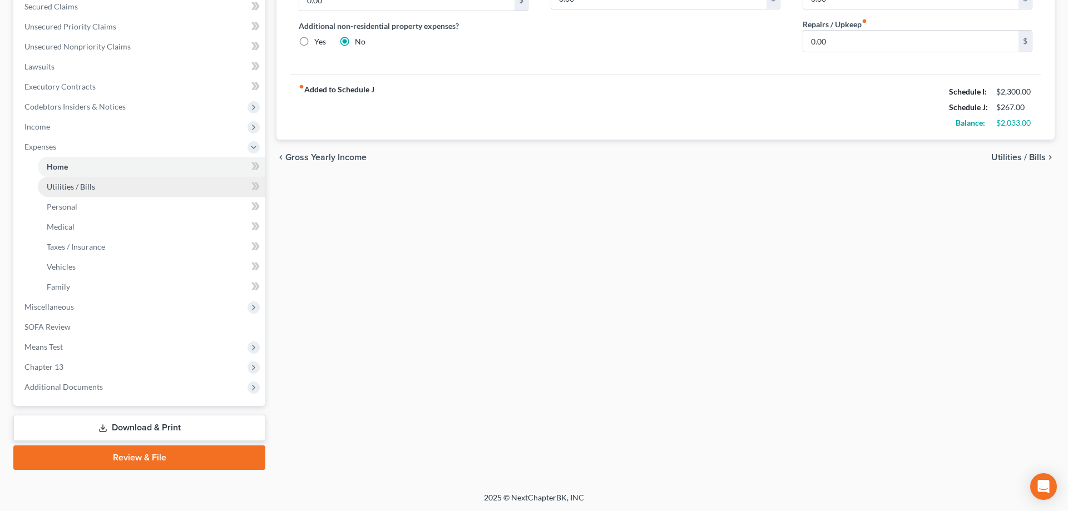
click at [74, 186] on span "Utilities / Bills" at bounding box center [71, 186] width 48 height 9
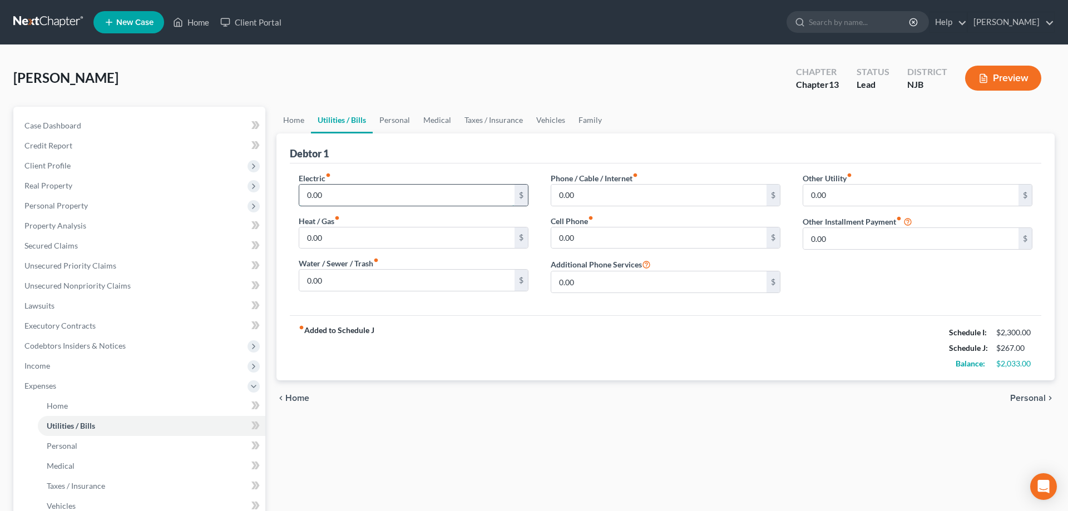
click at [341, 194] on input "0.00" at bounding box center [406, 195] width 215 height 21
click at [389, 234] on input "0.00" at bounding box center [406, 237] width 215 height 21
click at [416, 279] on input "0.00" at bounding box center [406, 280] width 215 height 21
click at [594, 195] on input "0.00" at bounding box center [658, 195] width 215 height 21
click at [618, 235] on input "0.00" at bounding box center [658, 237] width 215 height 21
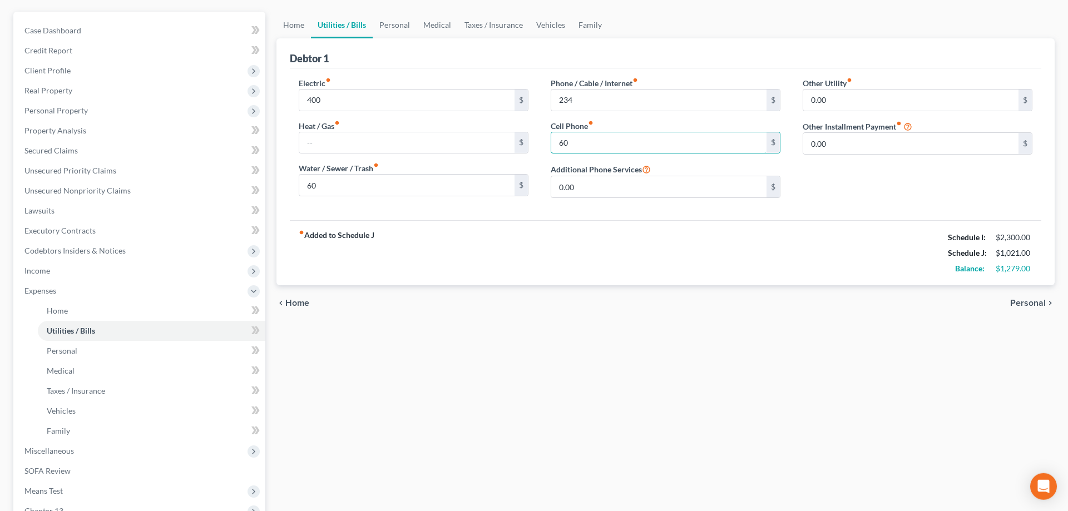
scroll to position [170, 0]
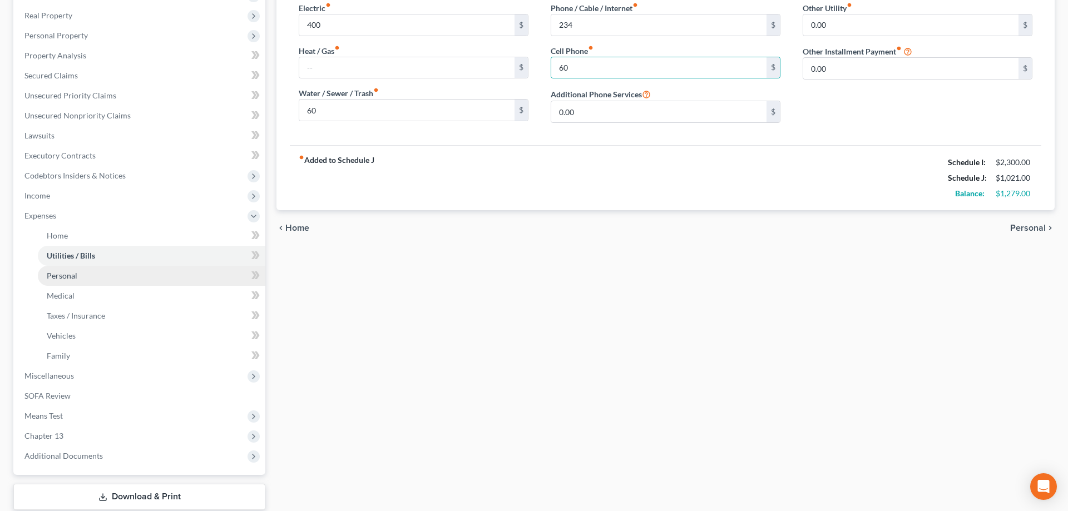
click at [75, 279] on span "Personal" at bounding box center [62, 275] width 31 height 9
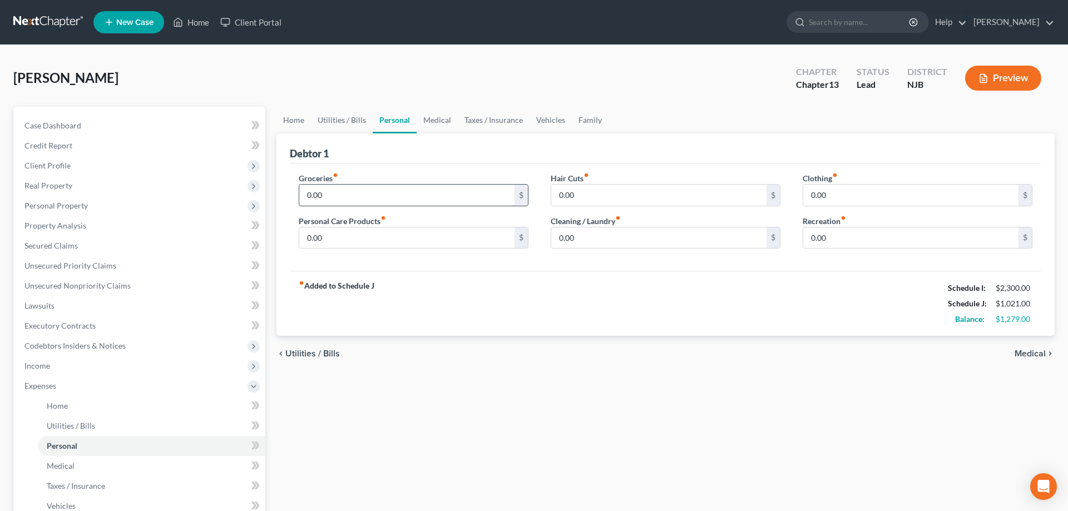
click at [375, 196] on input "0.00" at bounding box center [406, 195] width 215 height 21
click at [840, 199] on input "0.00" at bounding box center [910, 195] width 215 height 21
click at [420, 230] on input "0.00" at bounding box center [406, 237] width 215 height 21
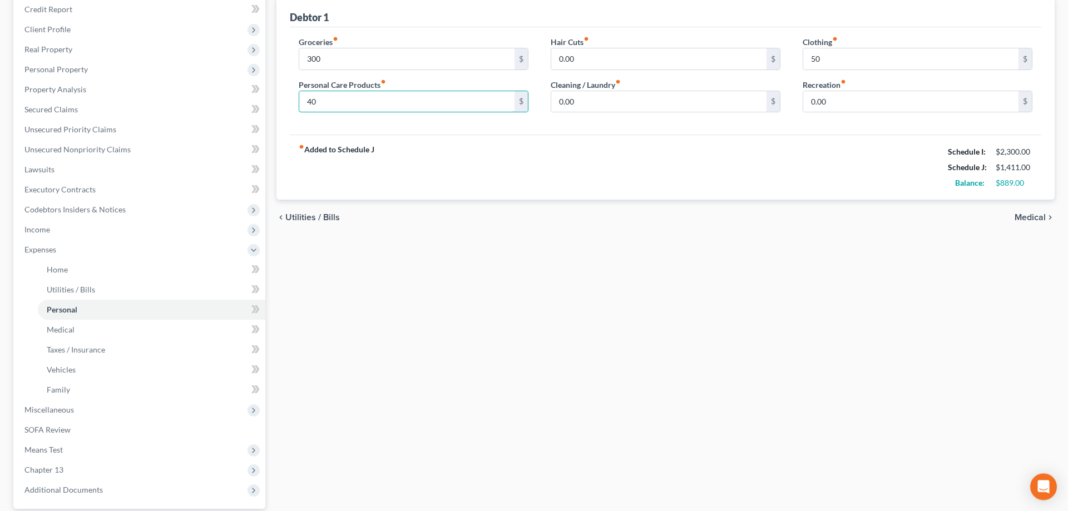
scroll to position [170, 0]
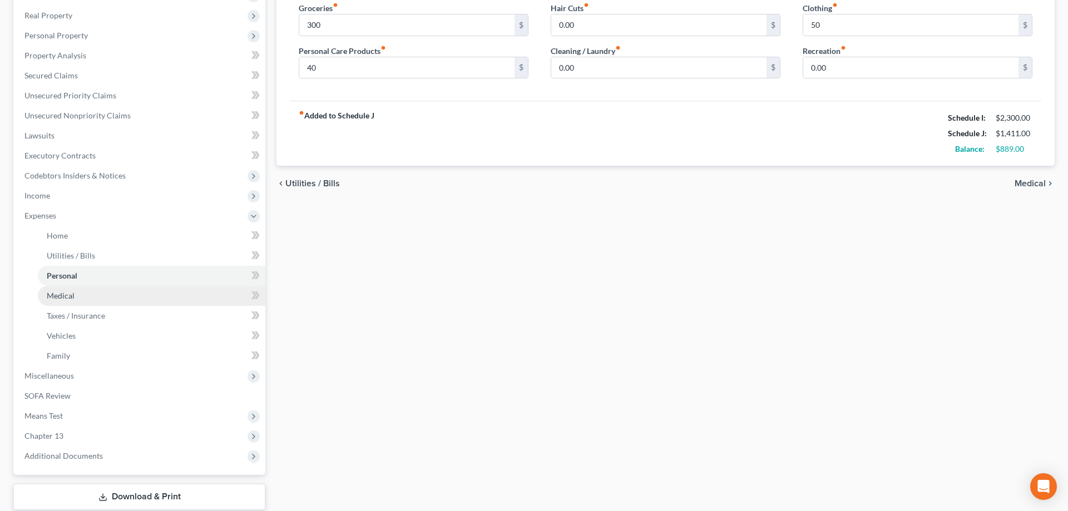
click at [56, 297] on span "Medical" at bounding box center [61, 295] width 28 height 9
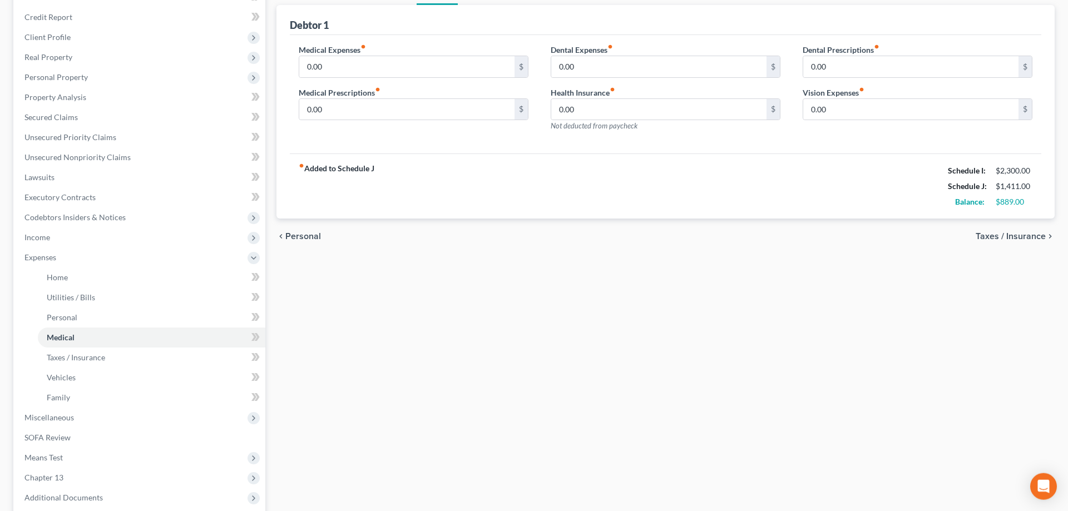
scroll to position [227, 0]
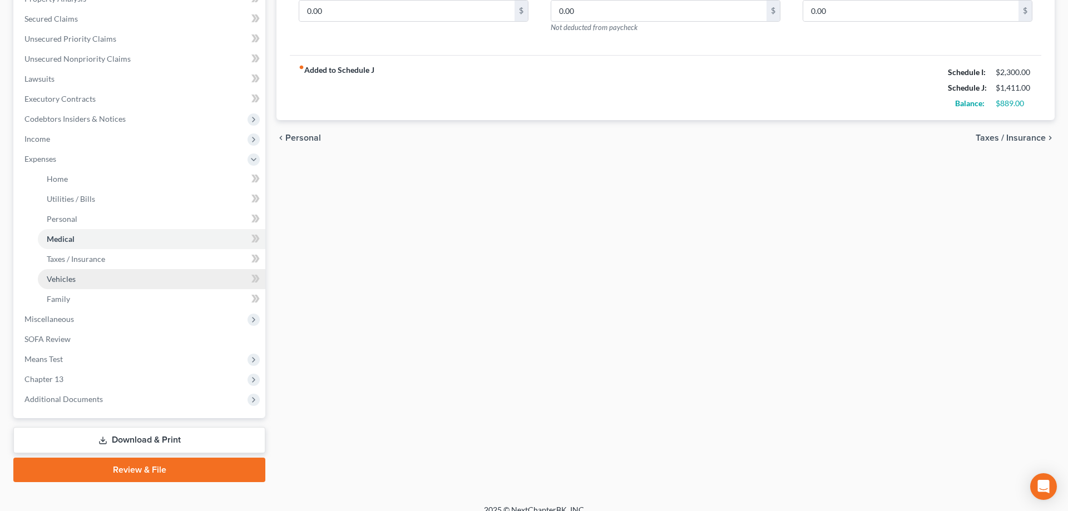
click at [72, 280] on span "Vehicles" at bounding box center [61, 278] width 29 height 9
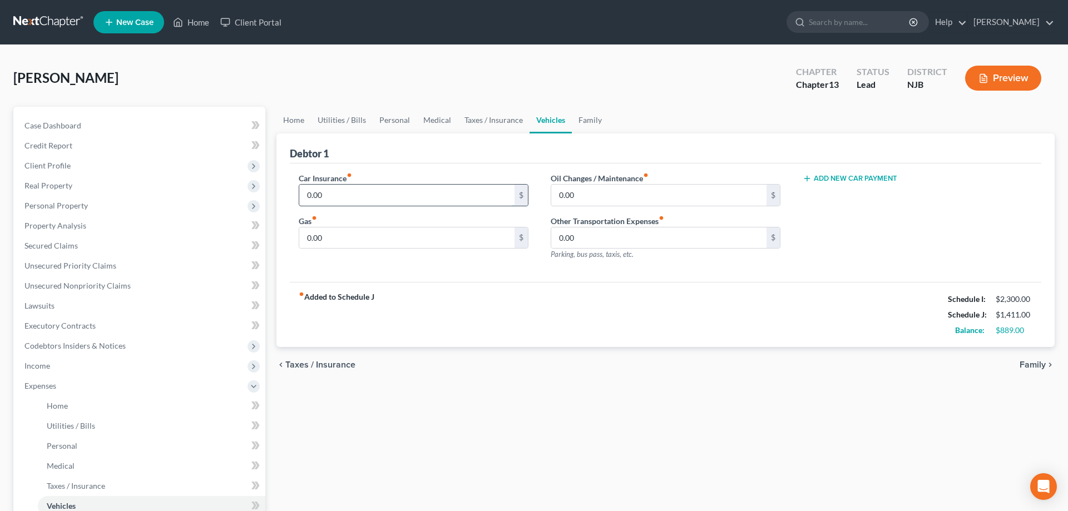
click at [374, 189] on input "0.00" at bounding box center [406, 195] width 215 height 21
click at [600, 200] on input "0.00" at bounding box center [658, 195] width 215 height 21
click at [338, 242] on input "0.00" at bounding box center [406, 237] width 215 height 21
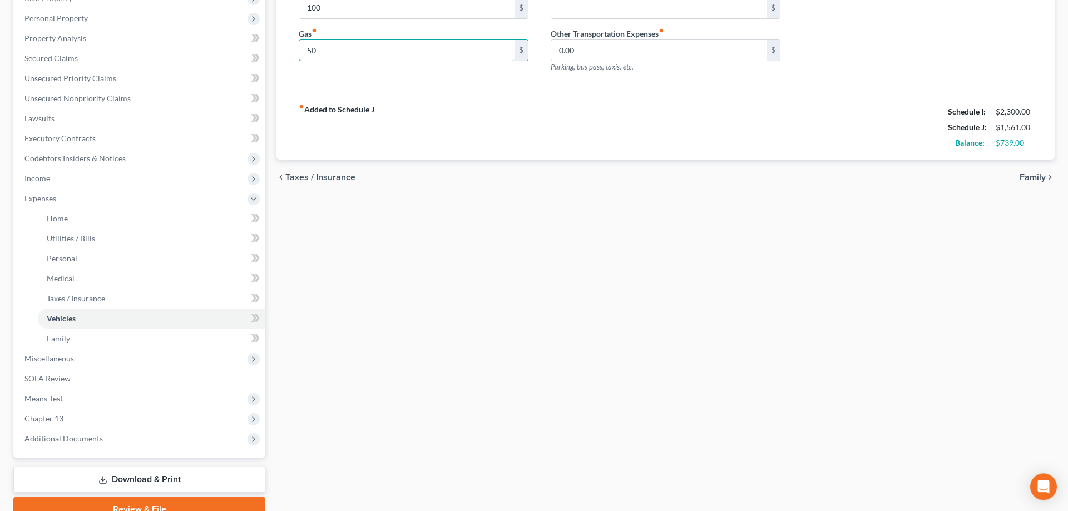
scroll to position [239, 0]
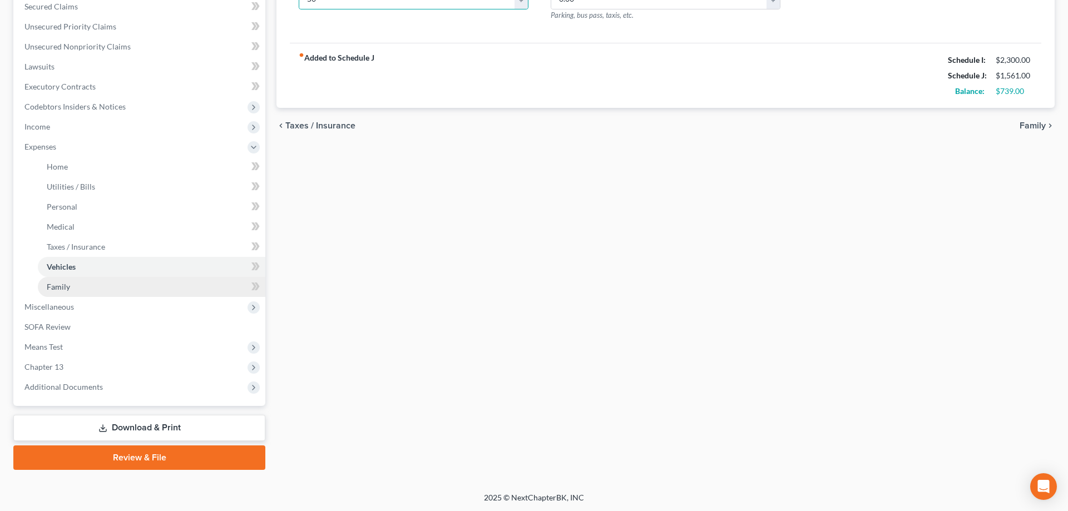
click at [70, 287] on link "Family" at bounding box center [151, 287] width 227 height 20
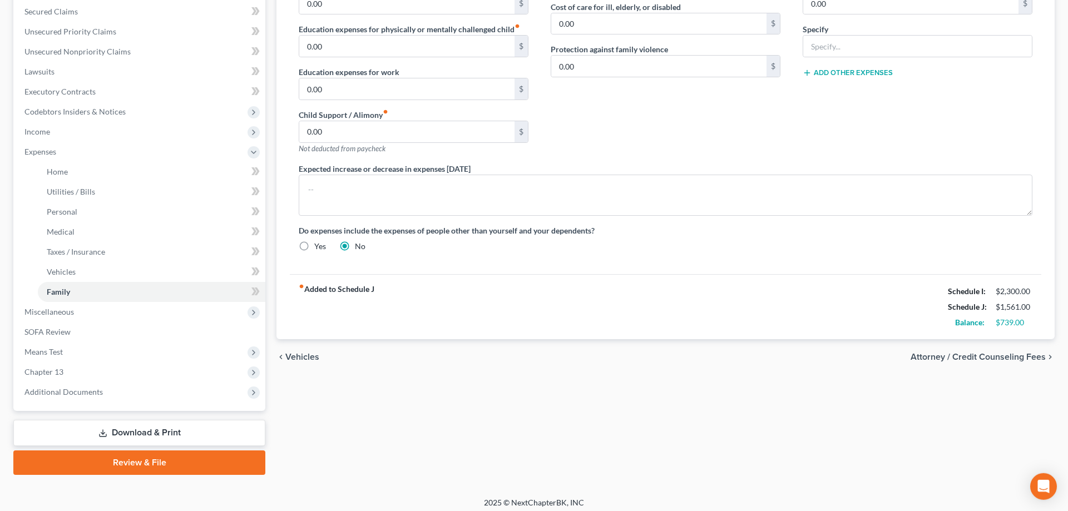
scroll to position [239, 0]
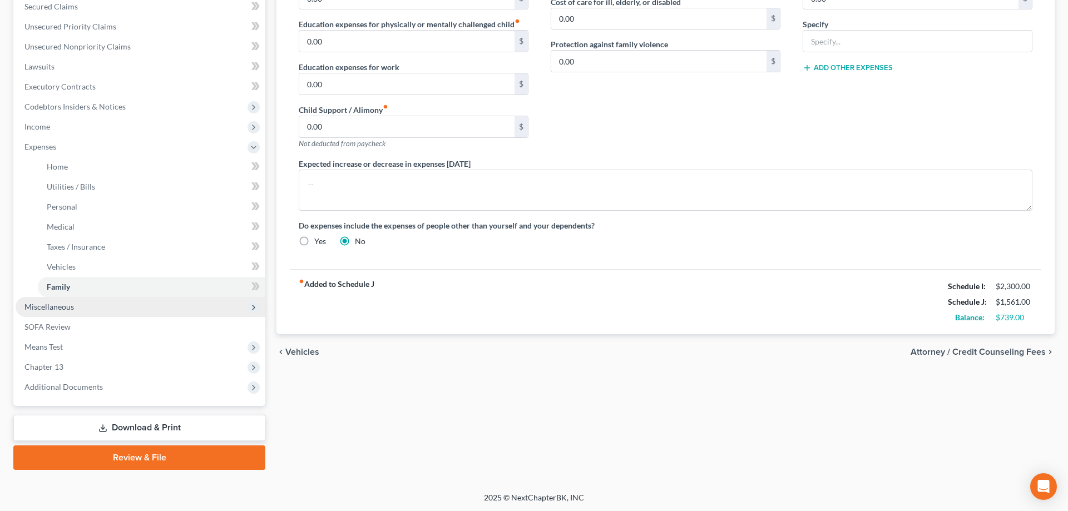
click at [55, 307] on span "Miscellaneous" at bounding box center [48, 306] width 49 height 9
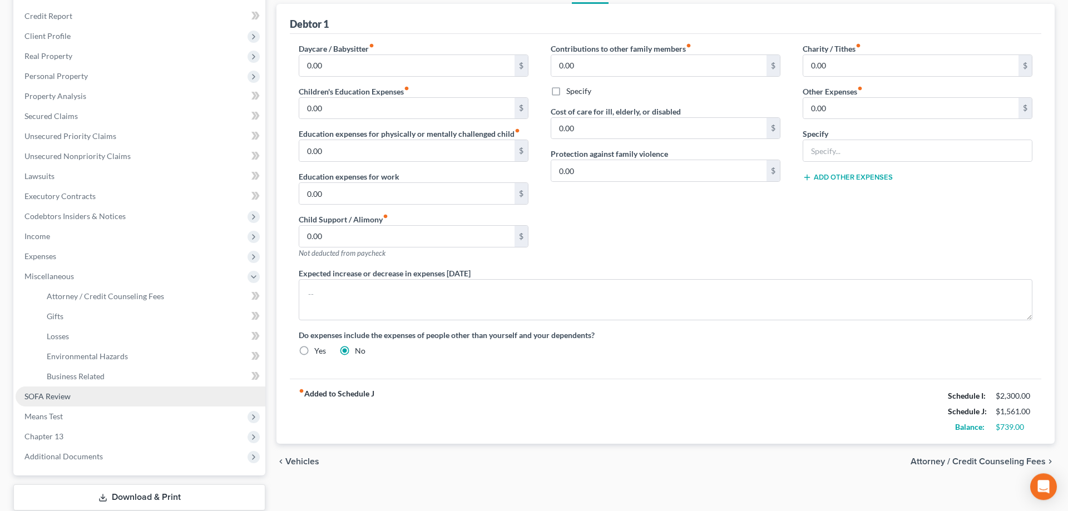
scroll to position [199, 0]
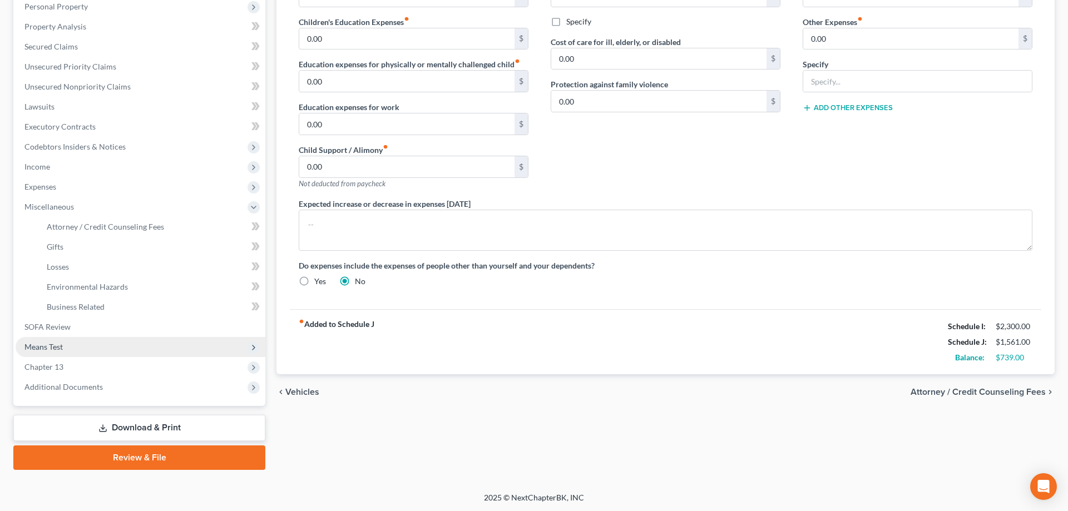
click at [51, 343] on span "Means Test" at bounding box center [43, 346] width 38 height 9
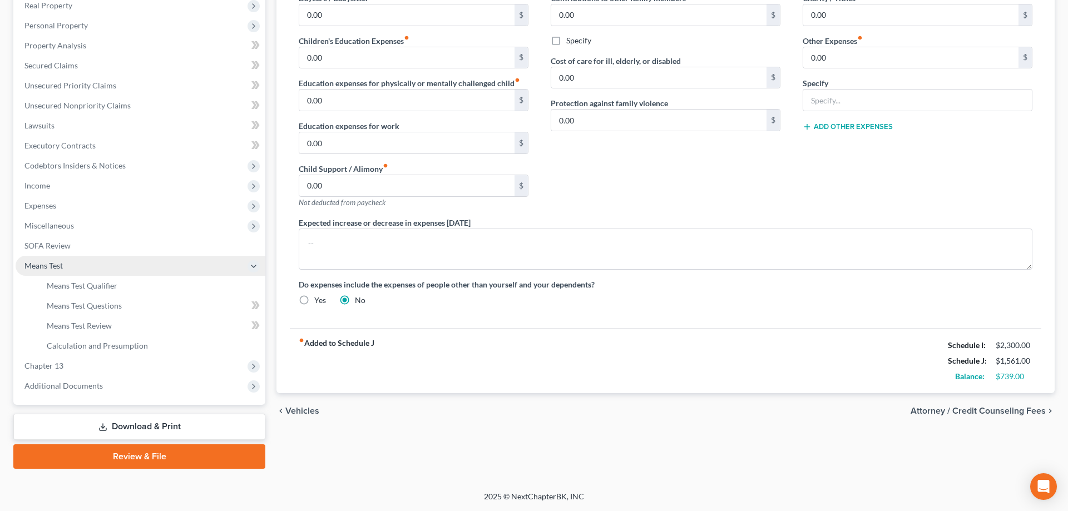
scroll to position [179, 0]
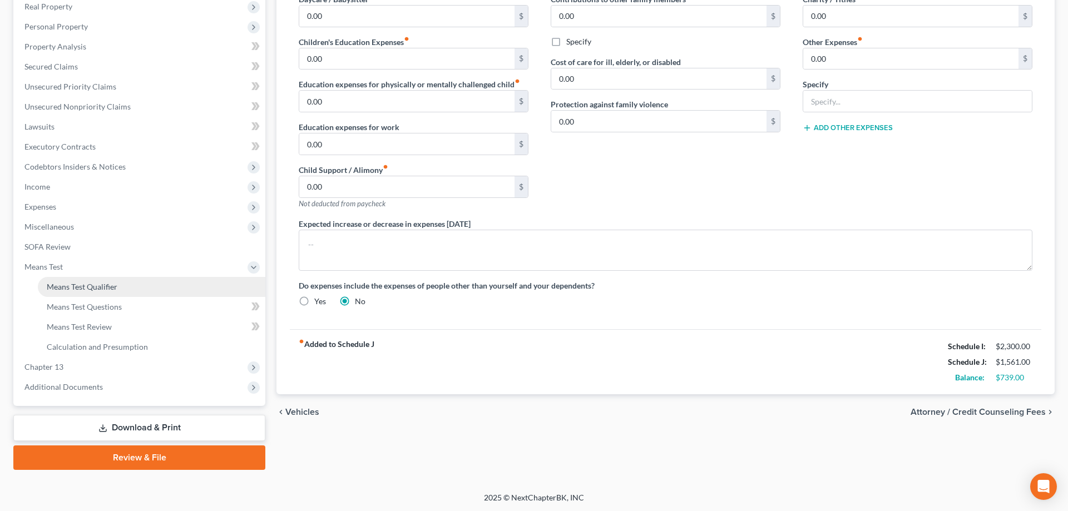
click at [82, 289] on span "Means Test Qualifier" at bounding box center [82, 286] width 71 height 9
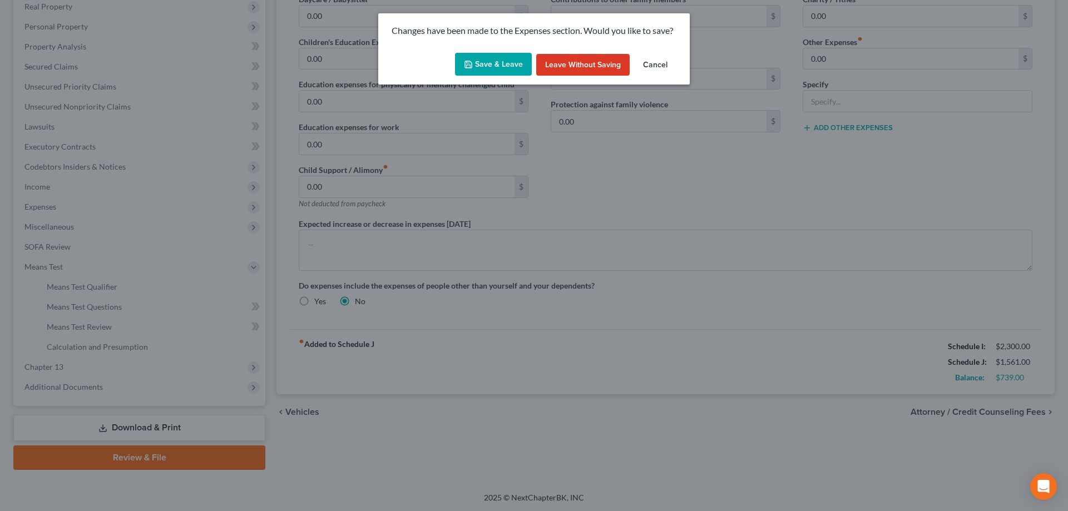
click at [477, 72] on button "Save & Leave" at bounding box center [493, 64] width 77 height 23
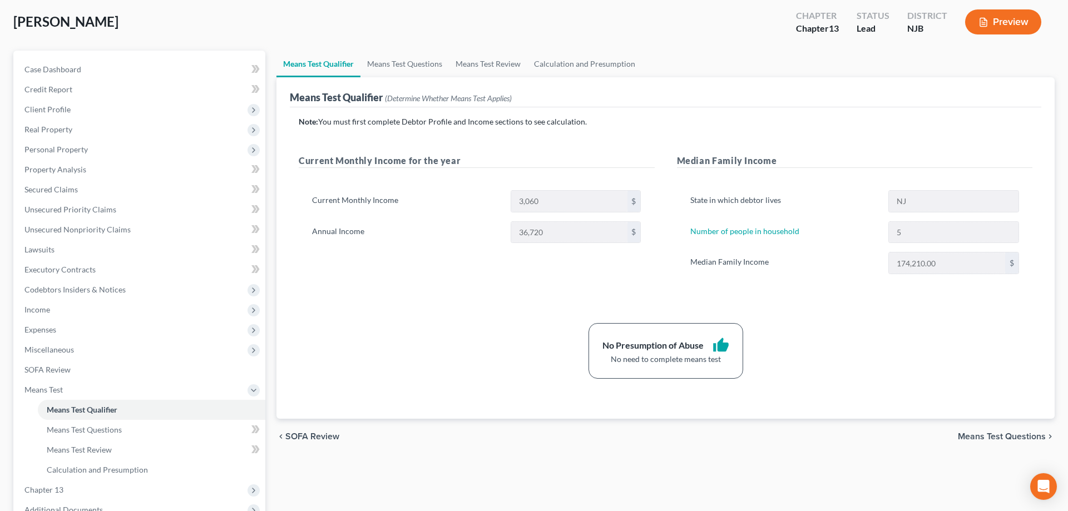
scroll to position [170, 0]
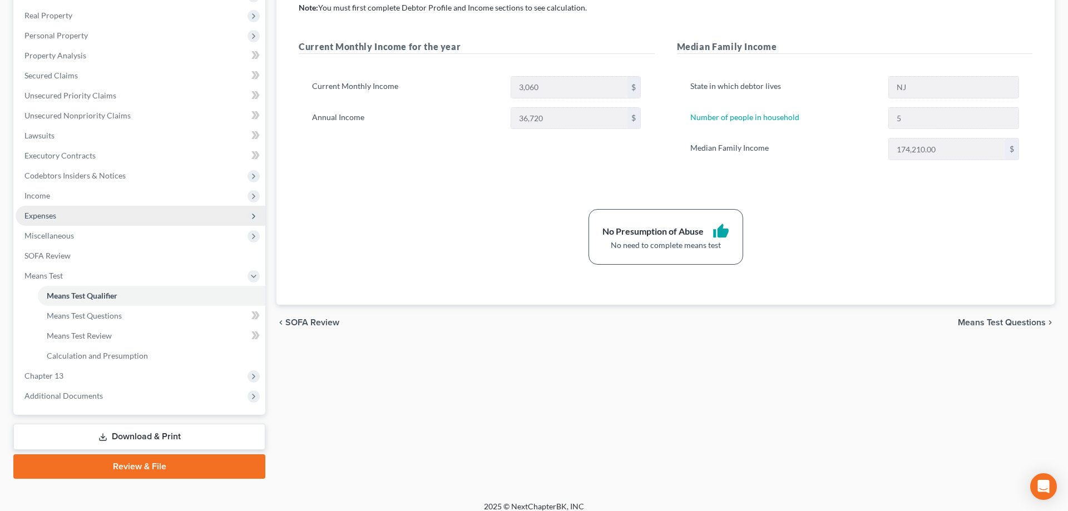
click at [46, 212] on span "Expenses" at bounding box center [40, 215] width 32 height 9
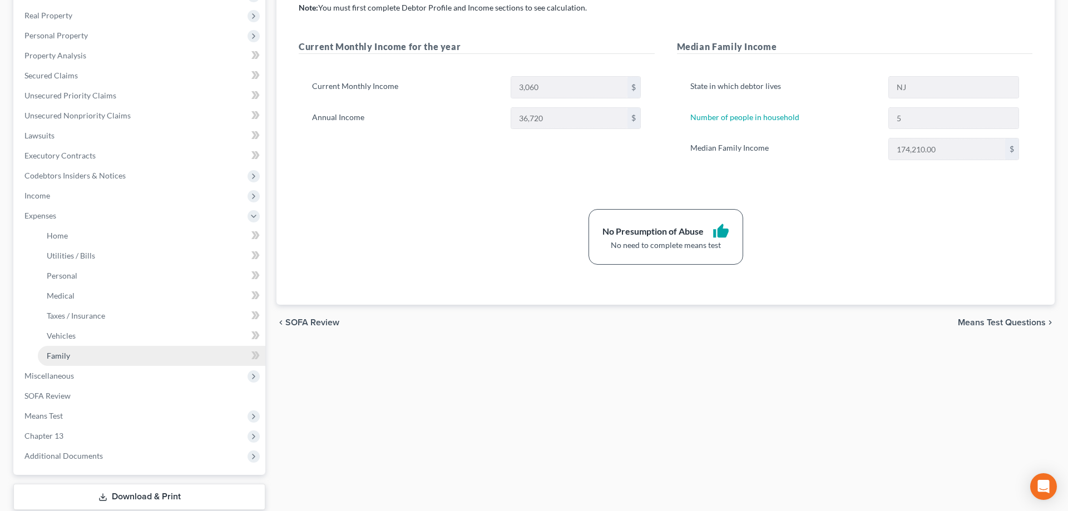
click at [64, 355] on span "Family" at bounding box center [58, 355] width 23 height 9
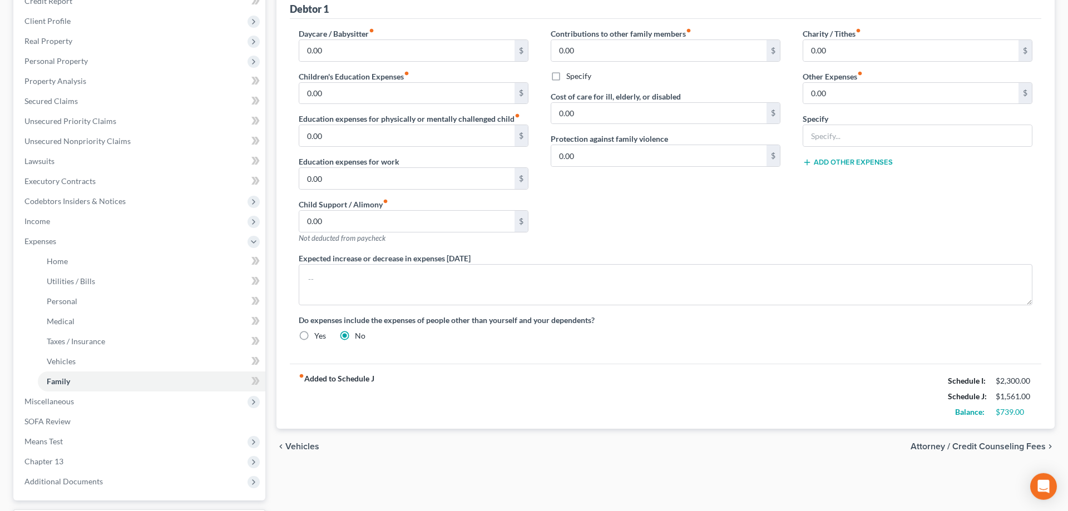
scroll to position [57, 0]
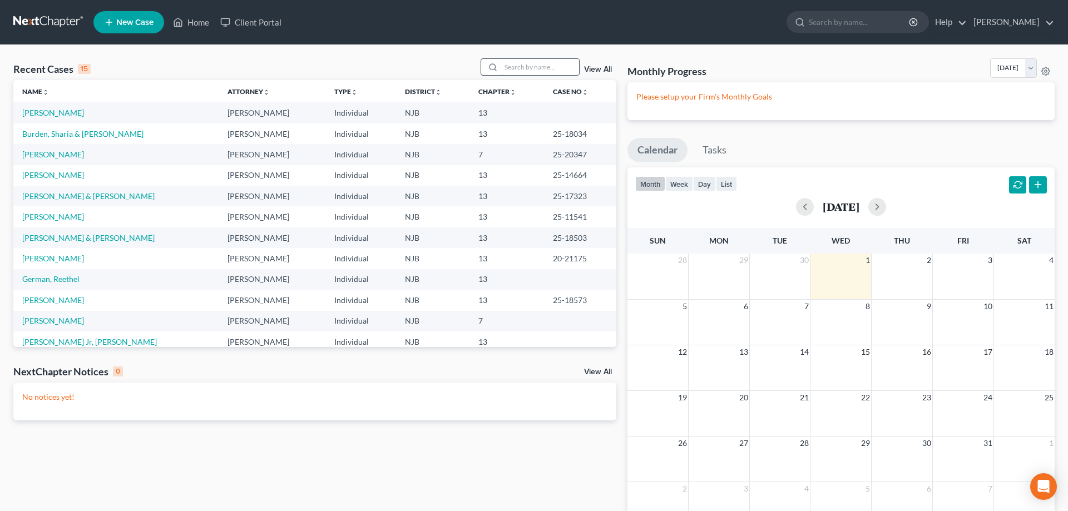
click at [538, 62] on input "search" at bounding box center [540, 67] width 78 height 16
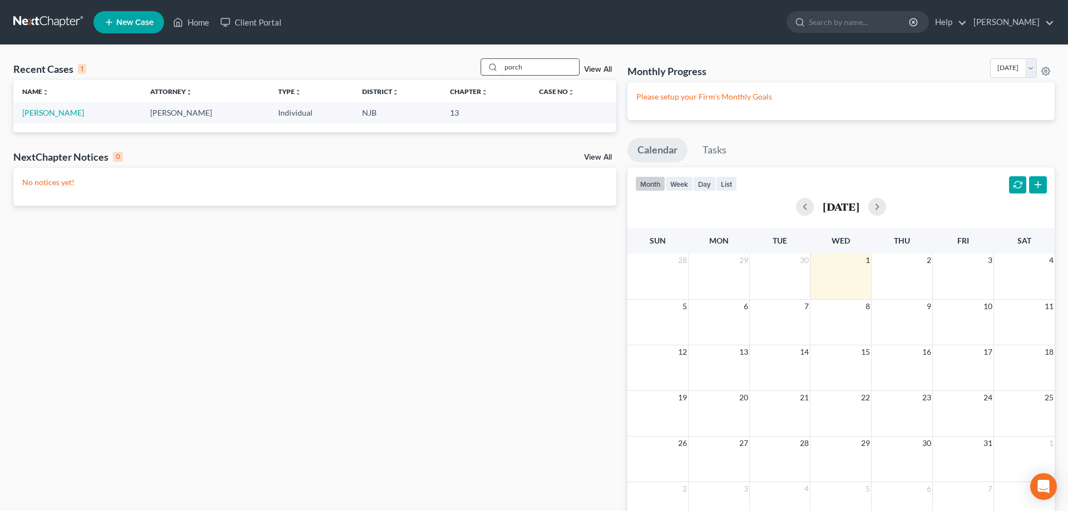
type input "porch"
click at [47, 113] on link "[PERSON_NAME]" at bounding box center [53, 112] width 62 height 9
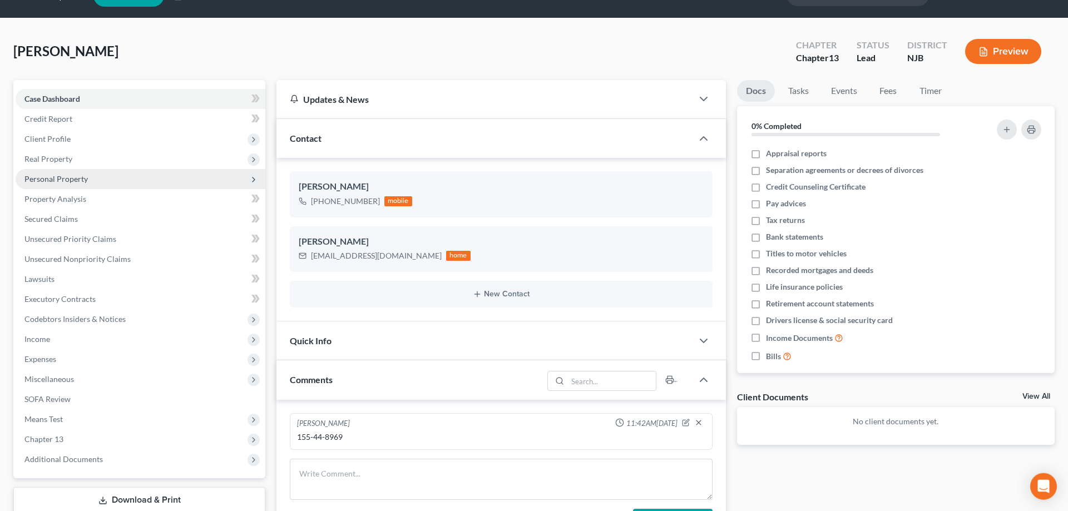
scroll to position [57, 0]
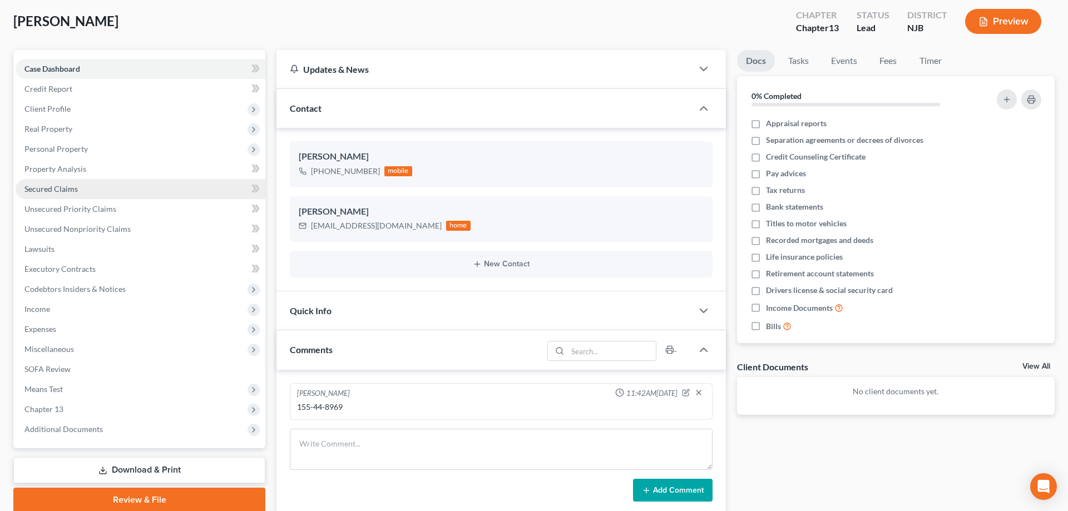
click at [53, 189] on span "Secured Claims" at bounding box center [50, 188] width 53 height 9
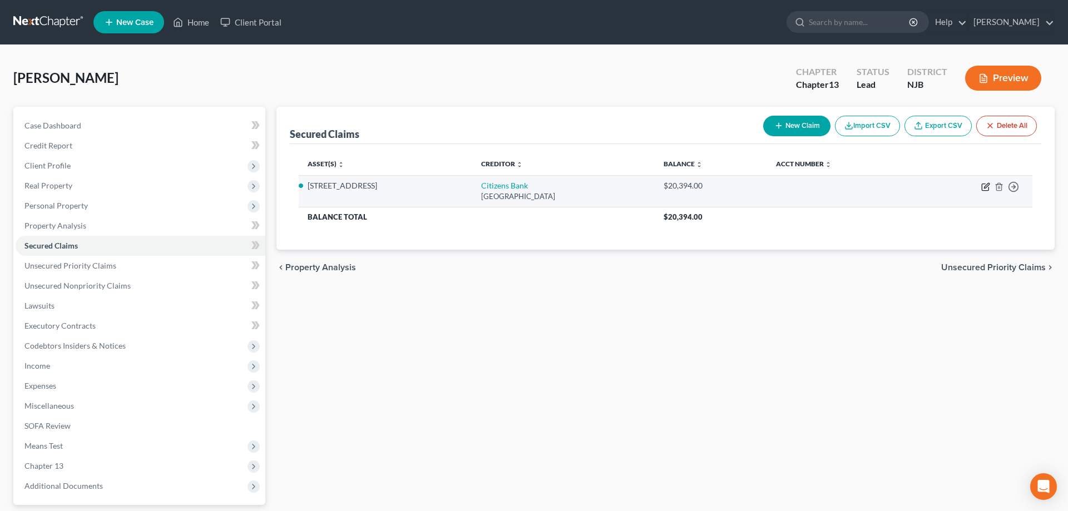
click at [984, 184] on icon "button" at bounding box center [984, 187] width 7 height 7
select select "41"
select select "4"
select select "0"
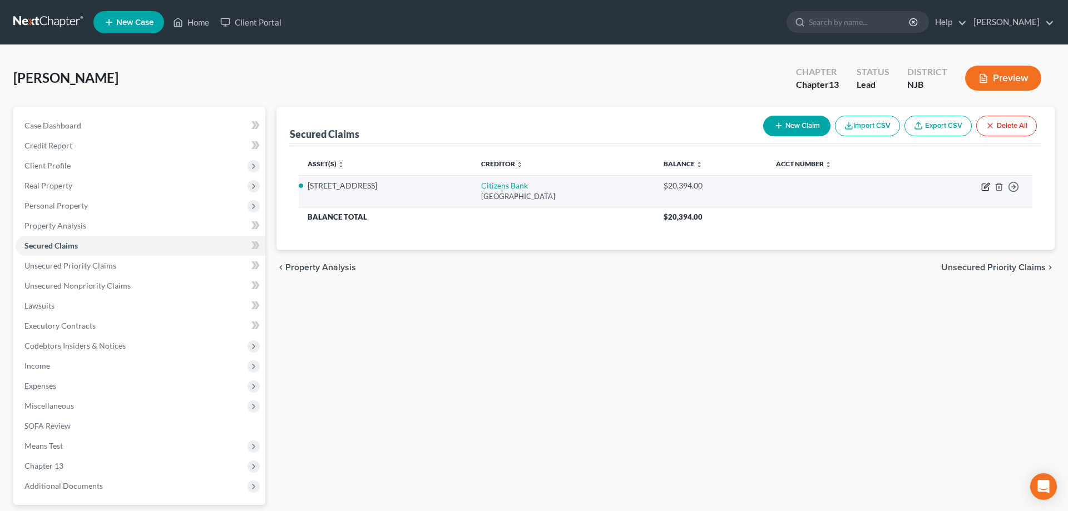
select select "0"
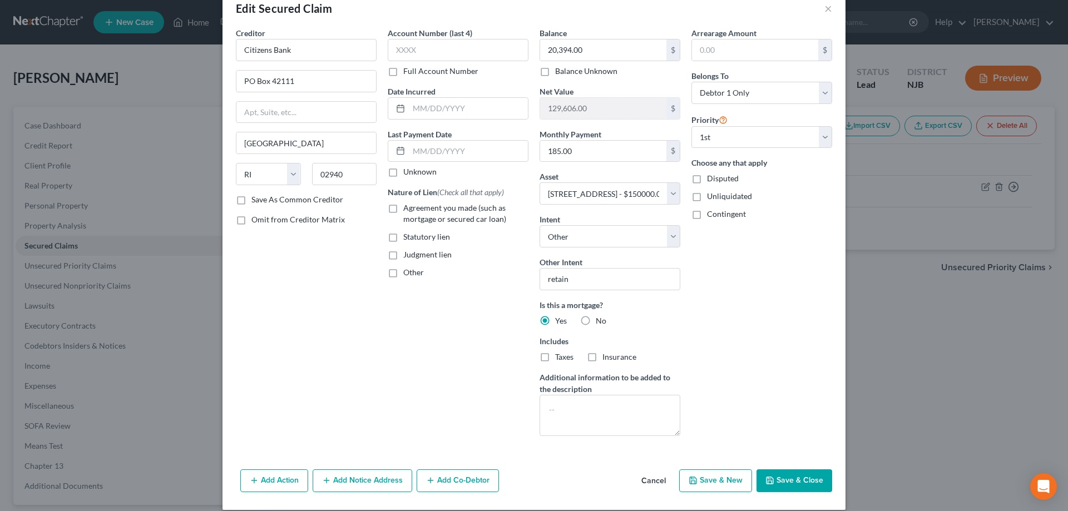
scroll to position [36, 0]
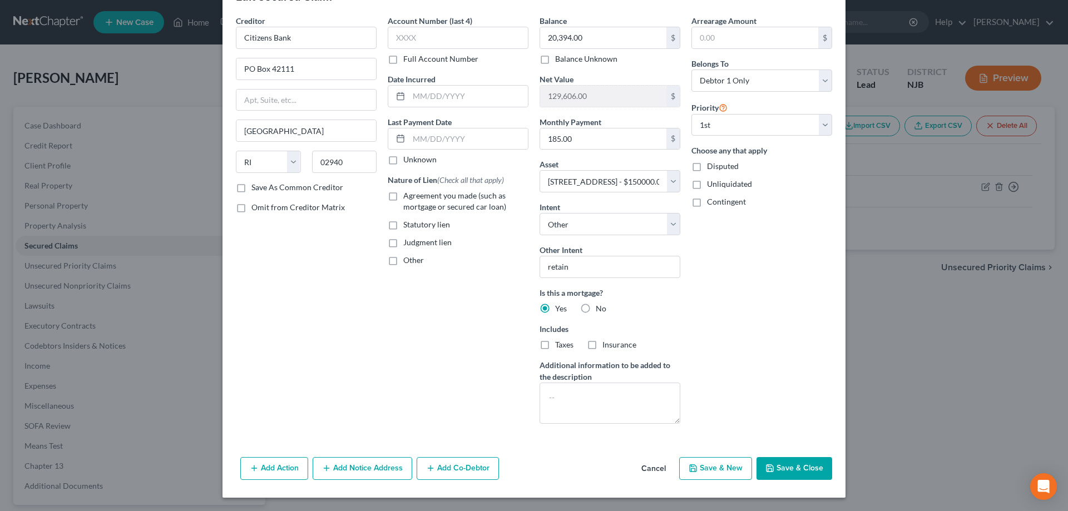
click at [772, 469] on polyline "button" at bounding box center [770, 470] width 4 height 3
select select "4"
type input "0"
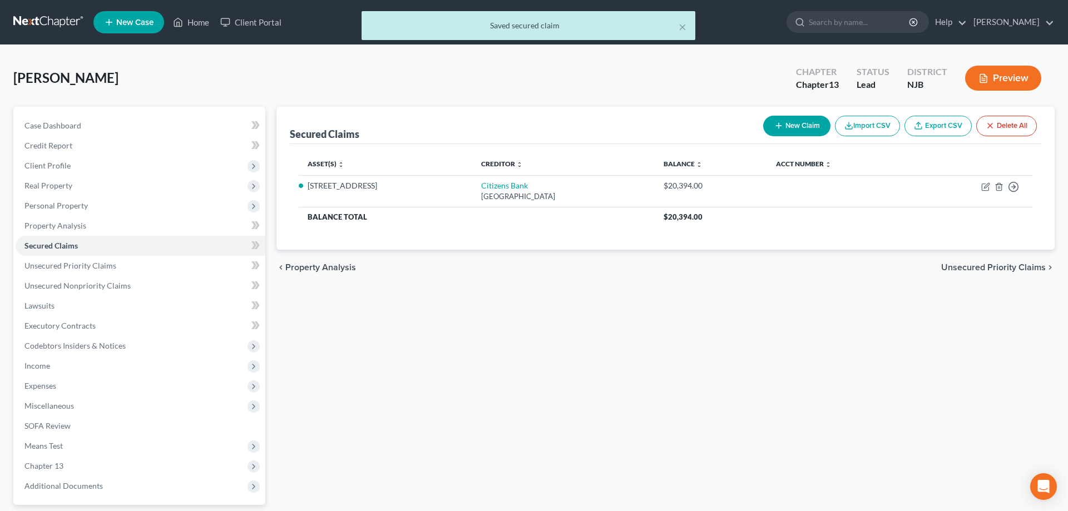
click at [795, 127] on button "New Claim" at bounding box center [796, 126] width 67 height 21
select select "0"
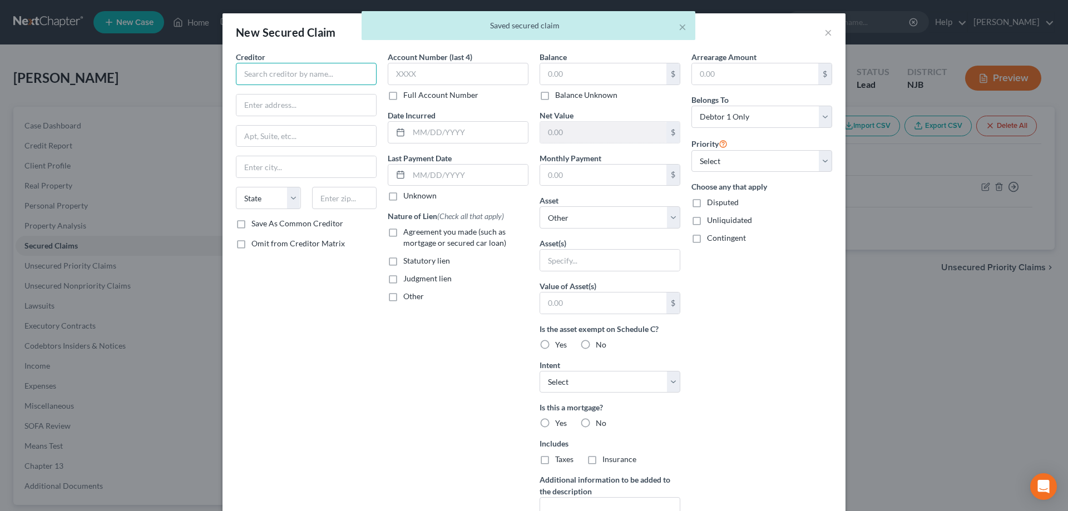
click at [312, 68] on input "text" at bounding box center [306, 74] width 141 height 22
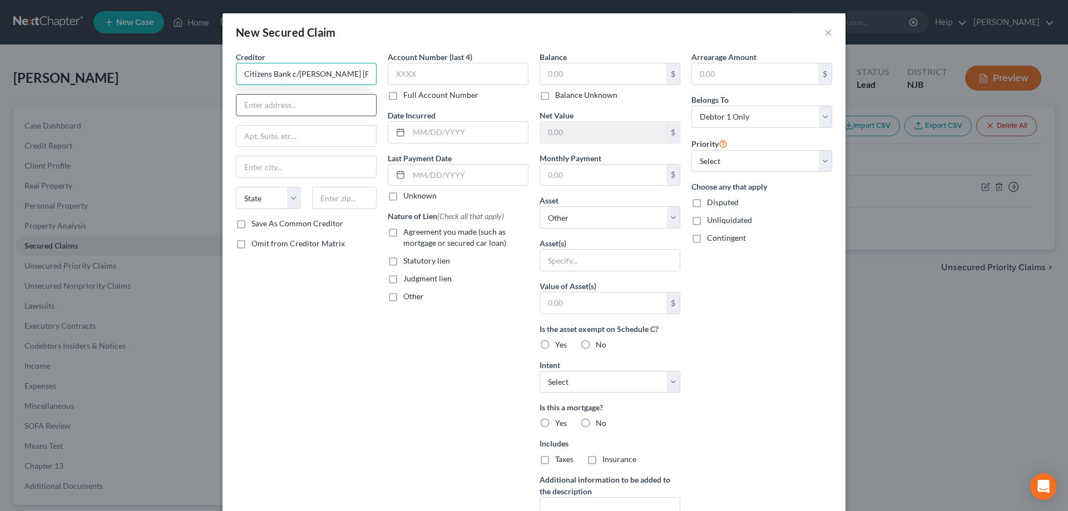
type input "Citizens Bank c/[PERSON_NAME] [PERSON_NAME]"
click at [267, 113] on input "text" at bounding box center [306, 105] width 140 height 21
type input "[STREET_ADDRESS]"
click at [340, 204] on input "text" at bounding box center [344, 198] width 65 height 22
type input "08108"
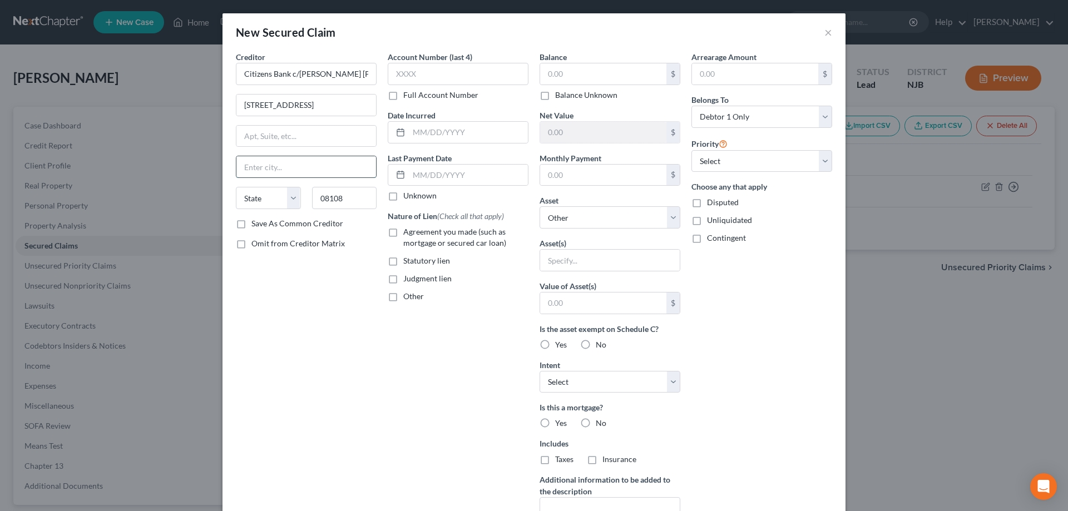
type input "Collingswood"
select select "33"
click at [350, 168] on input "Collingswood" at bounding box center [306, 166] width 140 height 21
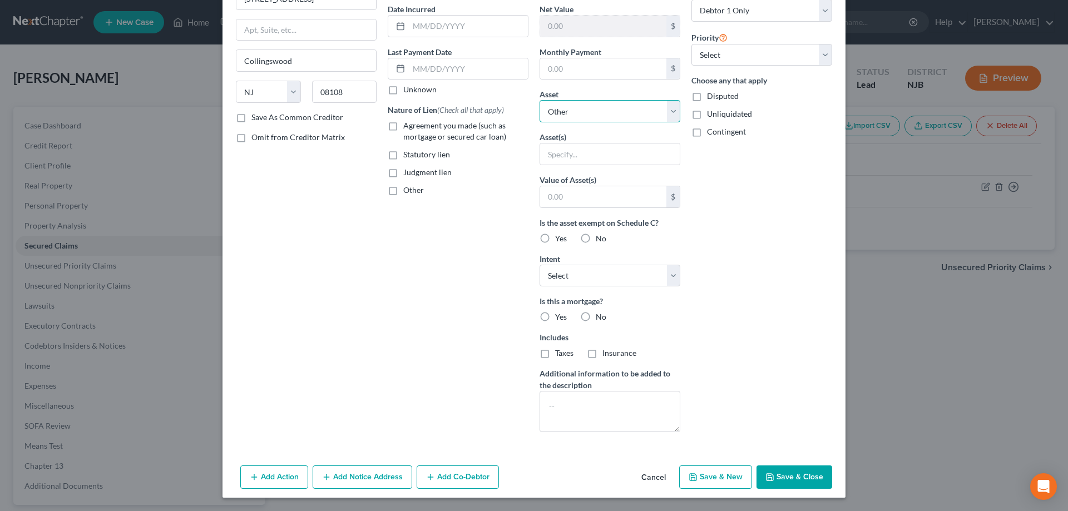
click at [539, 100] on select "Select Other Multiple Assets Electronics - laptop - $50.0 Sports & Hobby Equipm…" at bounding box center [609, 111] width 141 height 22
select select "4"
click option "[STREET_ADDRESS] - $150000.0" at bounding box center [0, 0] width 0 height 0
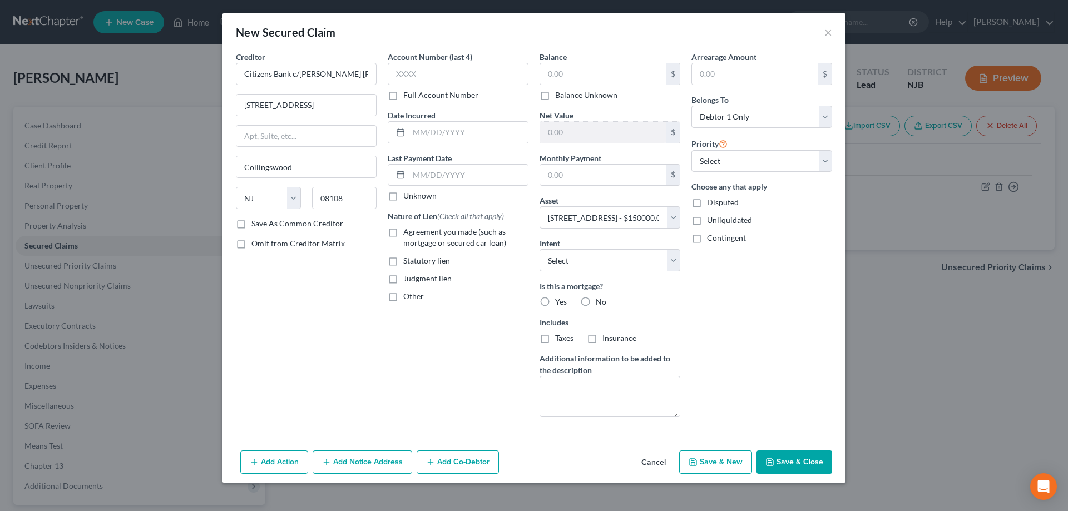
click at [555, 299] on label "Yes" at bounding box center [561, 301] width 12 height 11
click at [559, 299] on input "Yes" at bounding box center [562, 299] width 7 height 7
radio input "true"
click at [555, 338] on label "Taxes" at bounding box center [564, 338] width 18 height 11
click at [559, 338] on input "Taxes" at bounding box center [562, 336] width 7 height 7
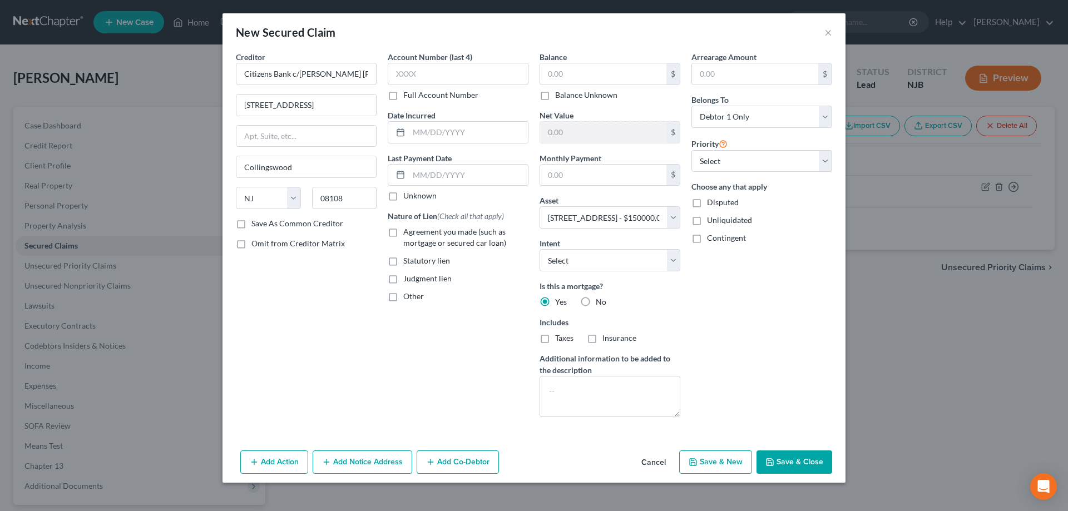
checkbox input "true"
click at [602, 336] on label "Insurance" at bounding box center [619, 338] width 34 height 11
click at [607, 336] on input "Insurance" at bounding box center [610, 336] width 7 height 7
click at [602, 336] on label "Insurance" at bounding box center [619, 338] width 34 height 11
click at [607, 336] on input "Insurance" at bounding box center [610, 336] width 7 height 7
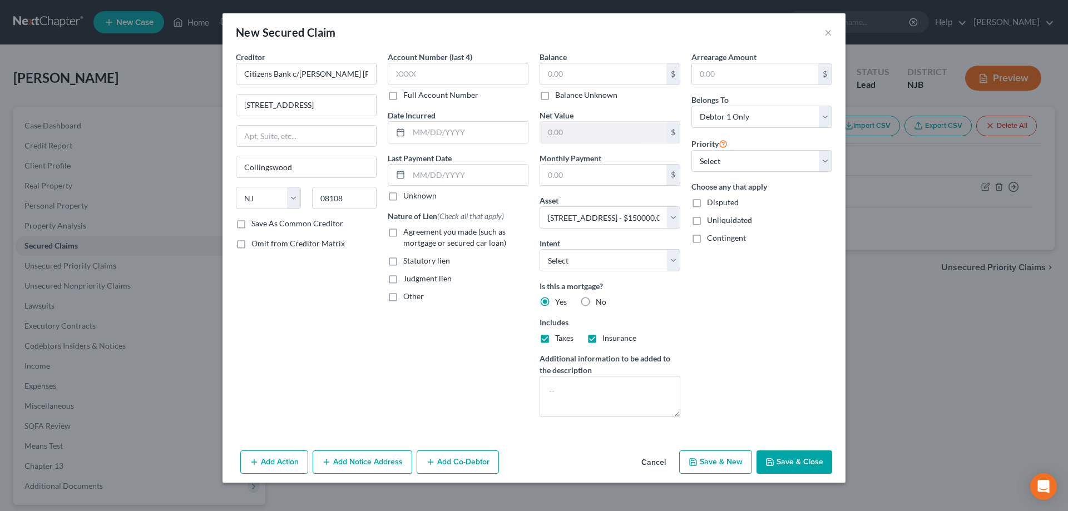
checkbox input "false"
click at [555, 337] on label "Taxes" at bounding box center [564, 338] width 18 height 11
click at [559, 337] on input "Taxes" at bounding box center [562, 336] width 7 height 7
checkbox input "false"
click at [597, 391] on textarea at bounding box center [609, 396] width 141 height 41
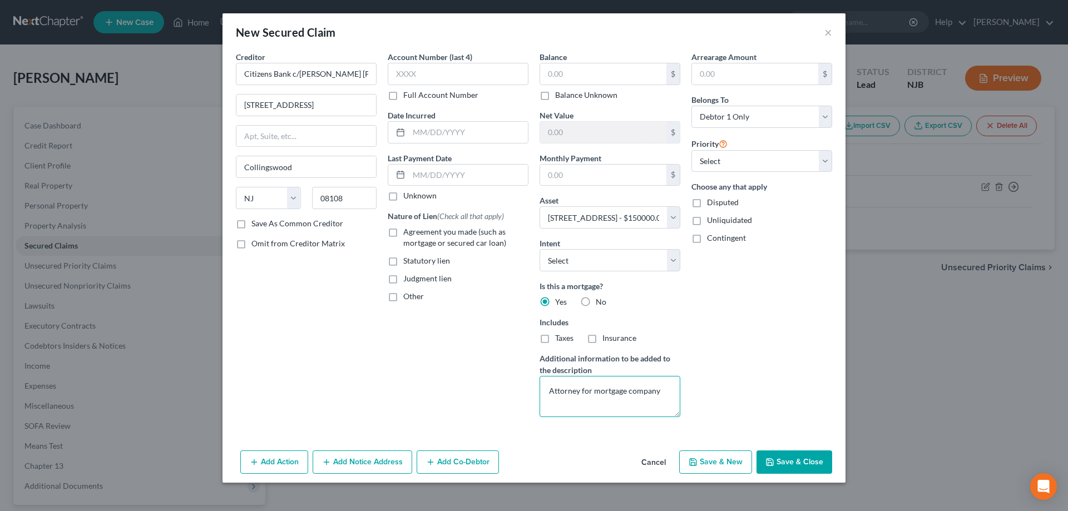
type textarea "Attorney for mortgage company"
click at [790, 466] on button "Save & Close" at bounding box center [794, 461] width 76 height 23
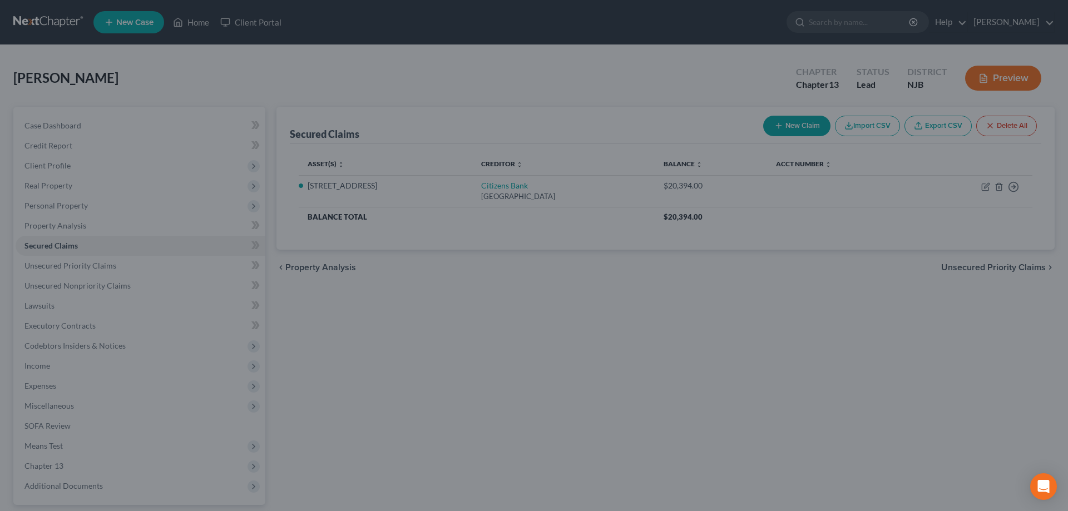
select select
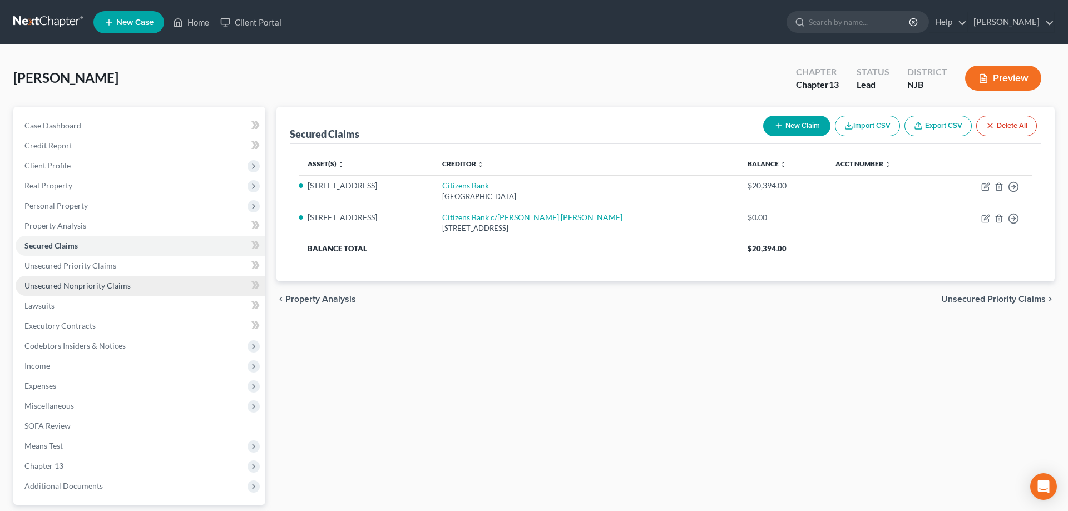
click at [86, 287] on span "Unsecured Nonpriority Claims" at bounding box center [77, 285] width 106 height 9
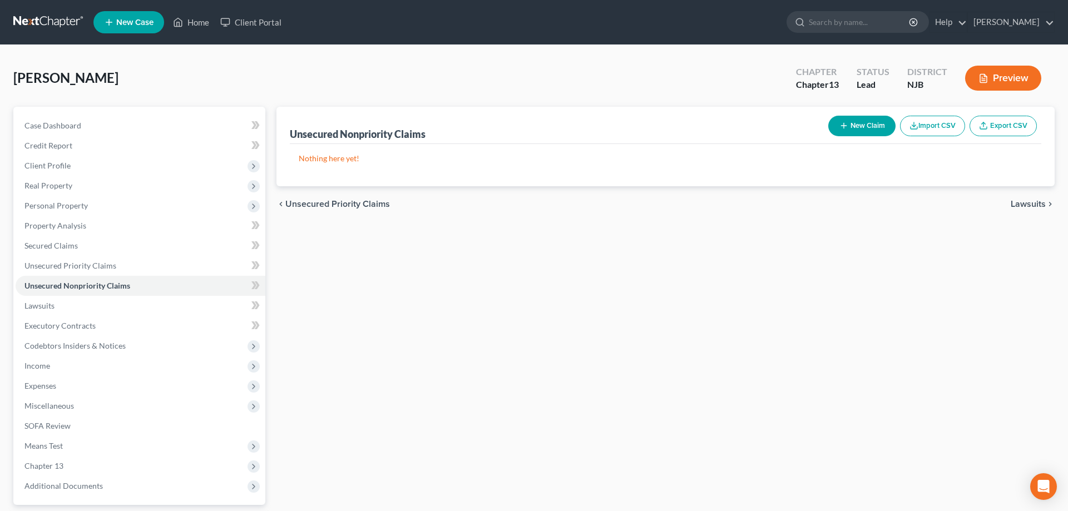
drag, startPoint x: 859, startPoint y: 127, endPoint x: 855, endPoint y: 122, distance: 6.0
click at [859, 126] on button "New Claim" at bounding box center [861, 126] width 67 height 21
select select "0"
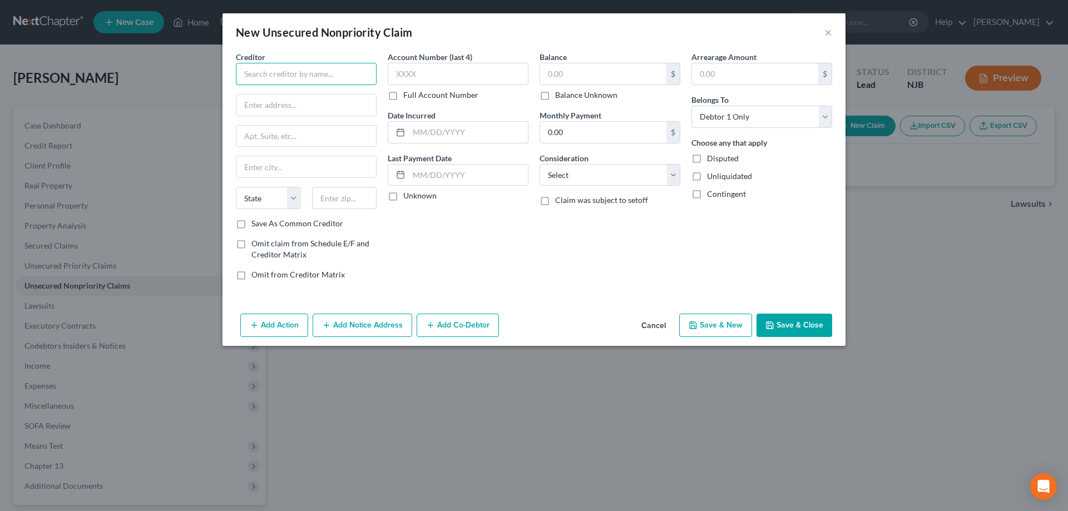
click at [294, 71] on input "text" at bounding box center [306, 74] width 141 height 22
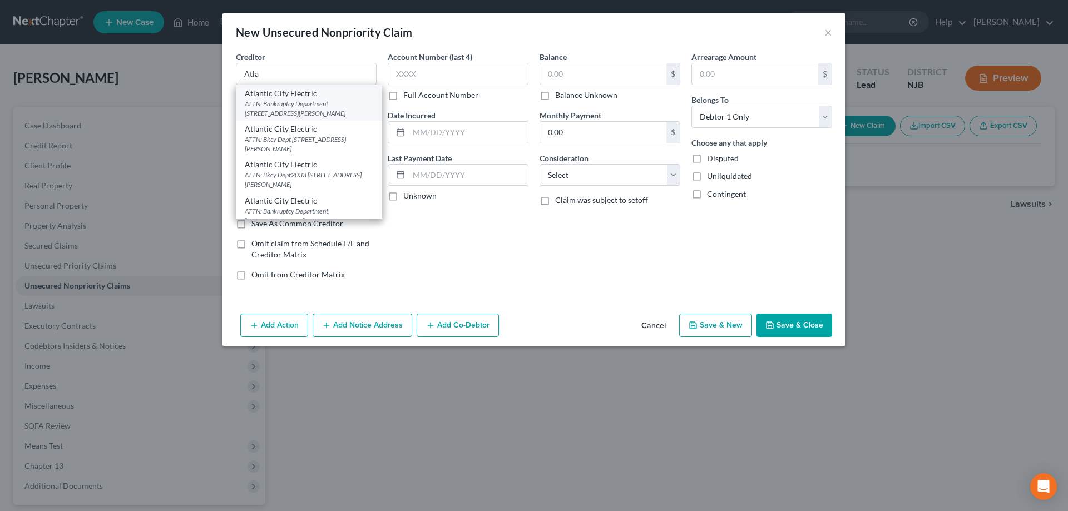
click at [283, 99] on div "ATTN: Bankruptcy Department [STREET_ADDRESS][PERSON_NAME]" at bounding box center [309, 108] width 128 height 19
type input "Atlantic City Electric"
type input "ATTN: Bankruptcy Department"
type input "[STREET_ADDRESS][PERSON_NAME]"
type input "[GEOGRAPHIC_DATA]"
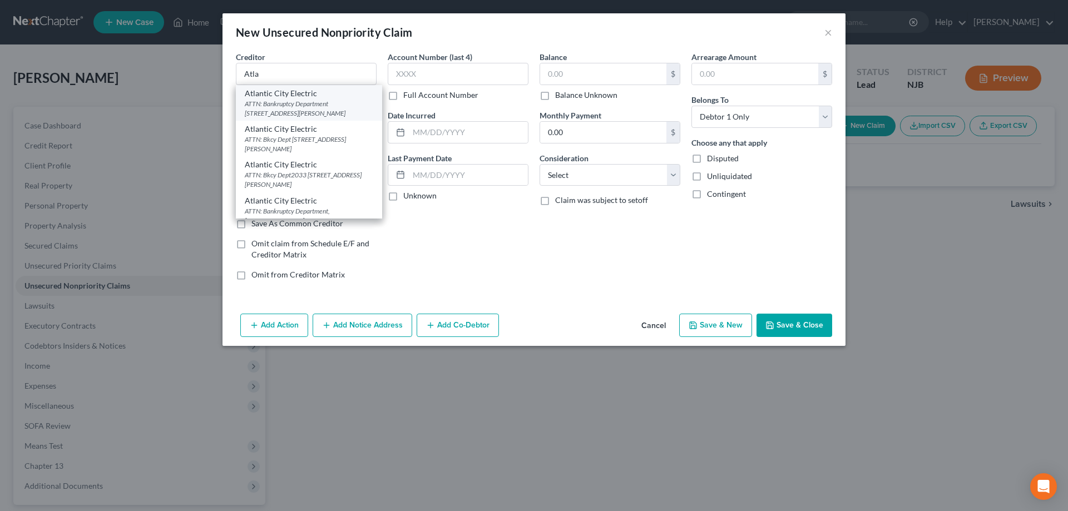
select select "33"
type input "08069"
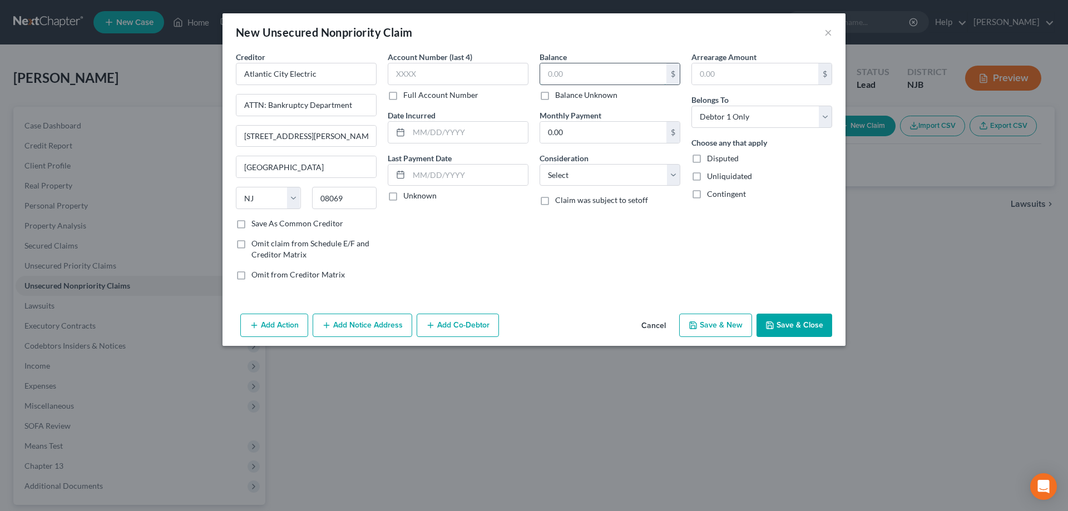
click at [566, 77] on input "text" at bounding box center [603, 73] width 126 height 21
click at [776, 325] on button "Save & Close" at bounding box center [794, 325] width 76 height 23
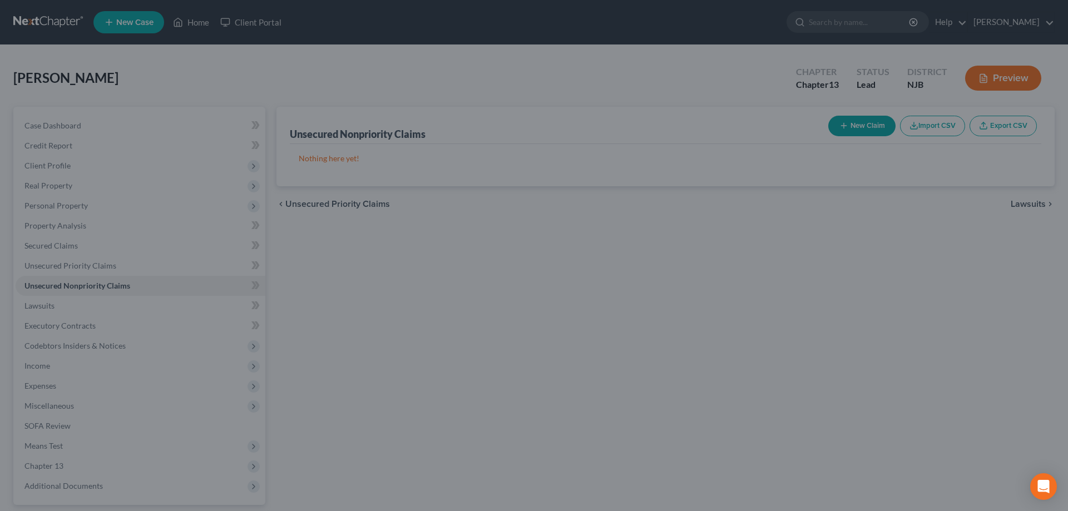
type input "878.00"
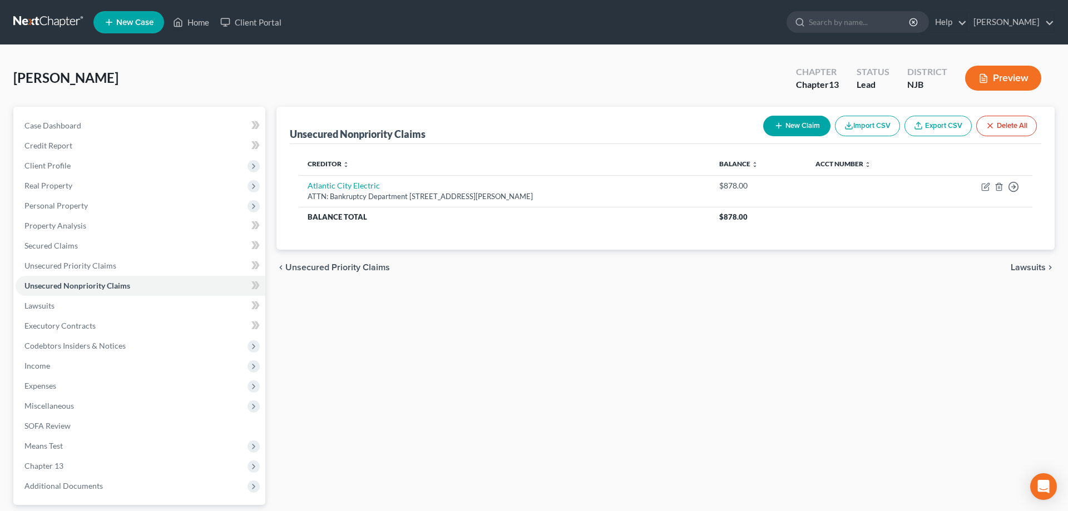
drag, startPoint x: 574, startPoint y: 457, endPoint x: 564, endPoint y: 449, distance: 13.0
click at [576, 455] on div "Unsecured Nonpriority Claims New Claim Import CSV Export CSV Delete All Credito…" at bounding box center [665, 338] width 789 height 462
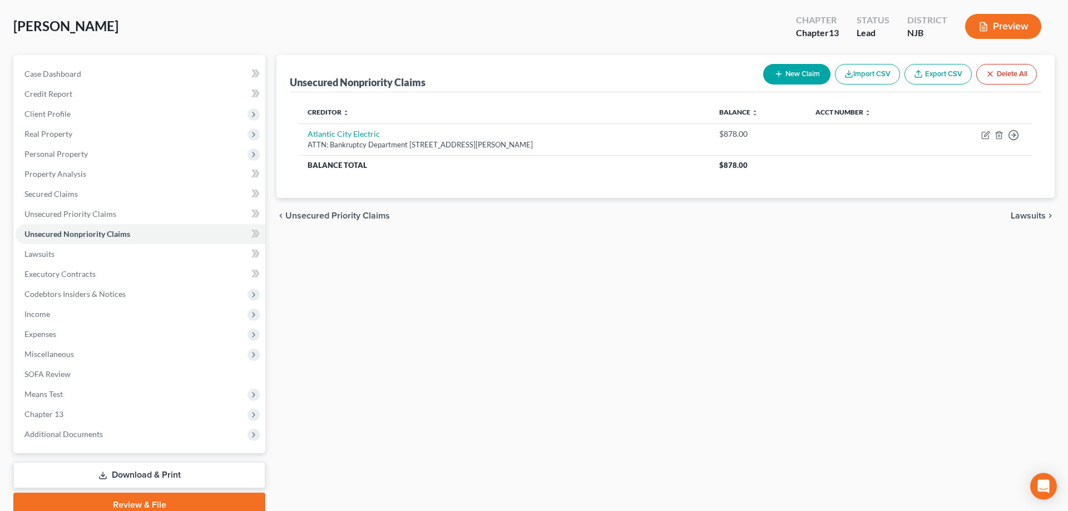
scroll to position [99, 0]
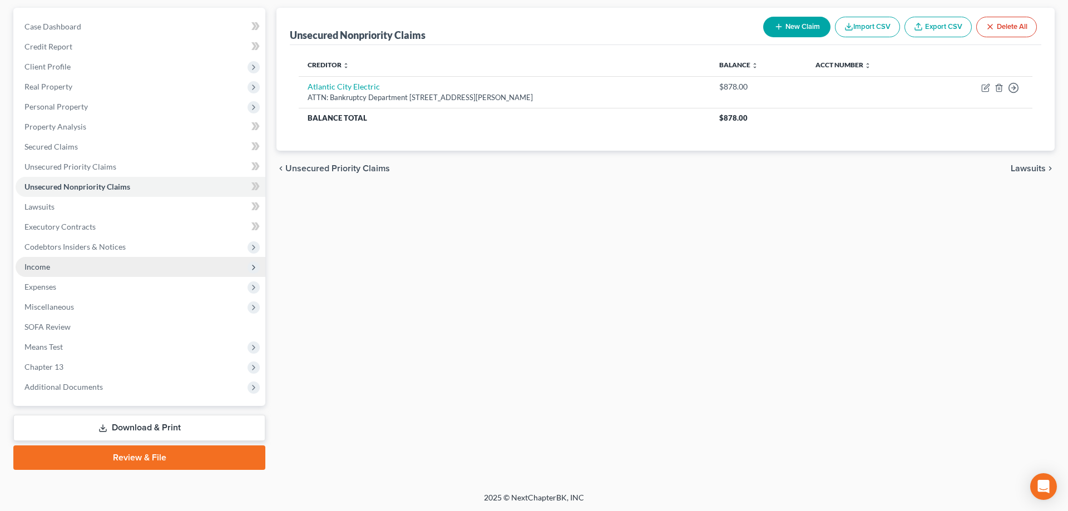
click at [44, 265] on span "Income" at bounding box center [37, 266] width 26 height 9
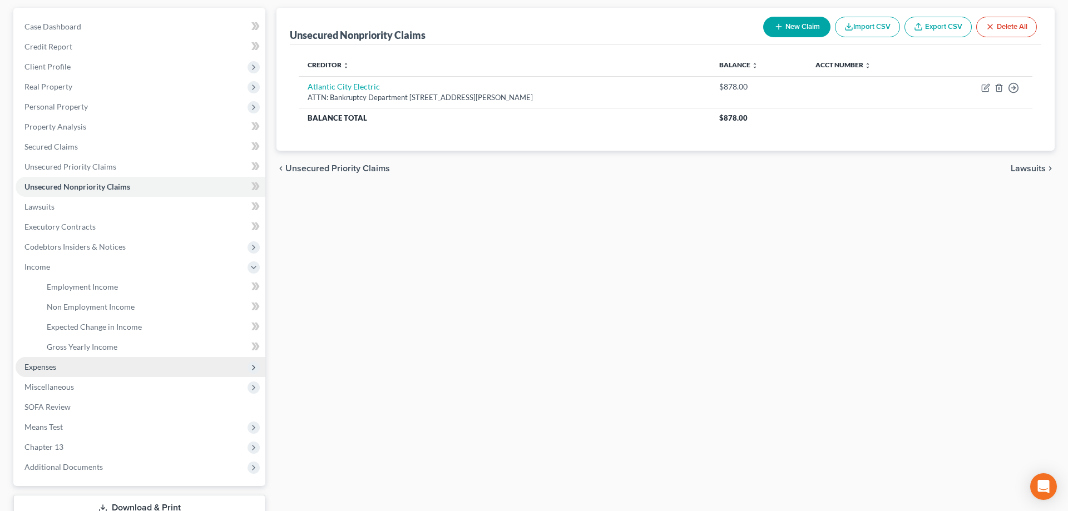
click at [37, 367] on span "Expenses" at bounding box center [40, 366] width 32 height 9
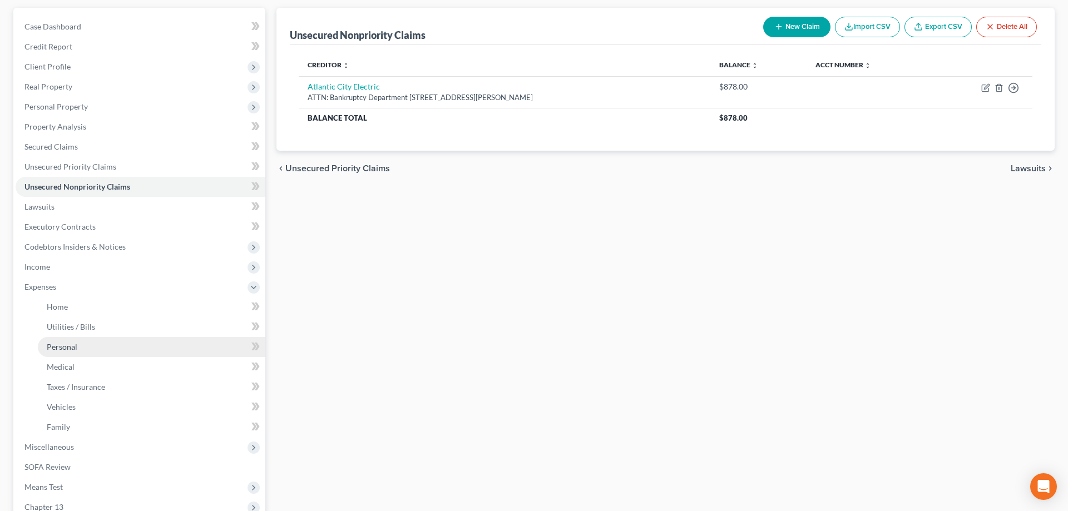
click at [63, 350] on span "Personal" at bounding box center [62, 346] width 31 height 9
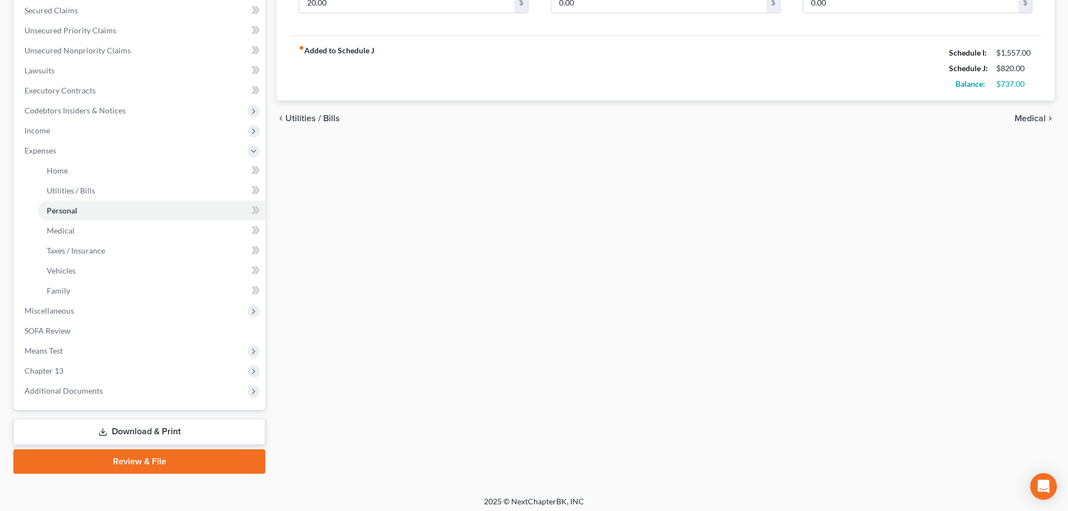
scroll to position [239, 0]
